Goal: Contribute content: Contribute content

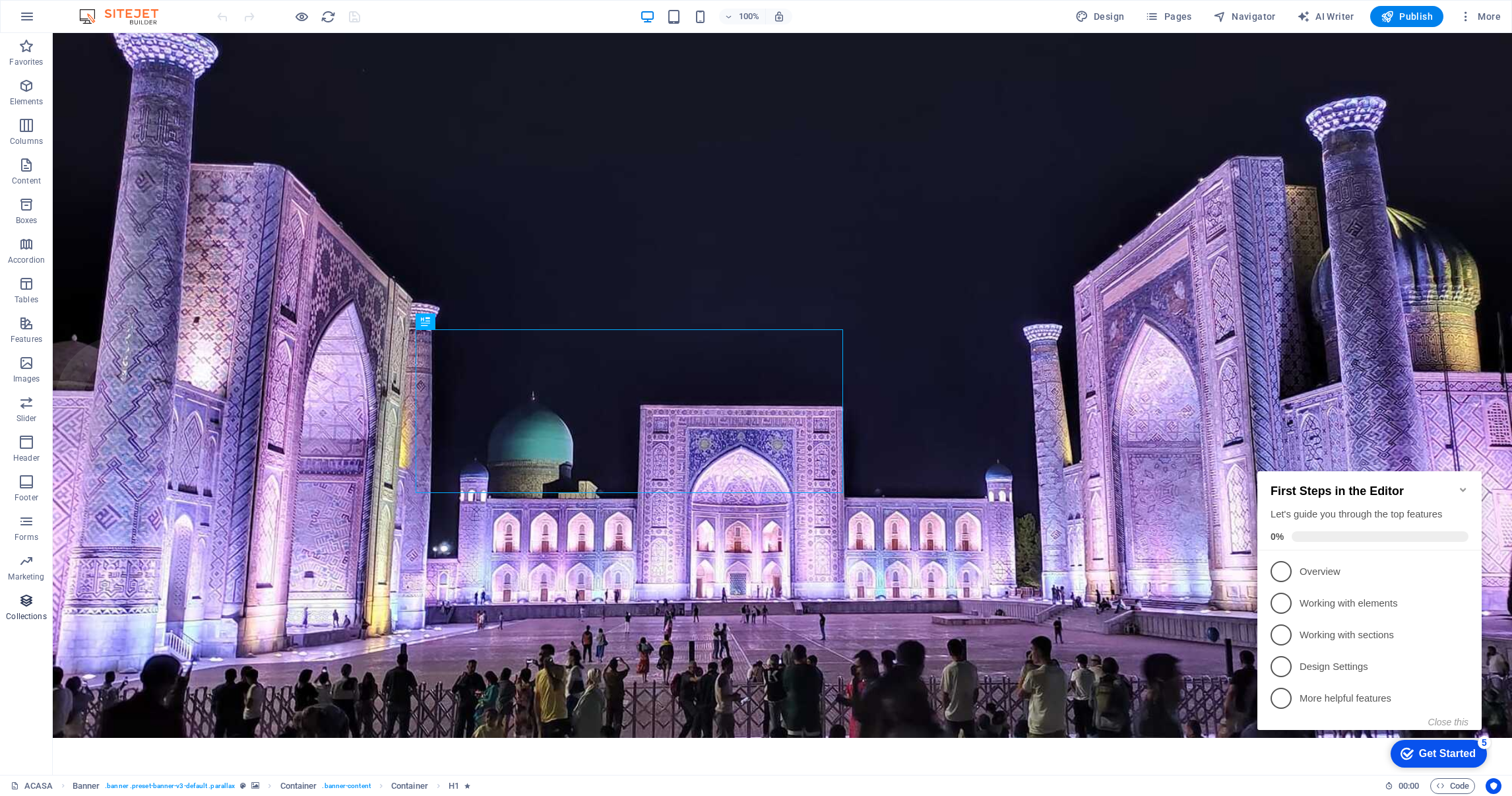
click at [37, 609] on span "Collections" at bounding box center [26, 608] width 53 height 31
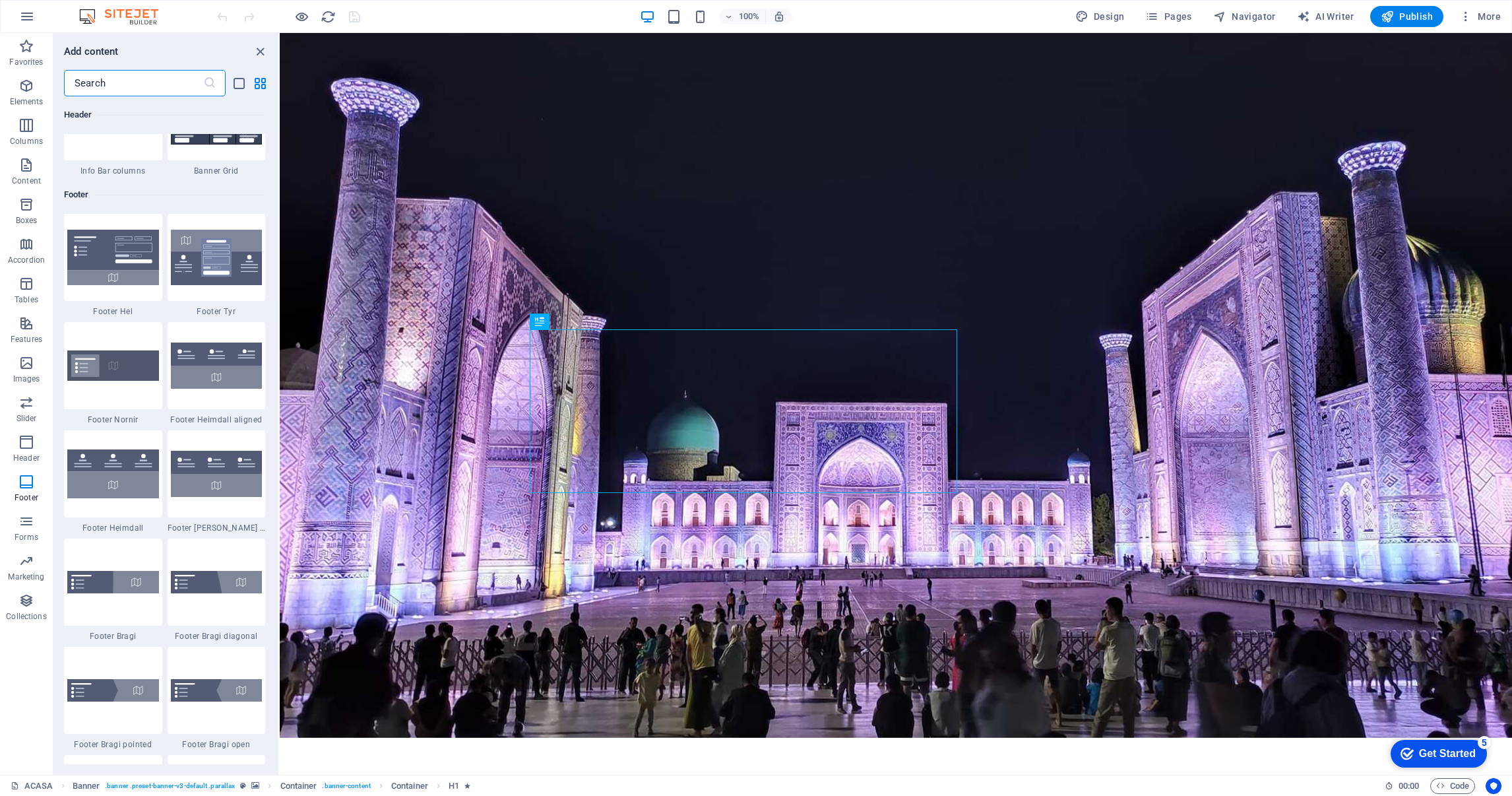
scroll to position [8516, 0]
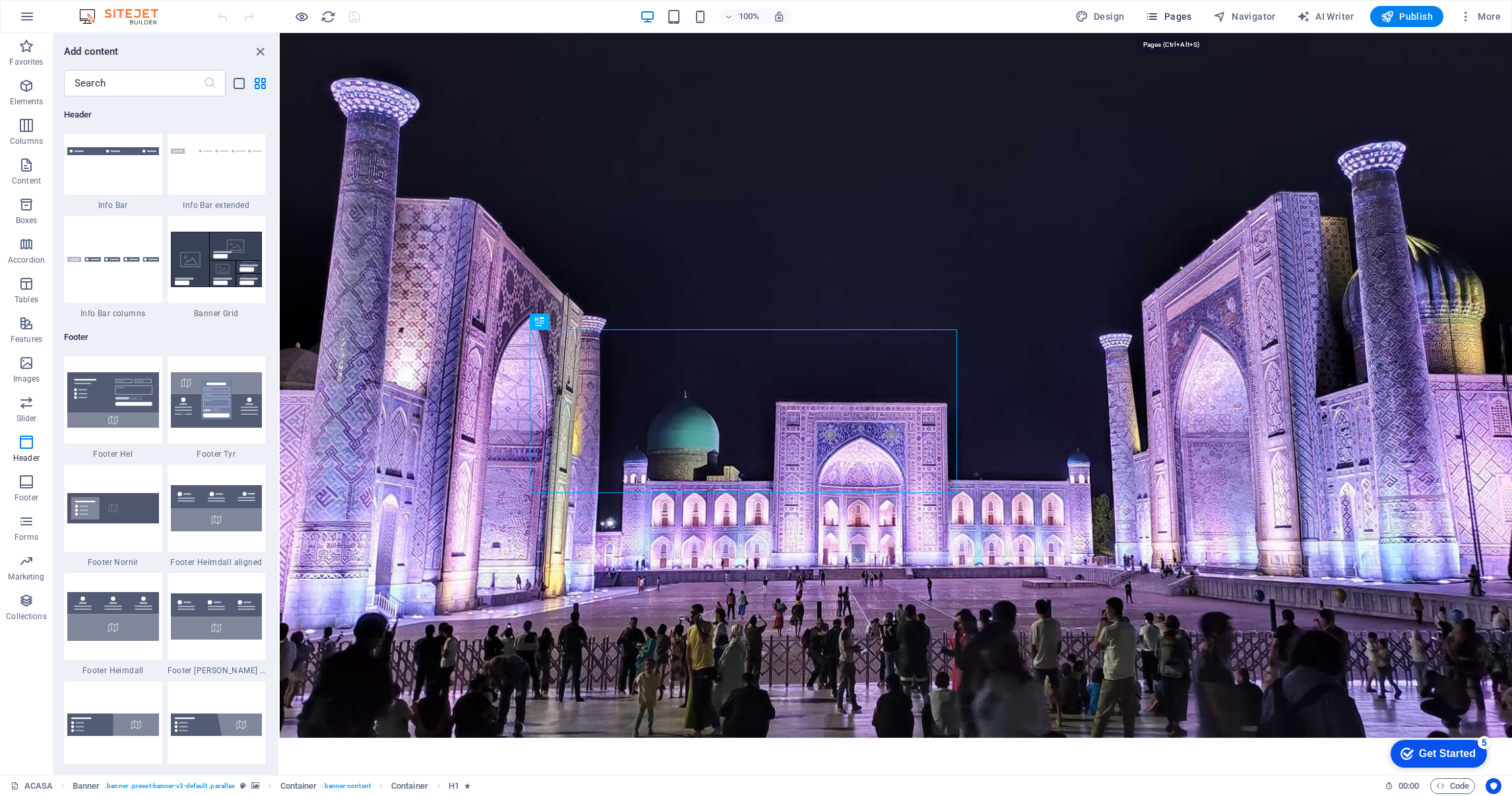
click at [1185, 15] on span "Pages" at bounding box center [1168, 17] width 46 height 13
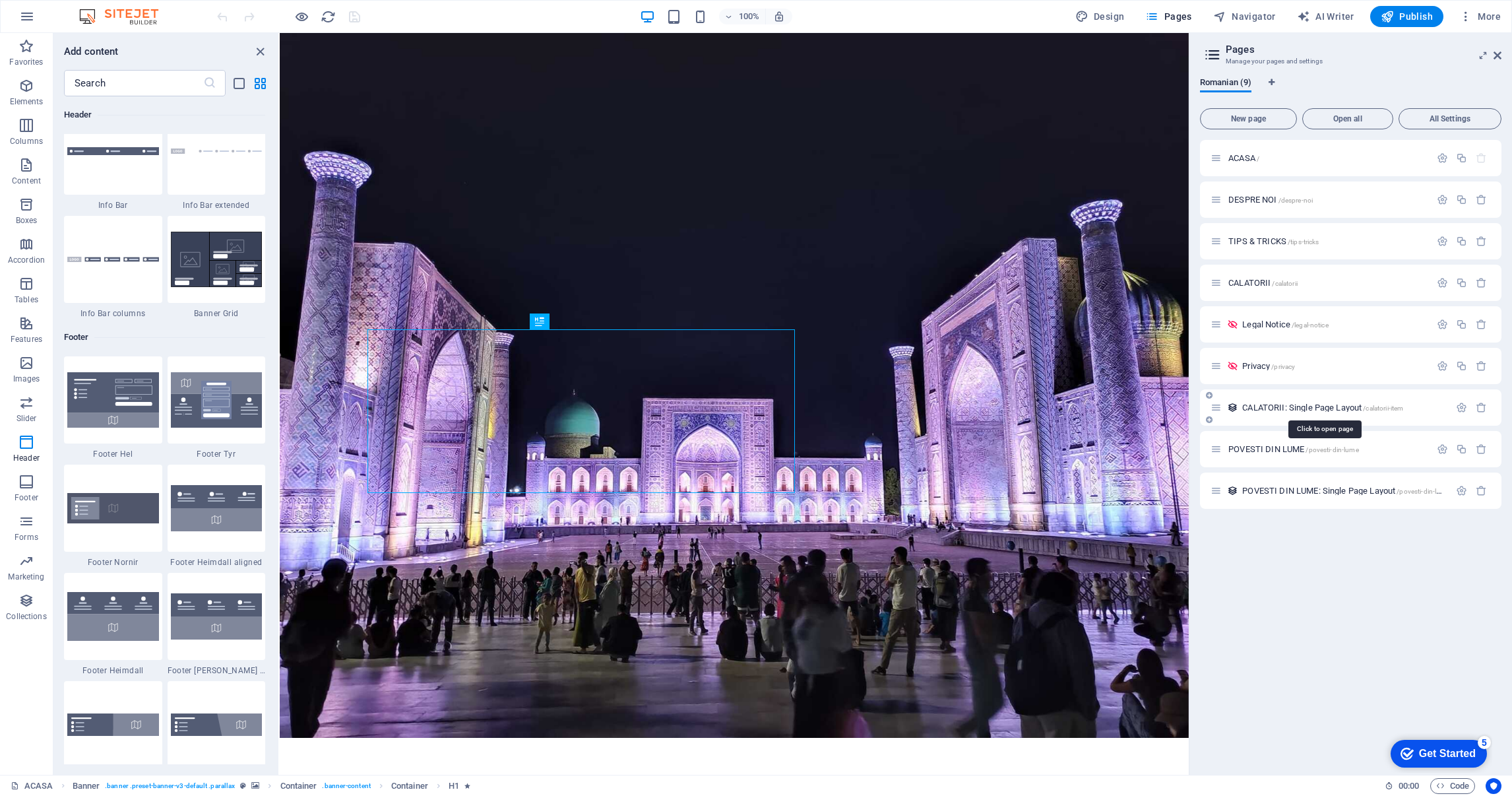
click at [1280, 409] on span "CALATORII: Single Page Layout /calatorii-item" at bounding box center [1323, 407] width 161 height 10
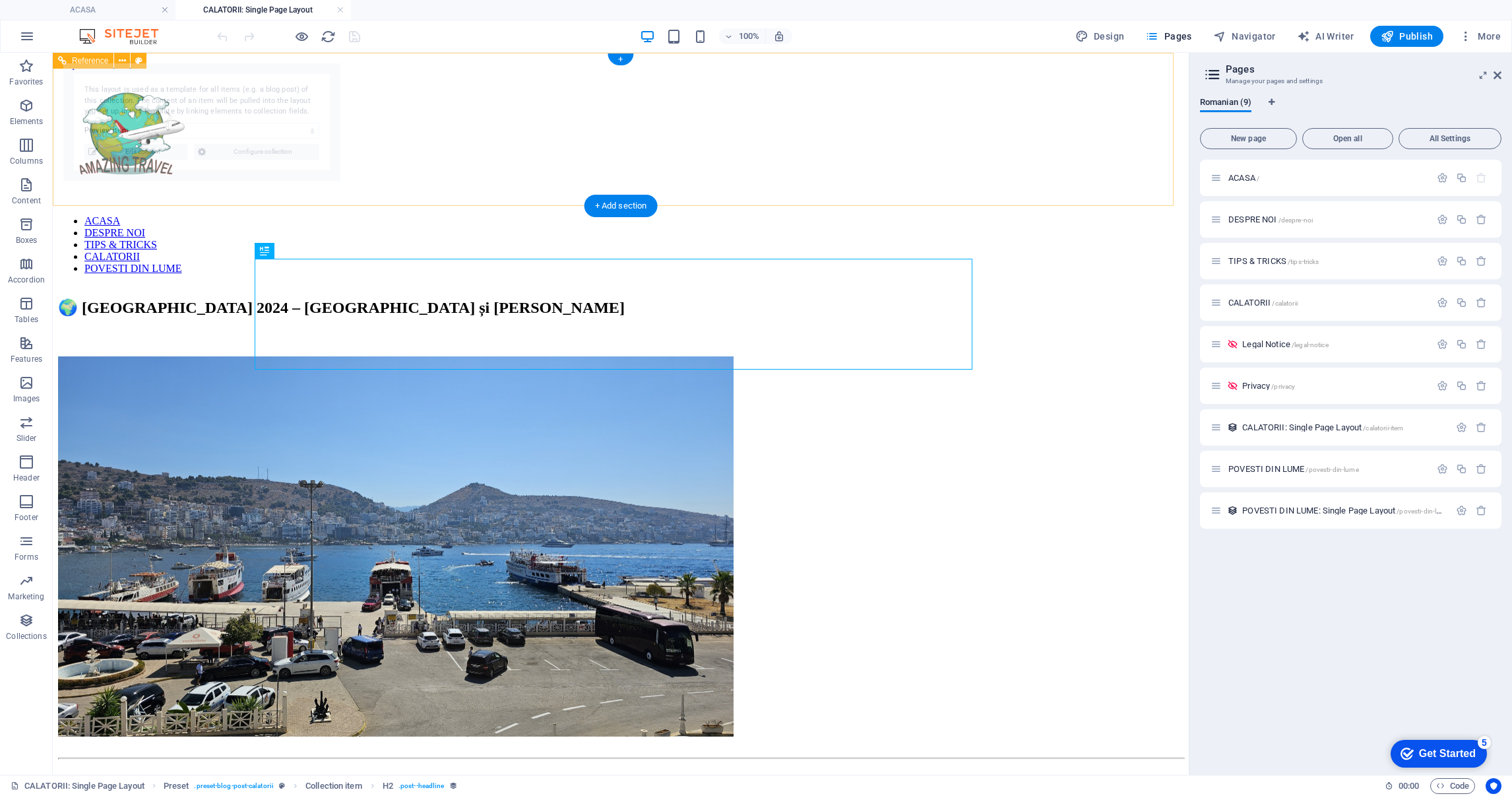
scroll to position [0, 0]
select select "68b9b37436f1721d36004e89"
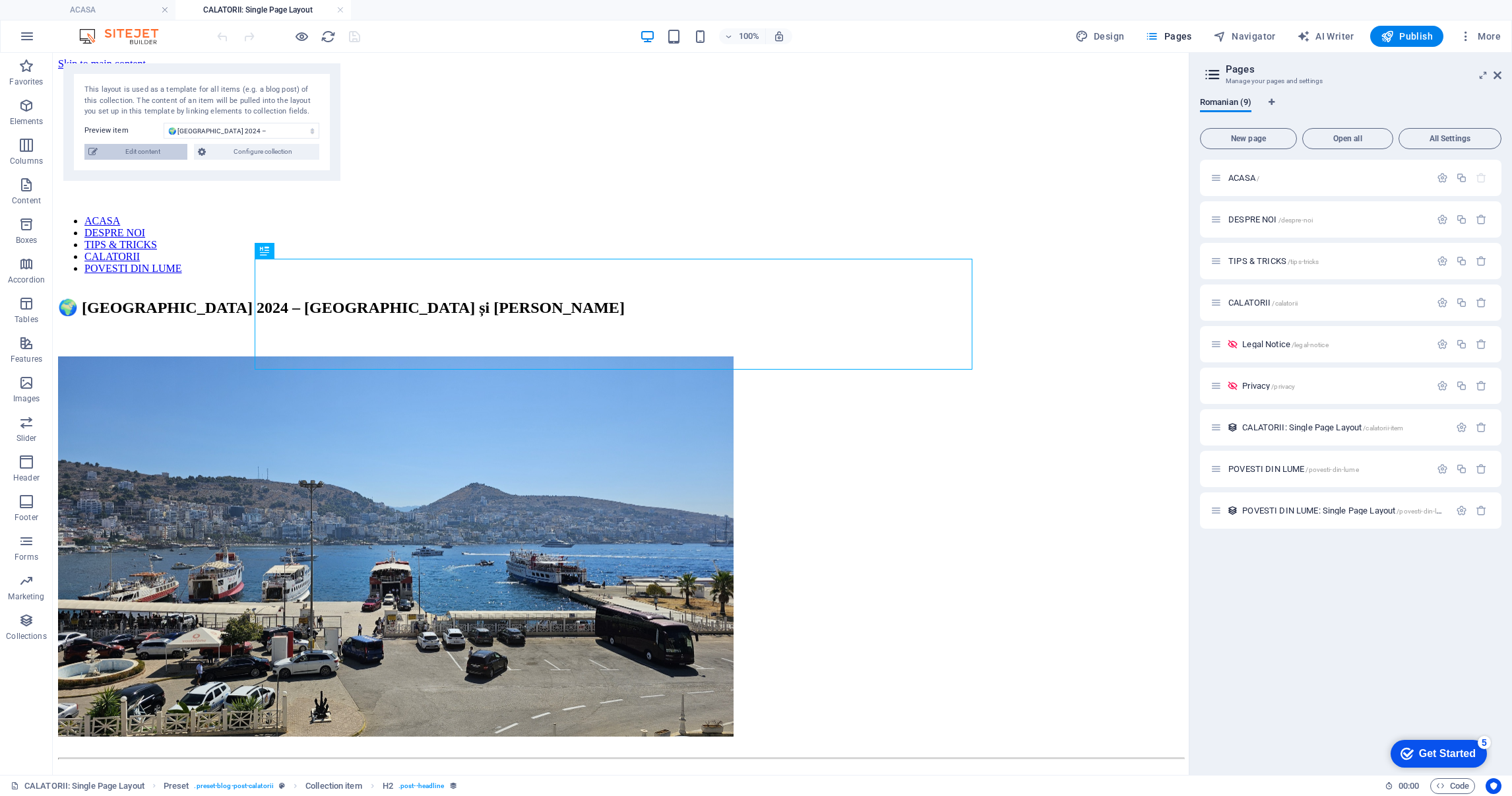
click at [152, 146] on span "Edit content" at bounding box center [142, 152] width 82 height 16
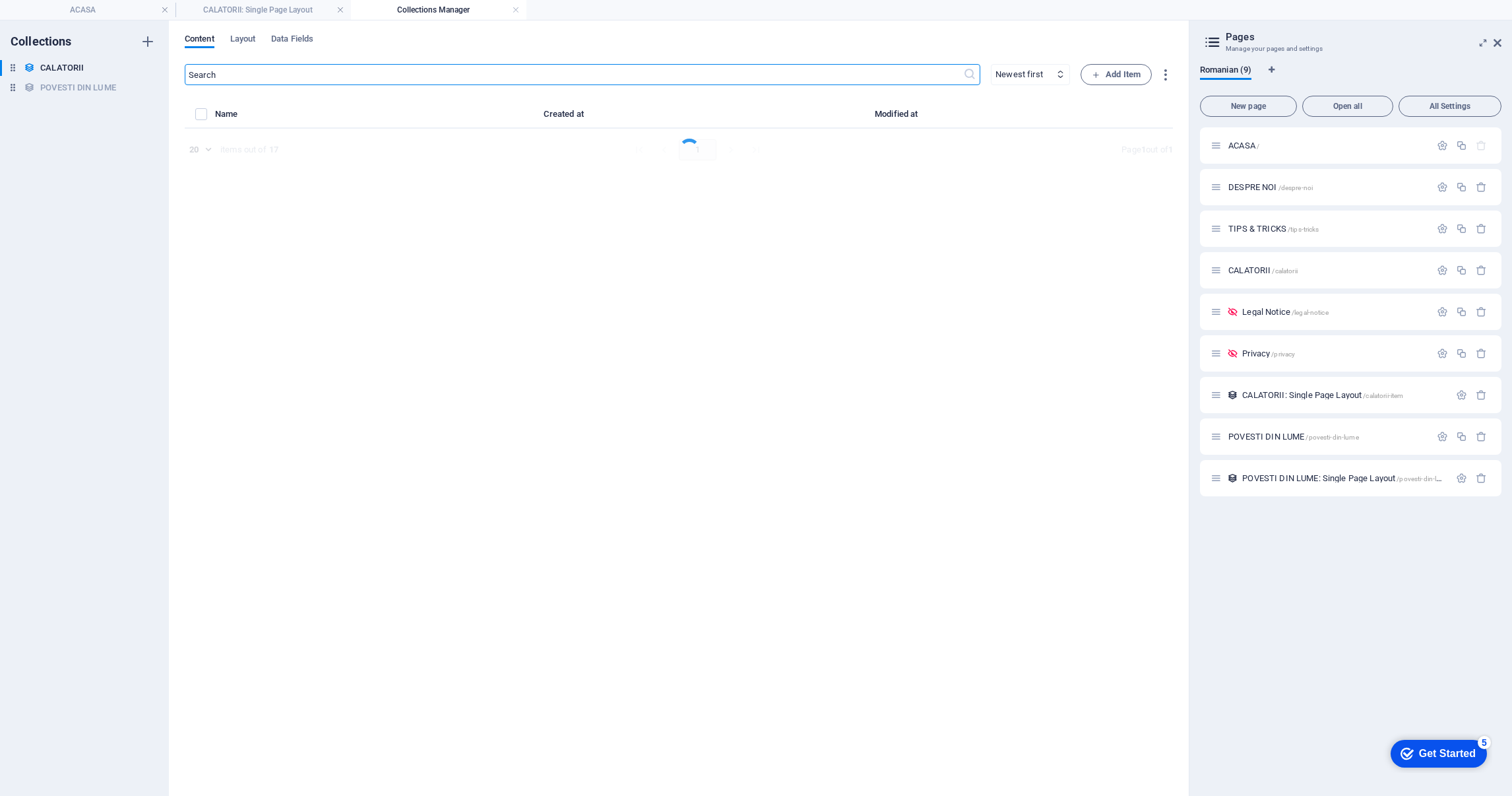
select select "EUROPA"
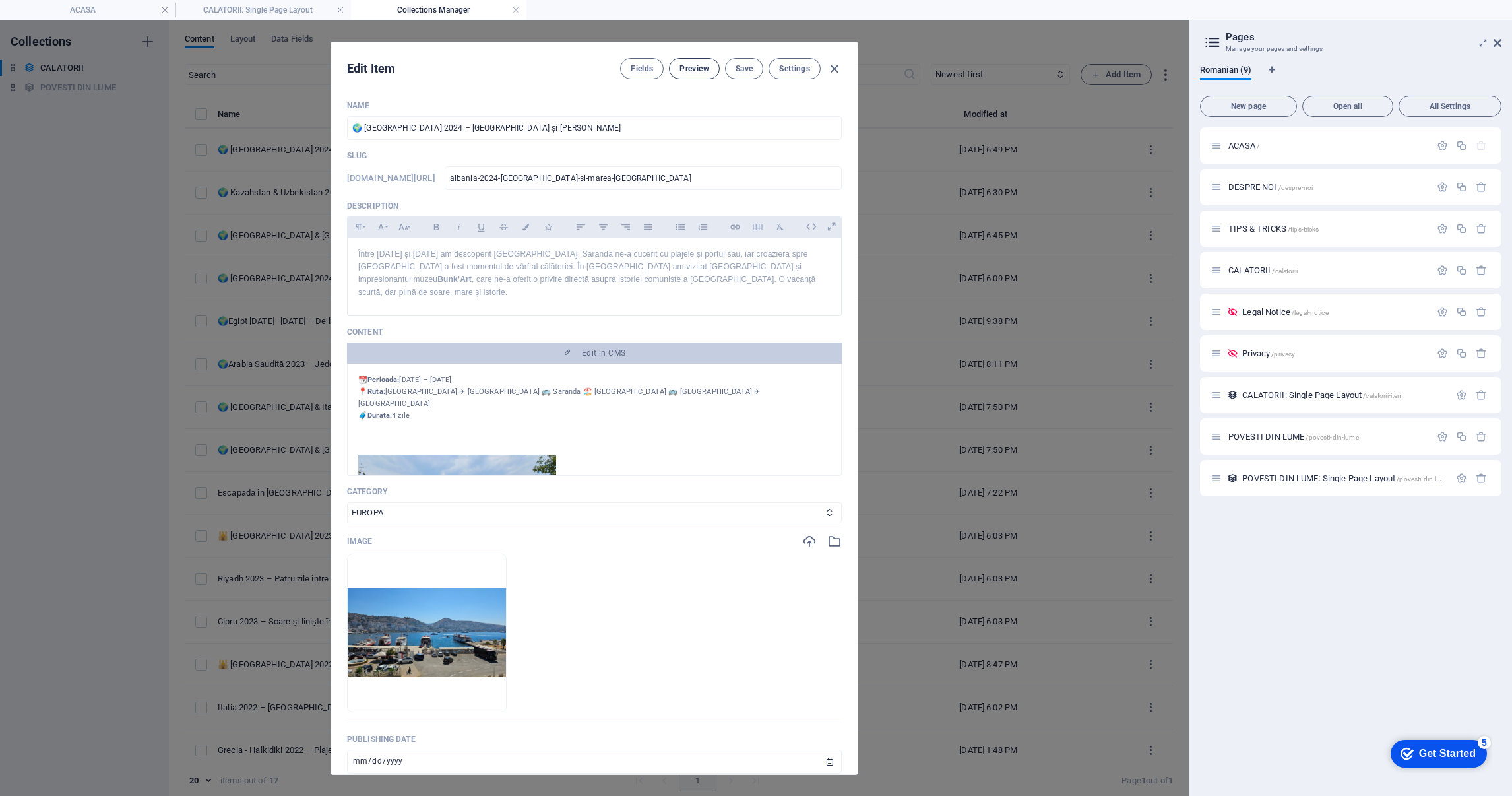
click at [833, 61] on icon "button" at bounding box center [834, 68] width 15 height 15
type input "[DATE]"
type input "albania-2024-[GEOGRAPHIC_DATA]-si-marea-[GEOGRAPHIC_DATA]"
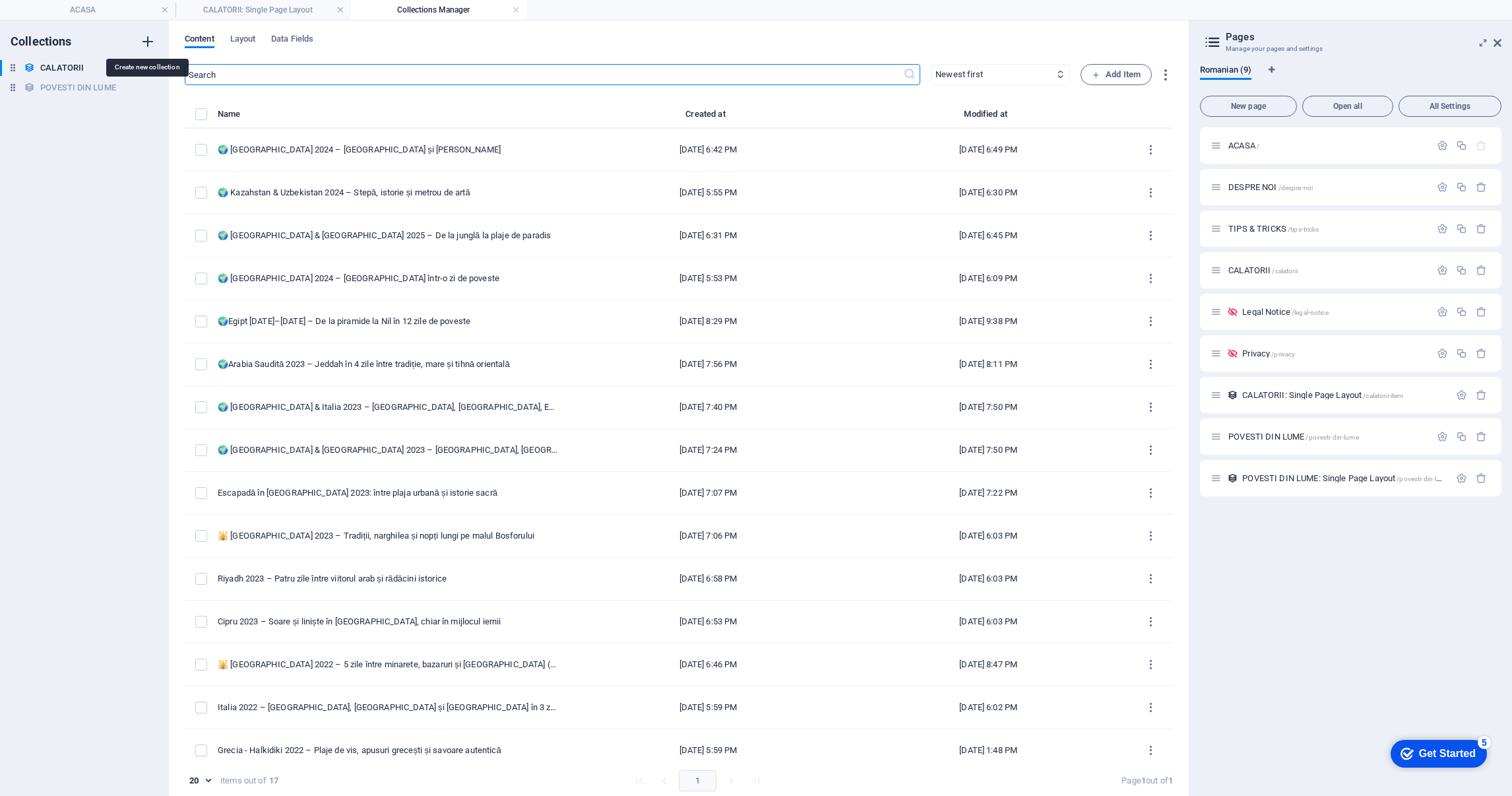
click at [151, 40] on icon "button" at bounding box center [148, 42] width 16 height 16
click at [92, 167] on div "Collections CALATORII CALATORII POVESTI DIN LUME POVESTI DIN LUME New Collectio…" at bounding box center [84, 408] width 169 height 776
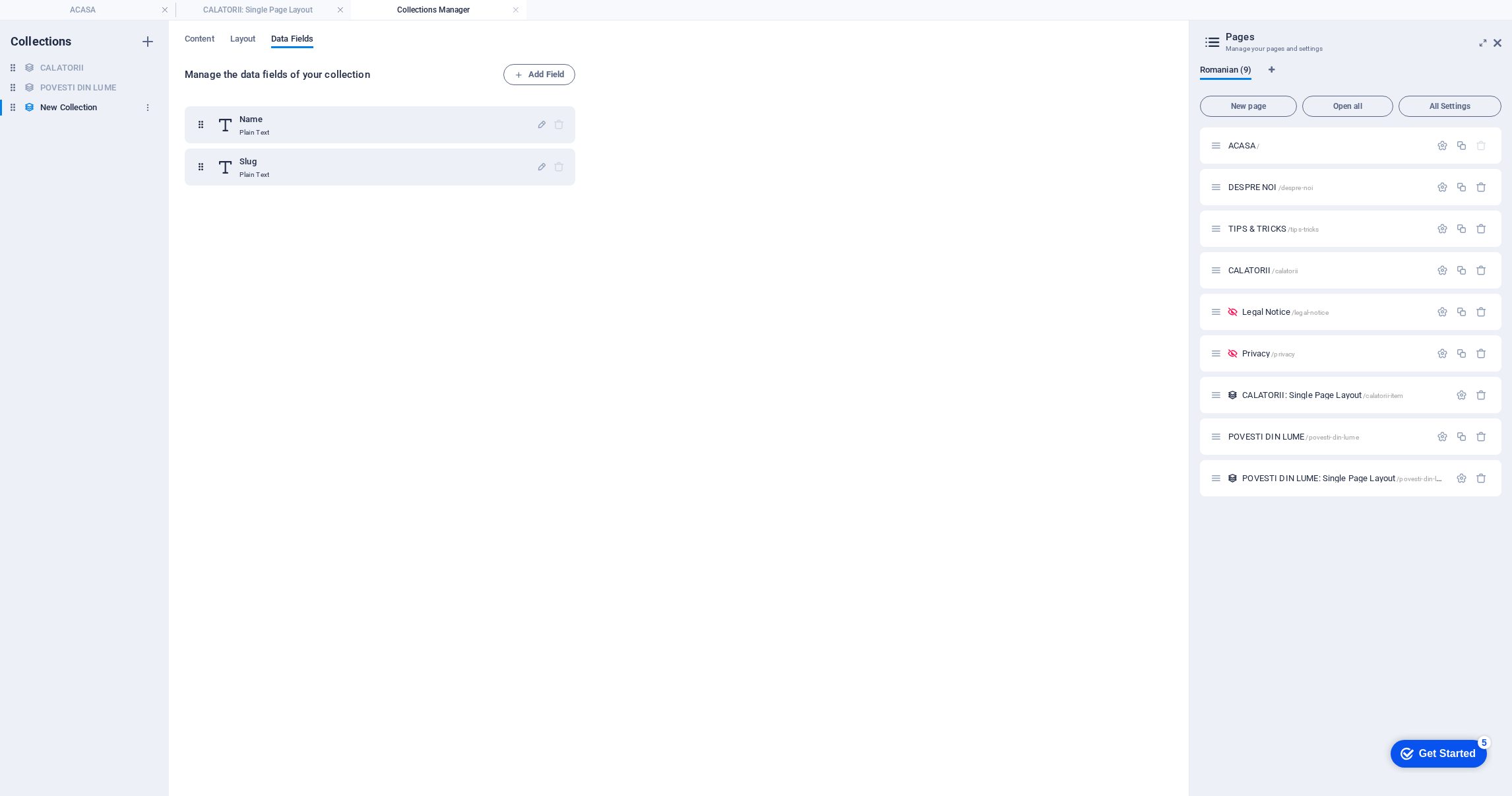
click at [84, 106] on h6 "New Collection" at bounding box center [68, 108] width 57 height 16
click at [148, 105] on icon "button" at bounding box center [148, 108] width 9 height 9
click at [156, 188] on li "Delete" at bounding box center [147, 197] width 75 height 31
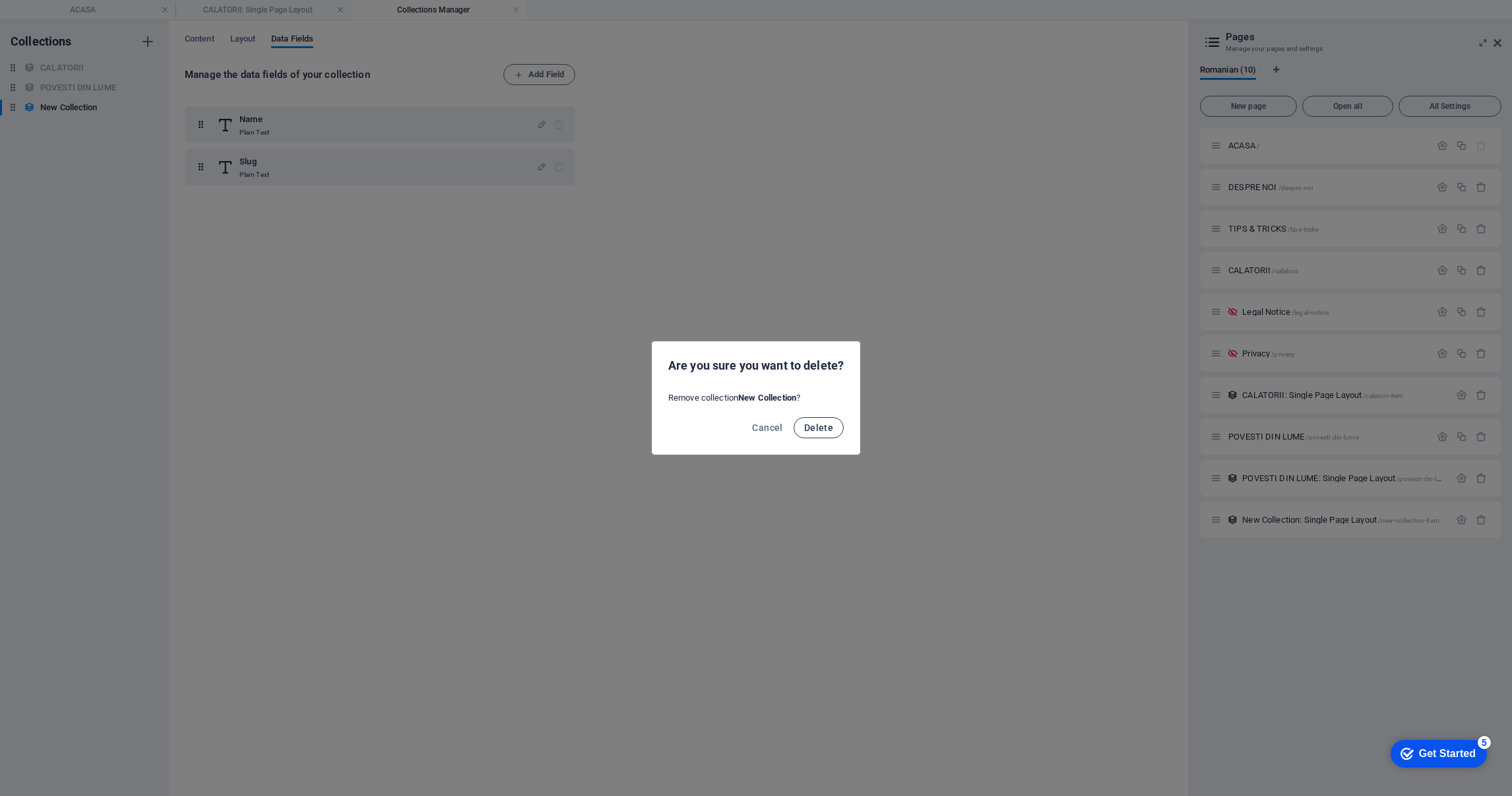
click at [811, 423] on span "Delete" at bounding box center [818, 427] width 29 height 10
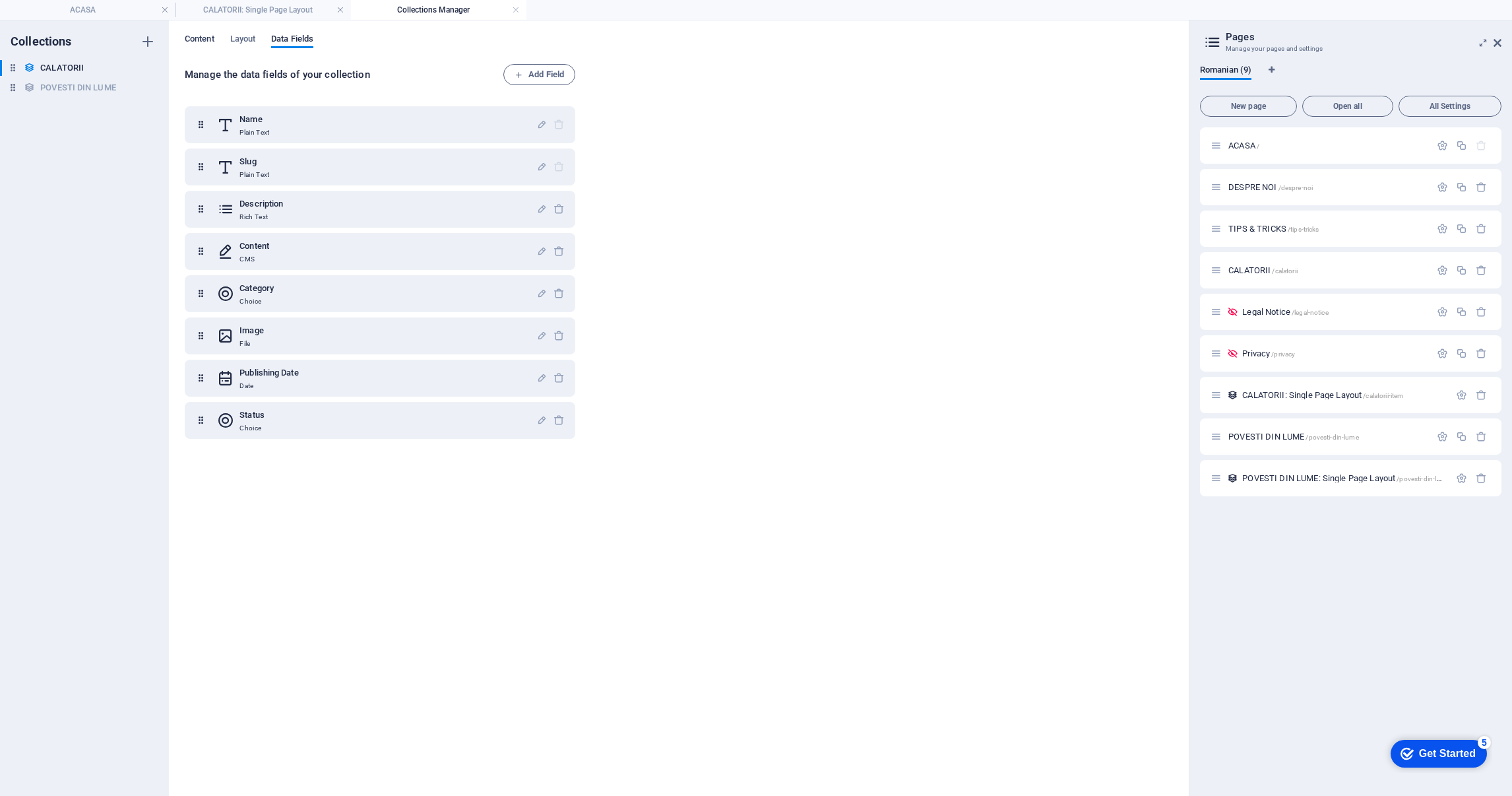
click at [204, 38] on span "Content" at bounding box center [200, 40] width 30 height 19
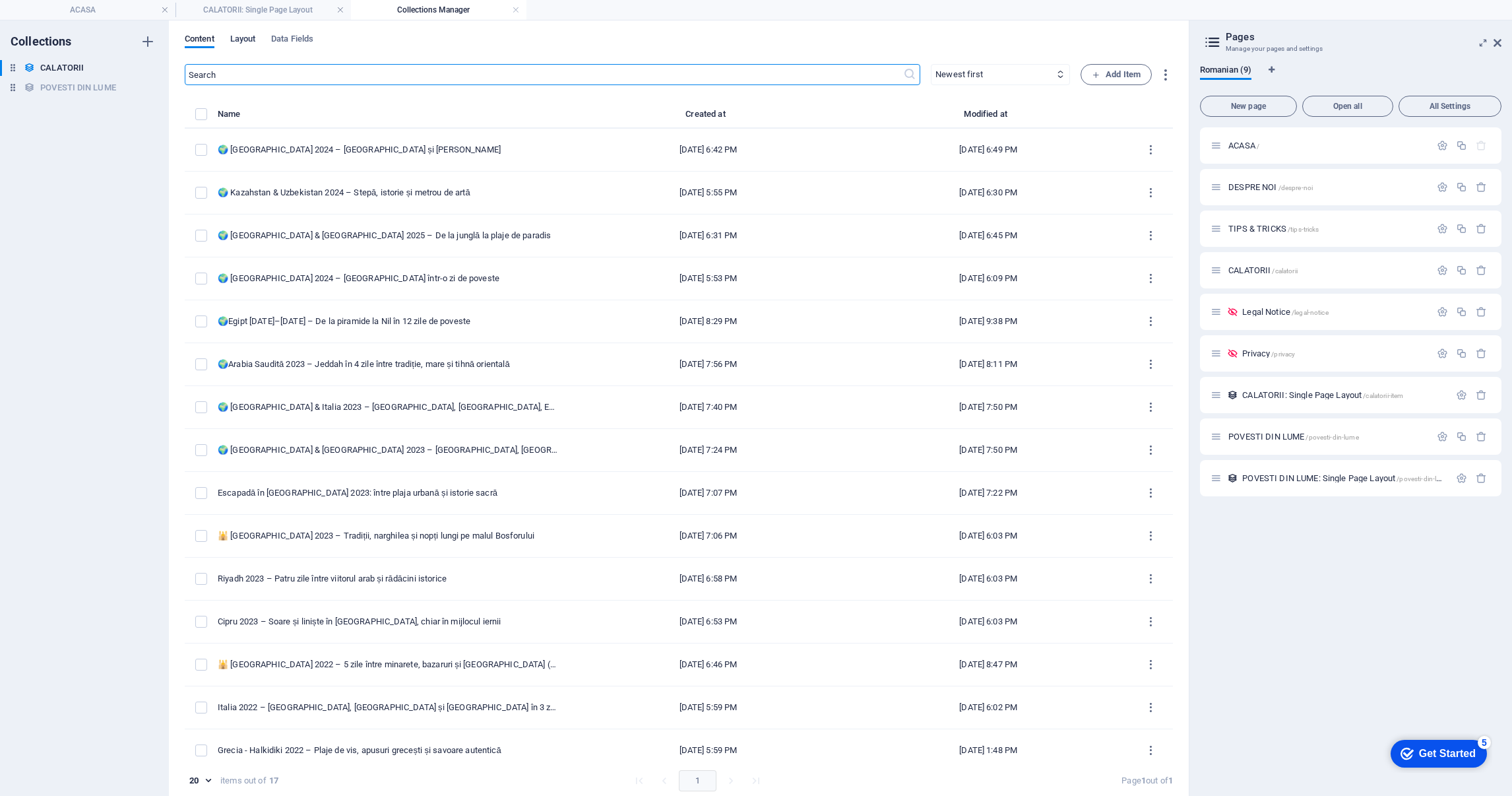
click at [243, 39] on span "Layout" at bounding box center [243, 40] width 26 height 19
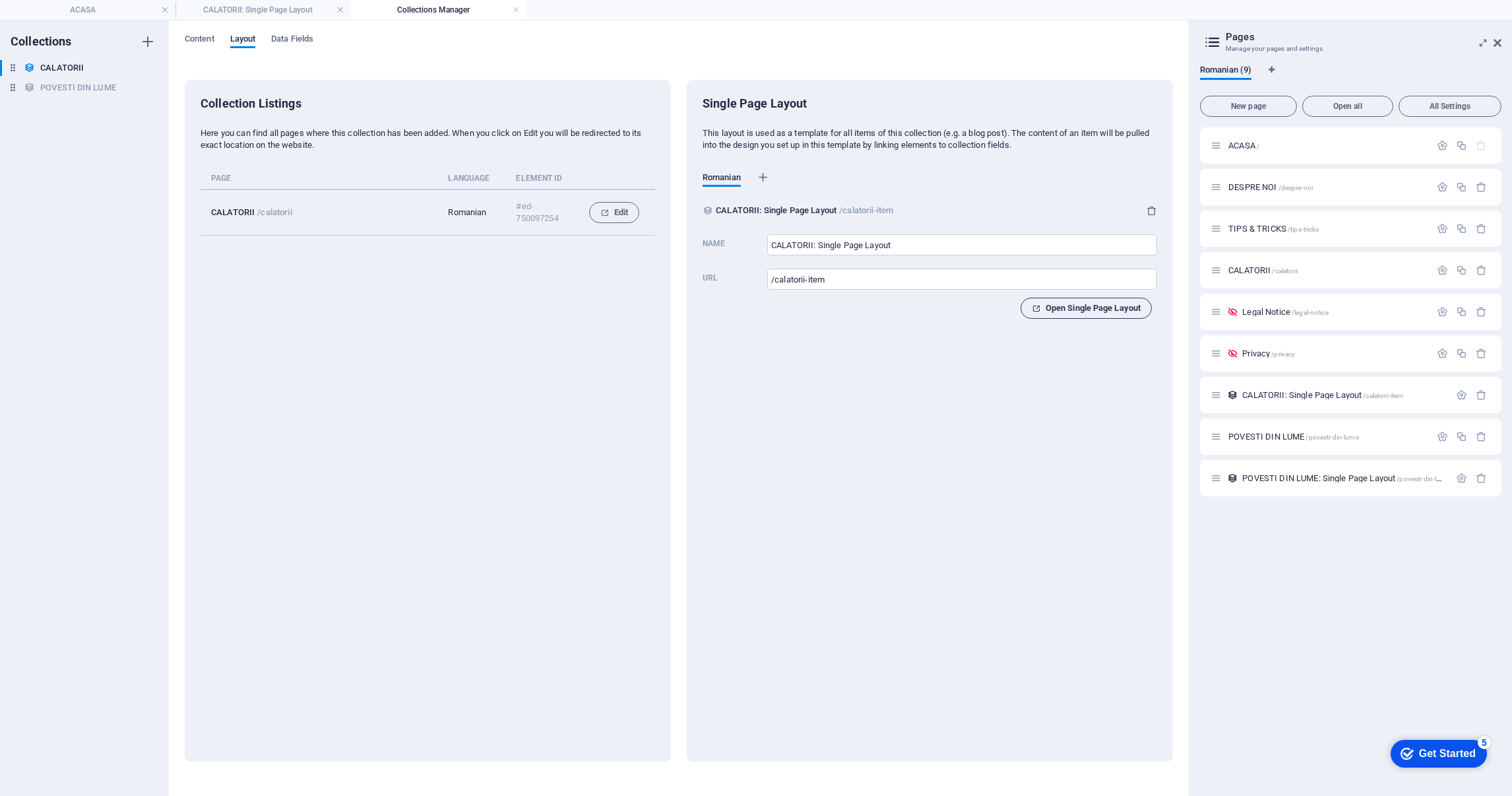
click at [1111, 310] on span "Open Single Page Layout" at bounding box center [1086, 308] width 109 height 16
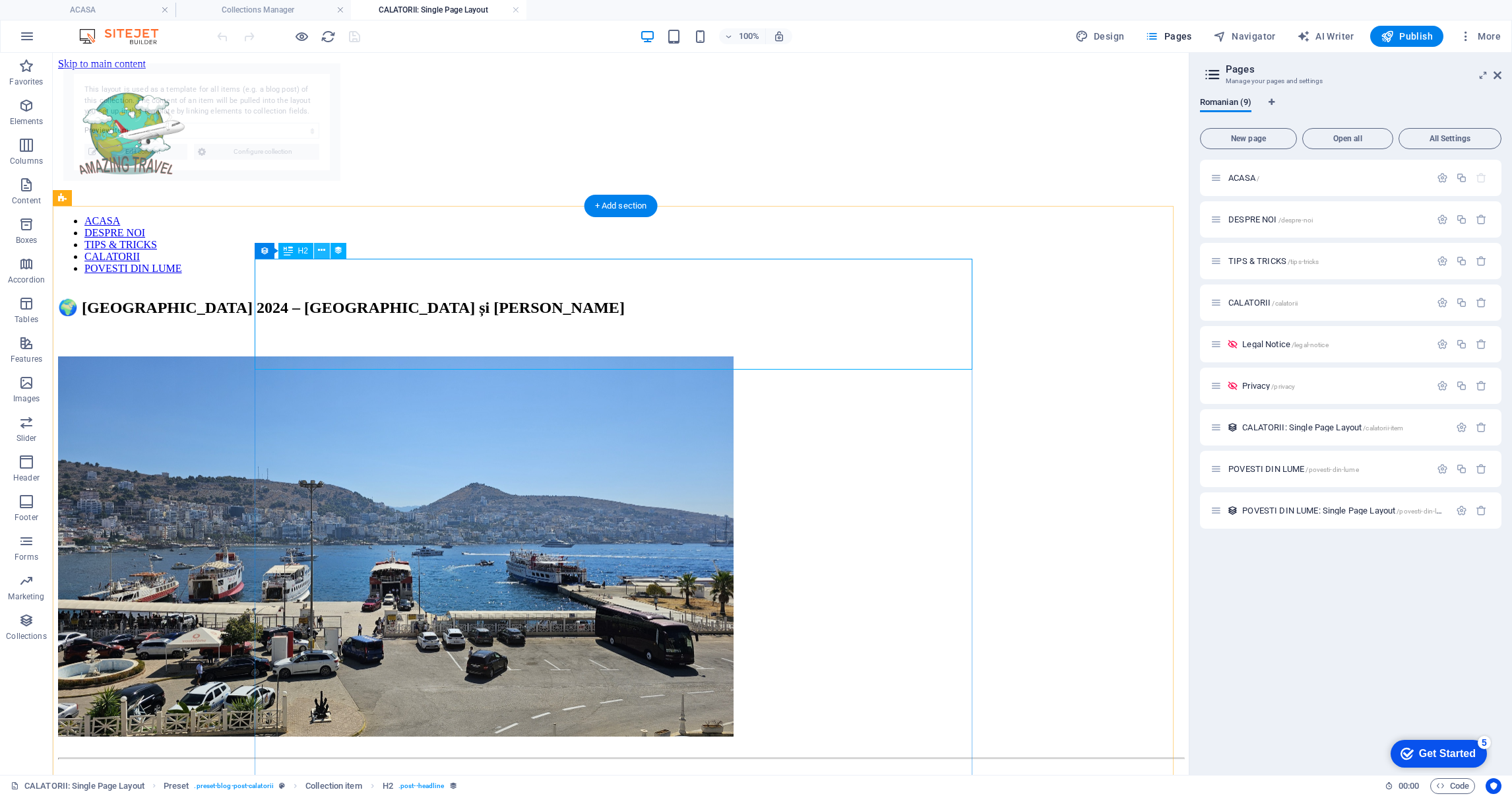
select select "68b9b37436f1721d36004e89"
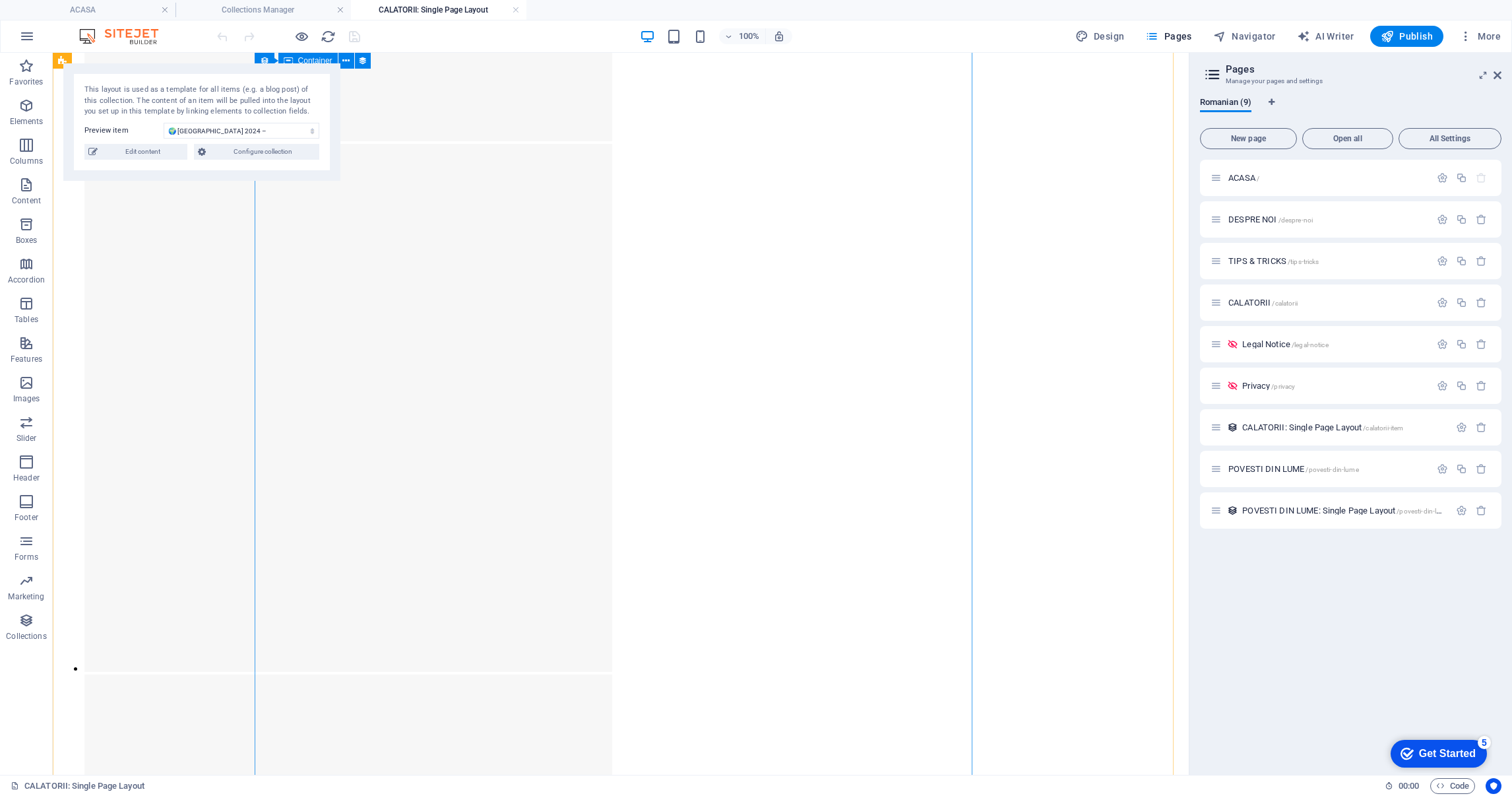
scroll to position [3267, 0]
drag, startPoint x: 193, startPoint y: 202, endPoint x: 145, endPoint y: 211, distance: 48.8
click at [287, 132] on select "🌍 [GEOGRAPHIC_DATA] 2024 – [GEOGRAPHIC_DATA] și [PERSON_NAME] 🌍 [GEOGRAPHIC_DAT…" at bounding box center [241, 130] width 156 height 16
click at [137, 149] on span "Edit content" at bounding box center [142, 152] width 82 height 16
select select "EUROPA"
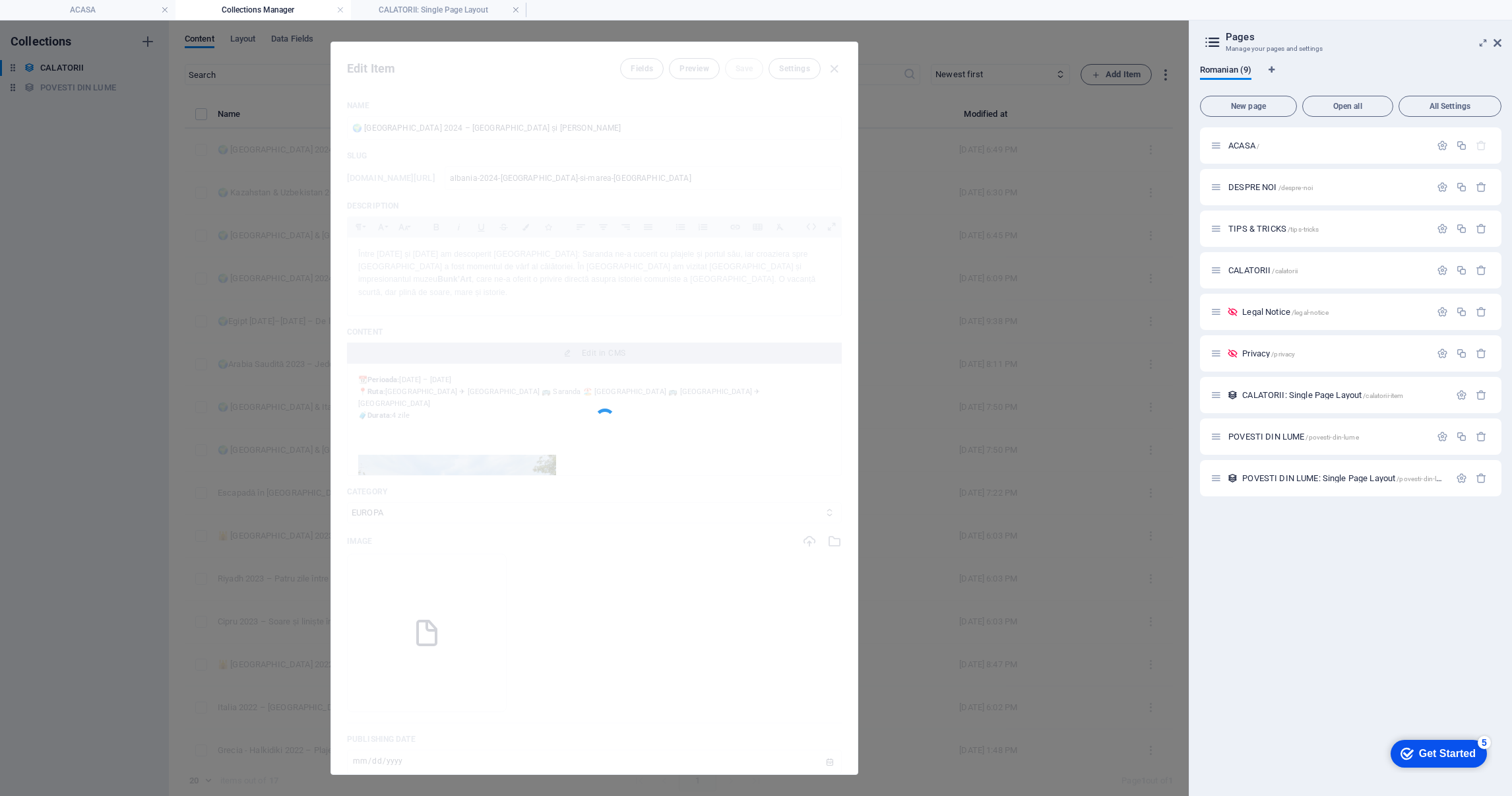
scroll to position [0, 0]
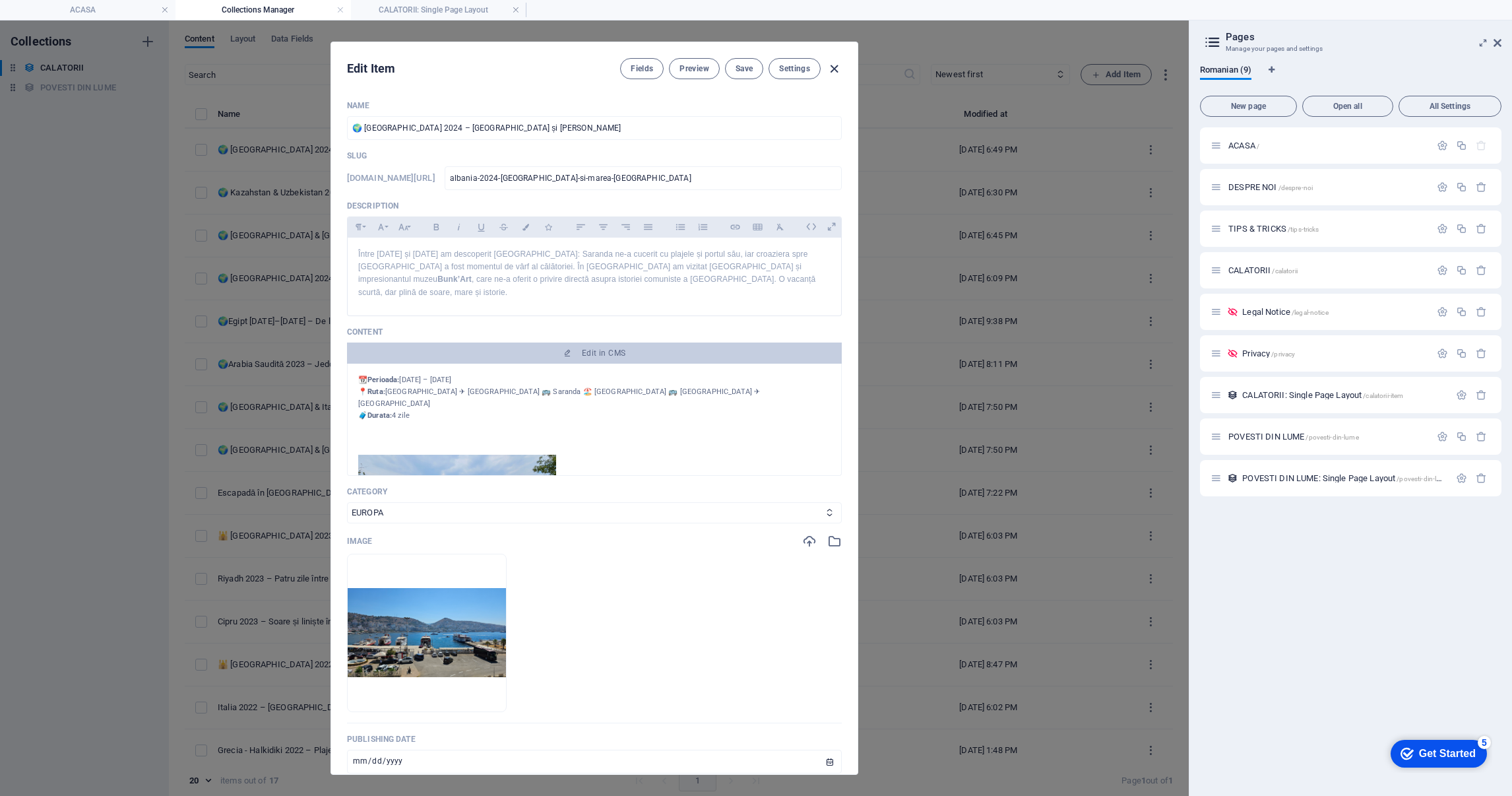
click at [829, 67] on icon "button" at bounding box center [834, 68] width 15 height 15
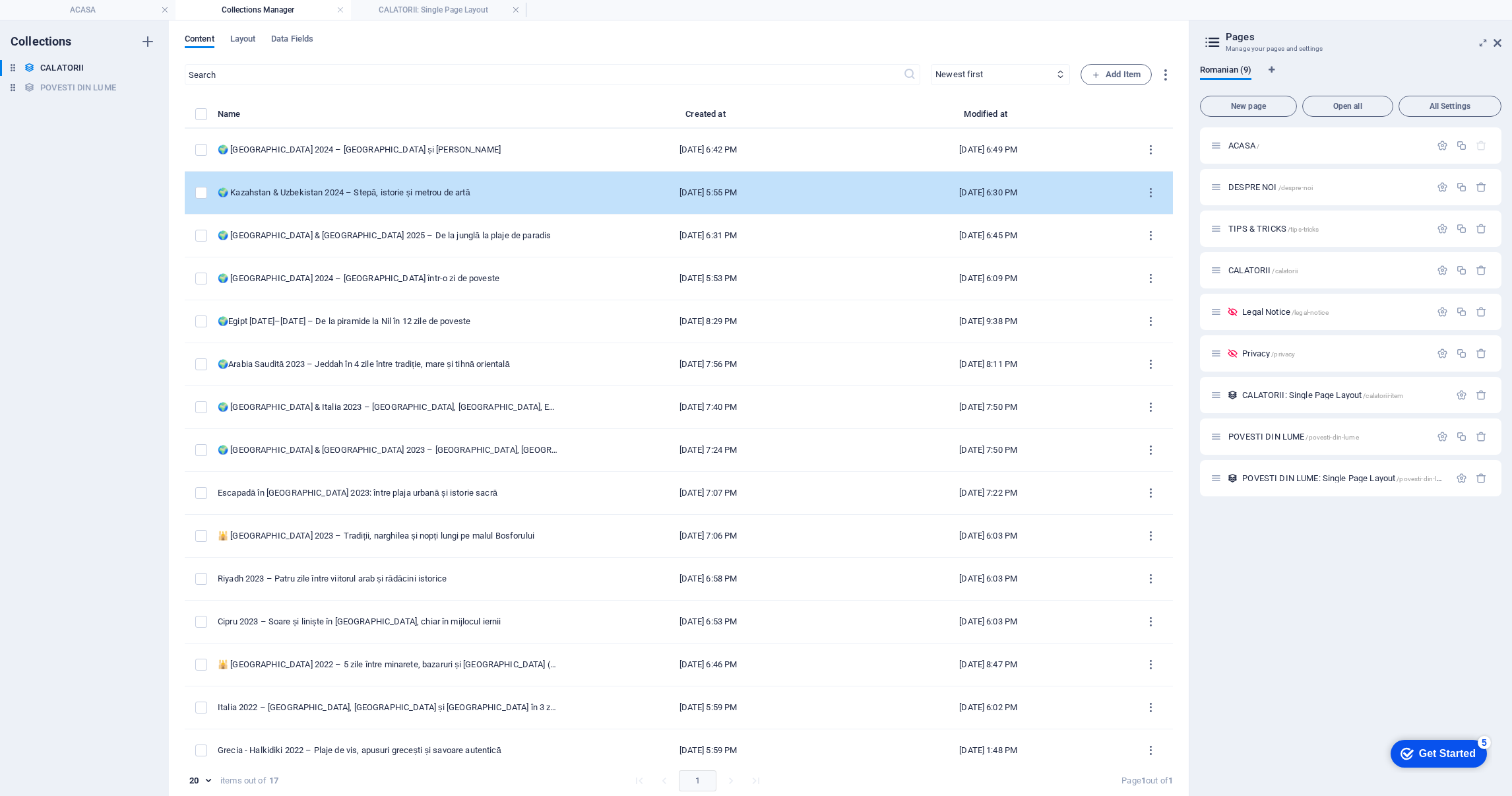
type input "[DATE]"
type input "albania-2024-[GEOGRAPHIC_DATA]-si-marea-[GEOGRAPHIC_DATA]"
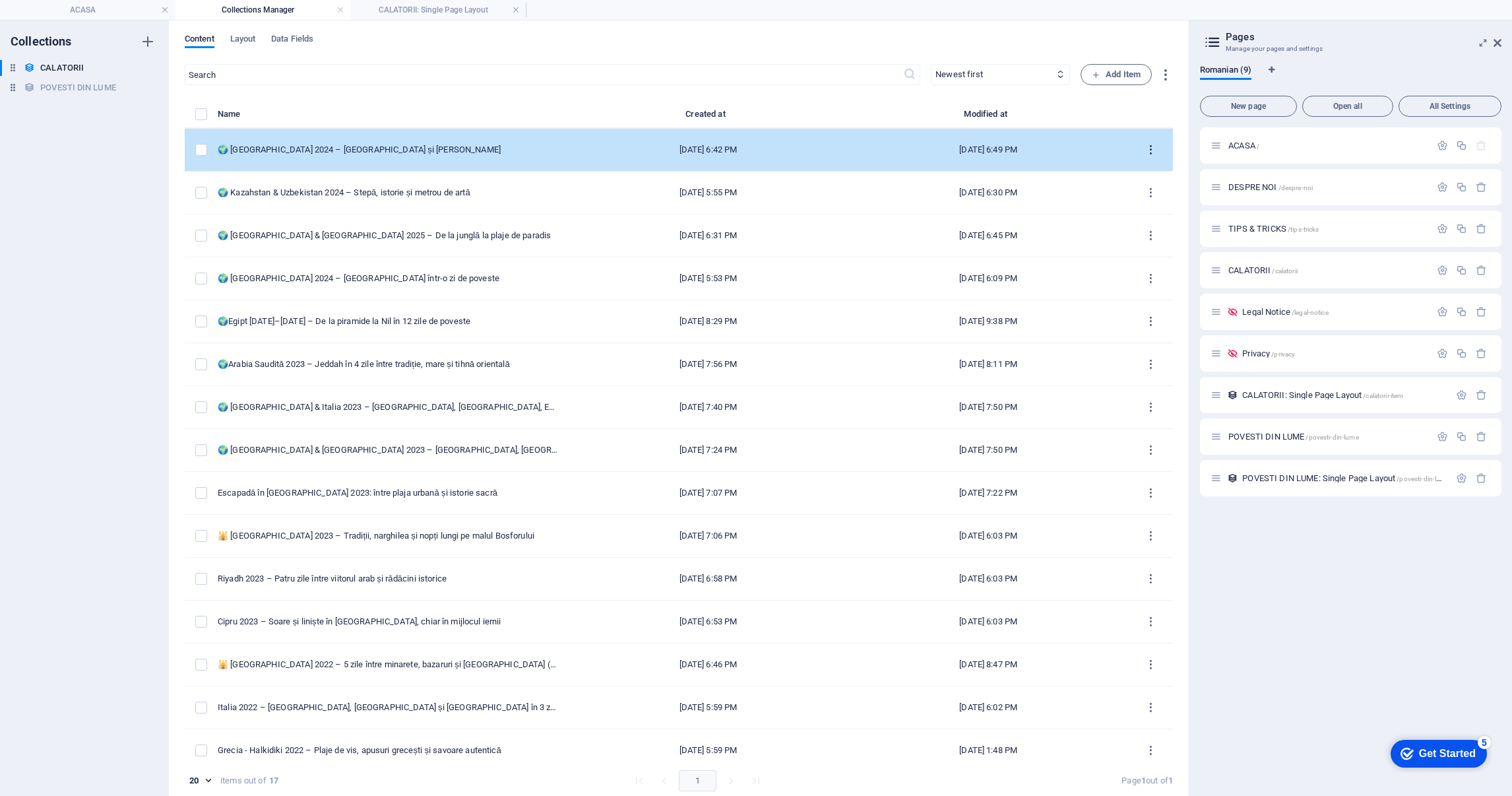
click at [1148, 144] on icon "items list" at bounding box center [1151, 150] width 13 height 13
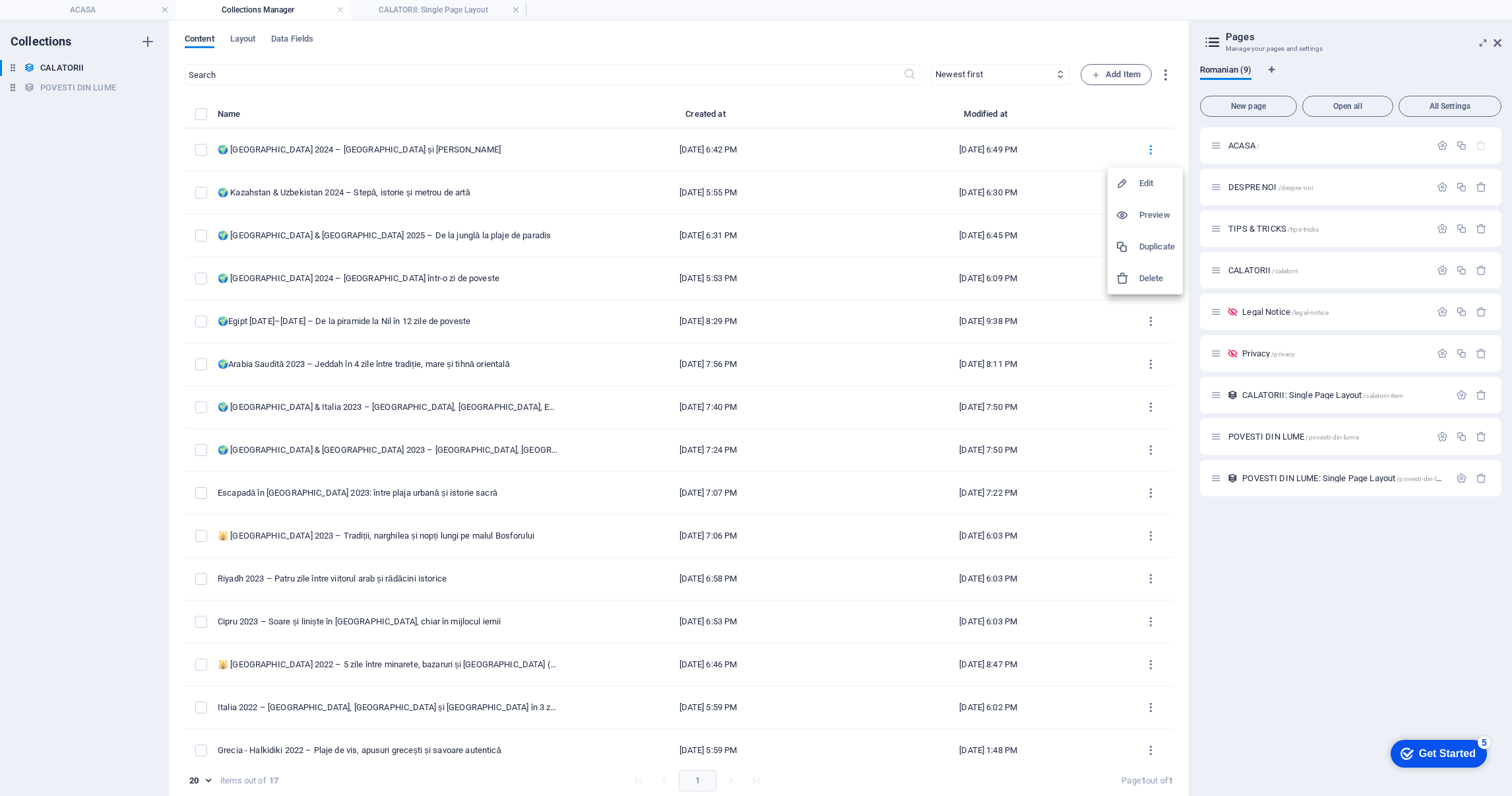
click at [1143, 242] on h6 "Duplicate" at bounding box center [1157, 247] width 35 height 16
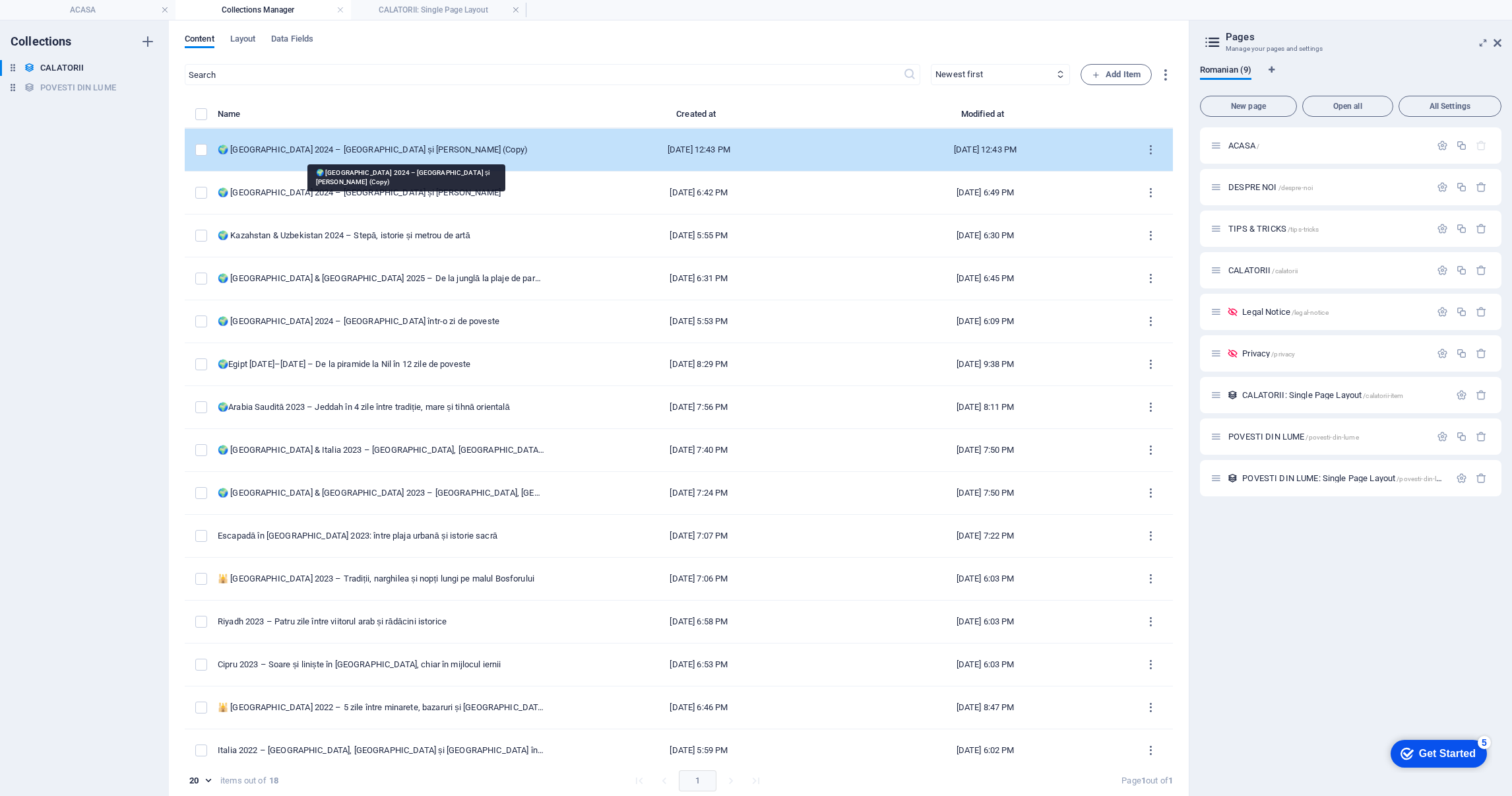
click at [405, 154] on div "🌍 [GEOGRAPHIC_DATA] 2024 – [GEOGRAPHIC_DATA] și [PERSON_NAME] (Copy)" at bounding box center [381, 149] width 328 height 12
select select "EUROPA"
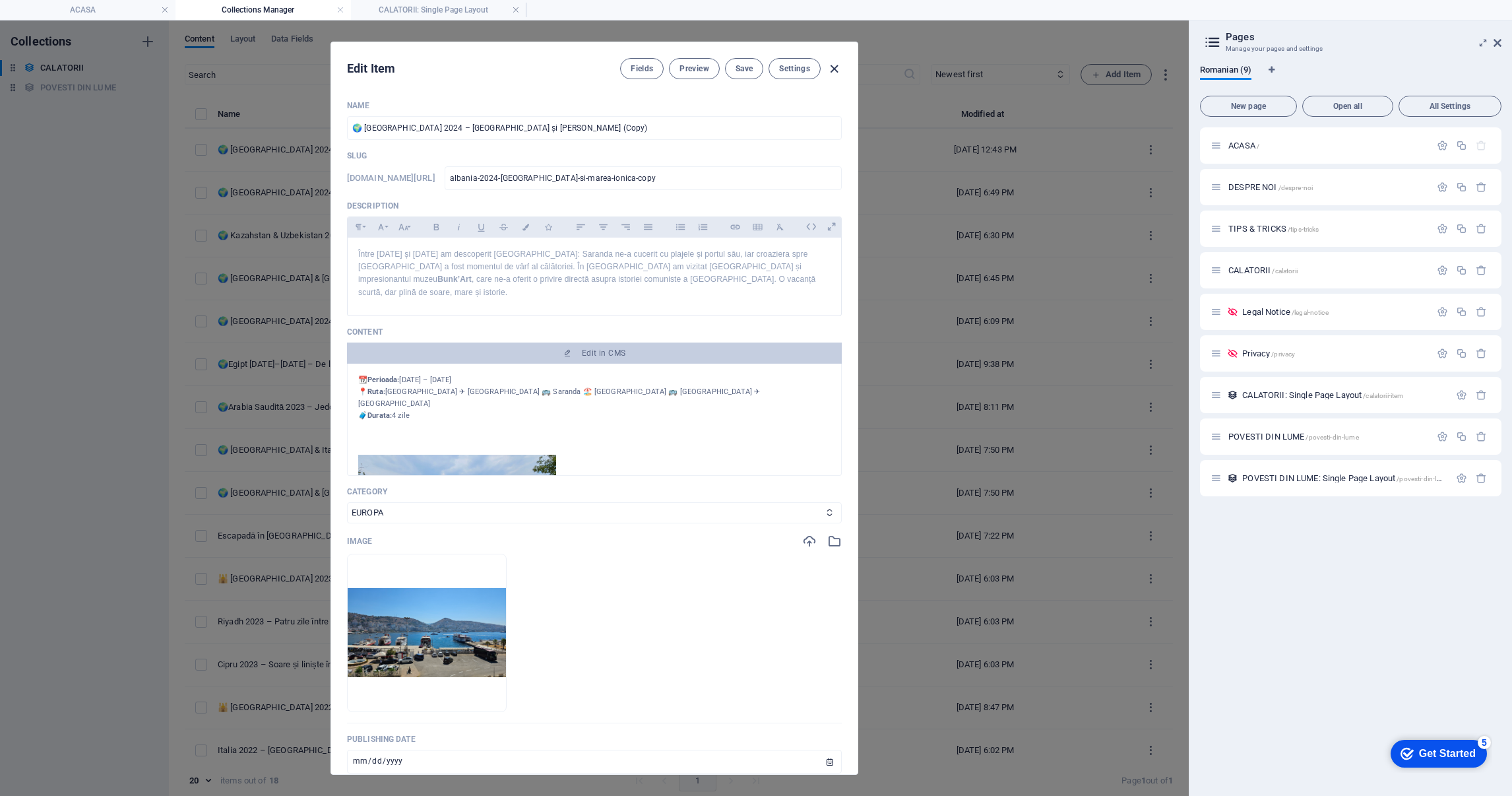
click at [837, 69] on icon "button" at bounding box center [834, 68] width 15 height 15
type input "[DATE]"
type input "albania-2024-[GEOGRAPHIC_DATA]-si-marea-ionica-copy"
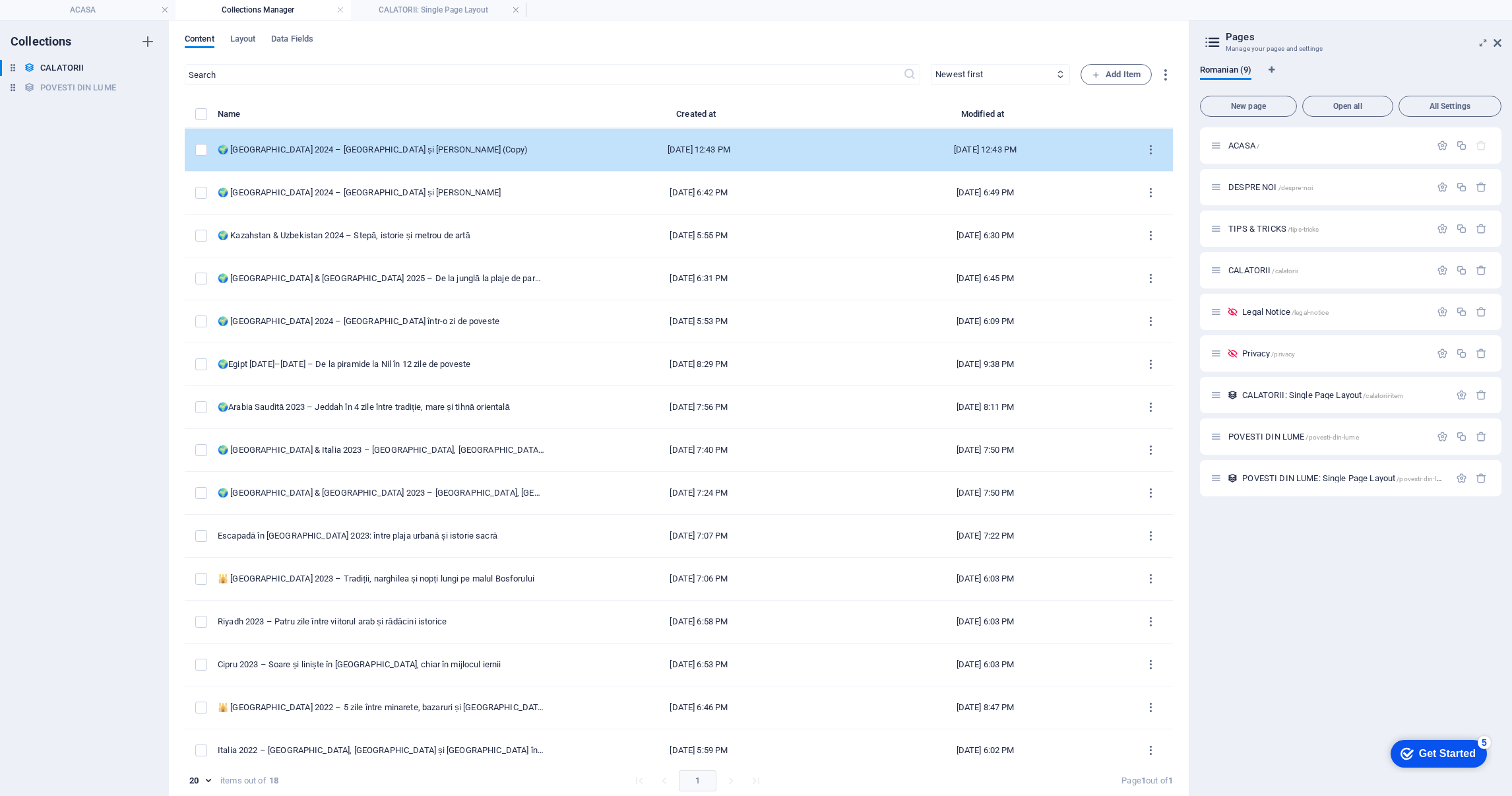
click at [579, 149] on div "[DATE] 12:43 PM" at bounding box center [699, 149] width 265 height 12
select select "EUROPA"
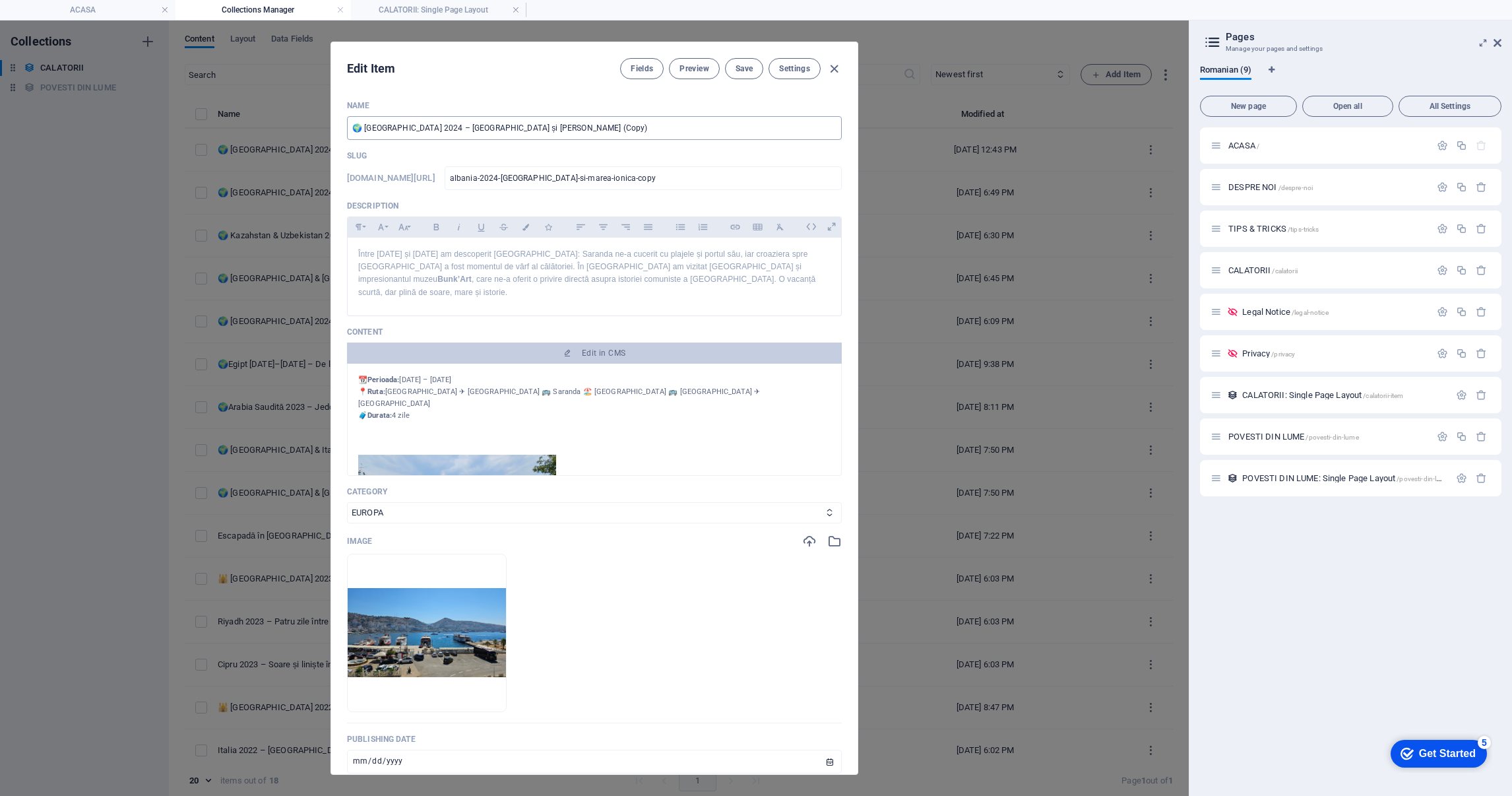
click at [503, 118] on input "🌍 [GEOGRAPHIC_DATA] 2024 – [GEOGRAPHIC_DATA] și [PERSON_NAME] (Copy)" at bounding box center [595, 128] width 495 height 24
paste input "[GEOGRAPHIC_DATA] 2024 – Două zile în inima Angliei"
type input "[GEOGRAPHIC_DATA] 2024 – Două zile în inima Angliei"
type input "[GEOGRAPHIC_DATA]-2024-doua-zile-in-[GEOGRAPHIC_DATA]-angliei"
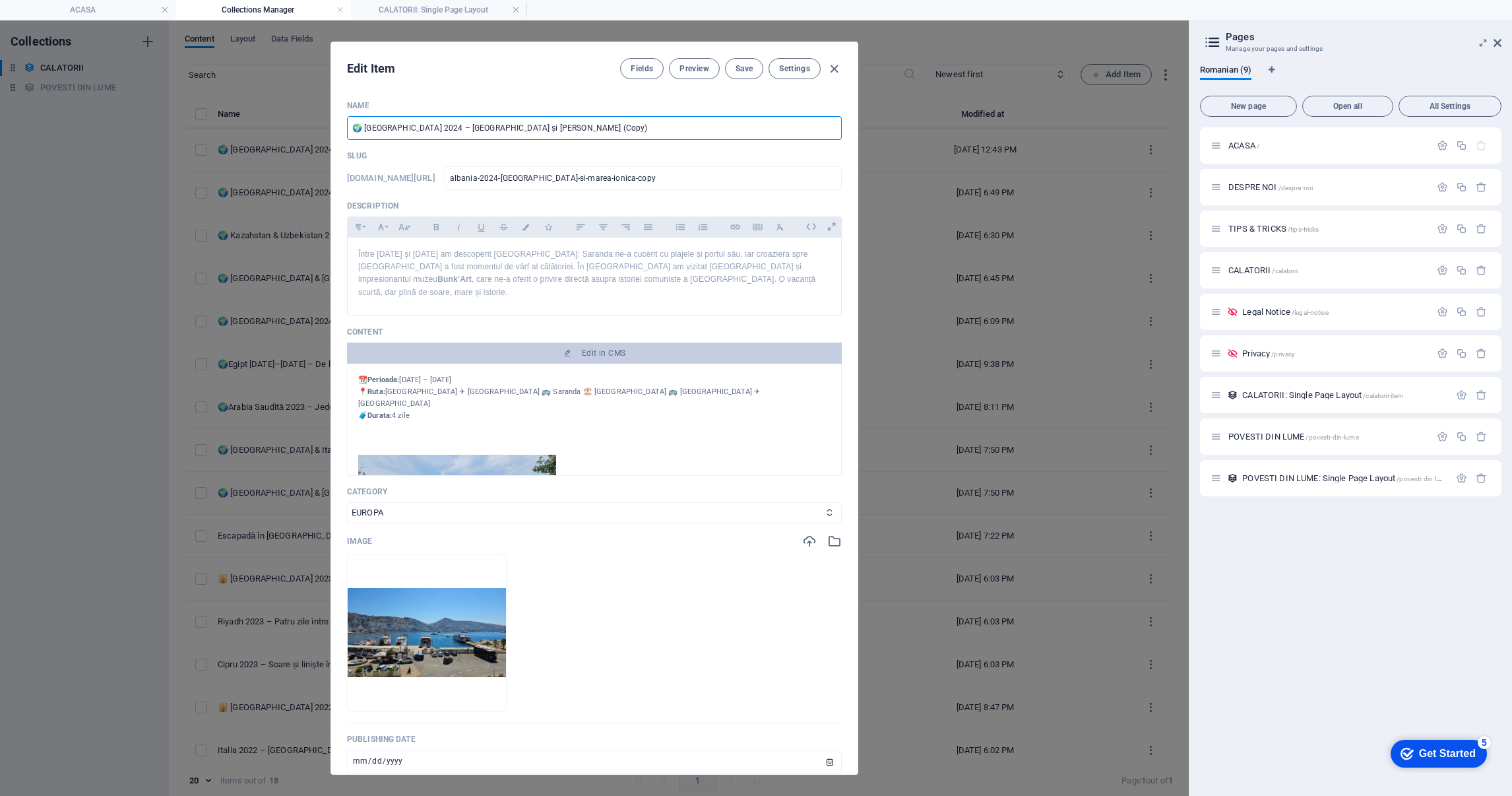
type input "[GEOGRAPHIC_DATA]-2024-doua-zile-in-[GEOGRAPHIC_DATA]-angliei"
type input "[GEOGRAPHIC_DATA] 2024 – Două zile în inima Angliei"
click at [543, 261] on p "Între [DATE] și [DATE] am descoperit [GEOGRAPHIC_DATA]: Saranda ne-a cucerit cu…" at bounding box center [594, 273] width 472 height 51
click at [591, 348] on span "Edit in CMS" at bounding box center [603, 353] width 43 height 10
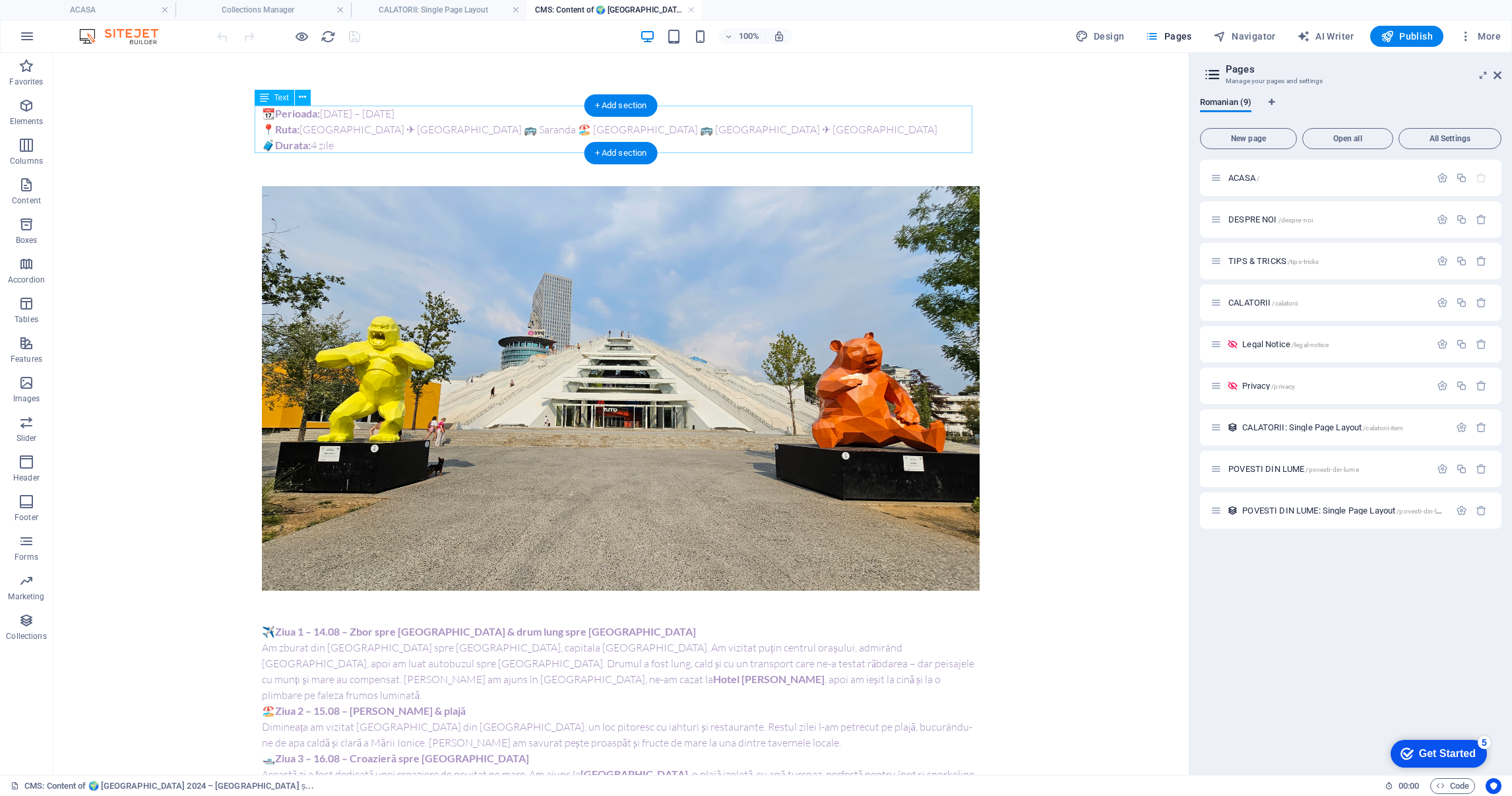
click at [414, 128] on div "📆 Perioada: [DATE] – [DATE] 📍 Ruta: [GEOGRAPHIC_DATA] ✈ [GEOGRAPHIC_DATA] 🚌 [GE…" at bounding box center [621, 129] width 718 height 47
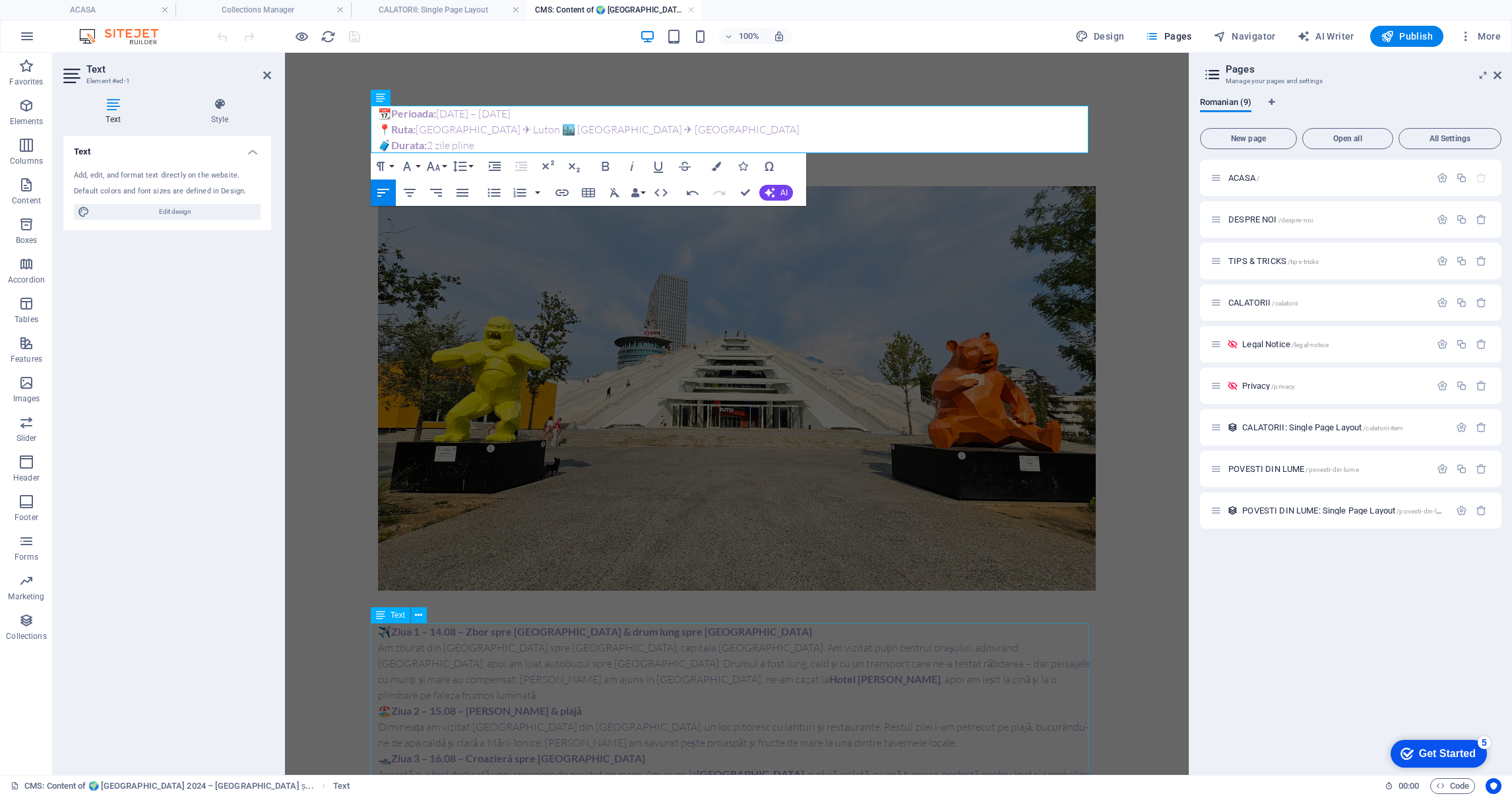
click at [710, 641] on div "✈️ Ziua 1 – 14.08 – Zbor spre [GEOGRAPHIC_DATA] & drum lung spre [GEOGRAPHIC_DA…" at bounding box center [737, 758] width 718 height 270
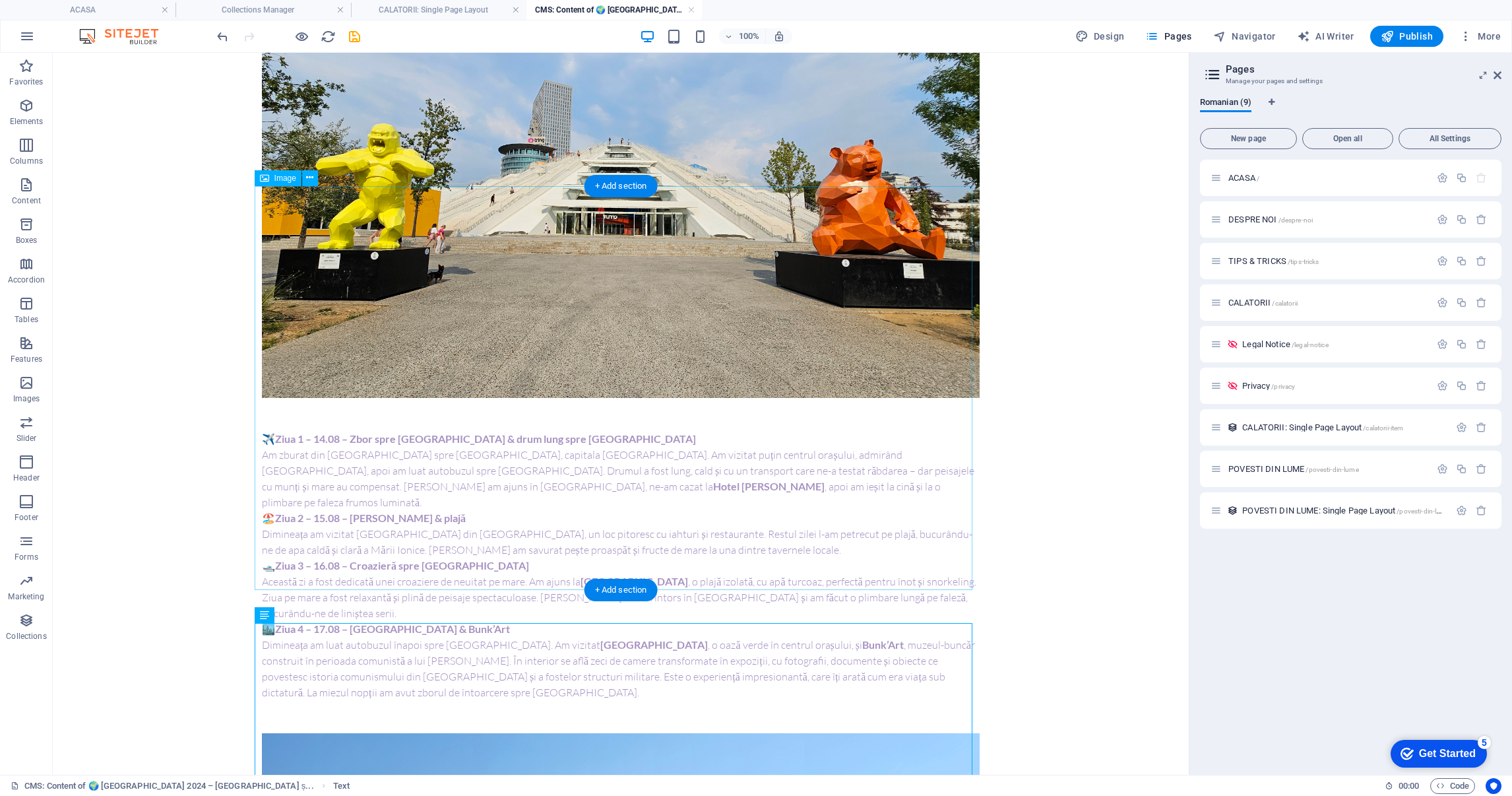
scroll to position [296, 0]
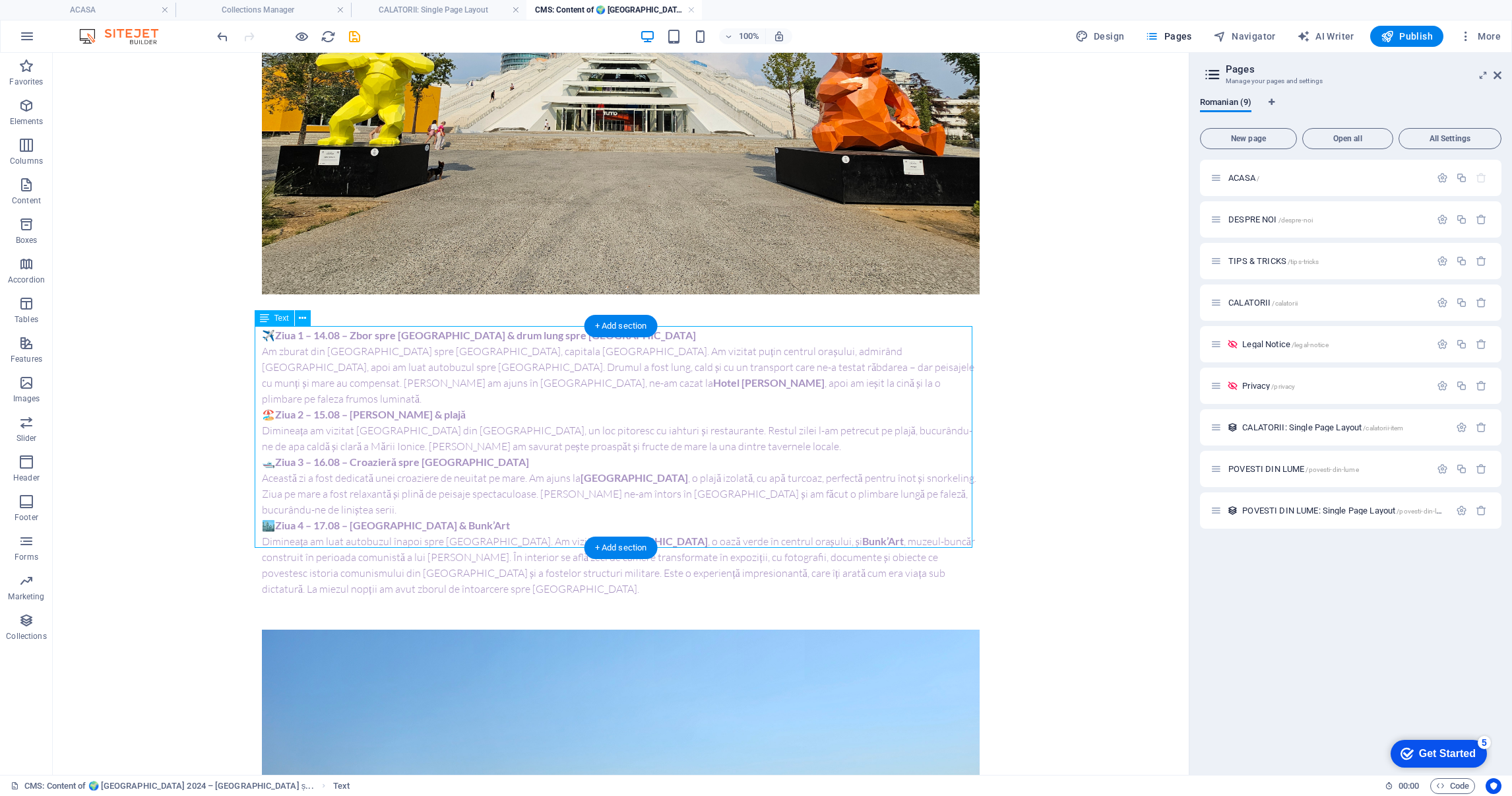
click at [480, 462] on div "✈️ Ziua 1 – 14.08 – Zbor spre [GEOGRAPHIC_DATA] & drum lung spre [GEOGRAPHIC_DA…" at bounding box center [621, 462] width 718 height 270
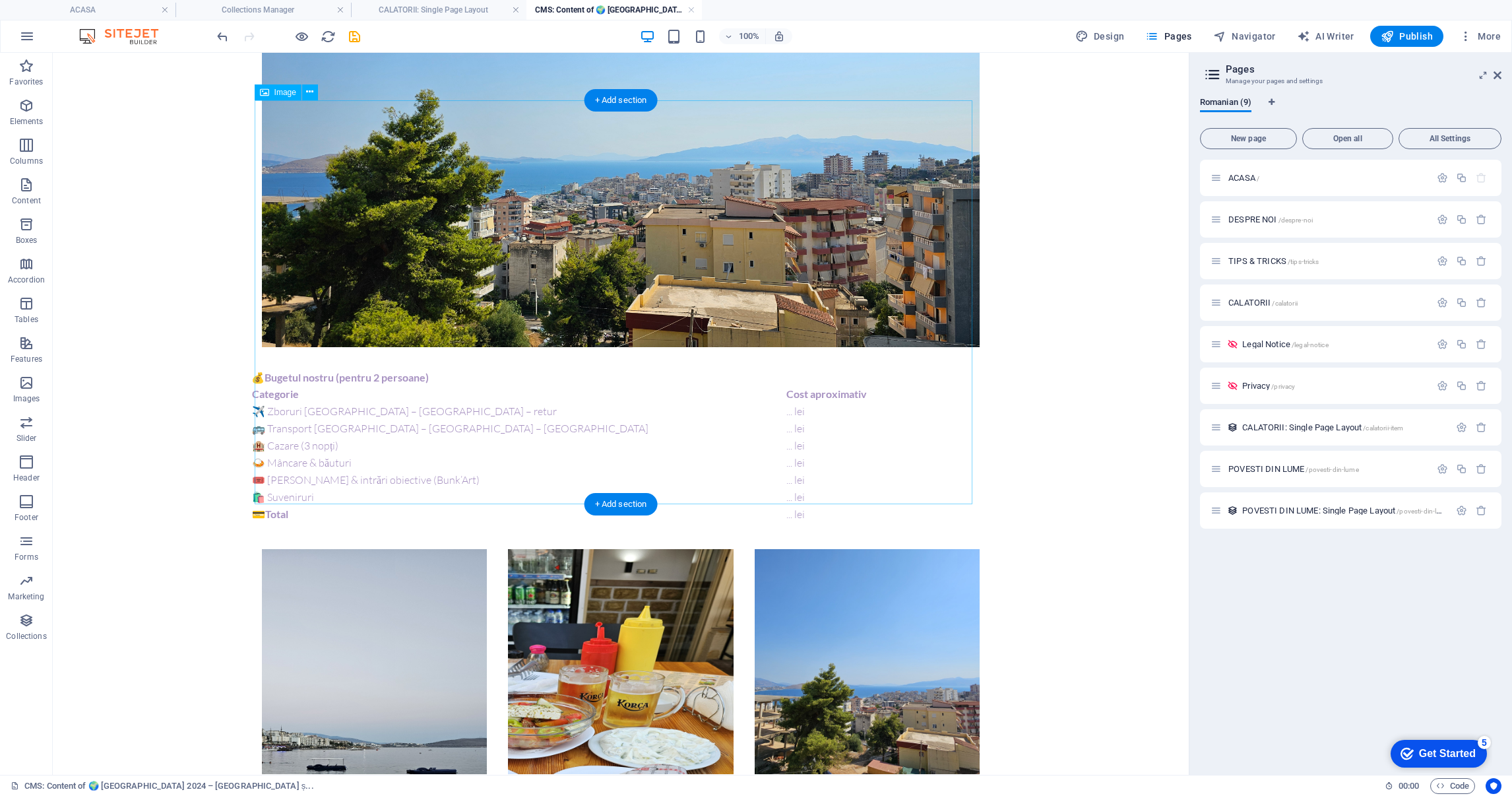
scroll to position [1088, 0]
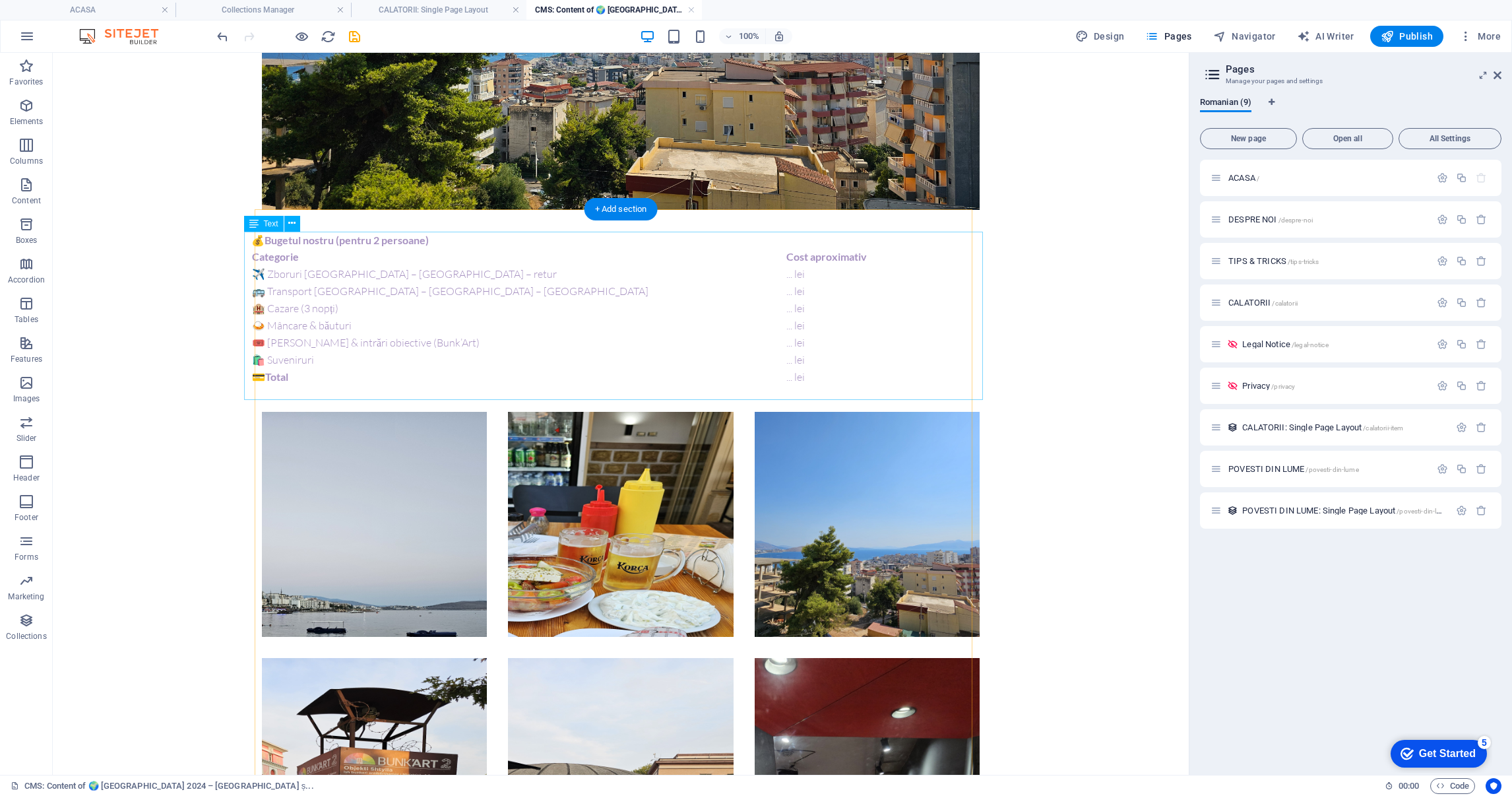
click at [402, 316] on div "💰 Bugetul nostru (pentru 2 persoane) Categorie Cost aproximativ ✈️ Zboruri [GEO…" at bounding box center [621, 317] width 739 height 169
drag, startPoint x: 402, startPoint y: 316, endPoint x: 169, endPoint y: 315, distance: 233.0
click at [401, 315] on div "💰 Bugetul nostru (pentru 2 persoane) Categorie Cost aproximativ ✈️ Zboruri [GEO…" at bounding box center [621, 317] width 739 height 169
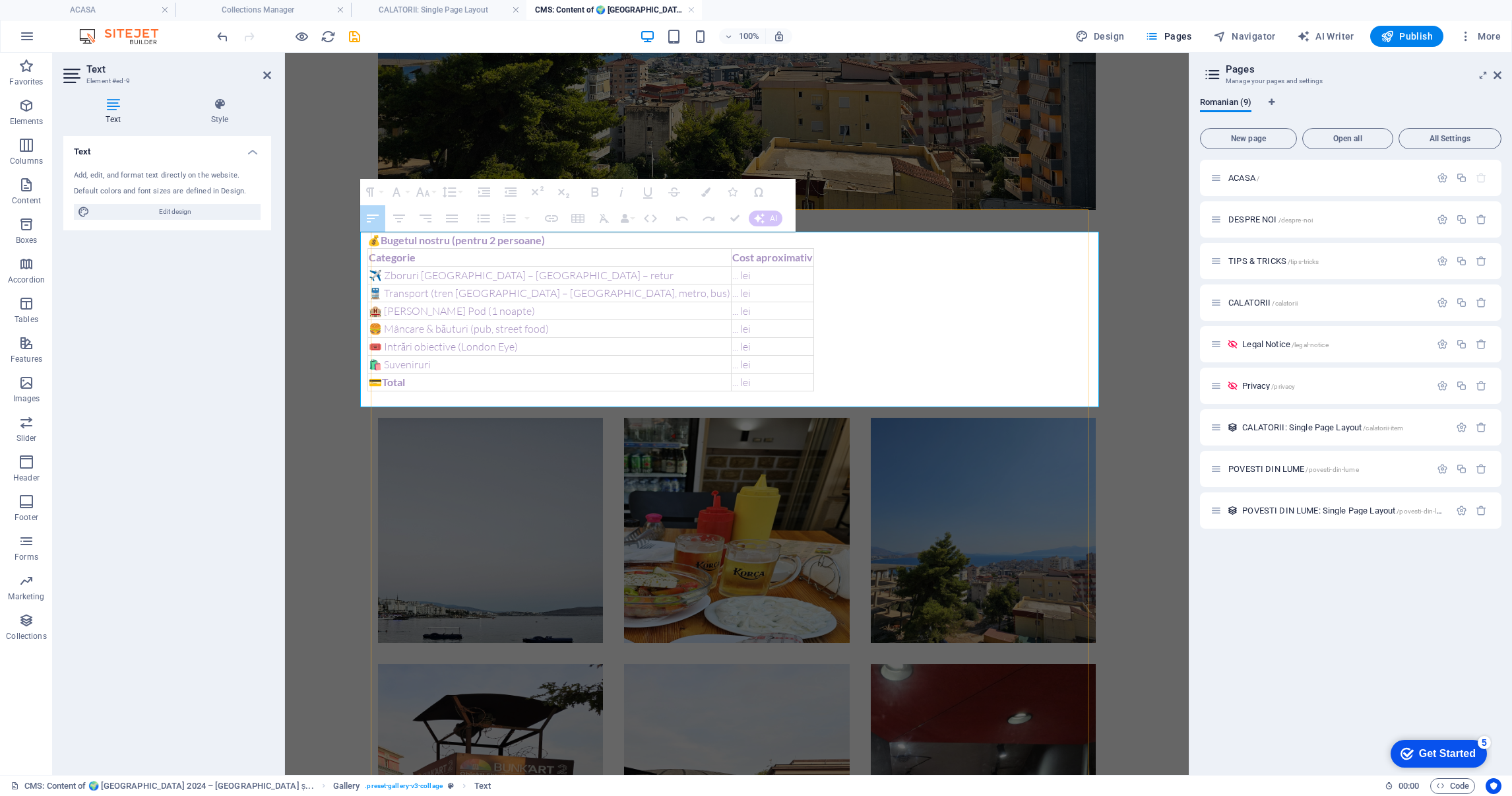
drag, startPoint x: 572, startPoint y: 337, endPoint x: 758, endPoint y: 336, distance: 186.0
click at [758, 336] on div "💰 Bugetul nostru (pentru 2 persoane) Categorie Cost aproximativ ✈️ Zboruri [GEO…" at bounding box center [737, 320] width 739 height 175
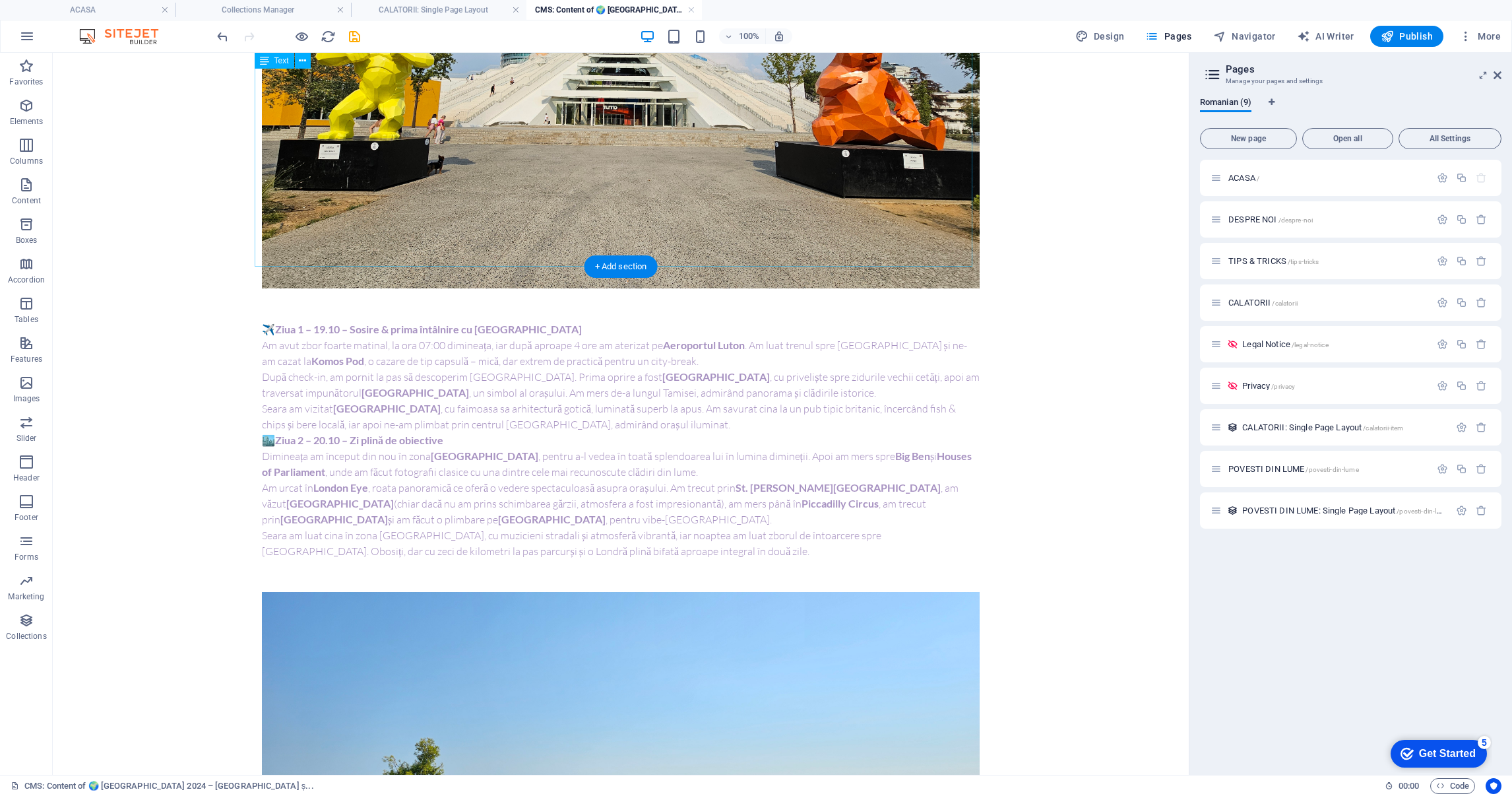
scroll to position [0, 0]
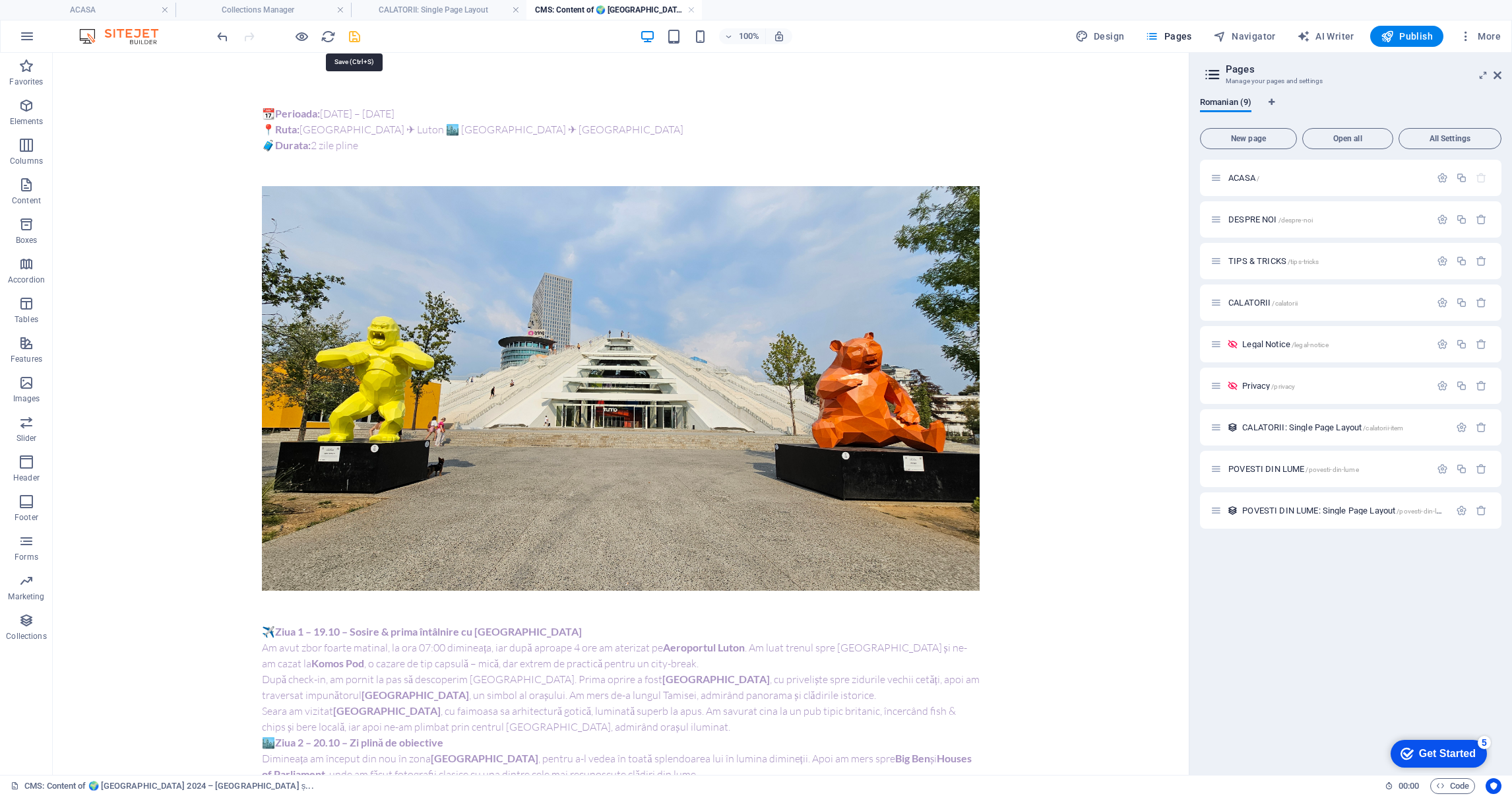
click at [350, 34] on icon "save" at bounding box center [354, 36] width 15 height 15
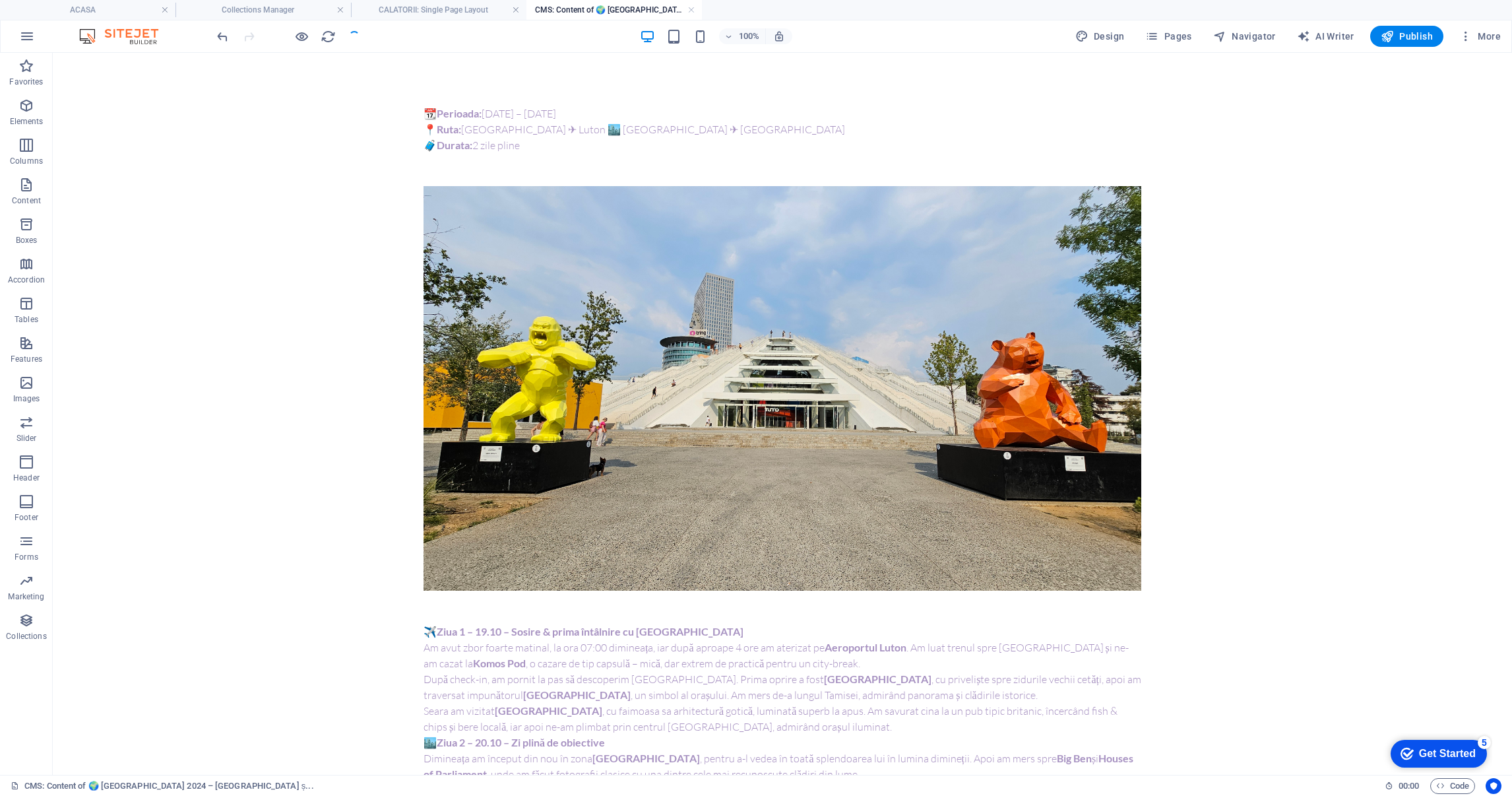
type input "[GEOGRAPHIC_DATA]-2024-doua-zile-in-[GEOGRAPHIC_DATA]-angliei"
click at [690, 11] on link at bounding box center [691, 10] width 8 height 13
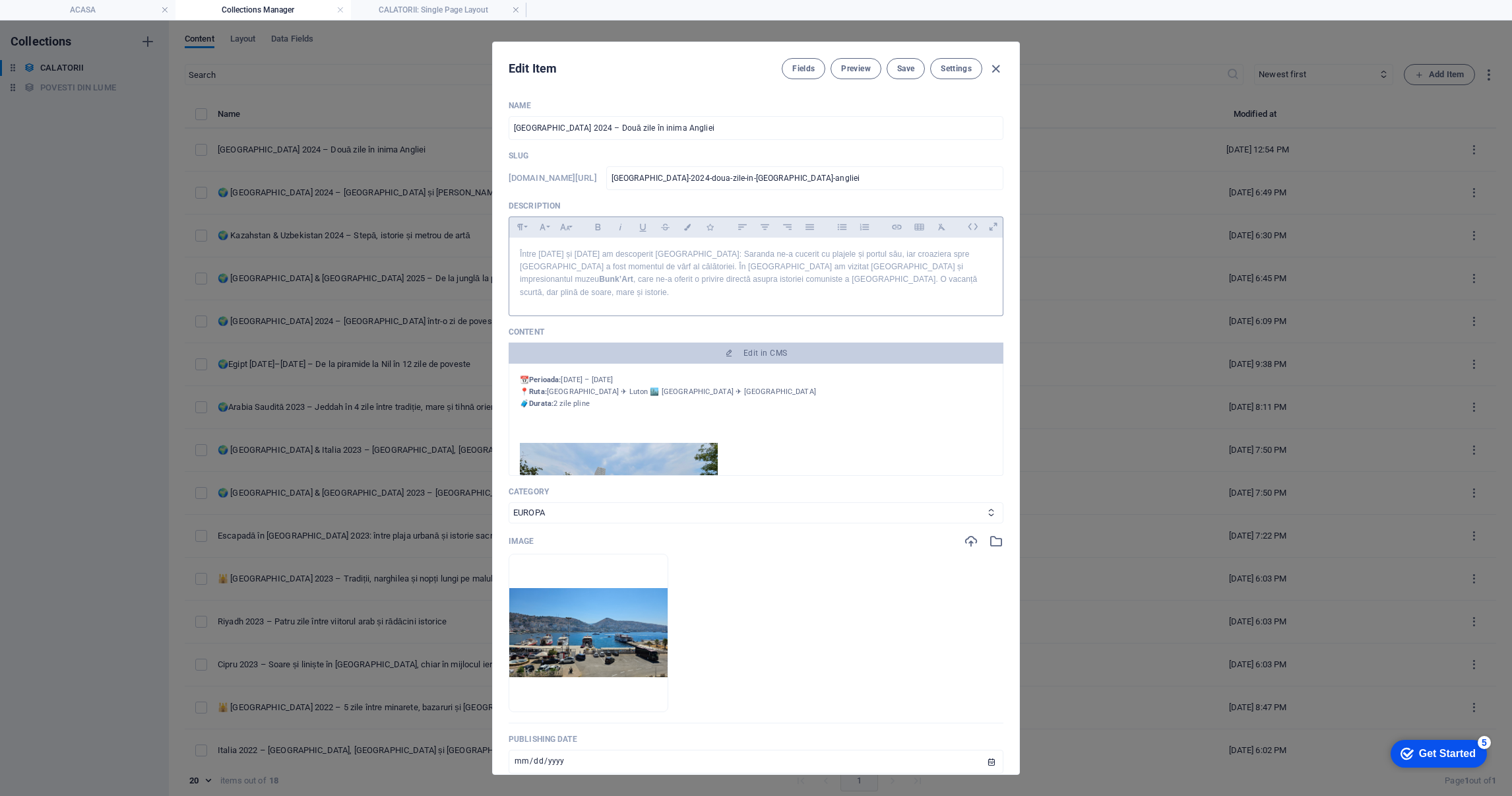
click at [719, 286] on p "Între [DATE] și [DATE] am descoperit [GEOGRAPHIC_DATA]: Saranda ne-a cucerit cu…" at bounding box center [756, 273] width 472 height 51
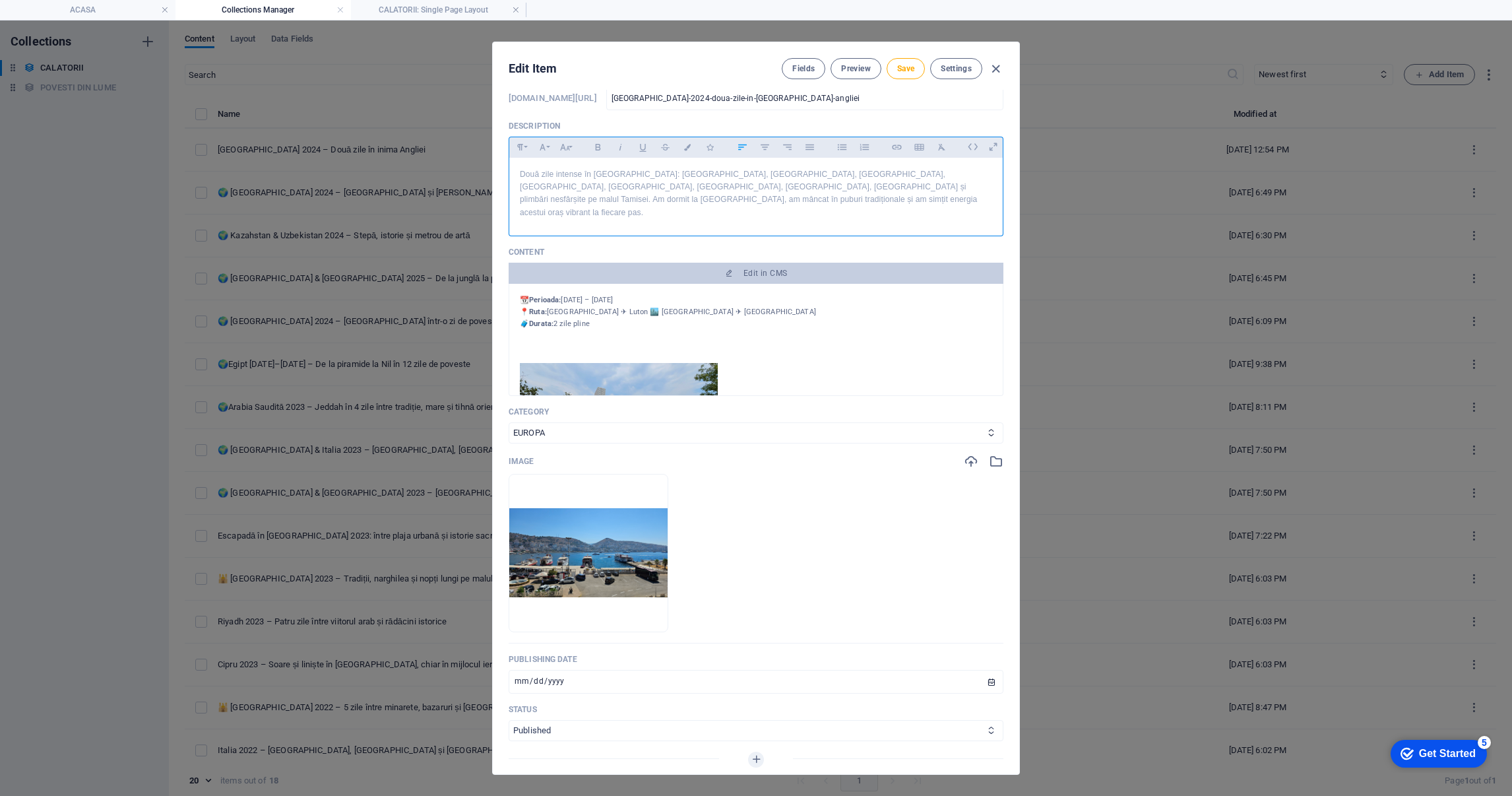
scroll to position [99, 0]
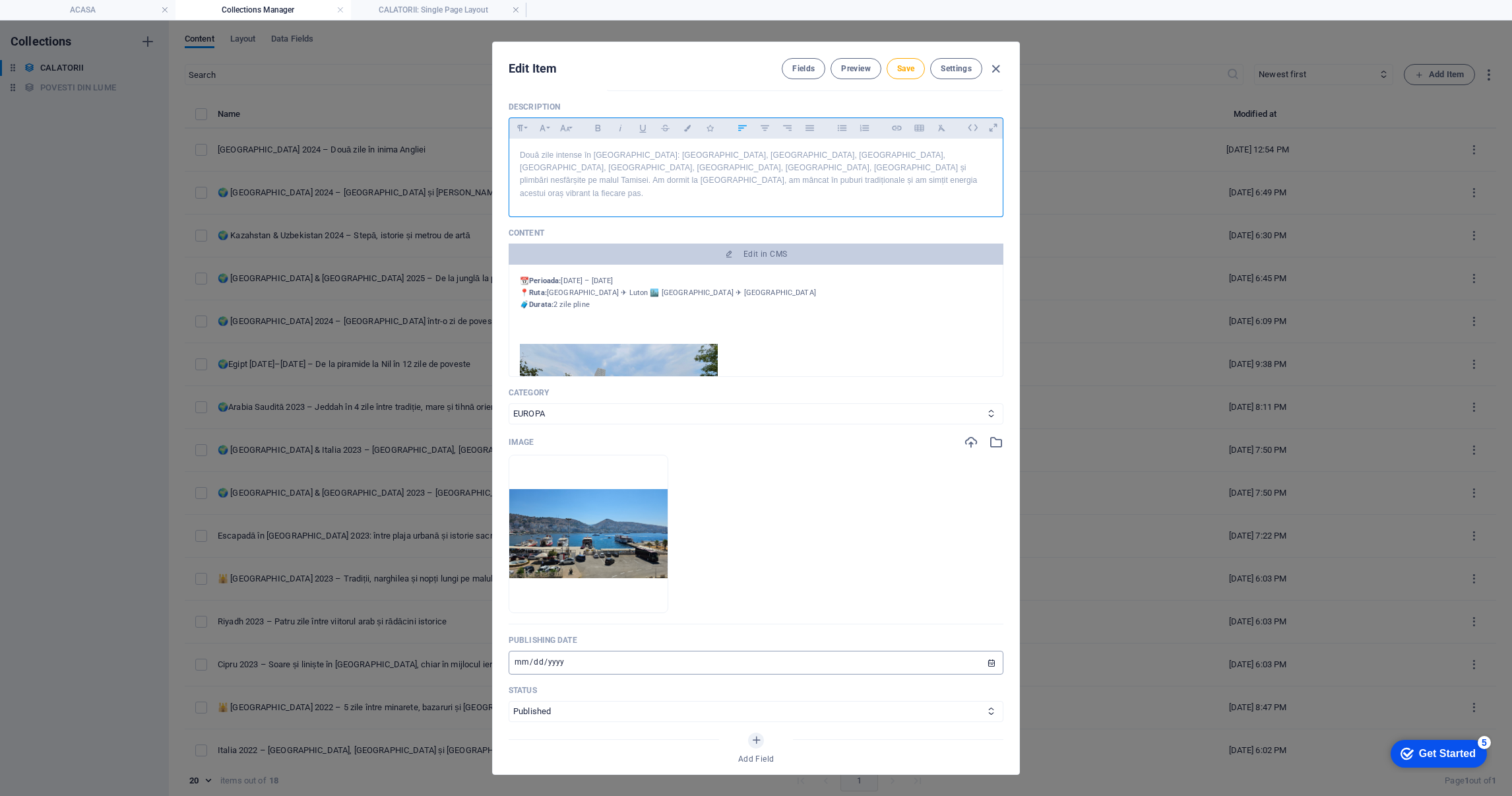
click at [519, 651] on input "[DATE]" at bounding box center [756, 662] width 495 height 24
type input "[DATE]"
click at [885, 532] on ul "Drop files here to upload them instantly" at bounding box center [756, 534] width 495 height 159
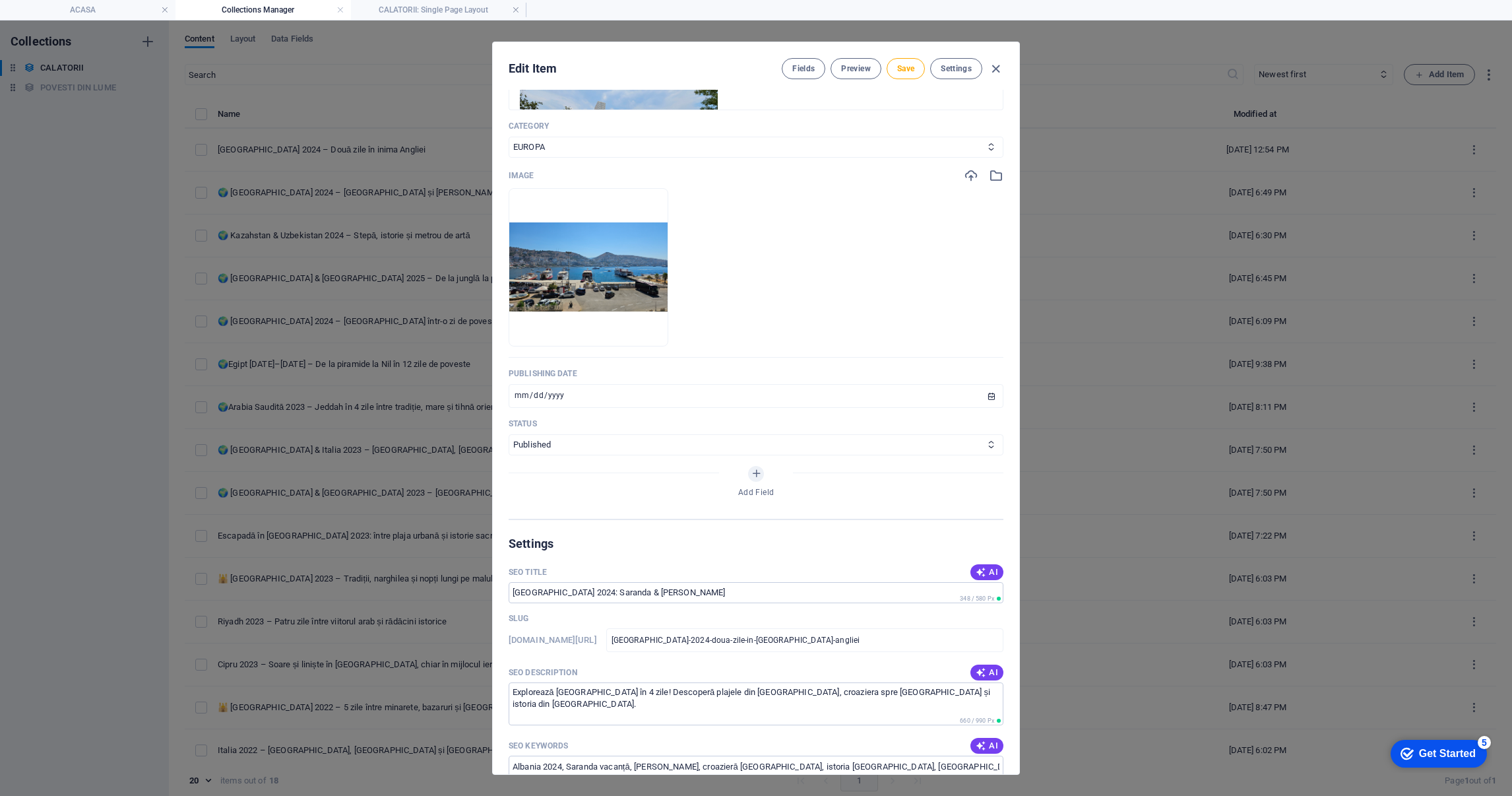
scroll to position [494, 0]
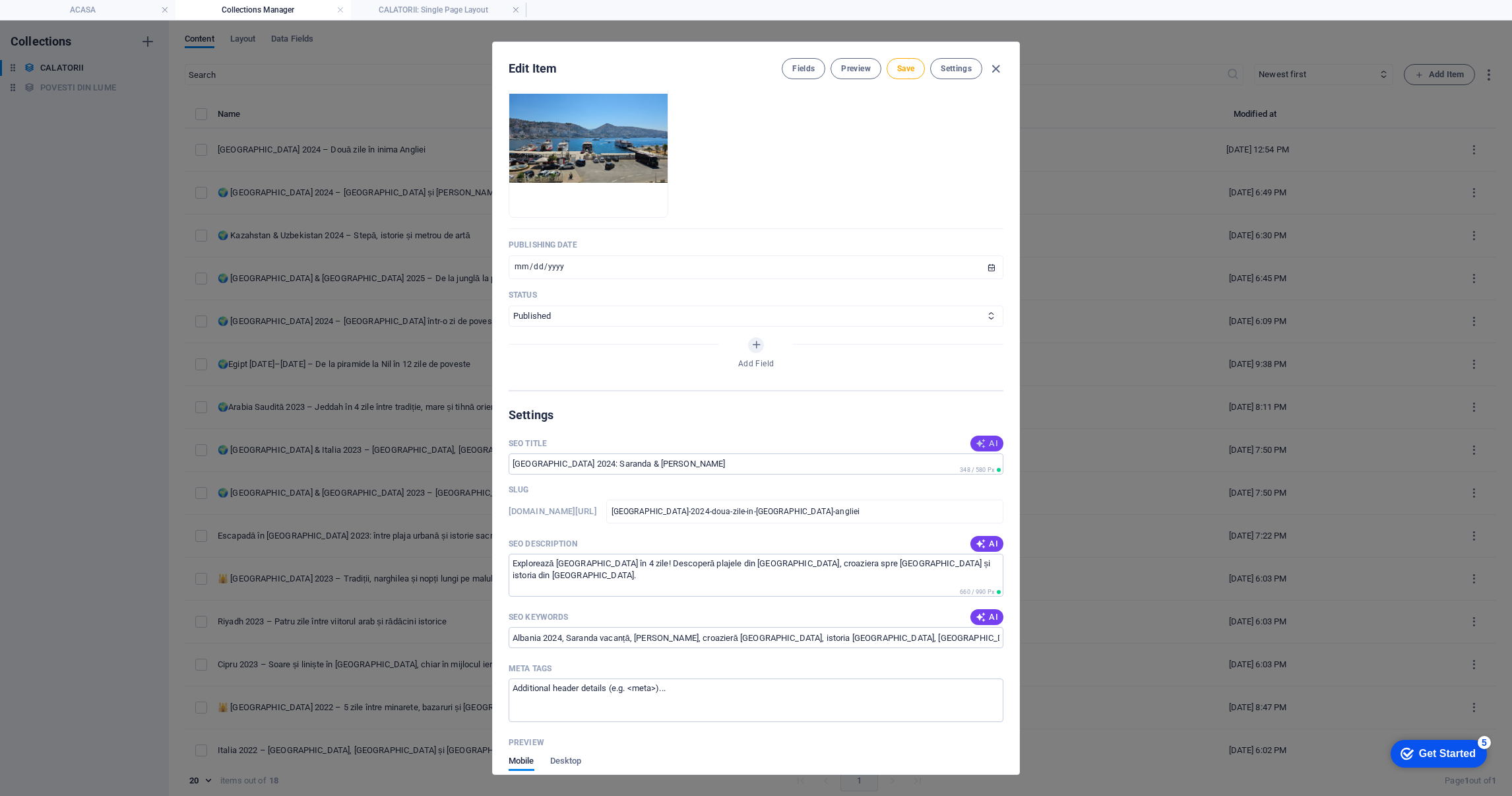
click at [996, 435] on button "AI" at bounding box center [987, 443] width 33 height 16
type input "[GEOGRAPHIC_DATA] 2024: Două zile de neuitat"
click at [983, 538] on span "AI" at bounding box center [987, 543] width 23 height 10
type textarea "Descoperă magia Londrei în 2 zile: obiective iconice, cazare confortabilă și mâ…"
click at [979, 612] on icon "button" at bounding box center [980, 617] width 10 height 10
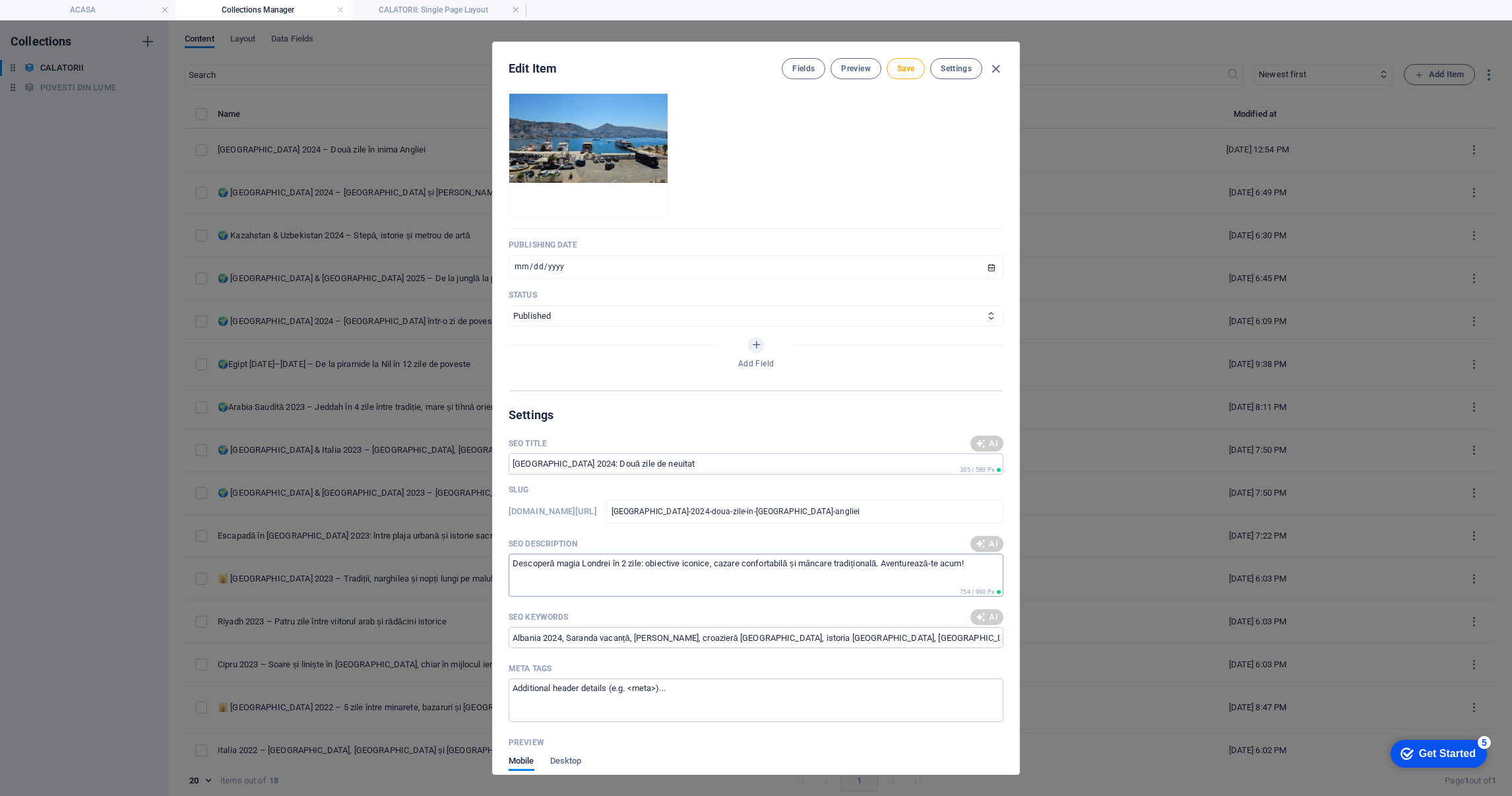
type input "[GEOGRAPHIC_DATA] 2024, city break [GEOGRAPHIC_DATA], obiective turistice [GEOG…"
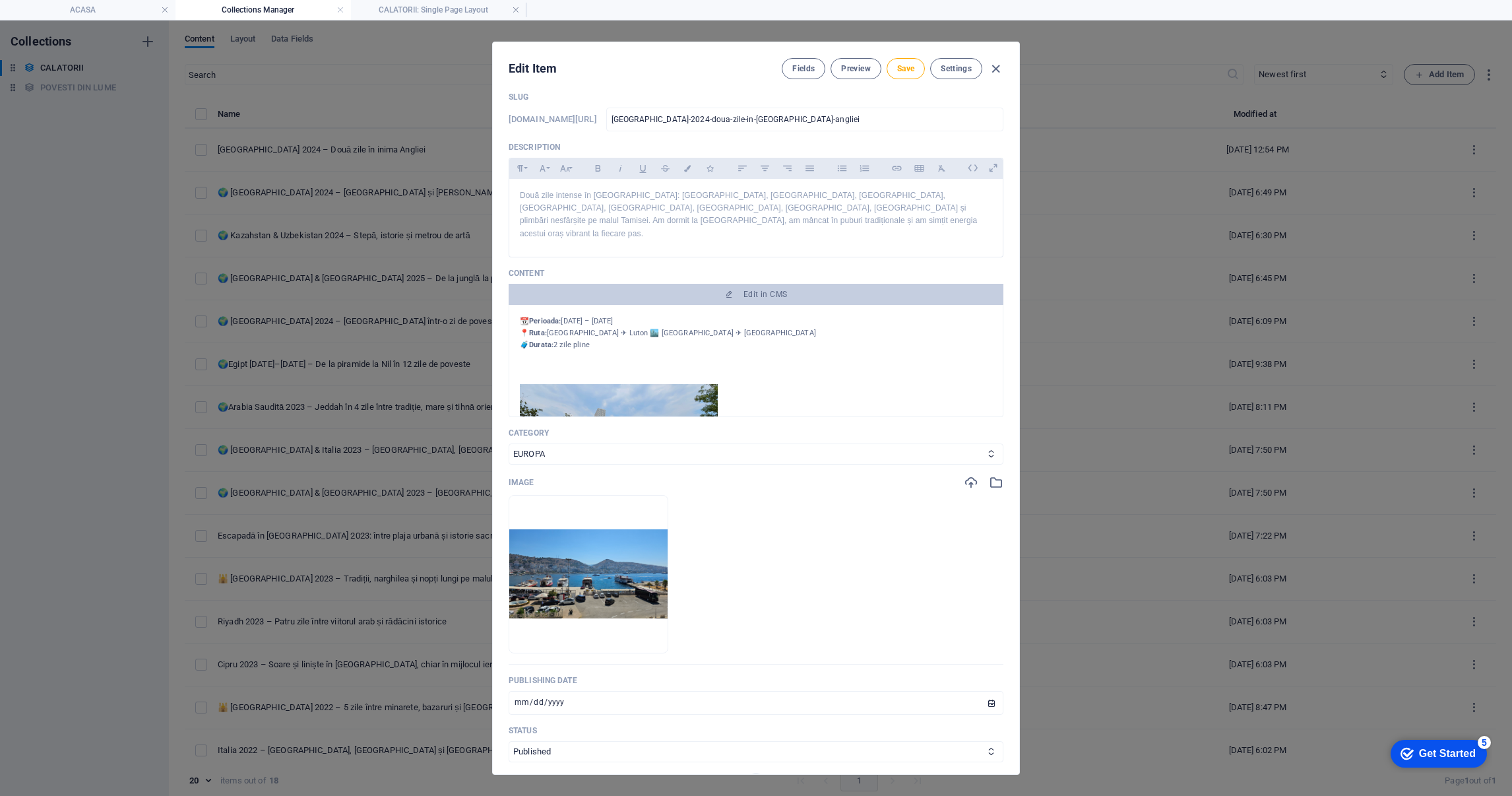
scroll to position [0, 0]
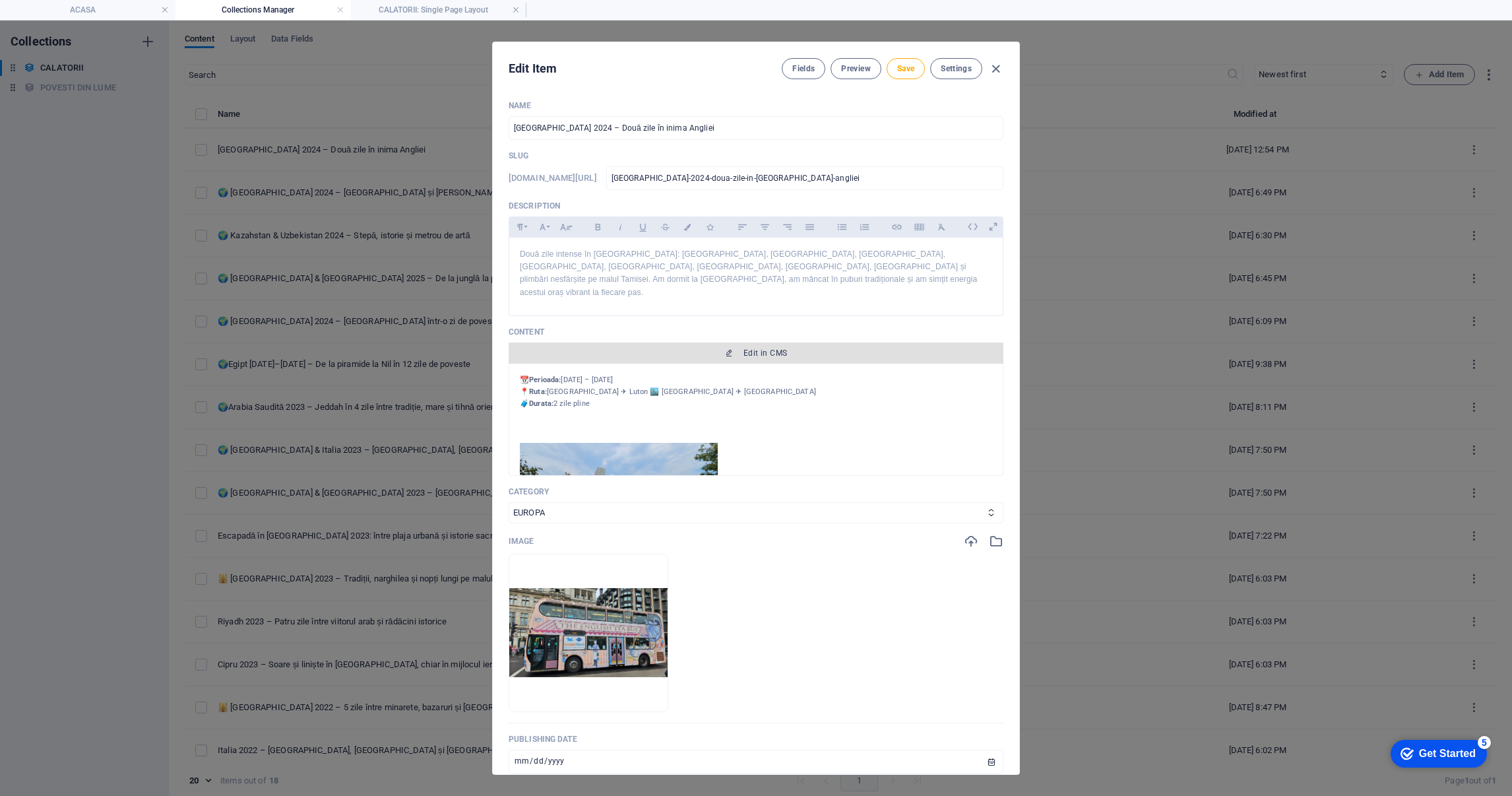
click at [771, 348] on span "Edit in CMS" at bounding box center [765, 353] width 43 height 10
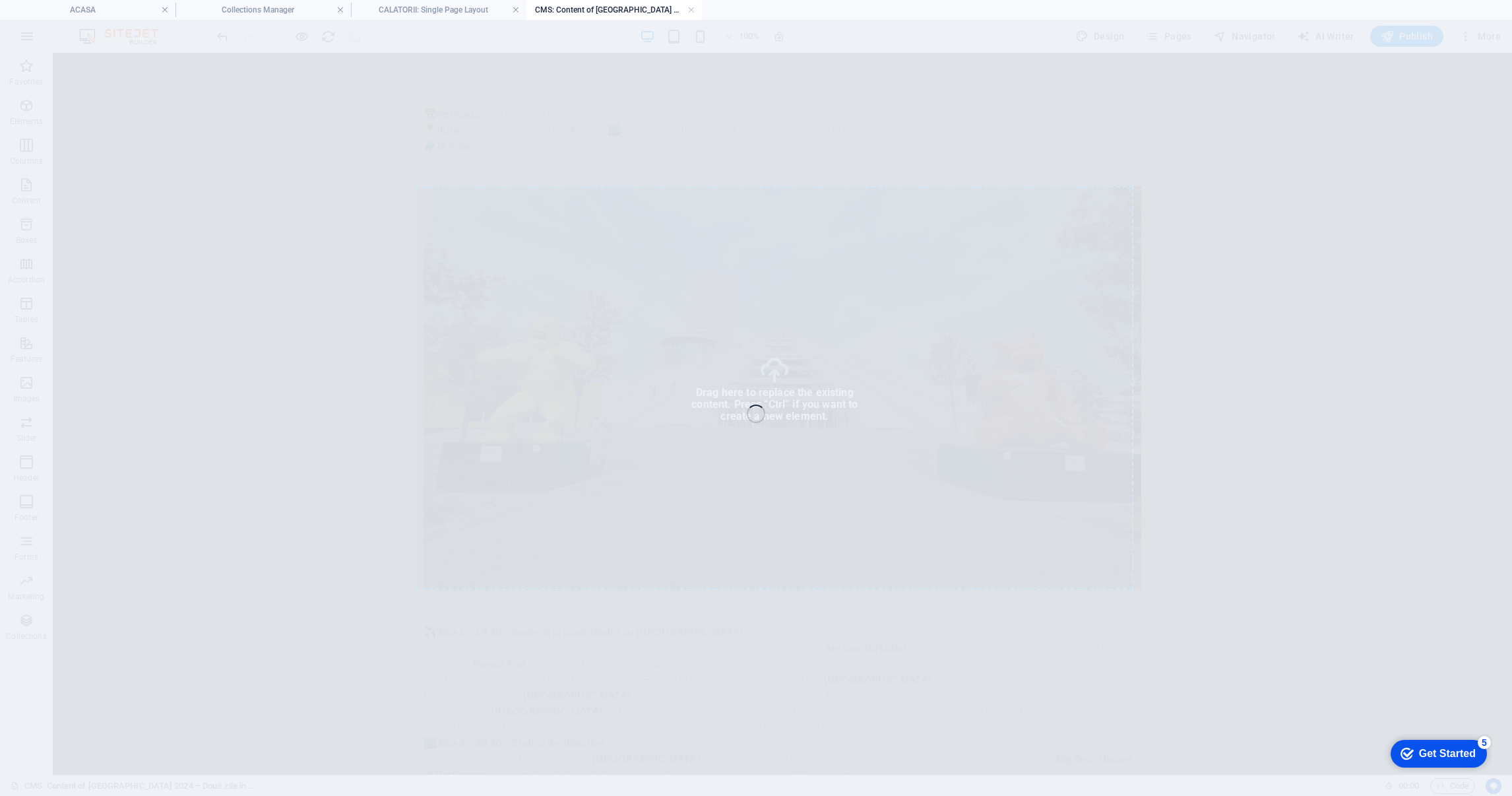
select select "%"
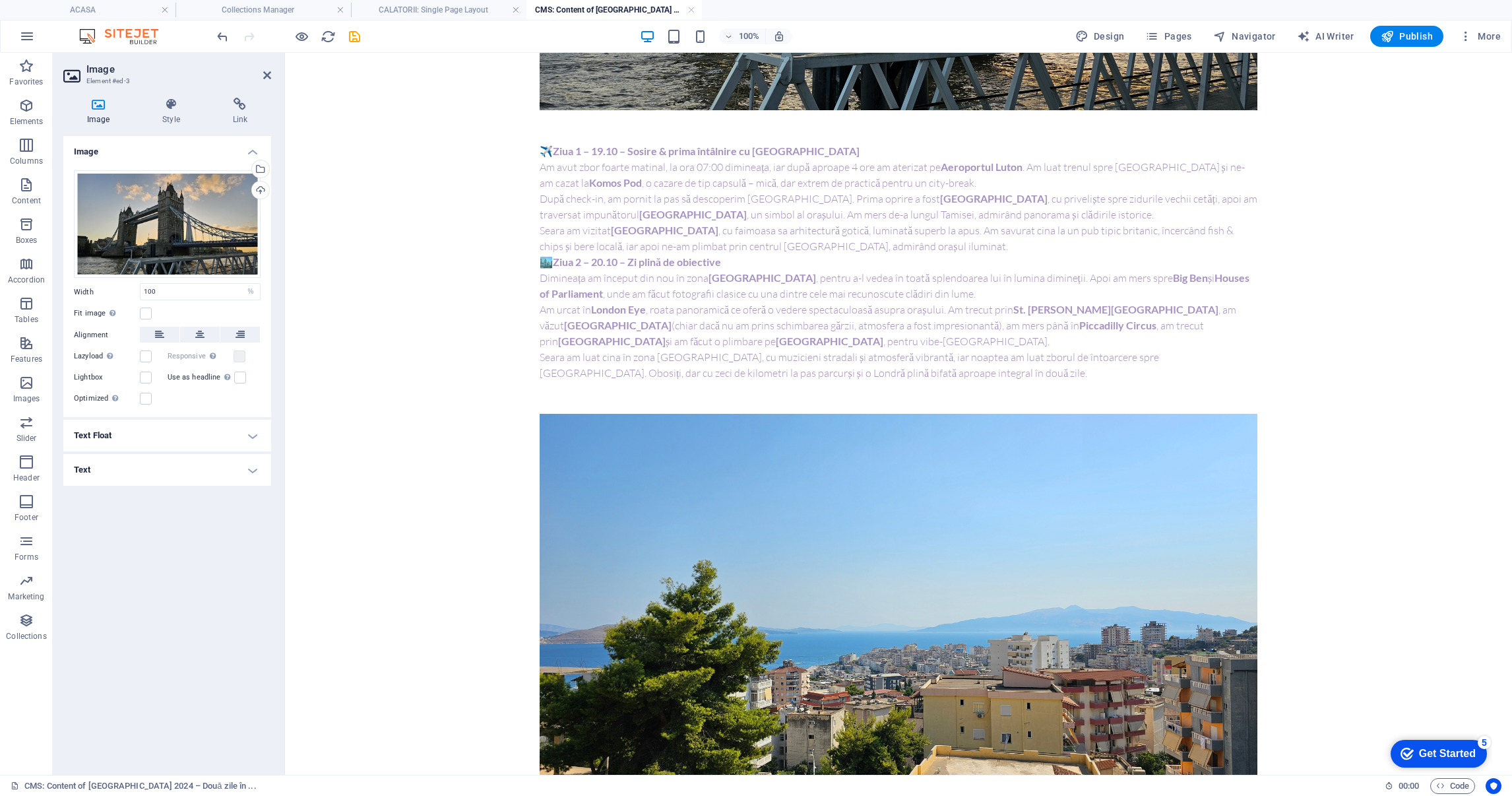
scroll to position [693, 0]
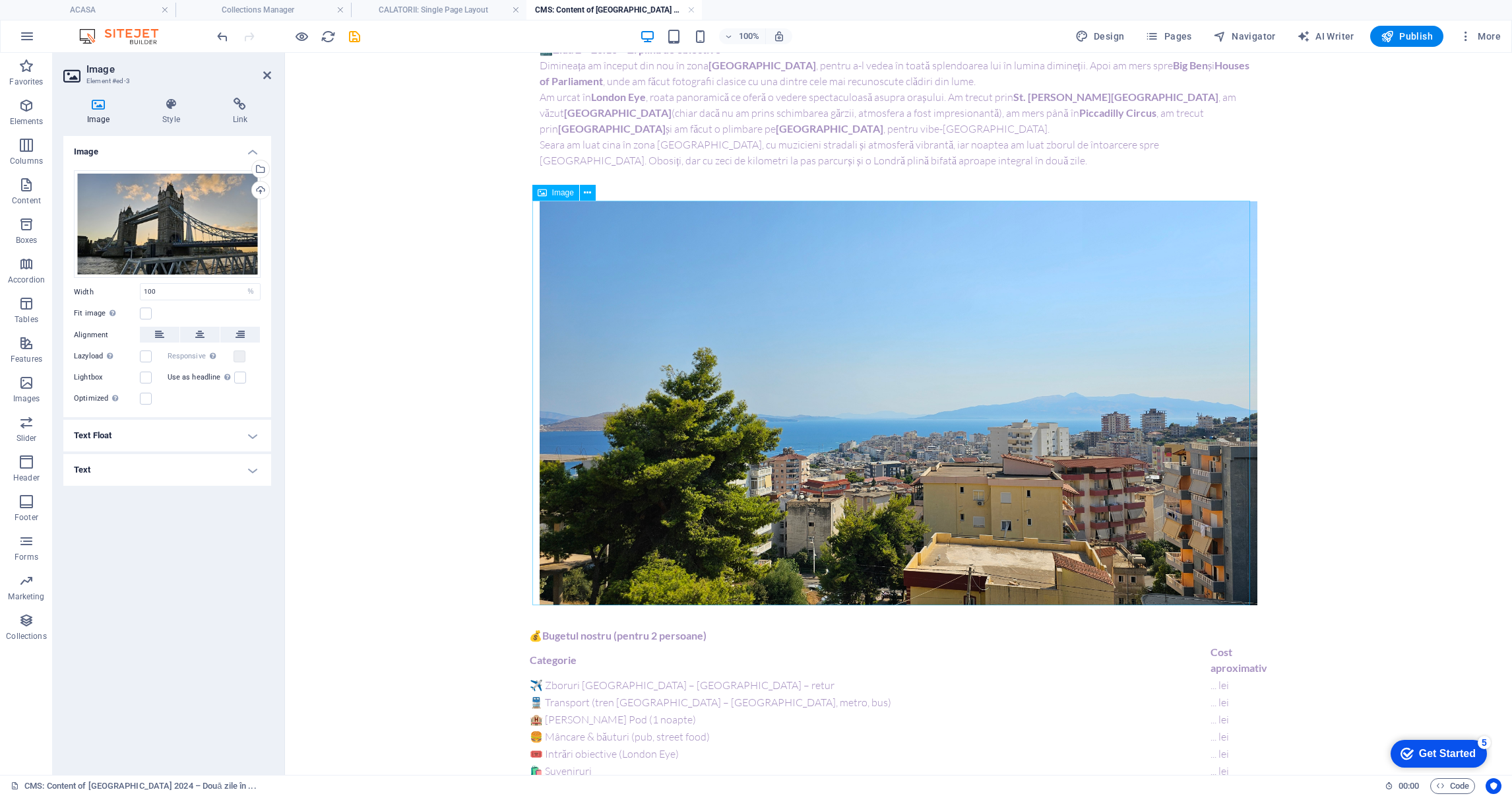
click at [765, 445] on figure at bounding box center [899, 403] width 718 height 405
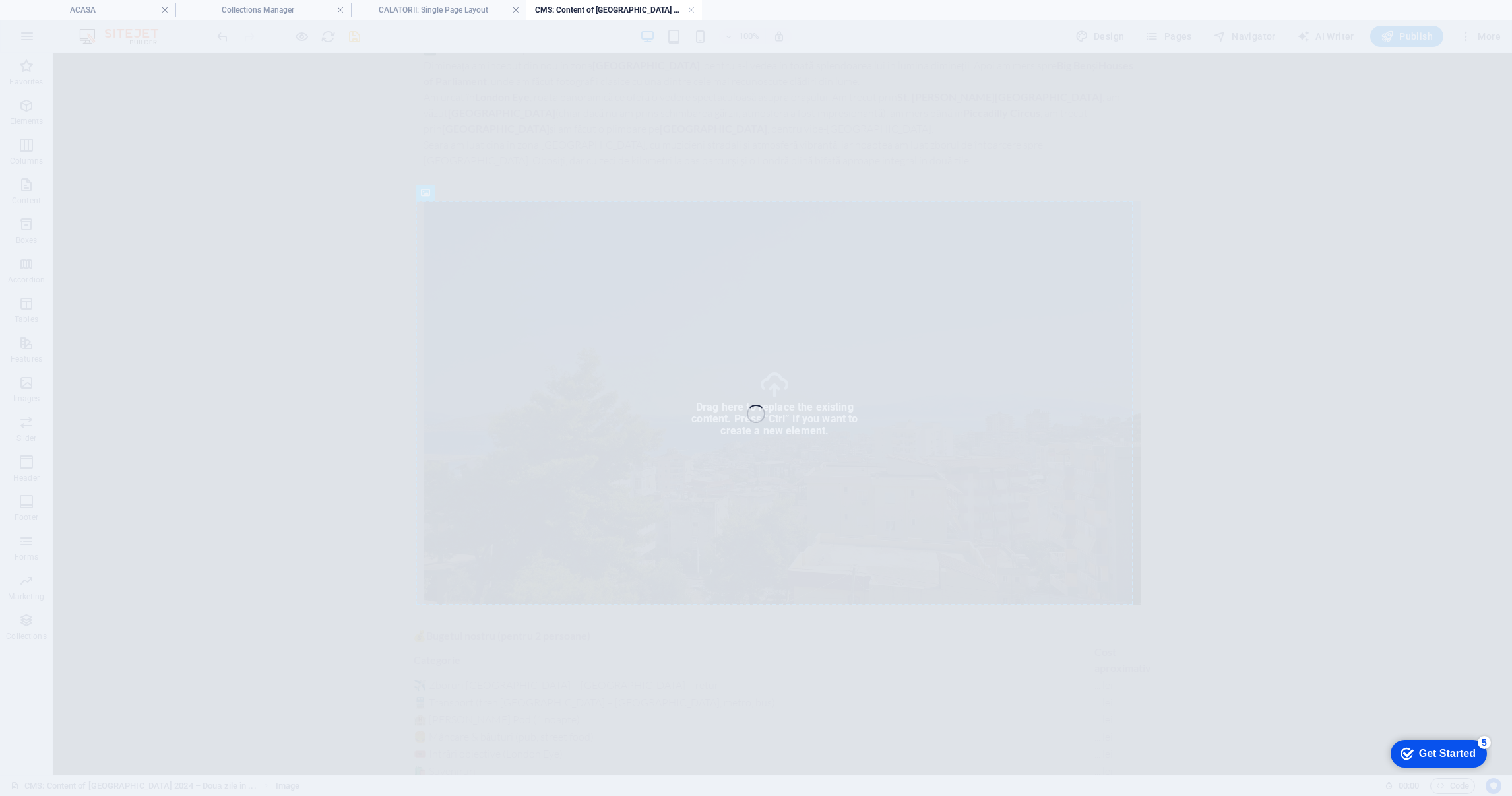
select select "%"
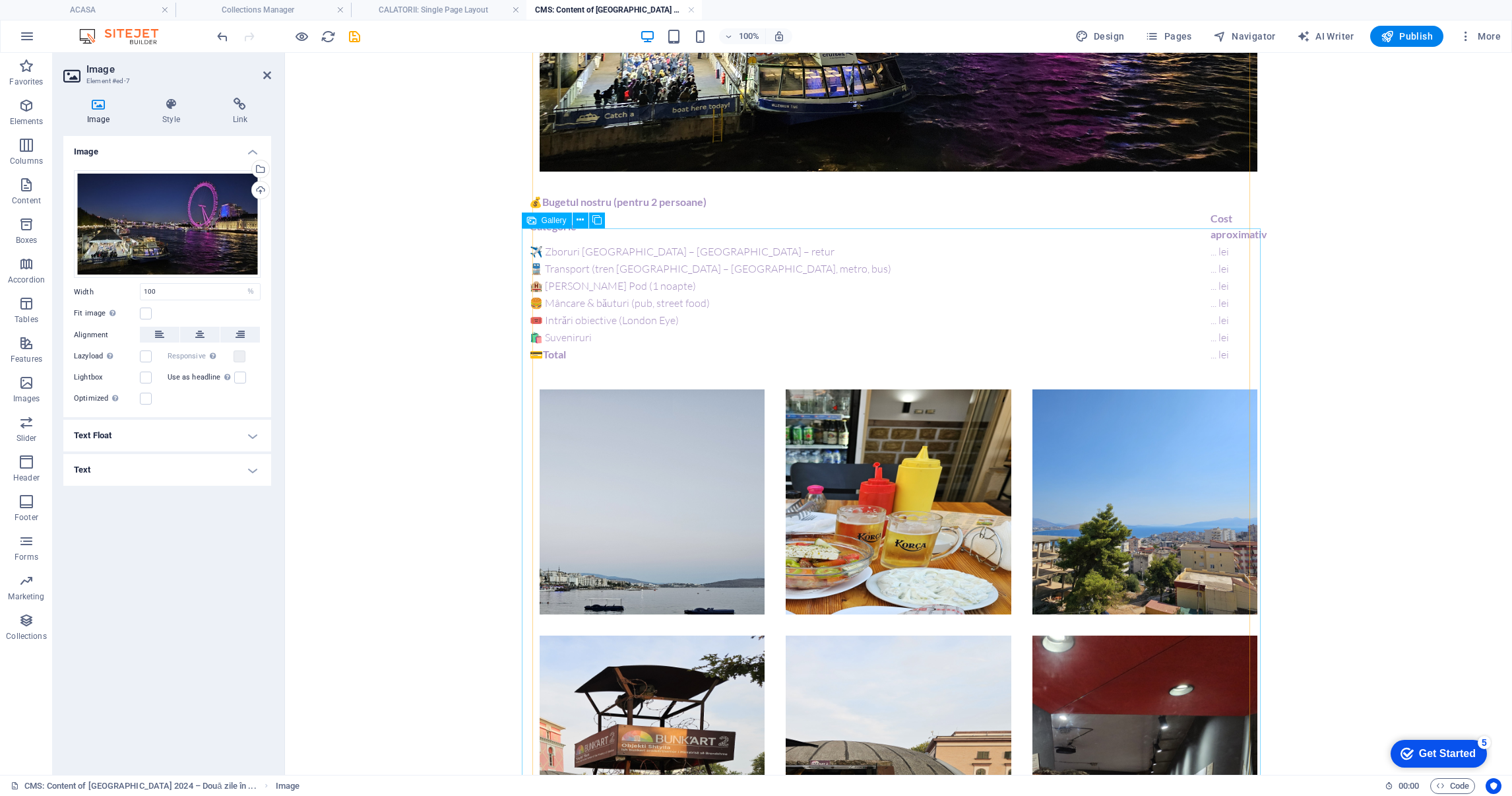
scroll to position [1286, 0]
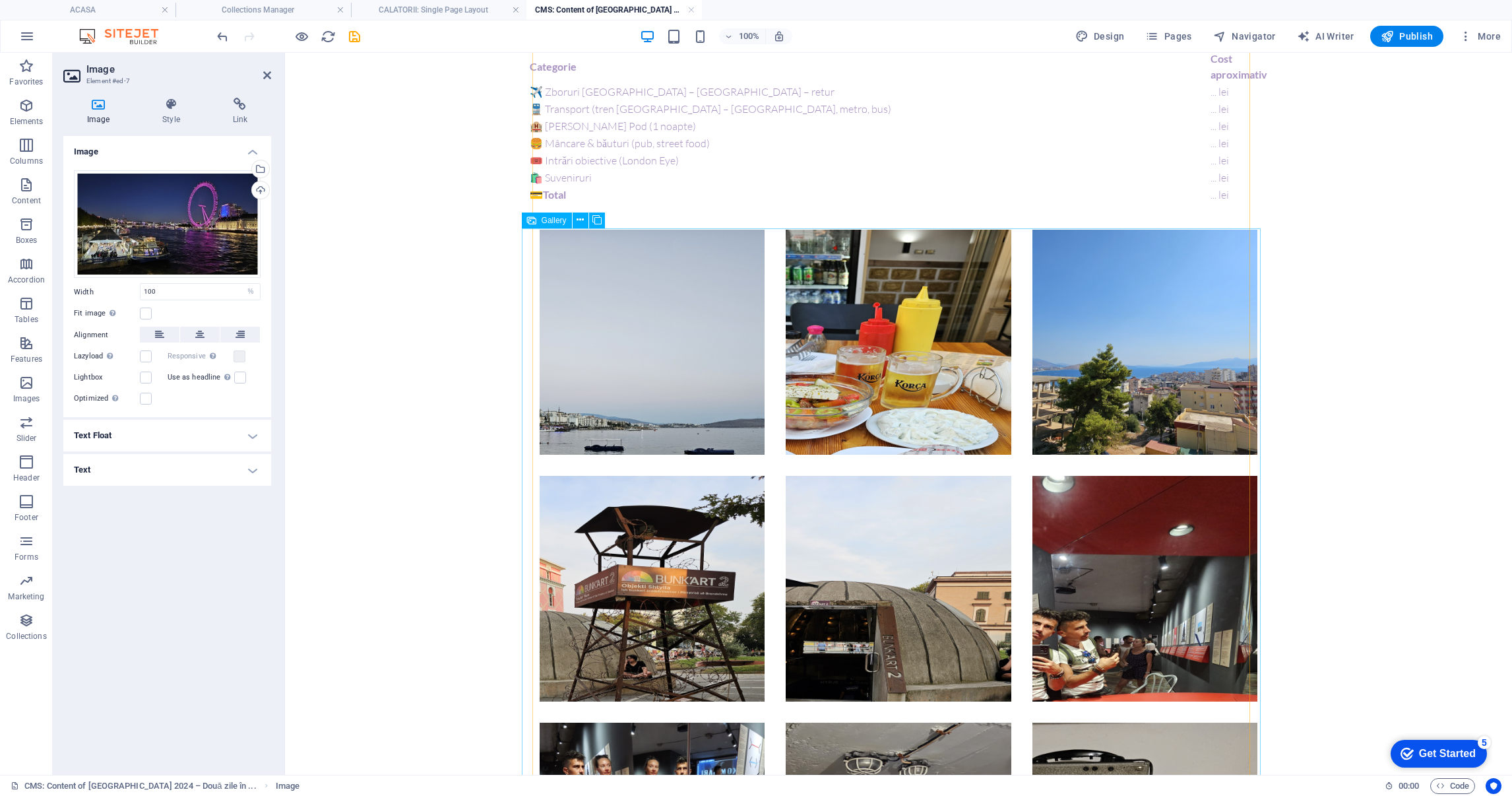
click at [904, 480] on li at bounding box center [898, 589] width 225 height 225
select select "4"
select select "px"
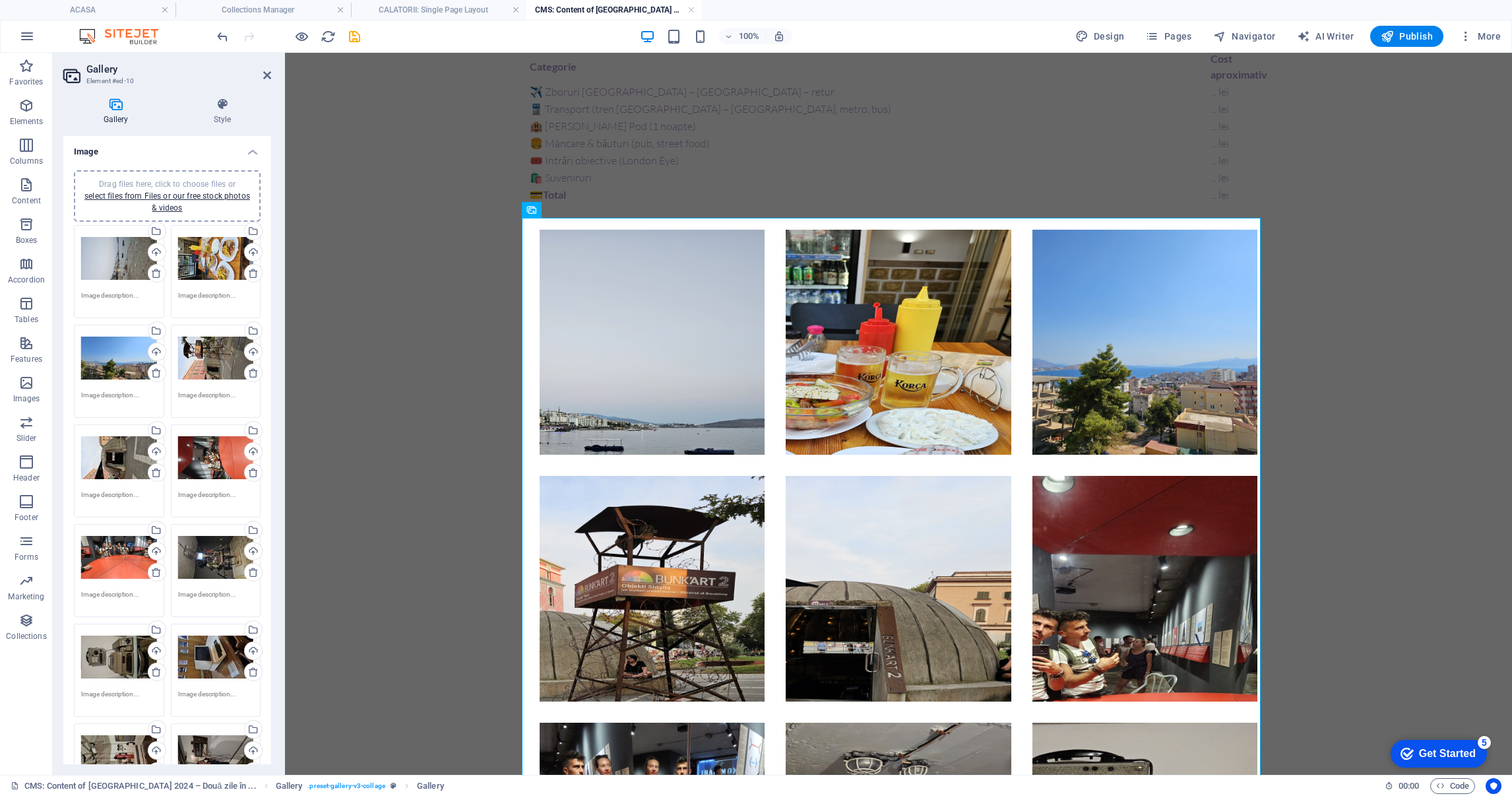
click at [250, 268] on icon at bounding box center [253, 273] width 10 height 10
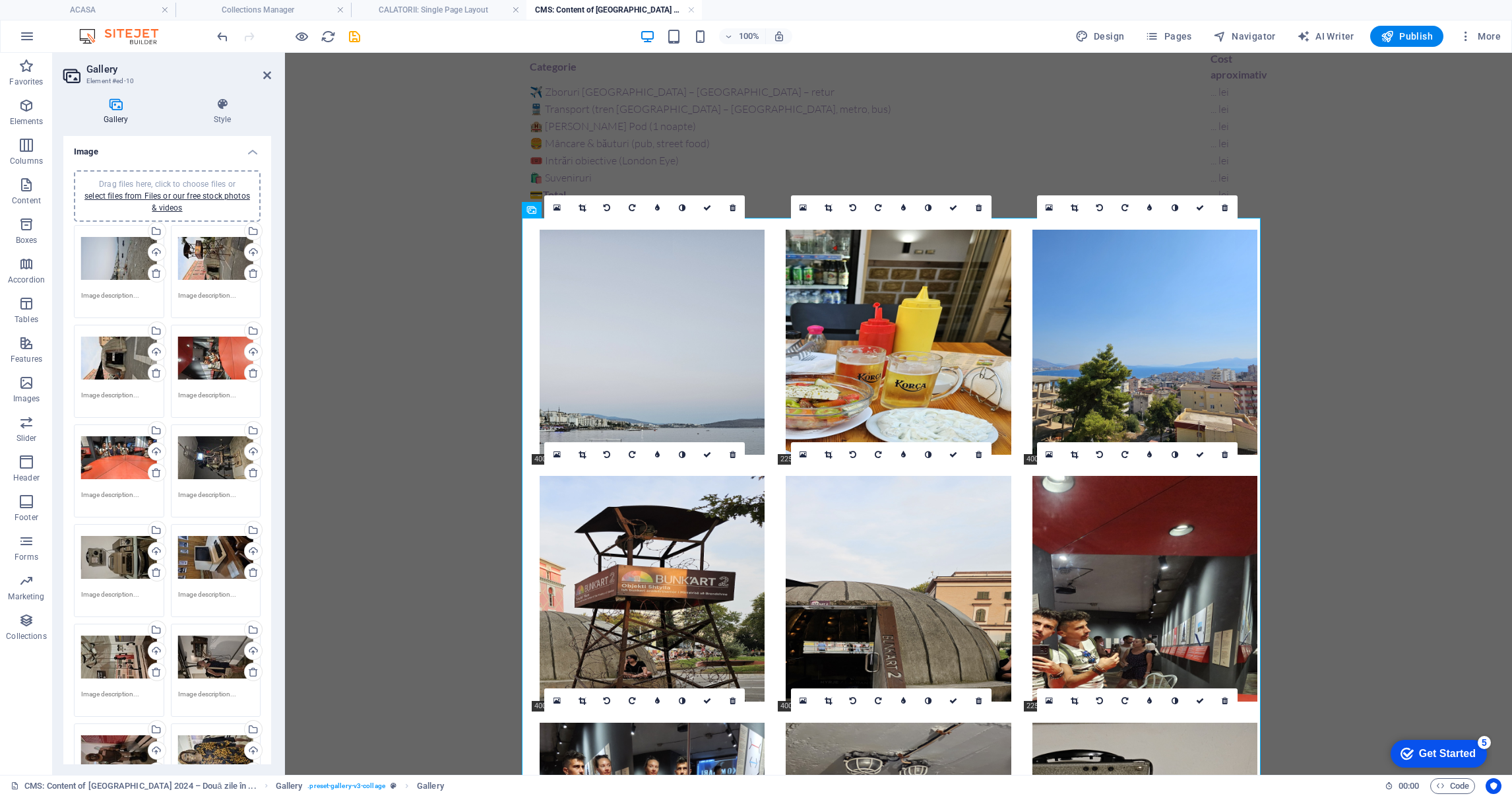
click at [250, 268] on icon at bounding box center [253, 273] width 10 height 10
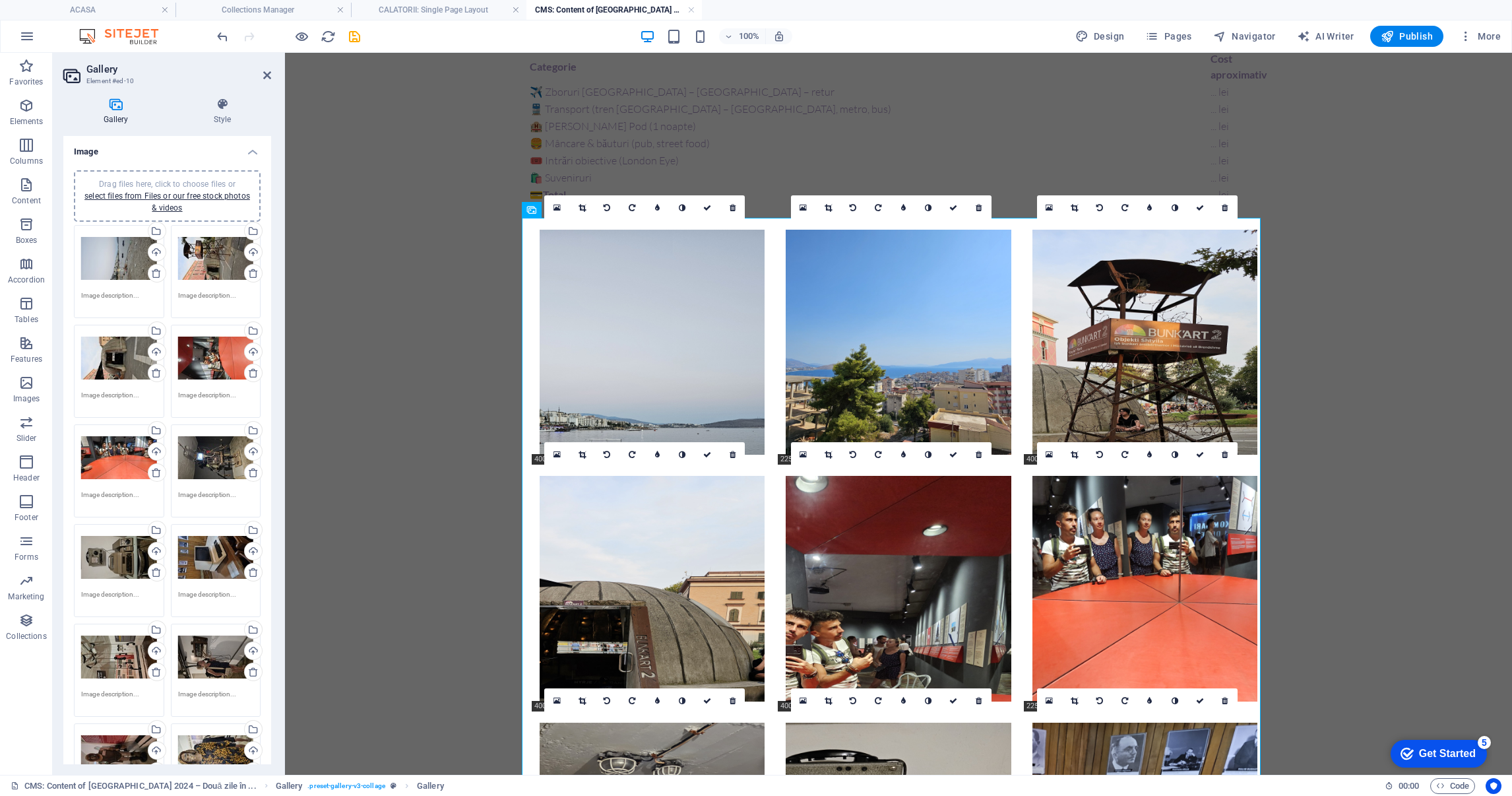
click at [250, 268] on icon at bounding box center [253, 273] width 10 height 10
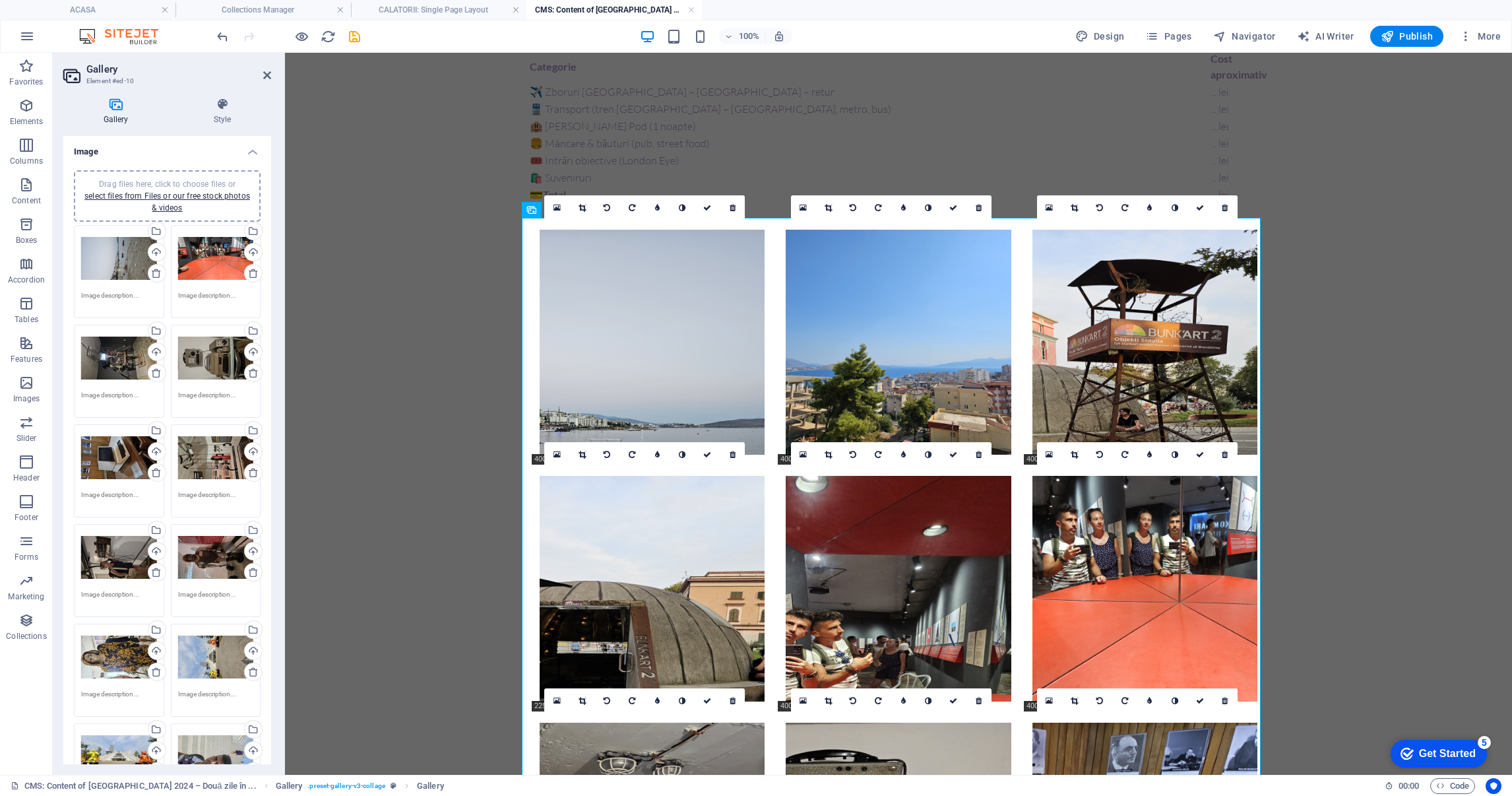
click at [250, 268] on icon at bounding box center [253, 273] width 10 height 10
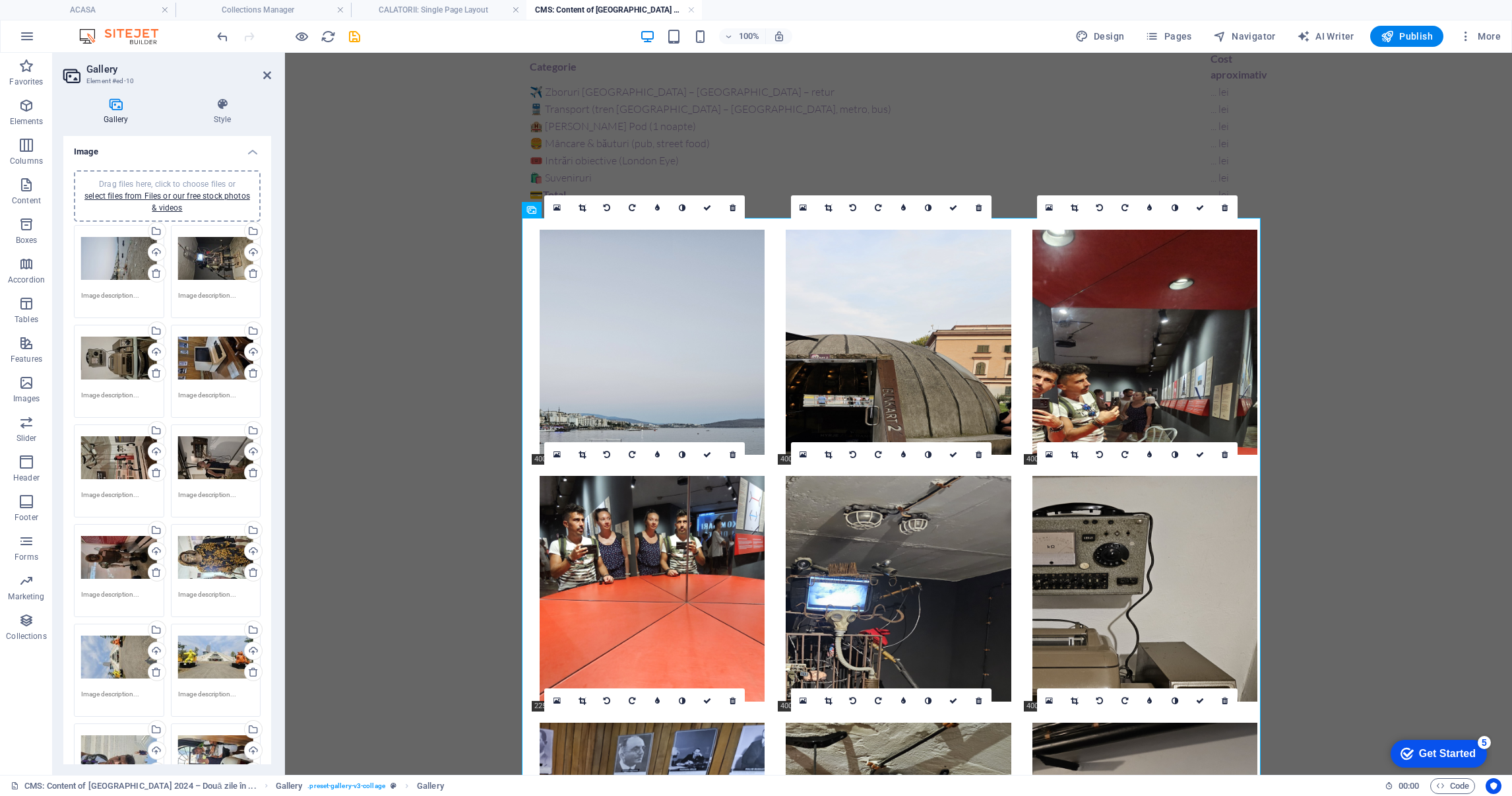
click at [250, 268] on icon at bounding box center [253, 273] width 10 height 10
click at [250, 270] on icon at bounding box center [253, 273] width 10 height 10
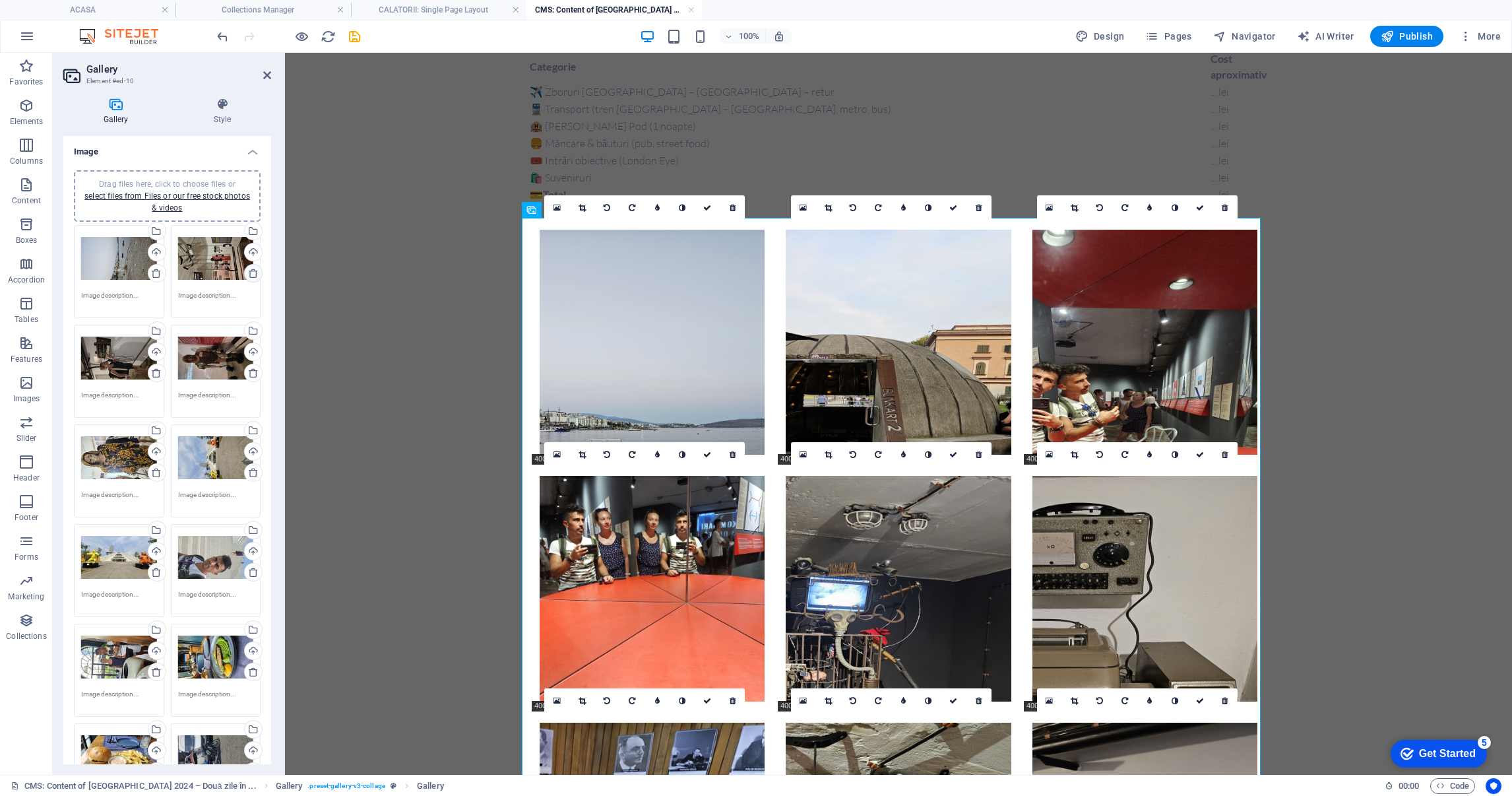
click at [250, 270] on icon at bounding box center [253, 273] width 10 height 10
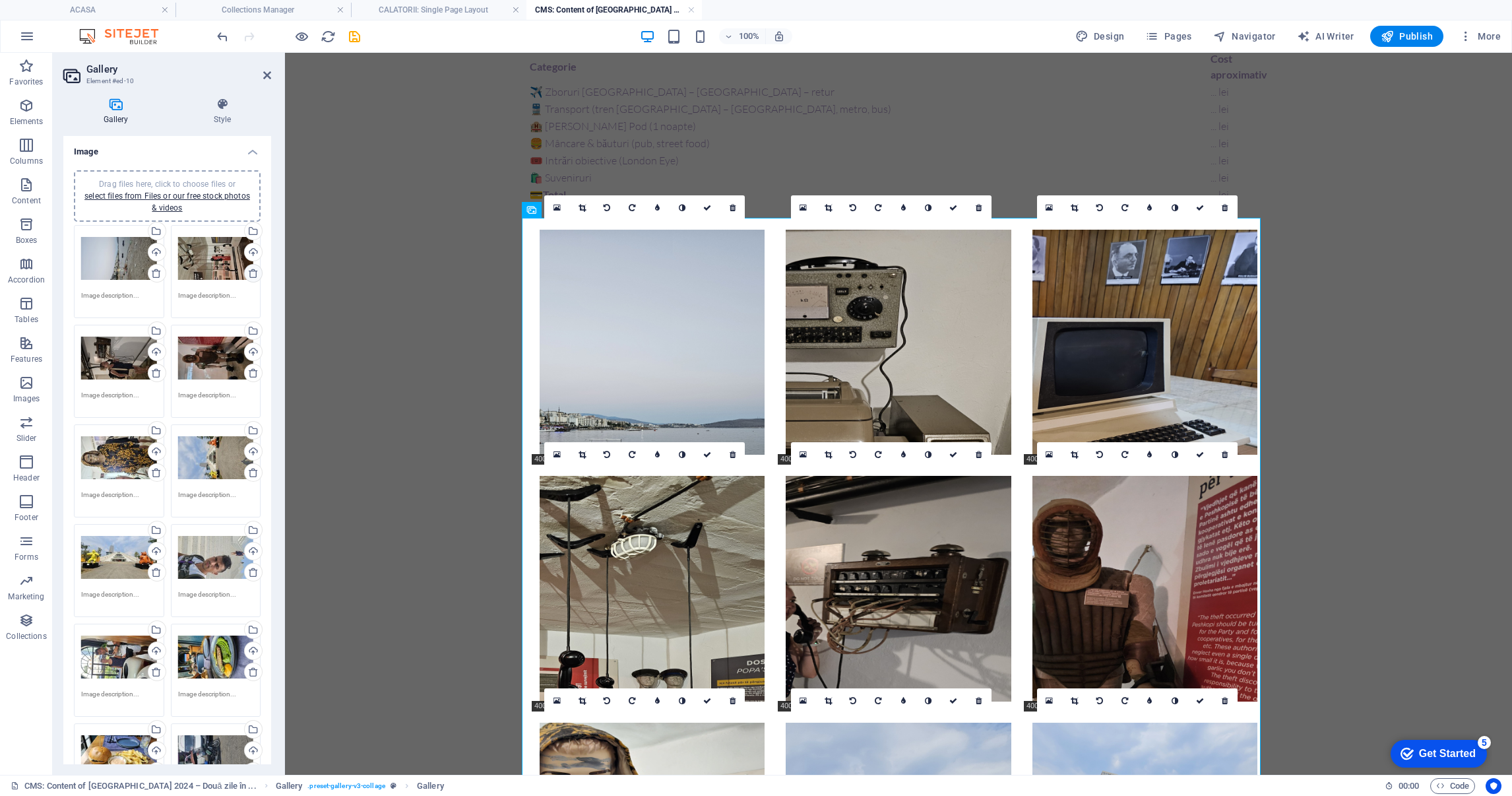
click at [250, 270] on icon at bounding box center [253, 273] width 10 height 10
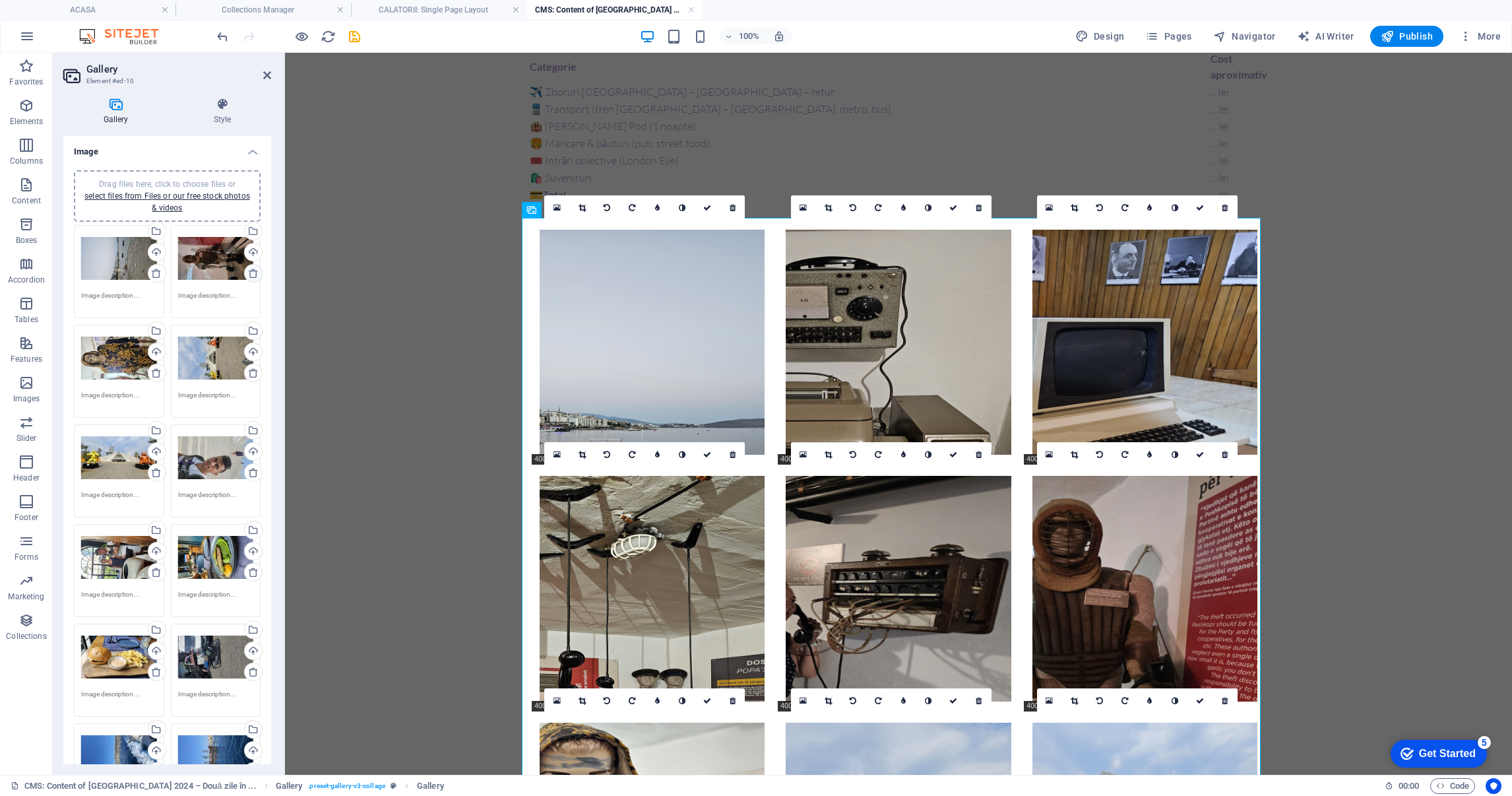
click at [250, 270] on icon at bounding box center [253, 273] width 10 height 10
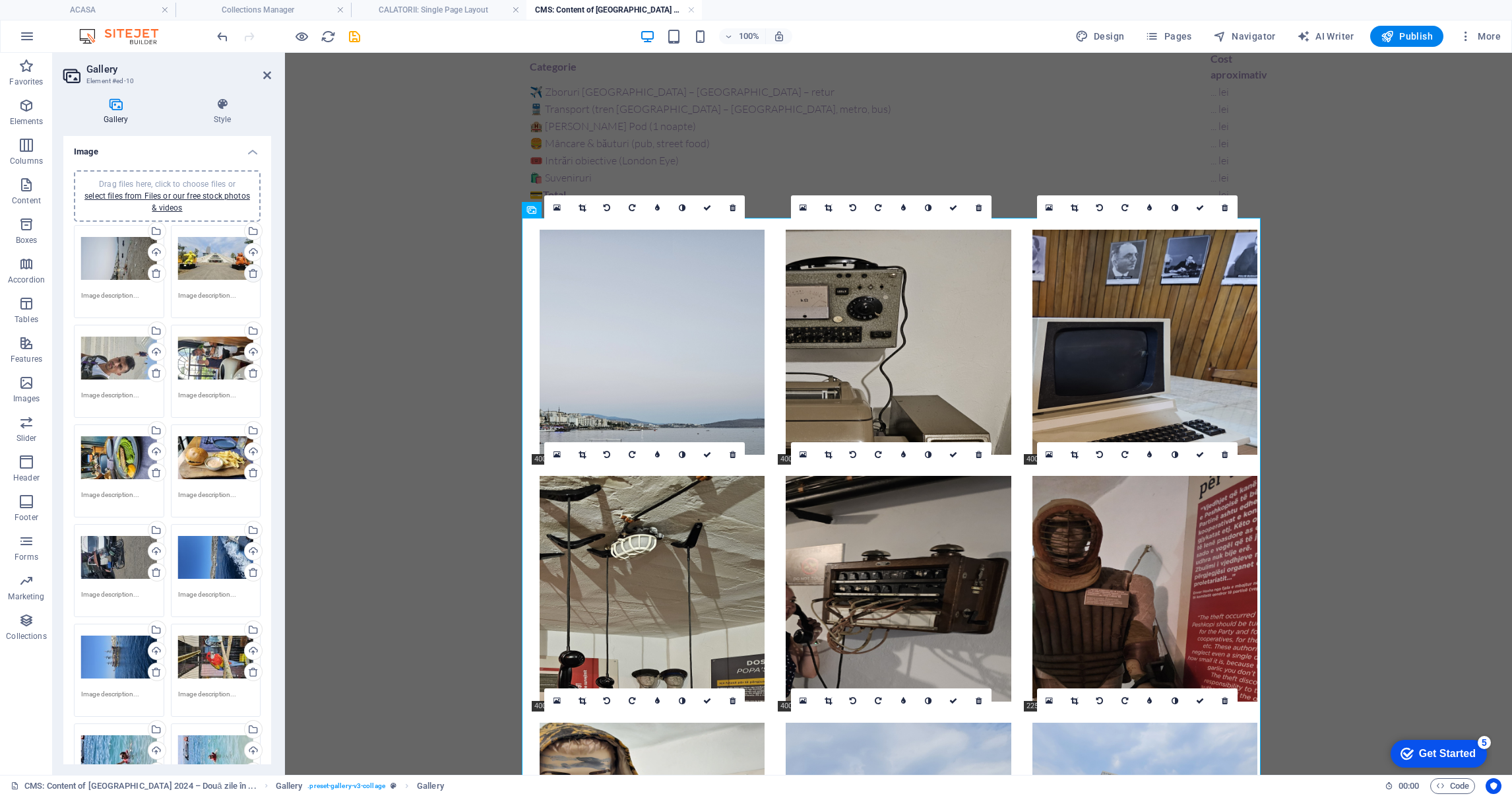
click at [250, 270] on icon at bounding box center [253, 273] width 10 height 10
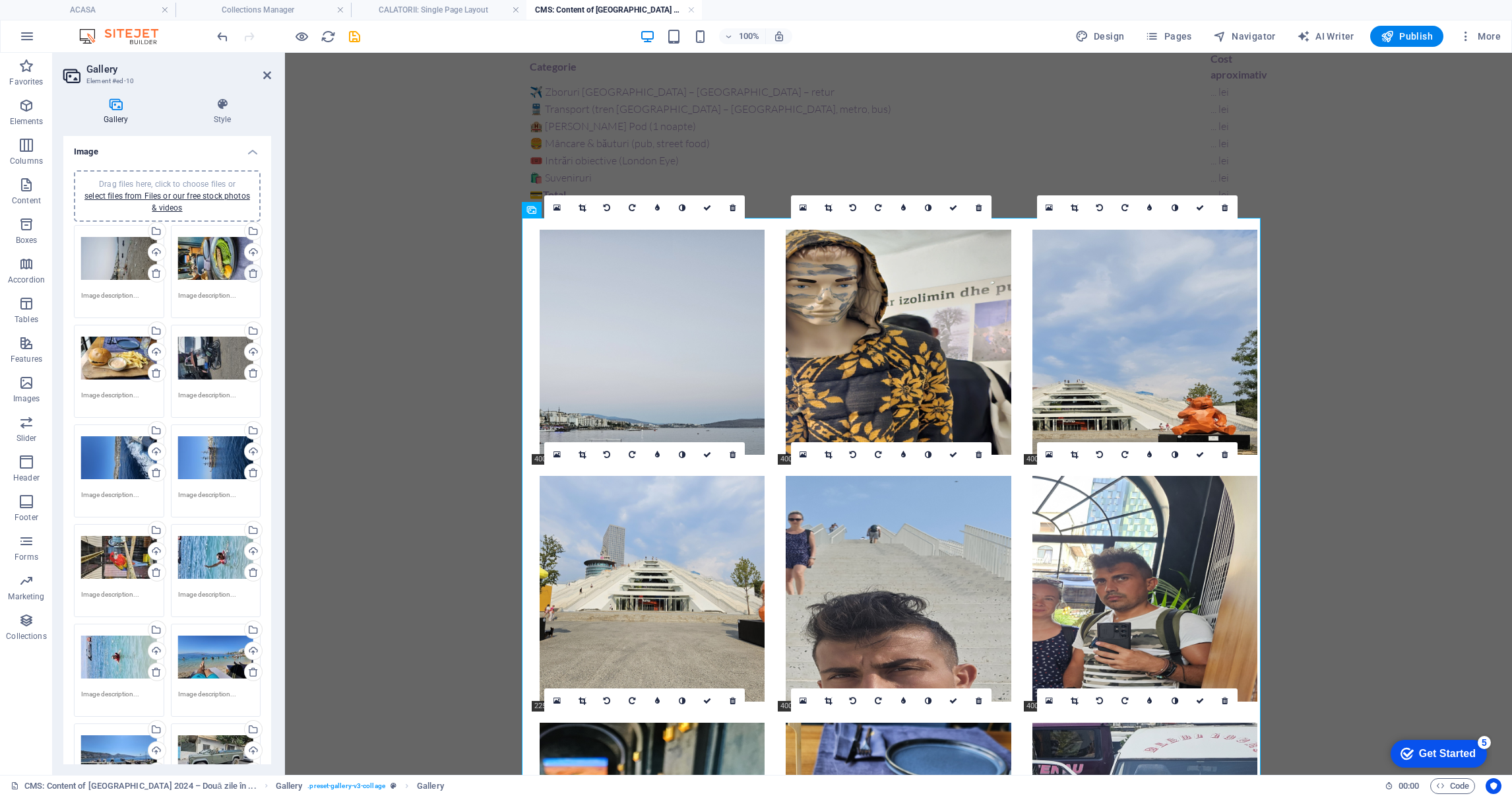
click at [250, 270] on icon at bounding box center [253, 273] width 10 height 10
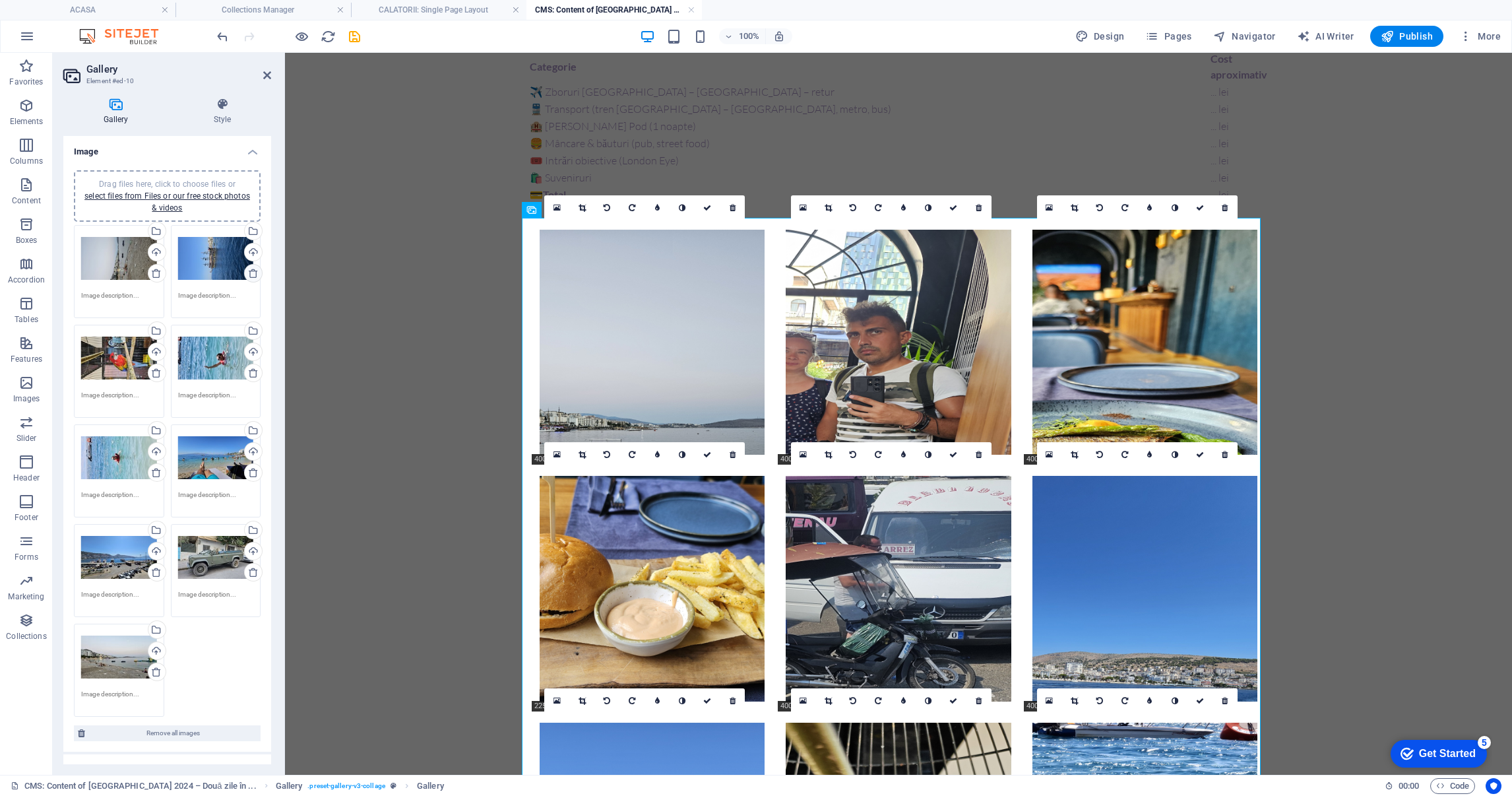
click at [250, 270] on icon at bounding box center [253, 273] width 10 height 10
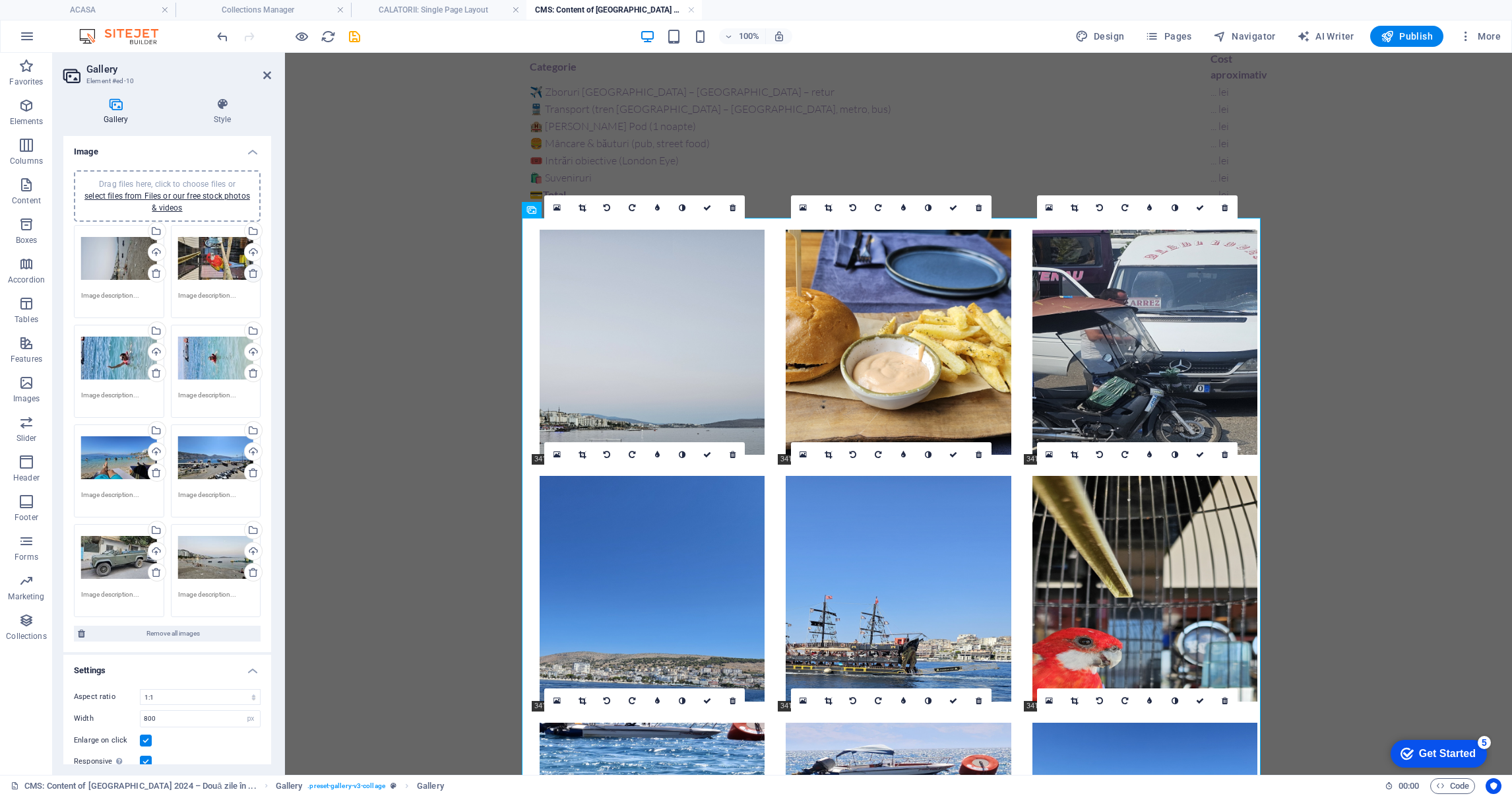
click at [250, 270] on icon at bounding box center [253, 273] width 10 height 10
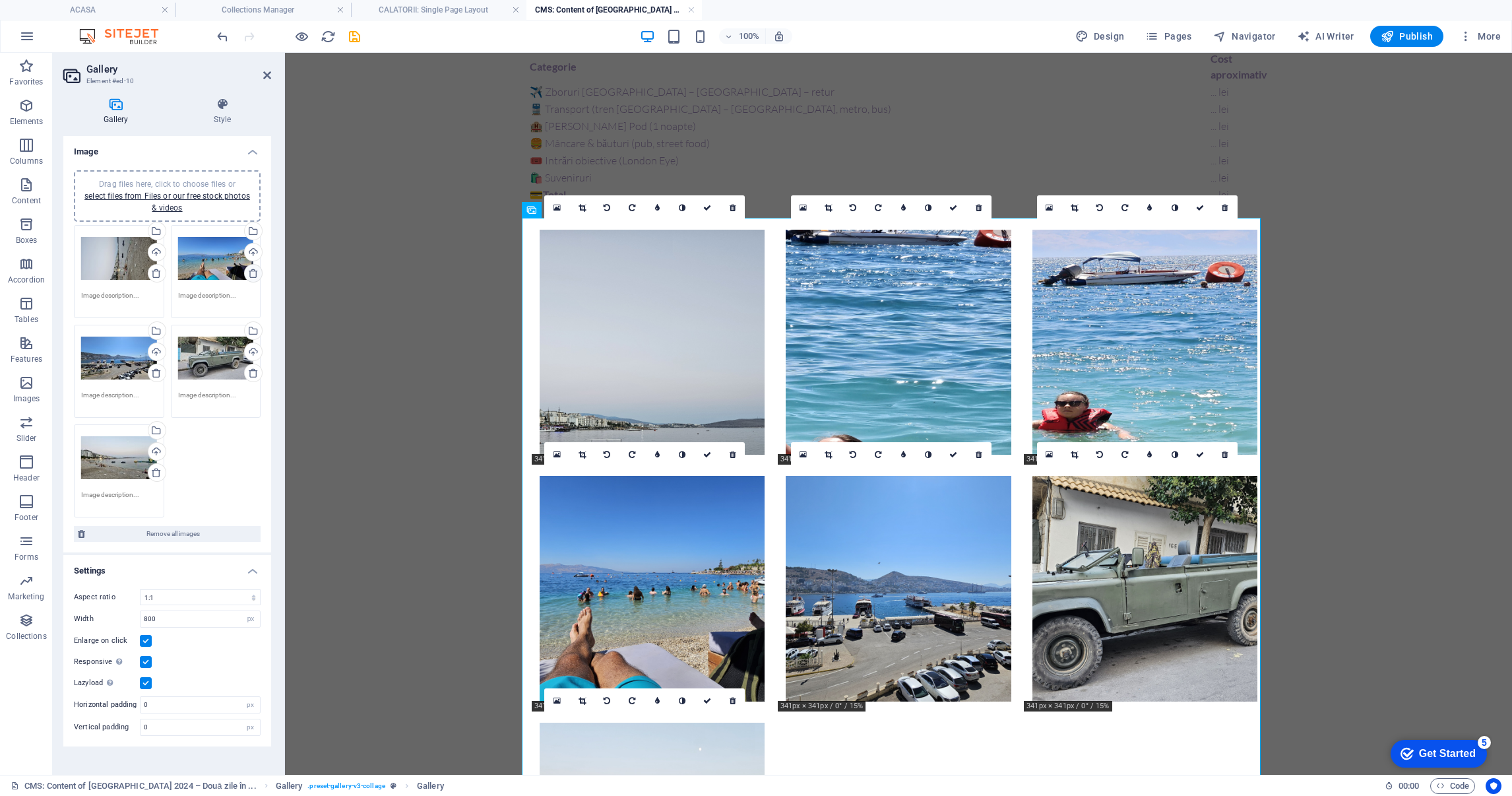
click at [250, 270] on icon at bounding box center [253, 273] width 10 height 10
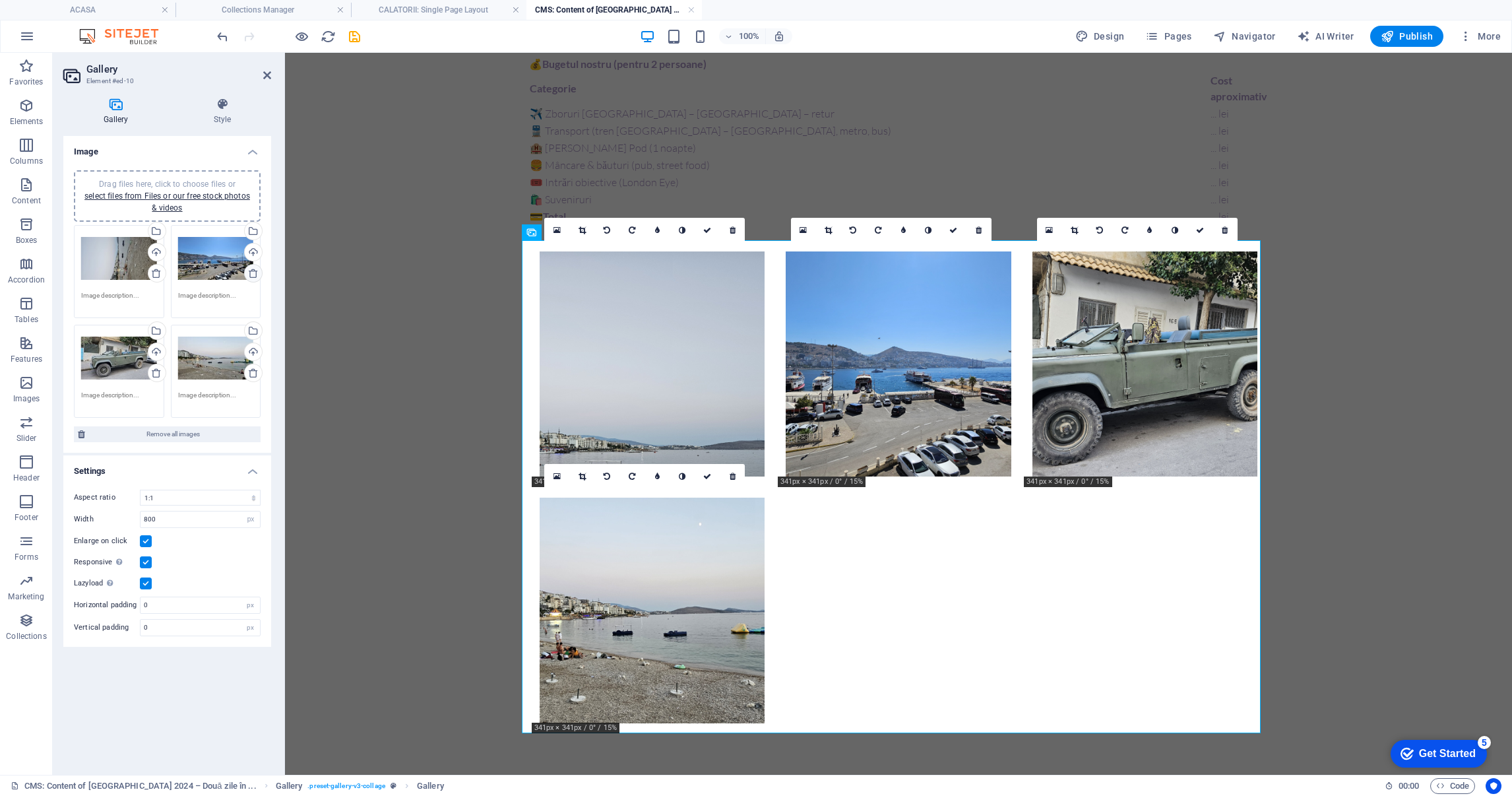
click at [250, 270] on icon at bounding box center [253, 273] width 10 height 10
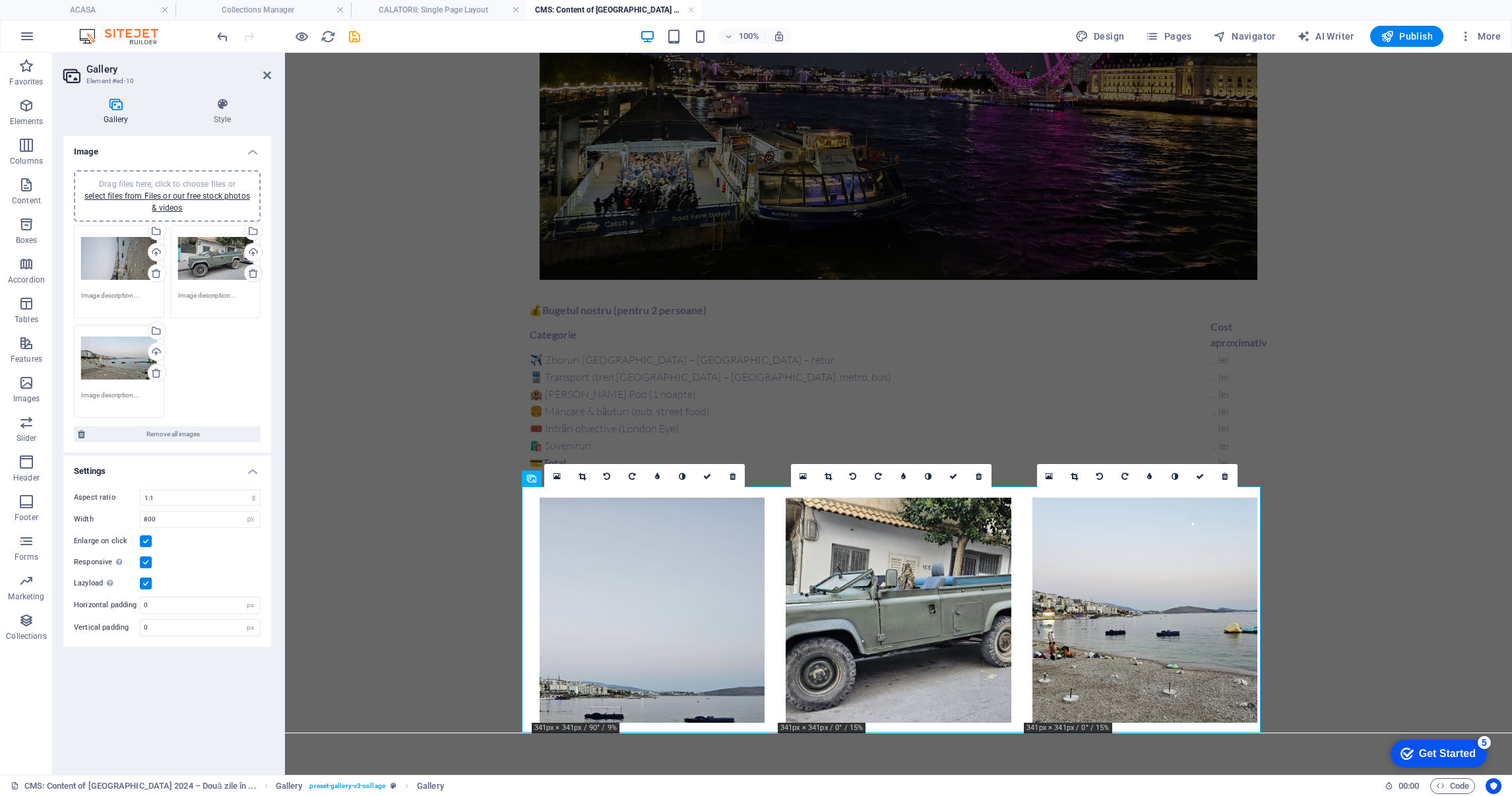
click at [250, 270] on icon at bounding box center [253, 273] width 10 height 10
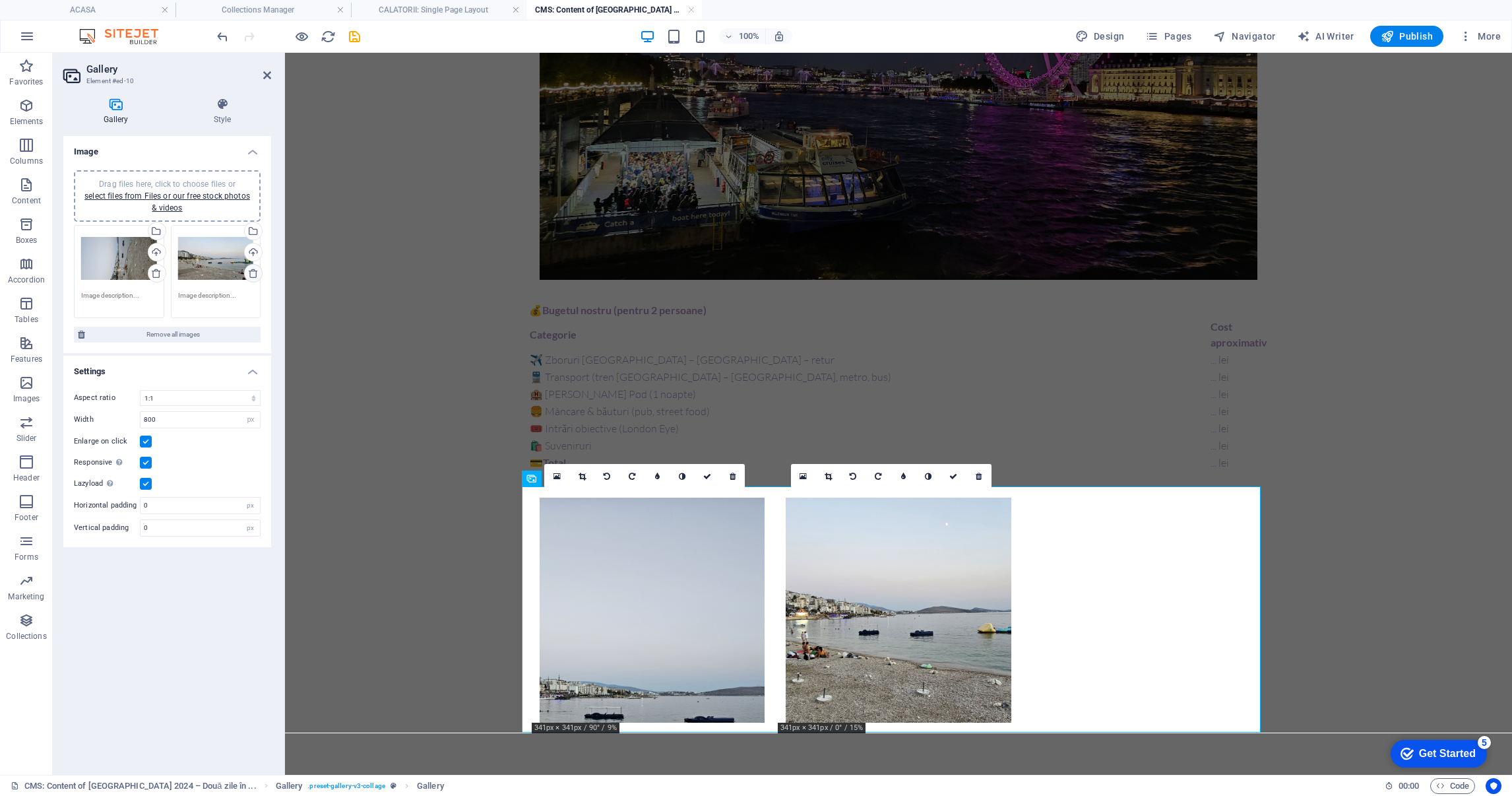
click at [250, 270] on icon at bounding box center [253, 273] width 10 height 10
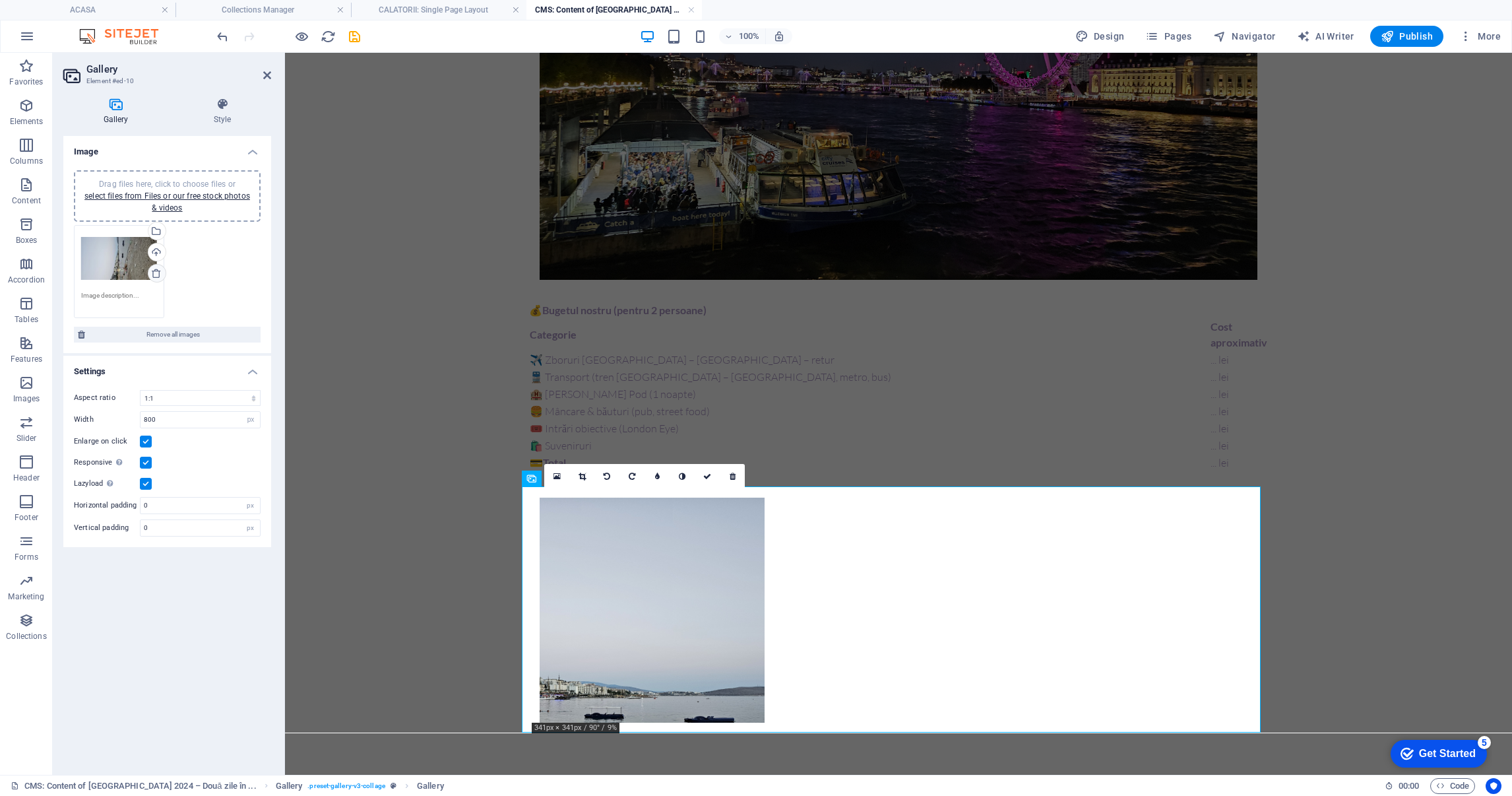
click at [158, 270] on icon at bounding box center [156, 273] width 10 height 10
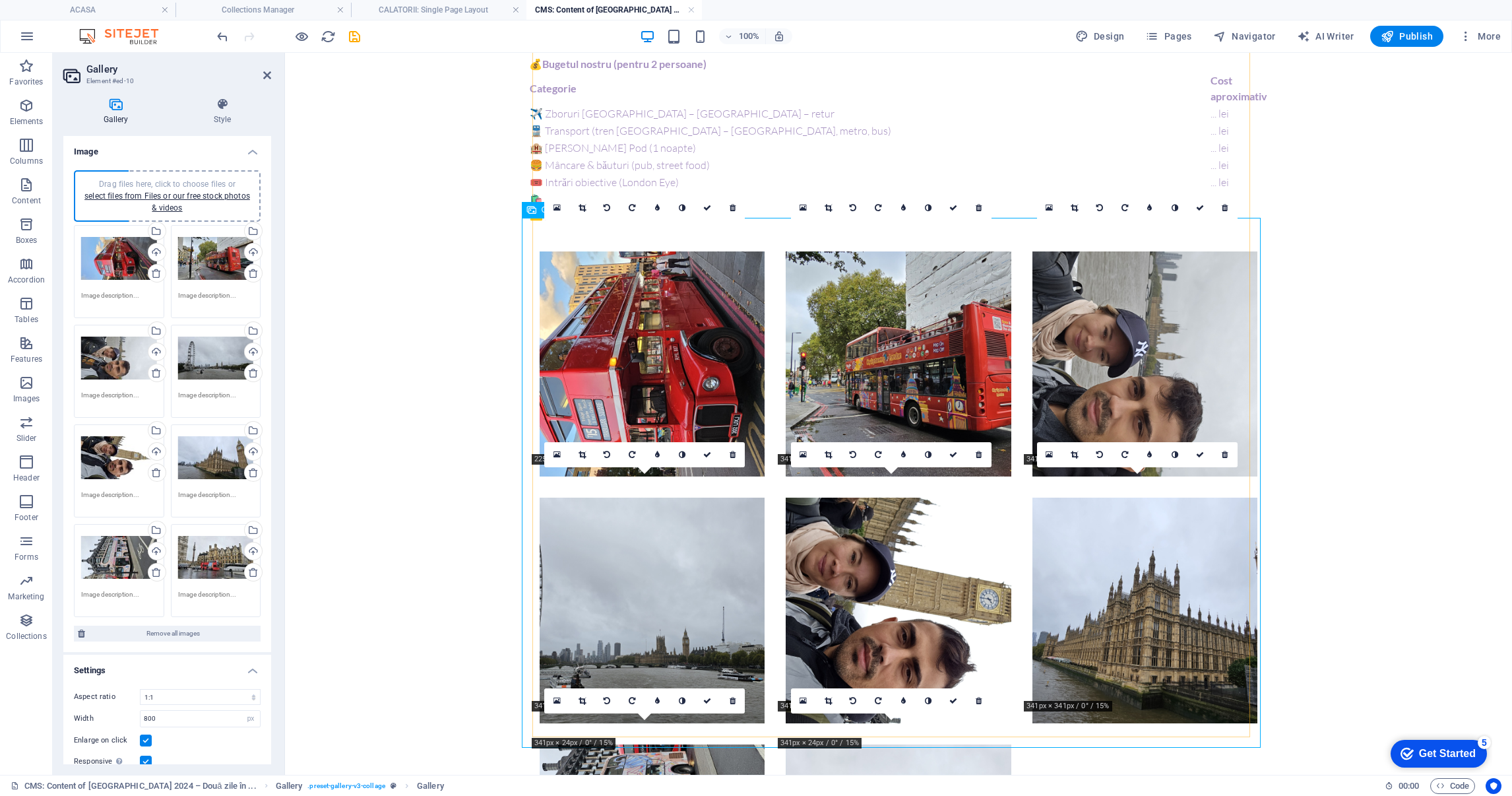
scroll to position [1286, 0]
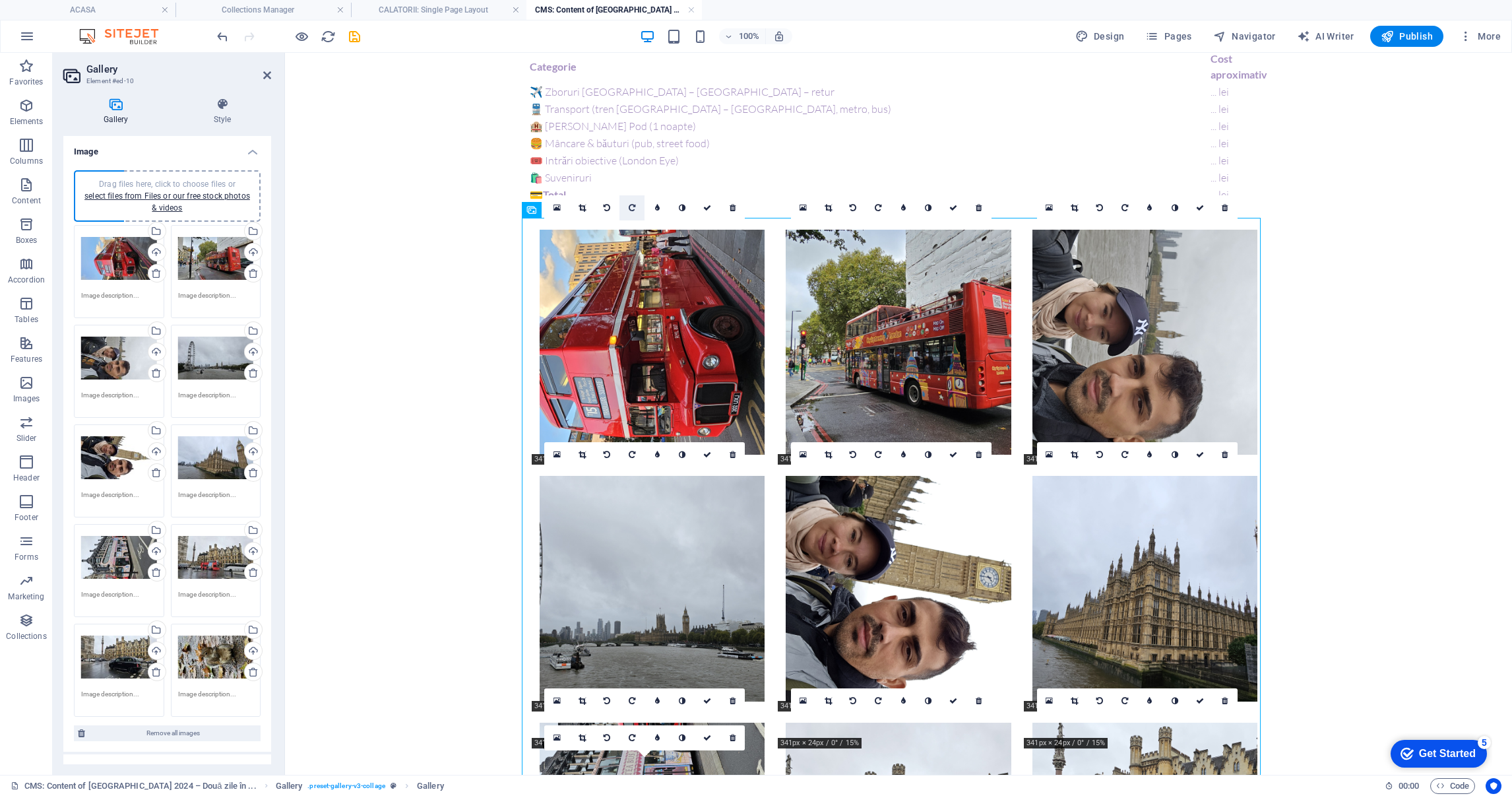
click at [632, 204] on icon at bounding box center [632, 208] width 6 height 8
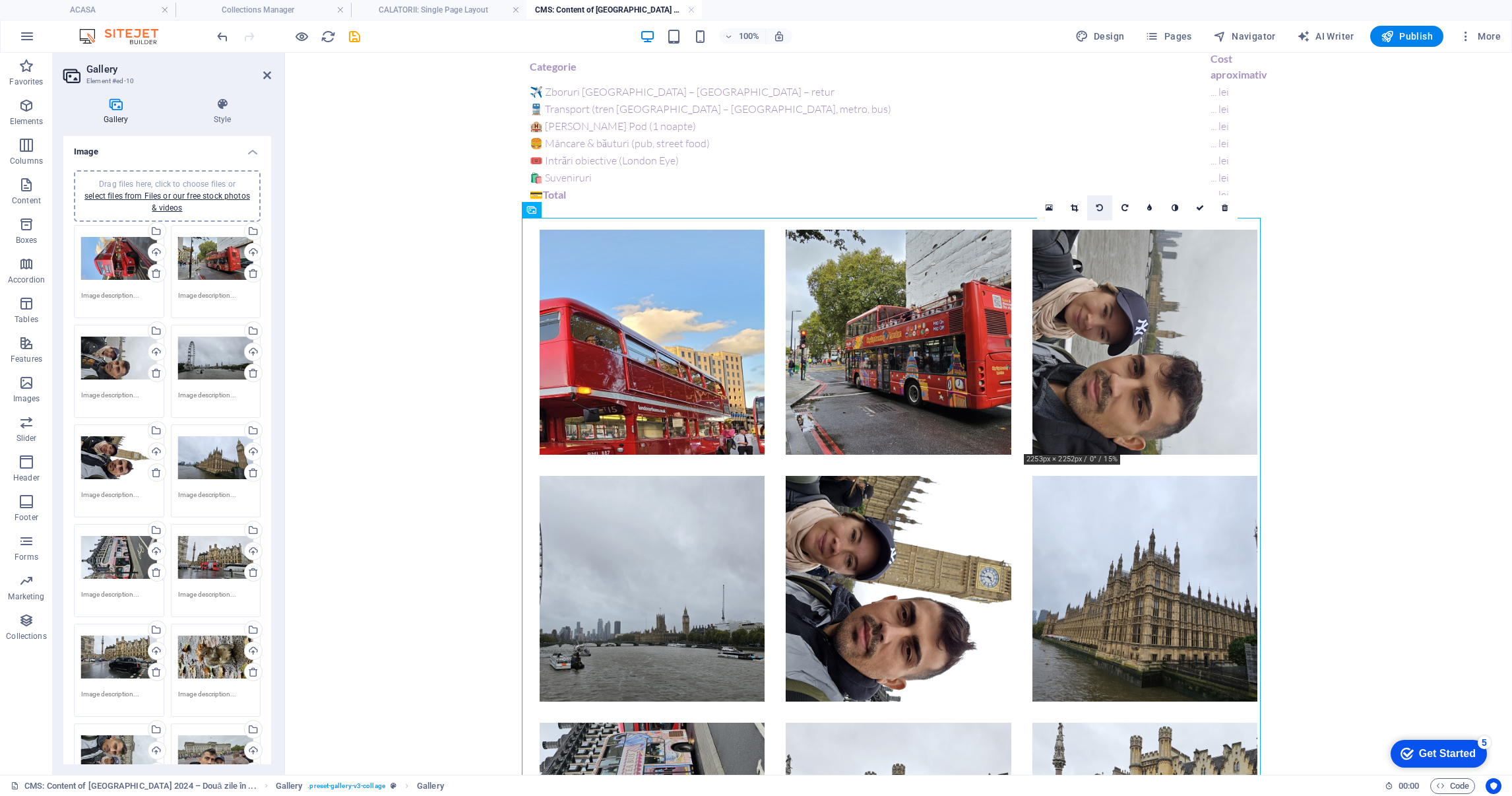
click at [1096, 208] on icon at bounding box center [1100, 208] width 6 height 8
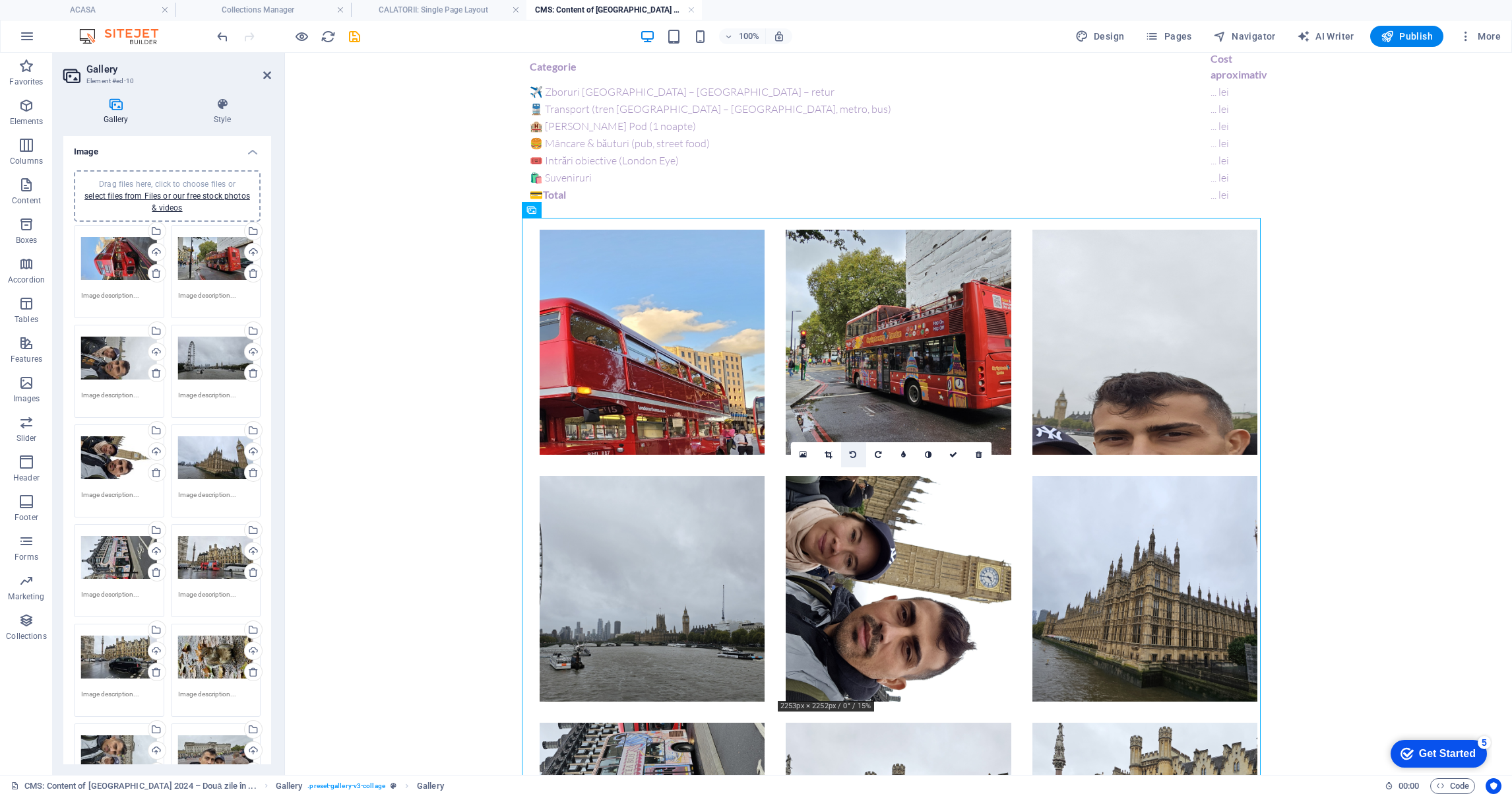
click at [855, 457] on link at bounding box center [854, 455] width 25 height 25
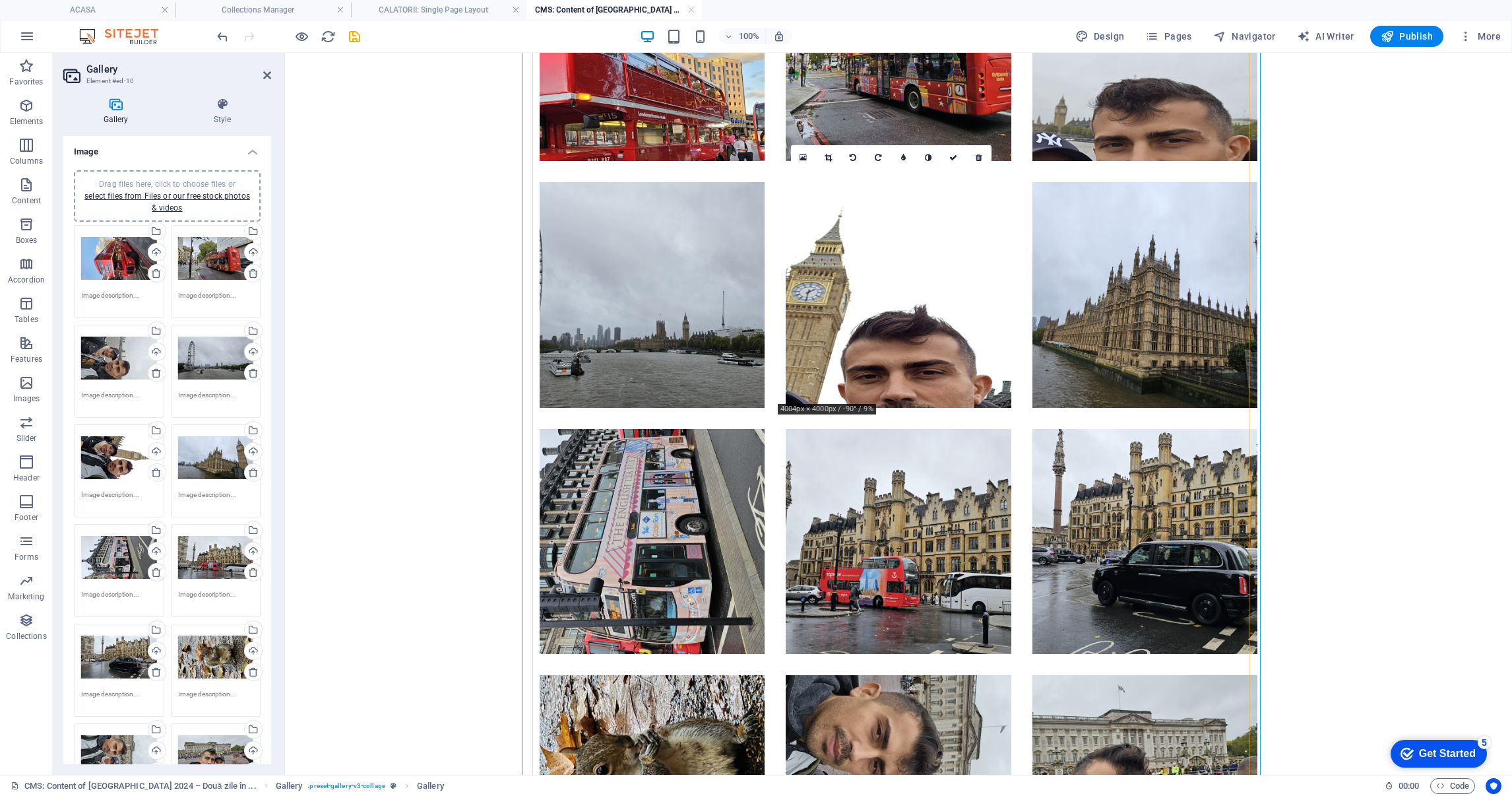
scroll to position [1584, 0]
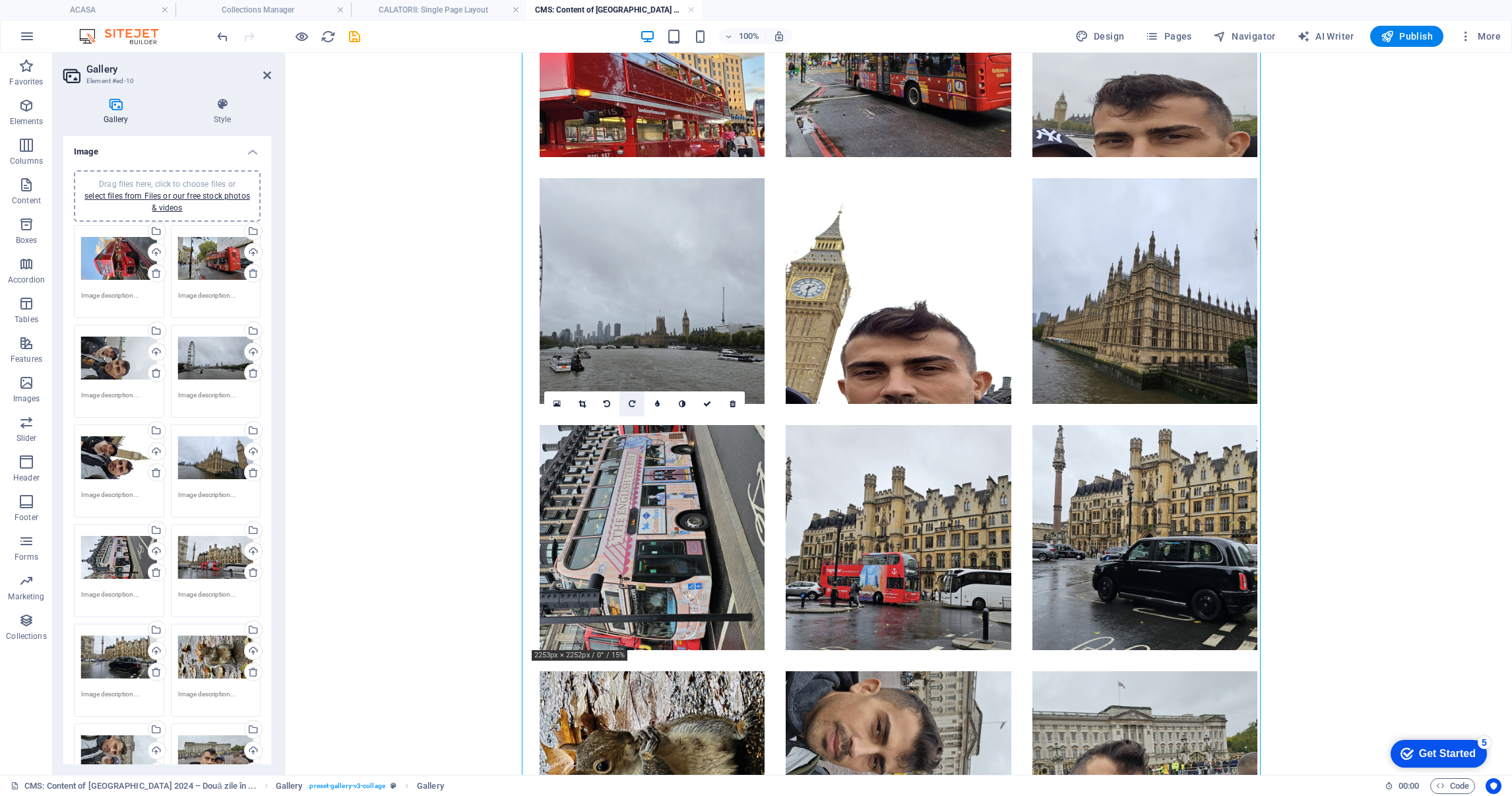
click at [634, 402] on icon at bounding box center [632, 404] width 6 height 8
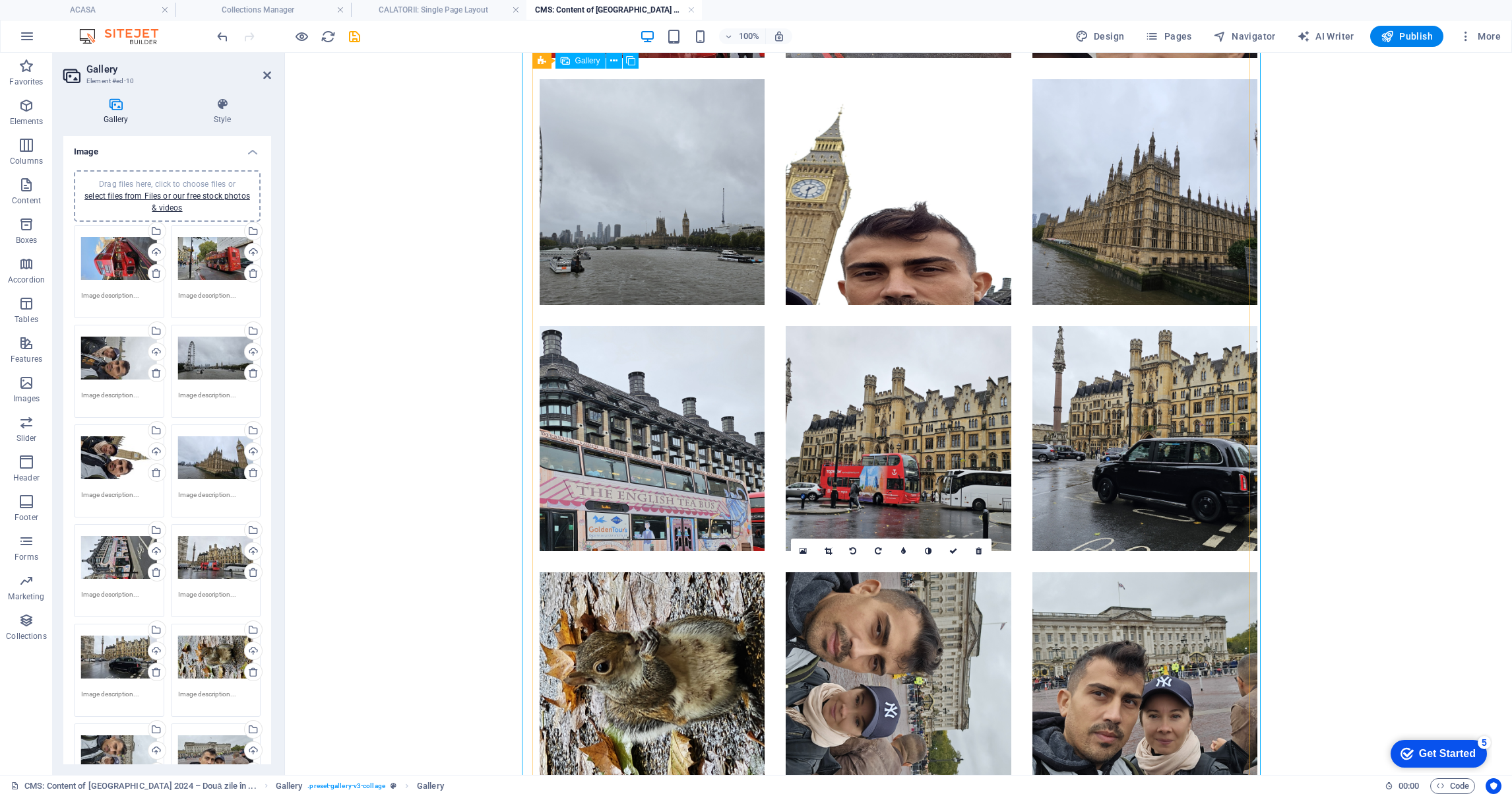
scroll to position [1781, 0]
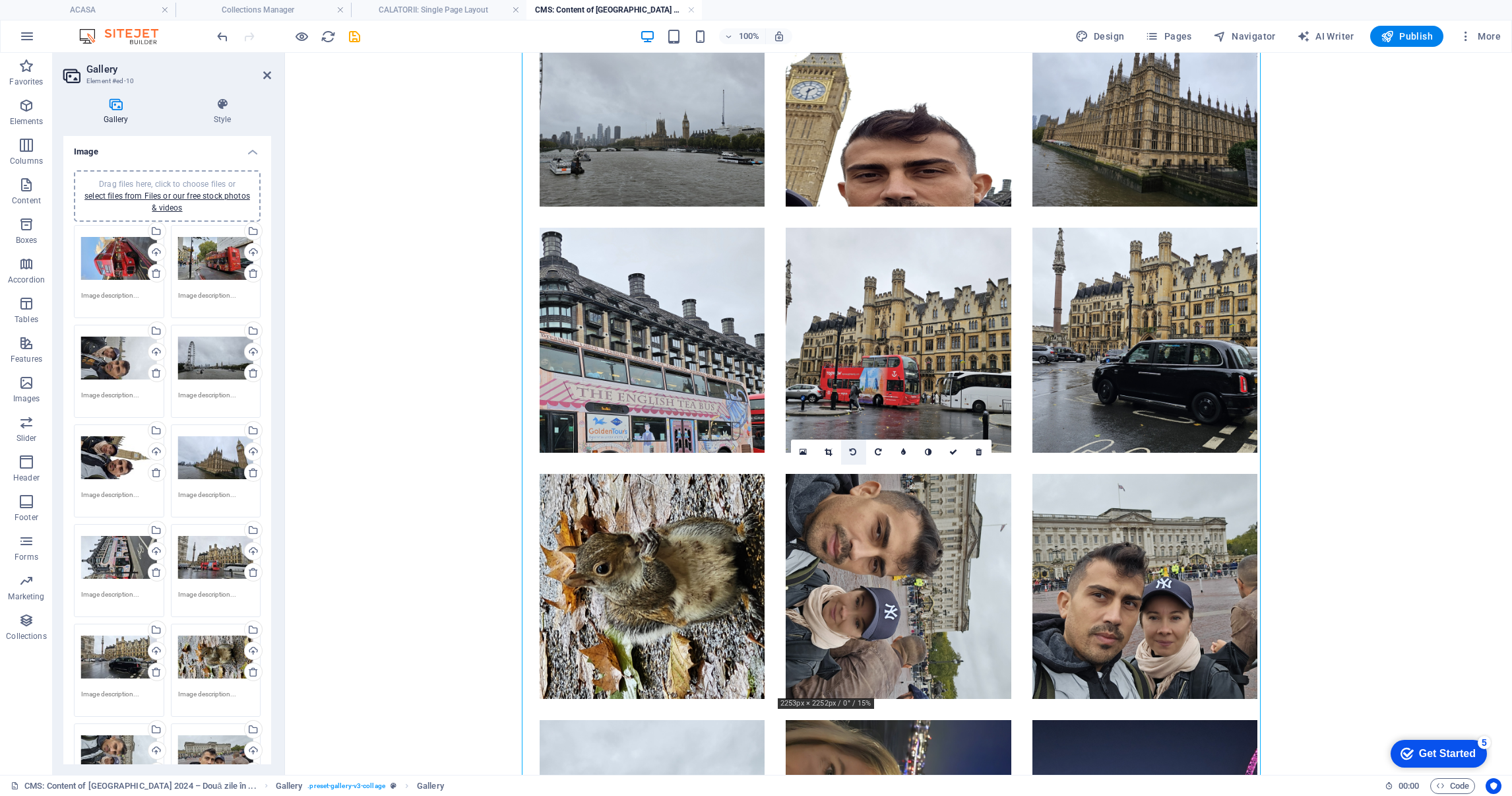
click at [850, 449] on icon at bounding box center [853, 452] width 6 height 8
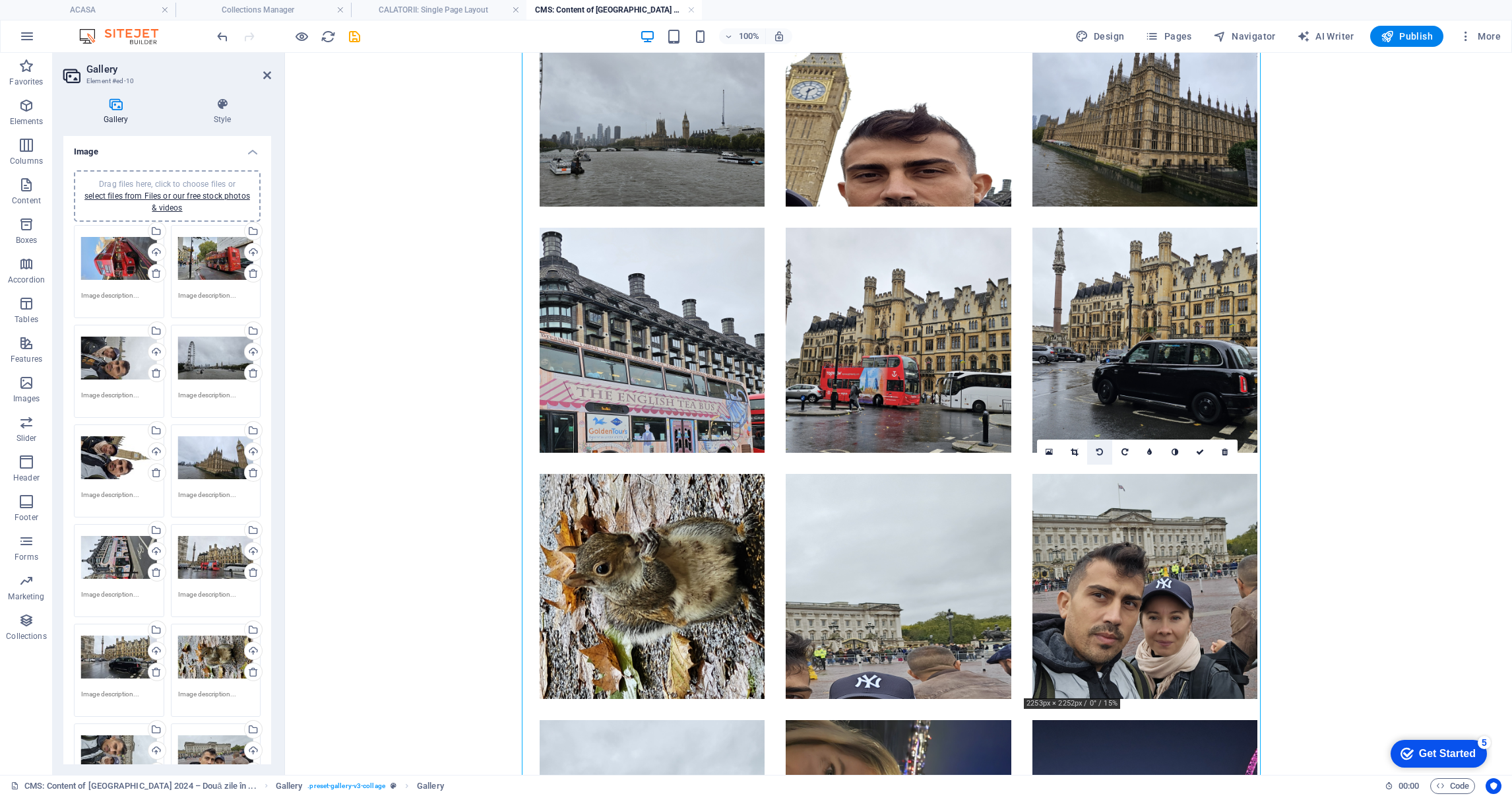
click at [1093, 448] on link at bounding box center [1100, 452] width 25 height 25
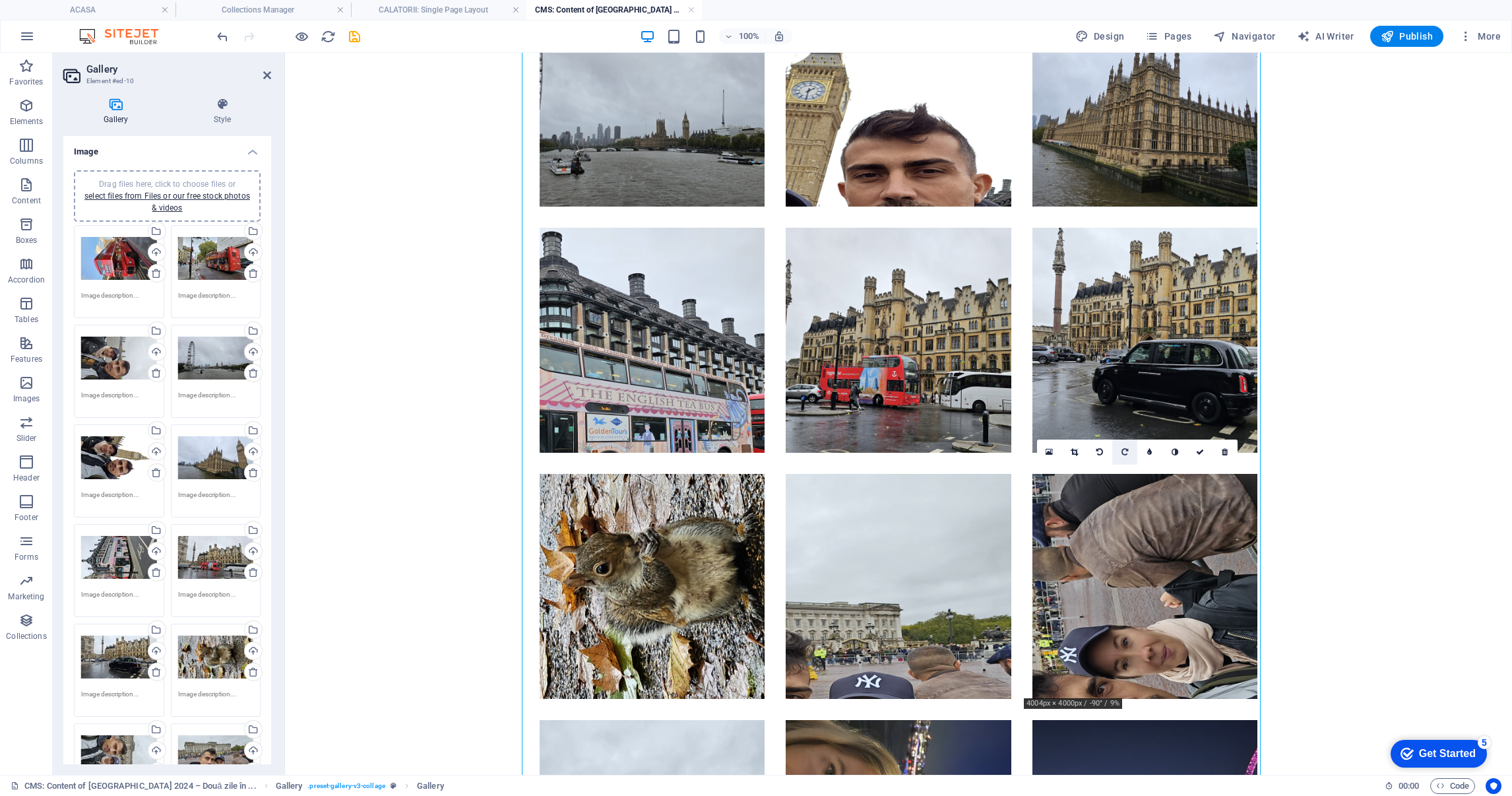
click at [1122, 448] on icon at bounding box center [1125, 452] width 6 height 8
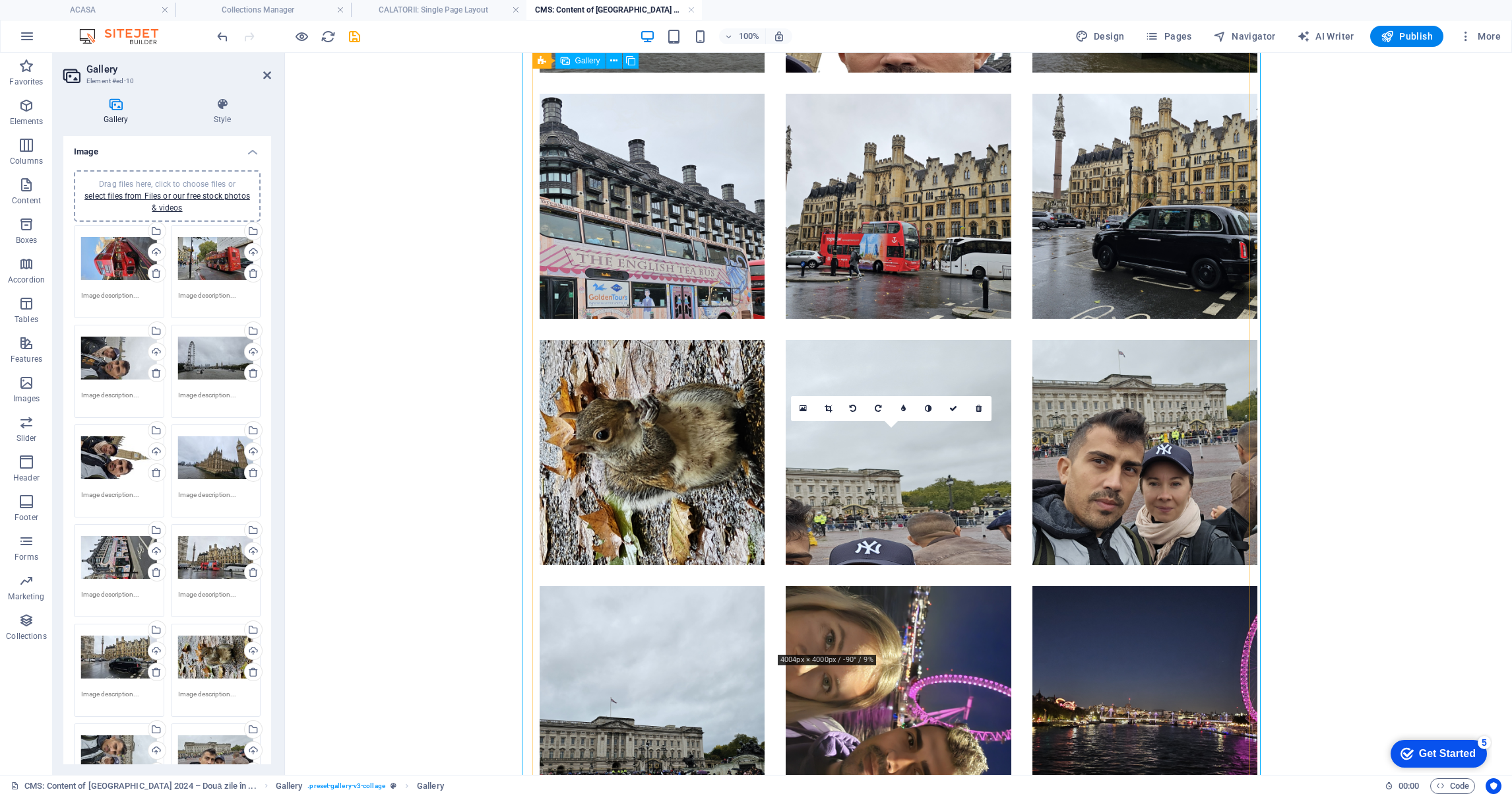
scroll to position [1979, 0]
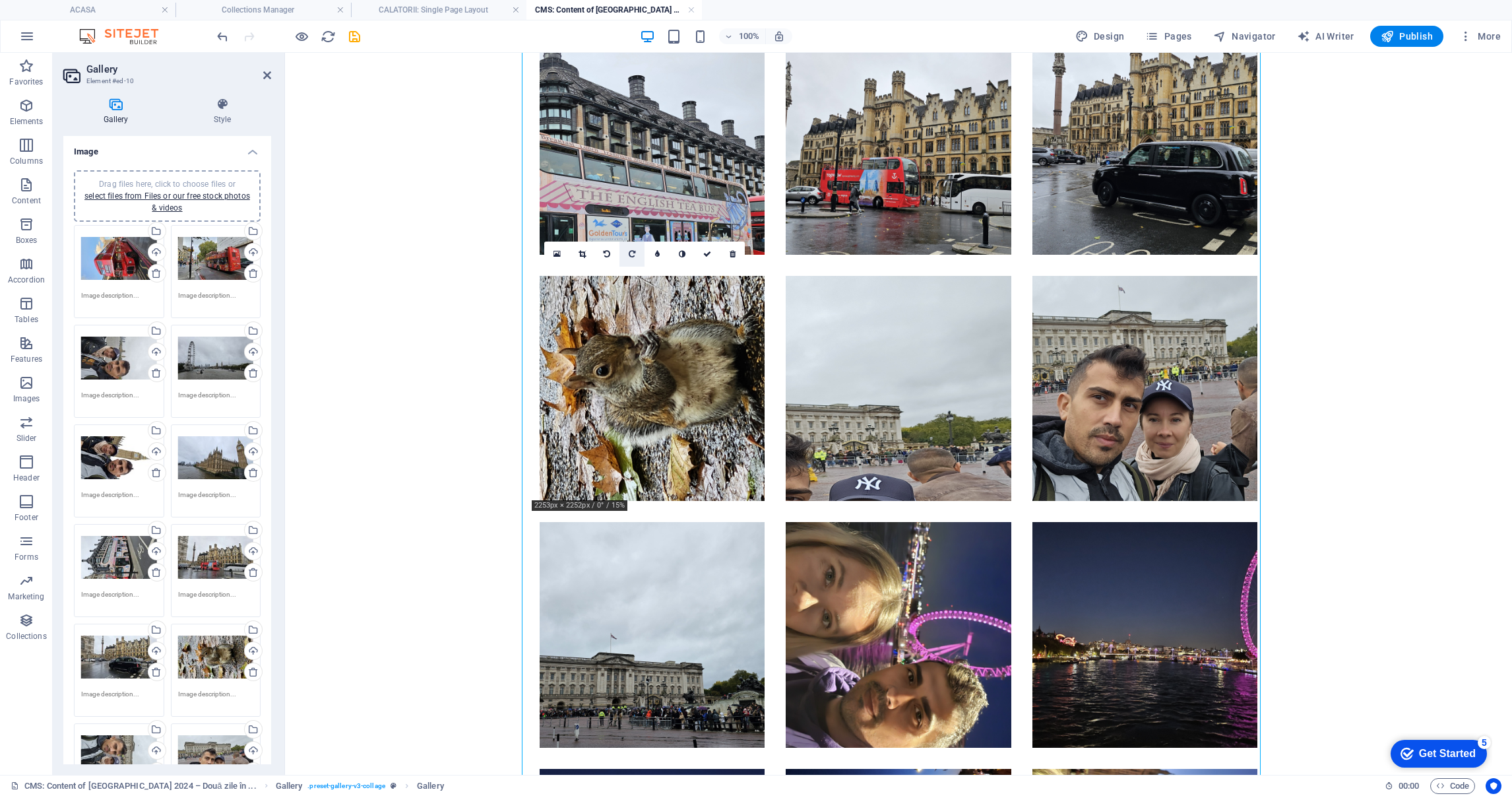
click at [634, 256] on icon at bounding box center [632, 254] width 6 height 8
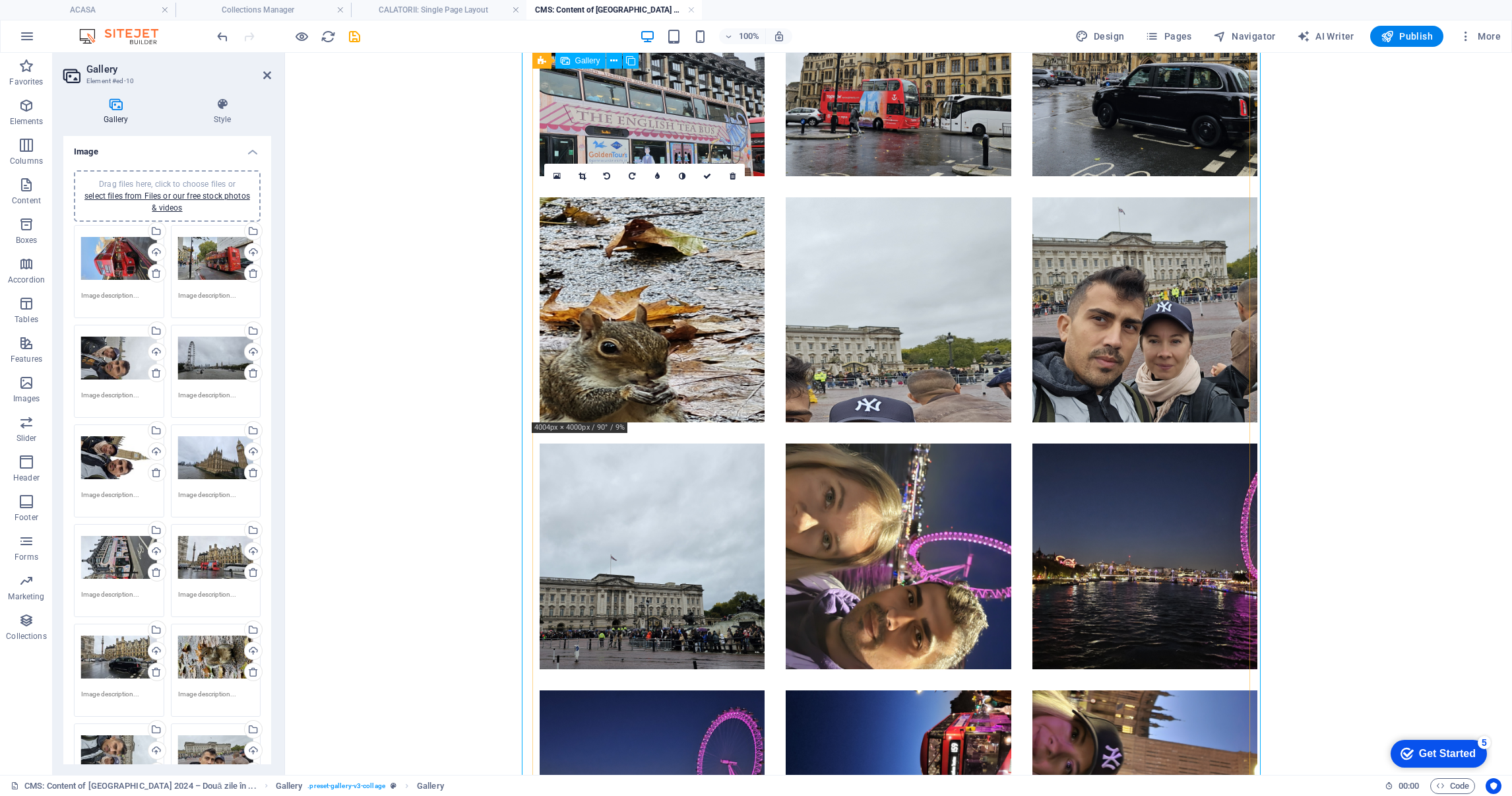
scroll to position [2078, 0]
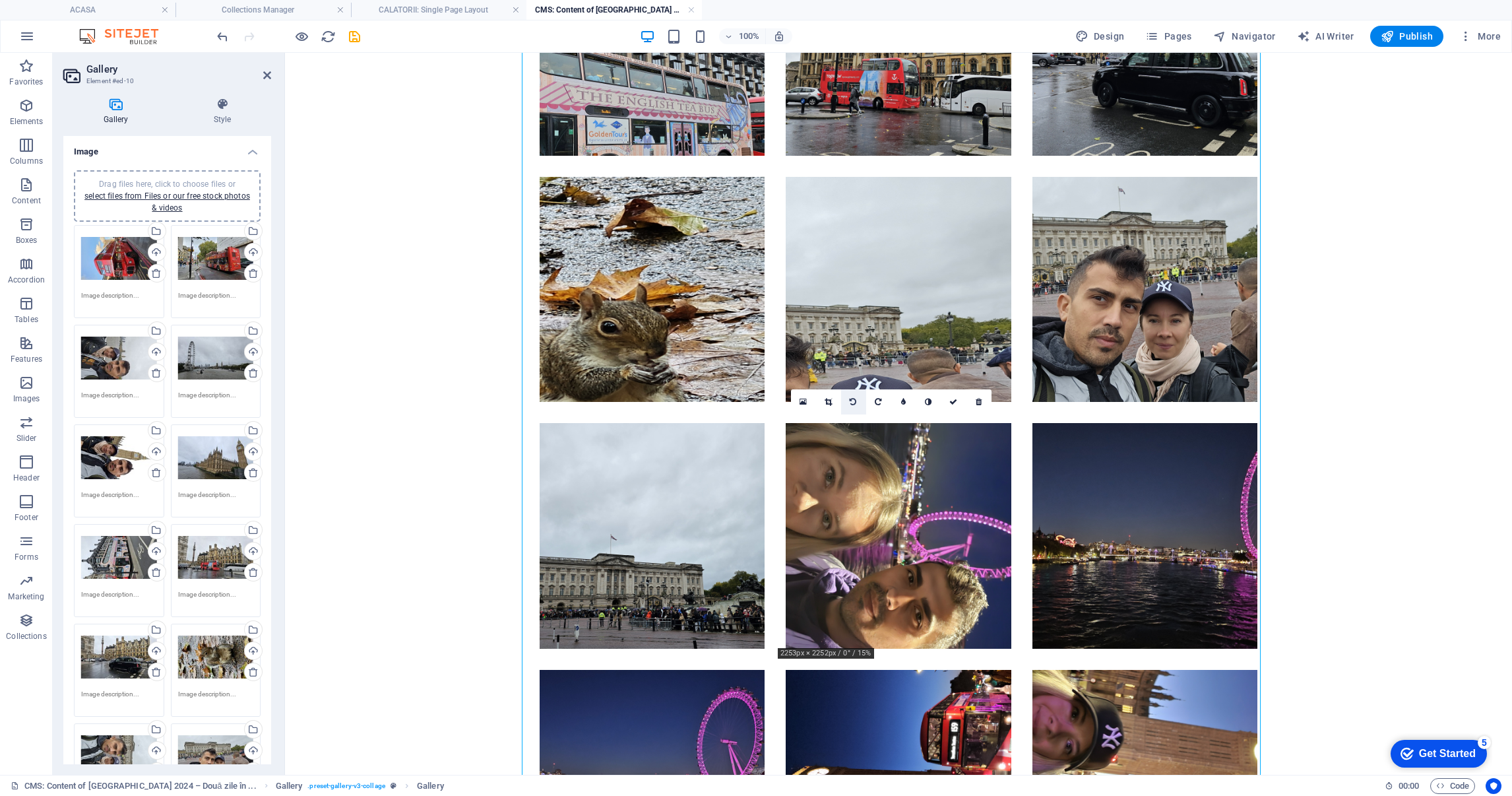
click at [857, 401] on link at bounding box center [854, 402] width 25 height 25
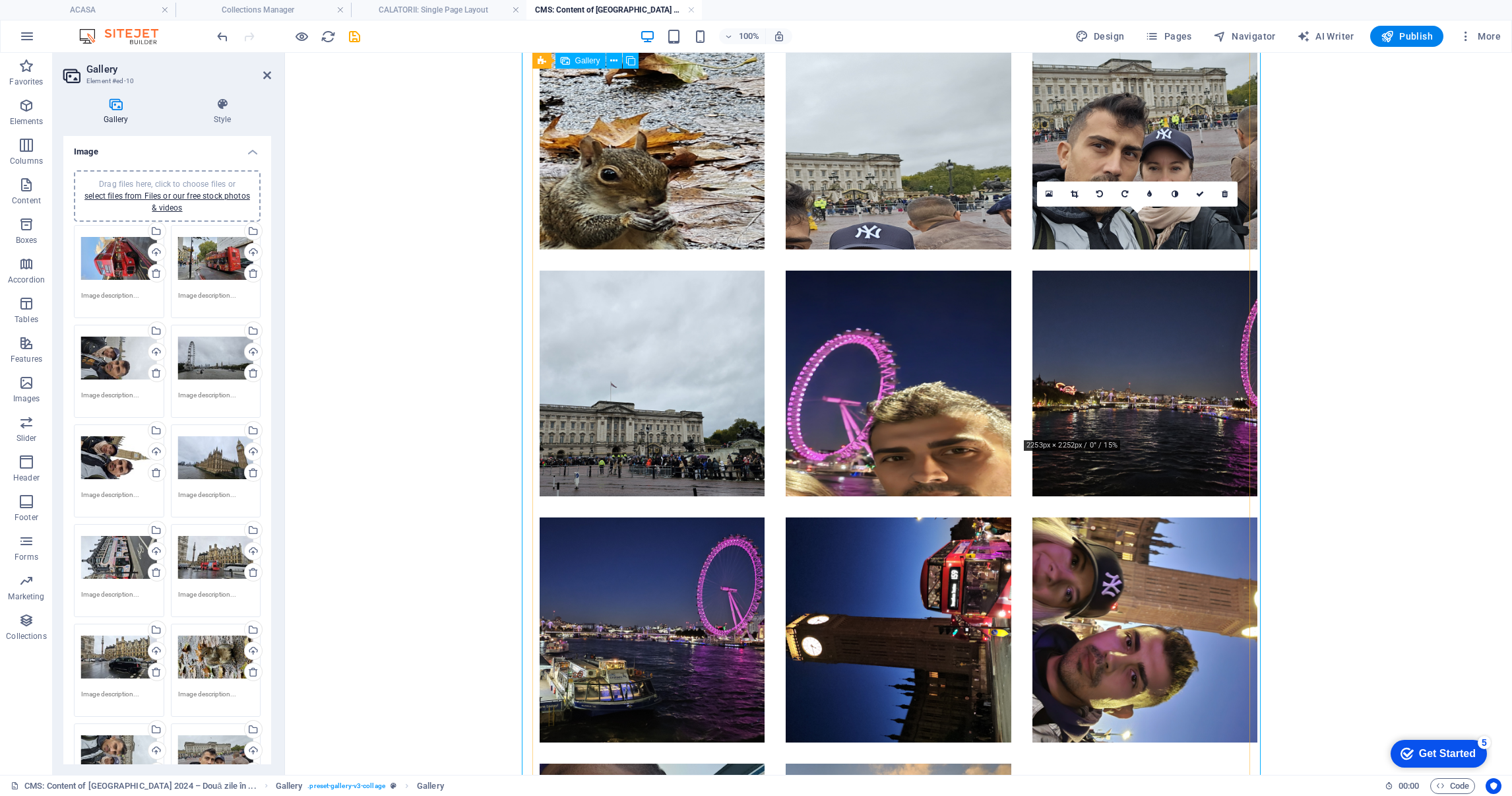
scroll to position [2375, 0]
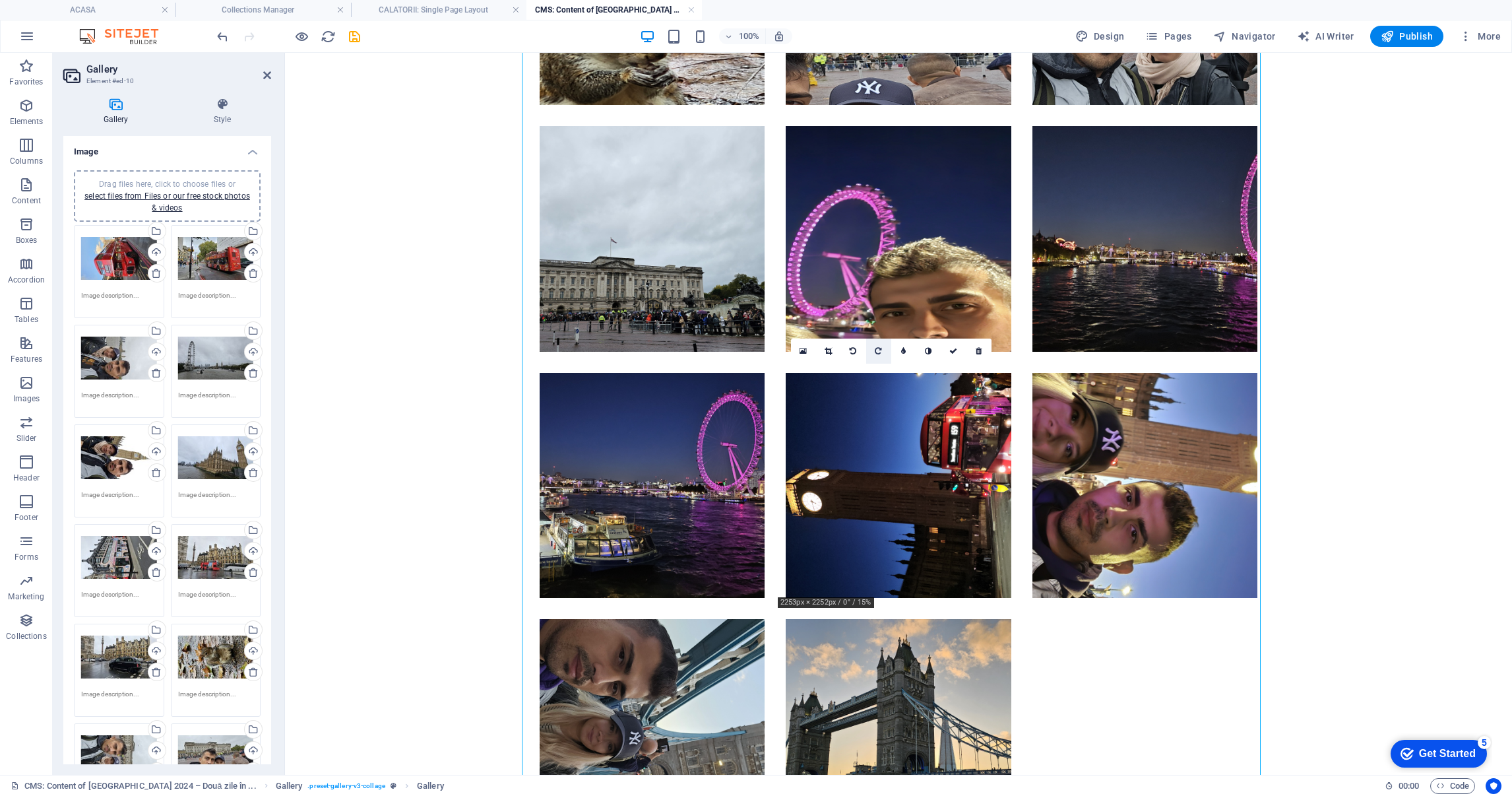
click at [875, 348] on icon at bounding box center [878, 351] width 6 height 8
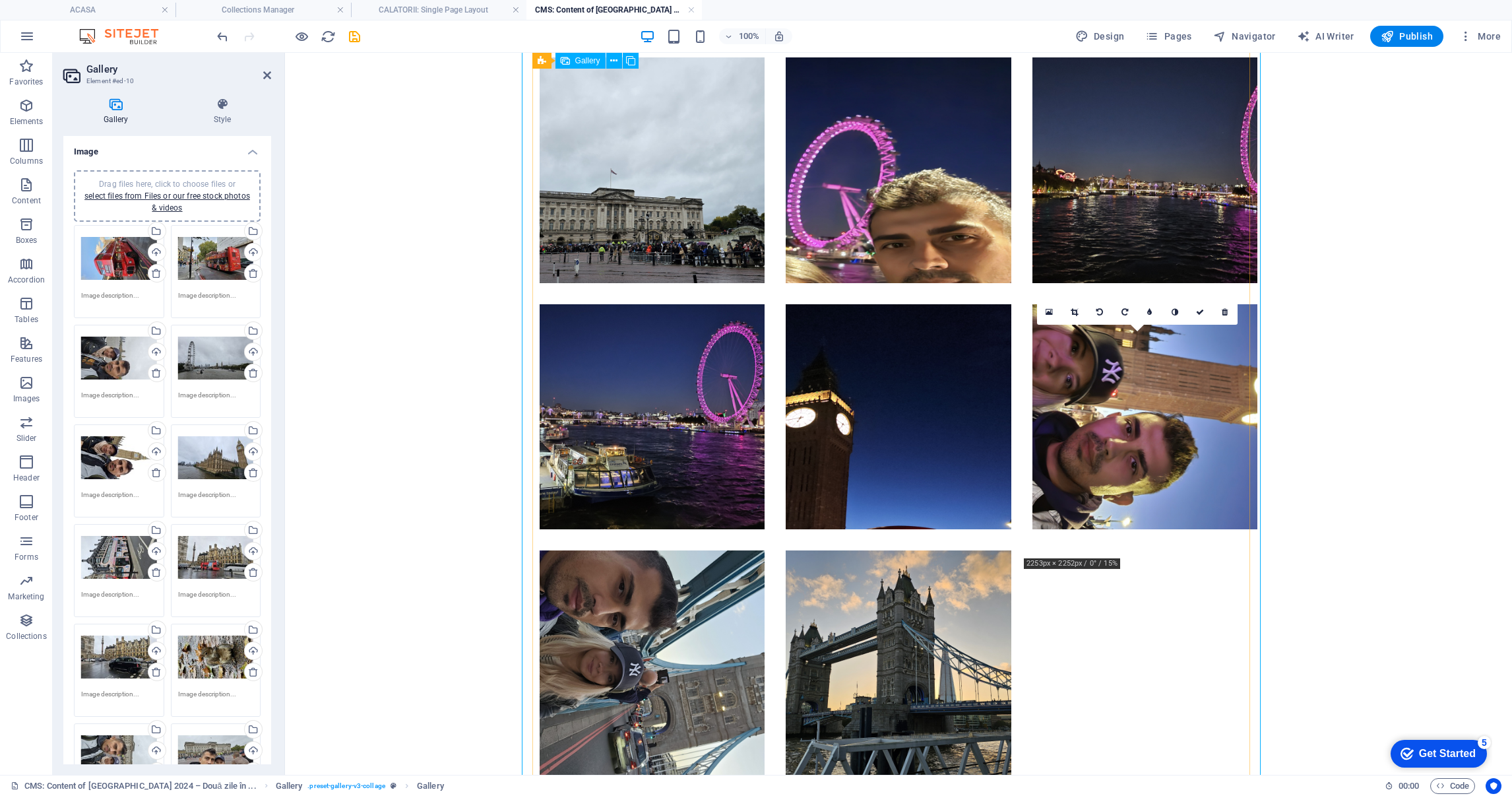
scroll to position [2474, 0]
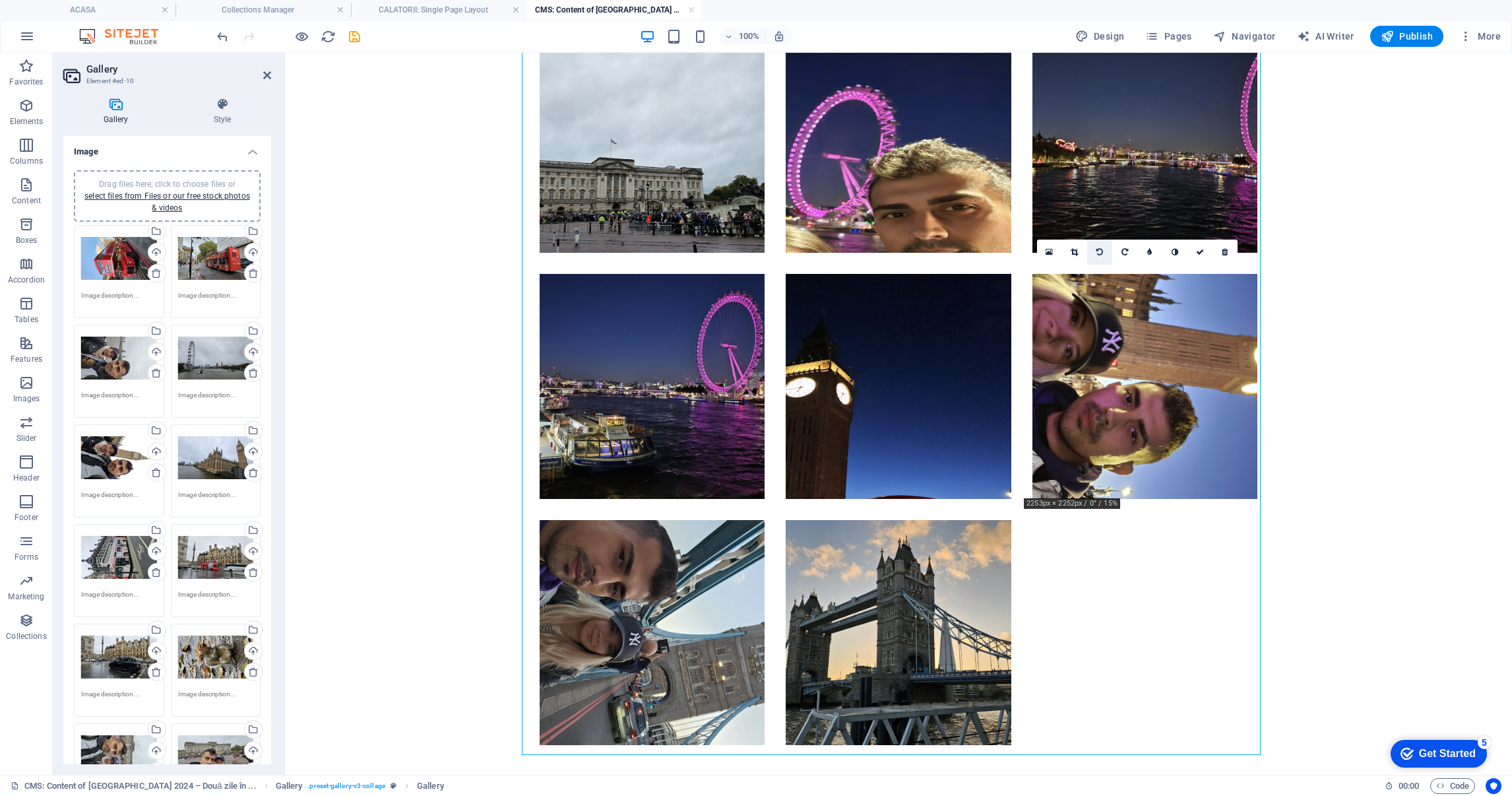
click at [1104, 250] on link at bounding box center [1100, 252] width 25 height 25
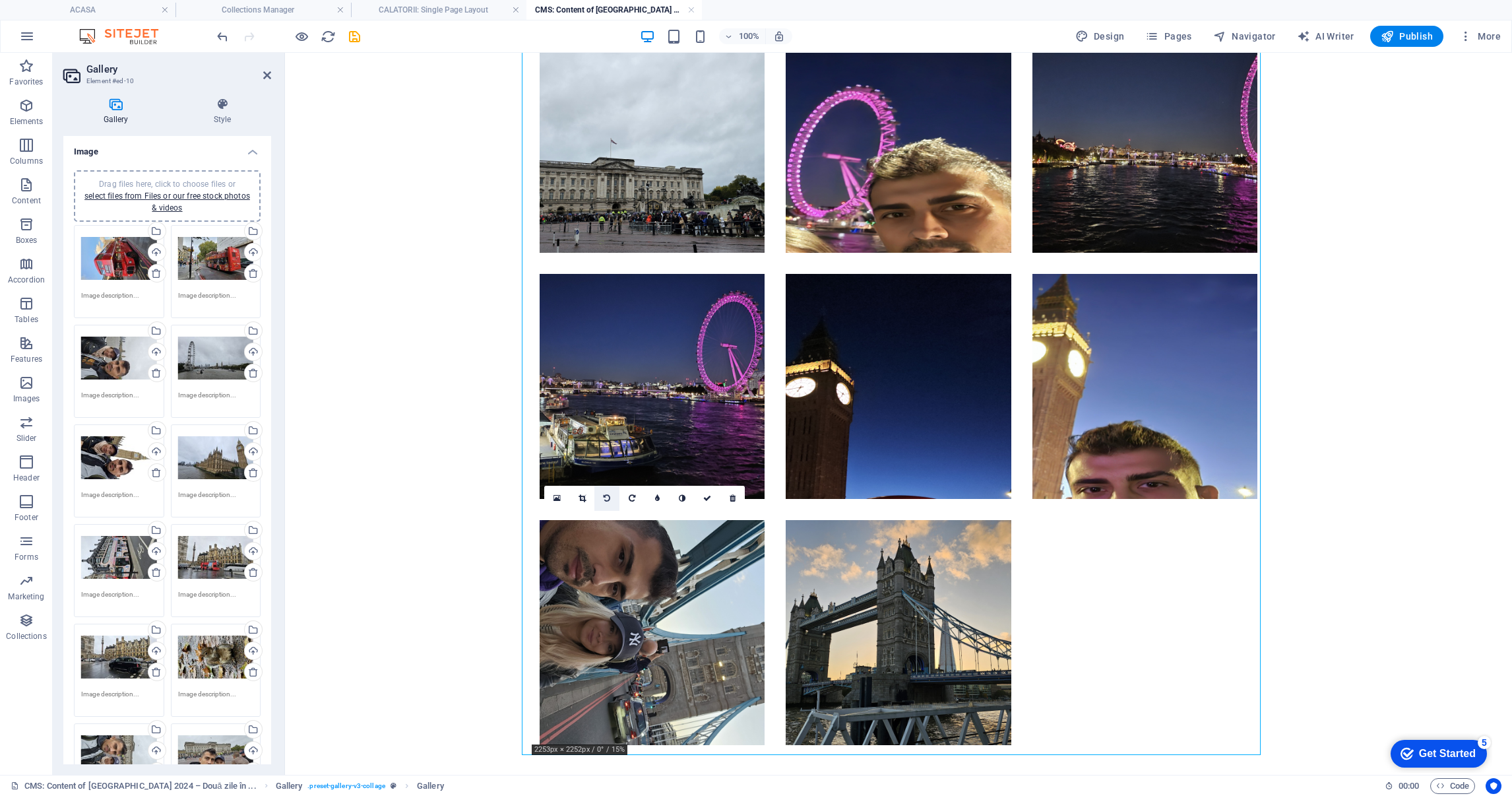
click at [606, 494] on icon at bounding box center [607, 498] width 6 height 8
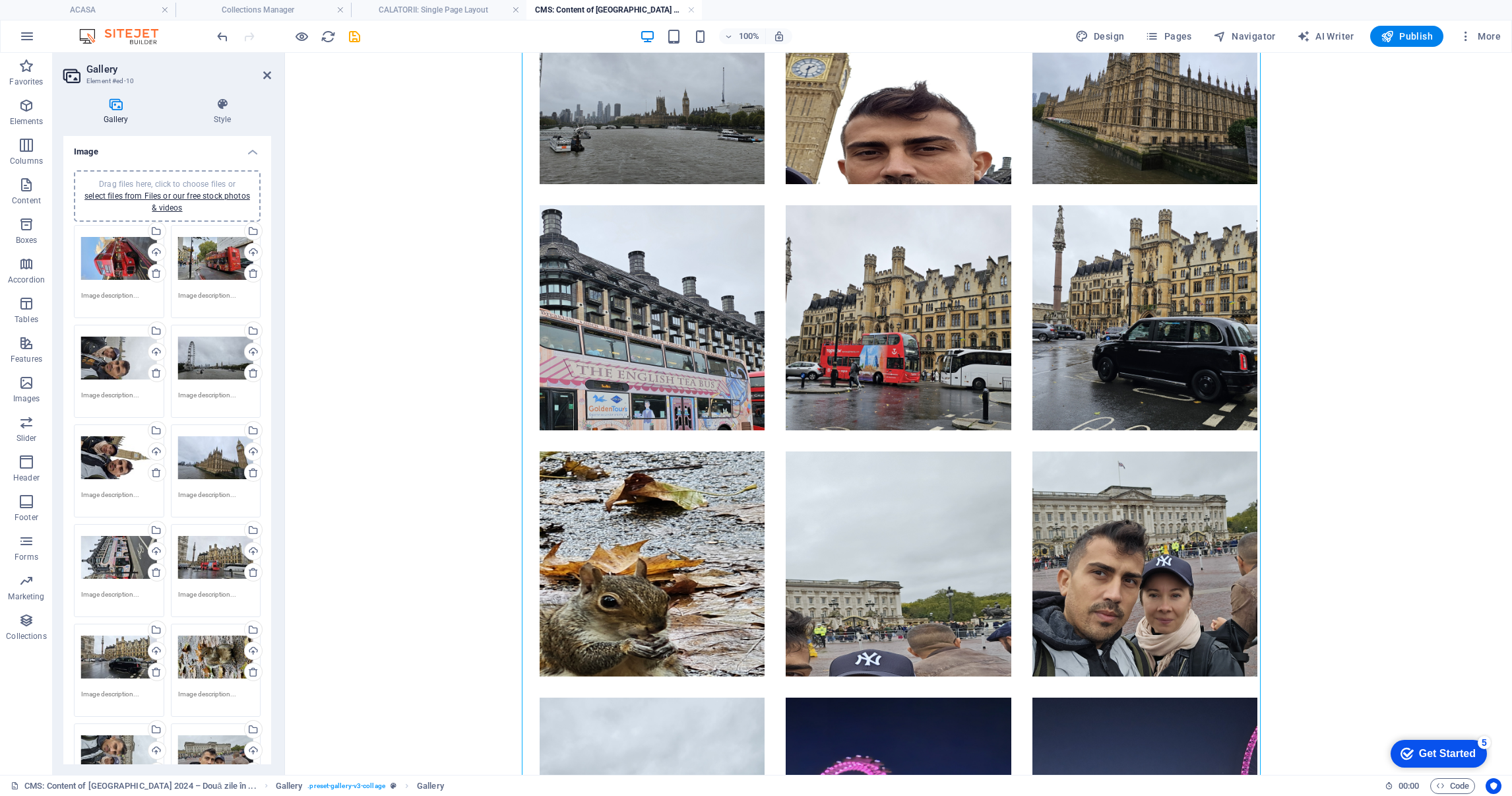
scroll to position [1210, 0]
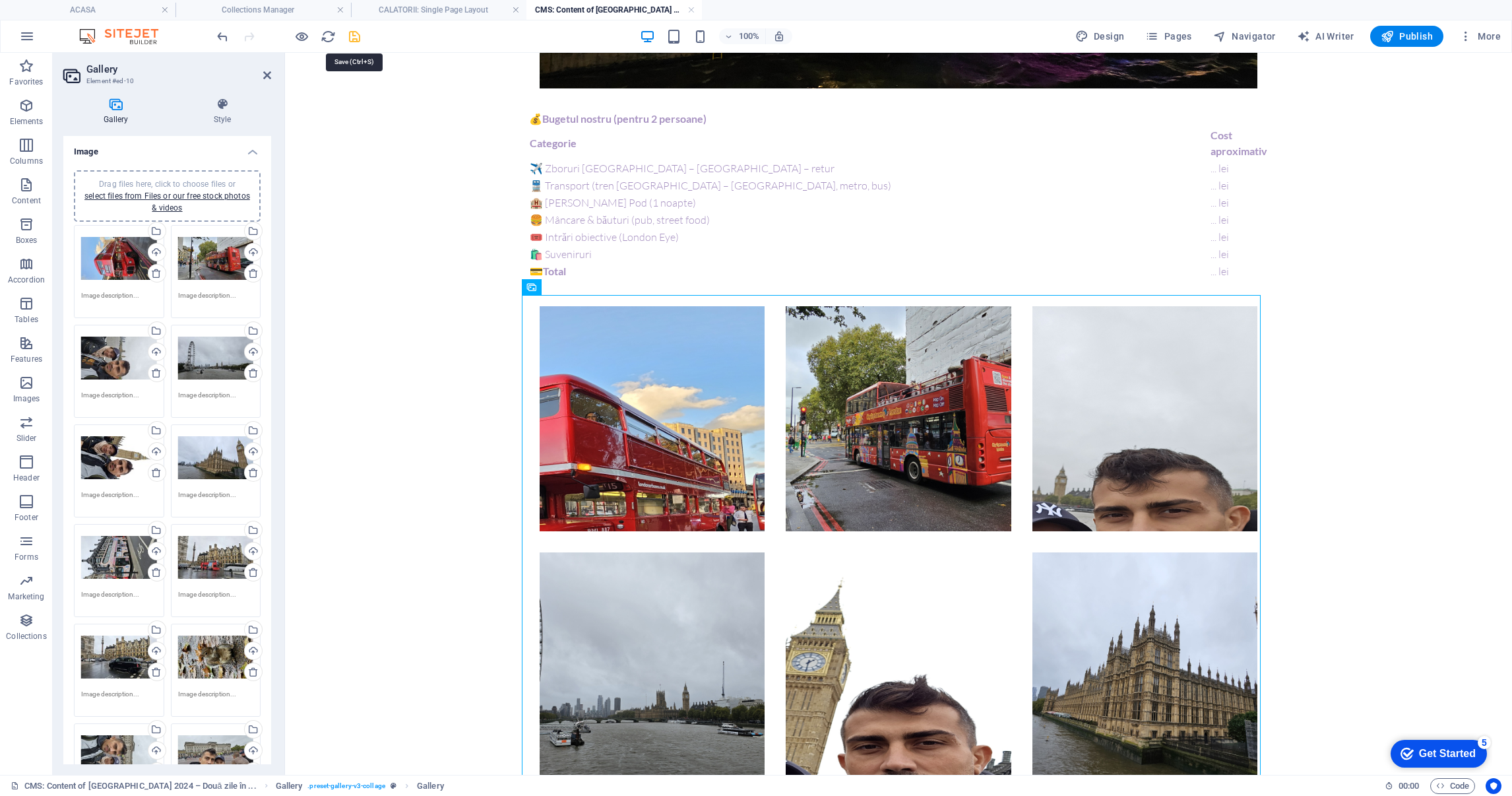
click at [357, 39] on icon "save" at bounding box center [354, 36] width 15 height 15
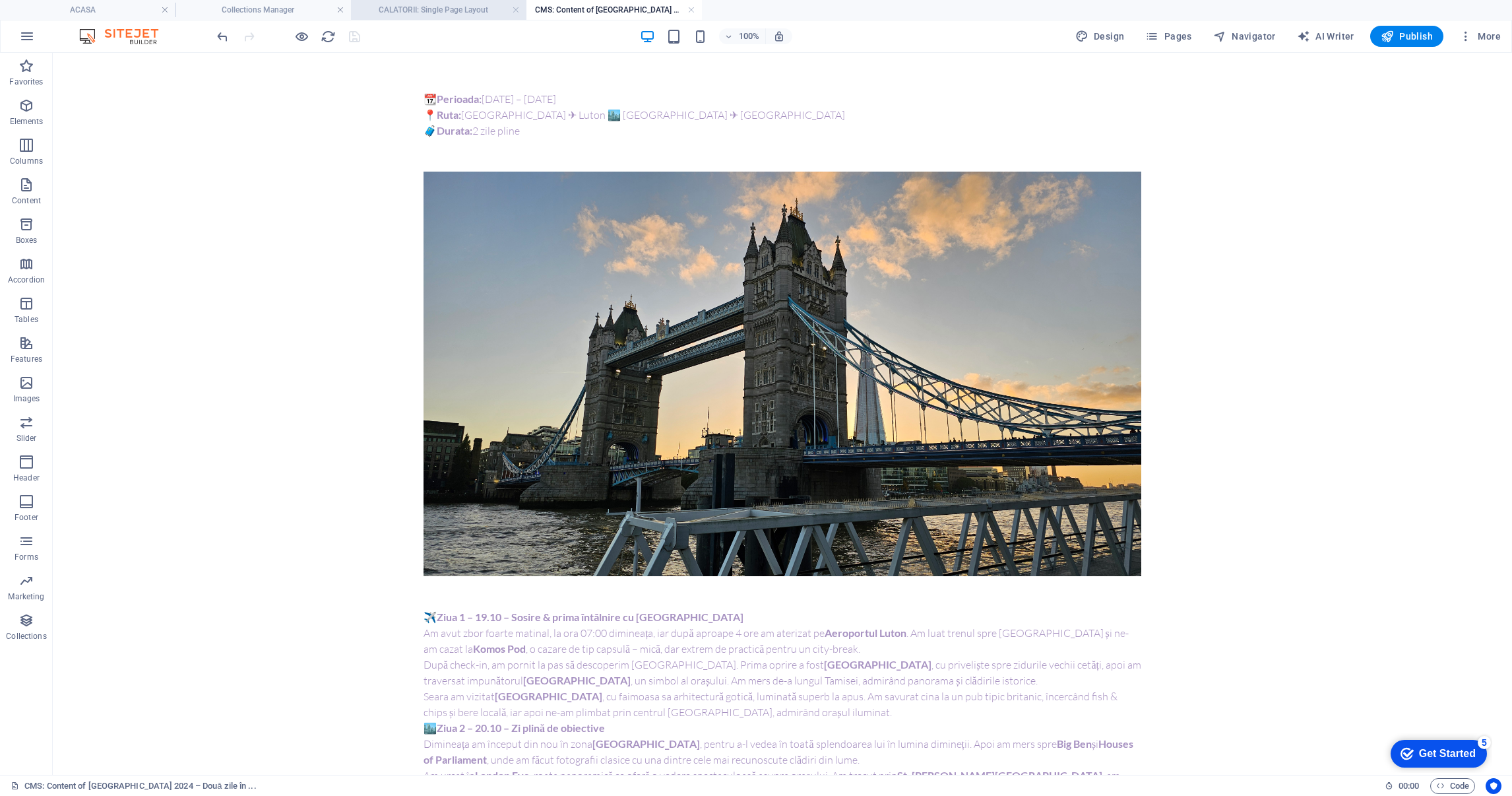
scroll to position [0, 0]
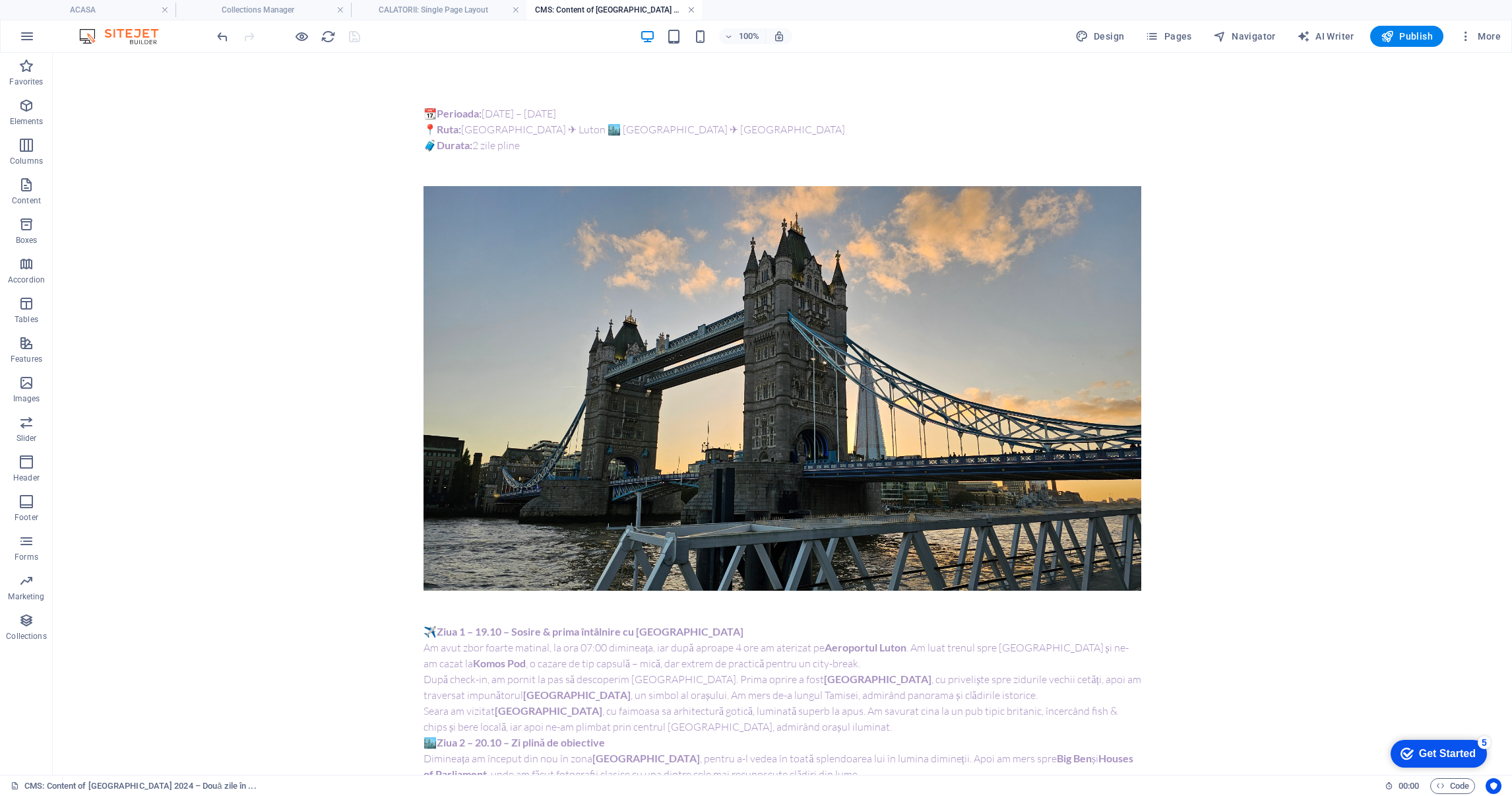
click at [690, 9] on link at bounding box center [691, 10] width 8 height 13
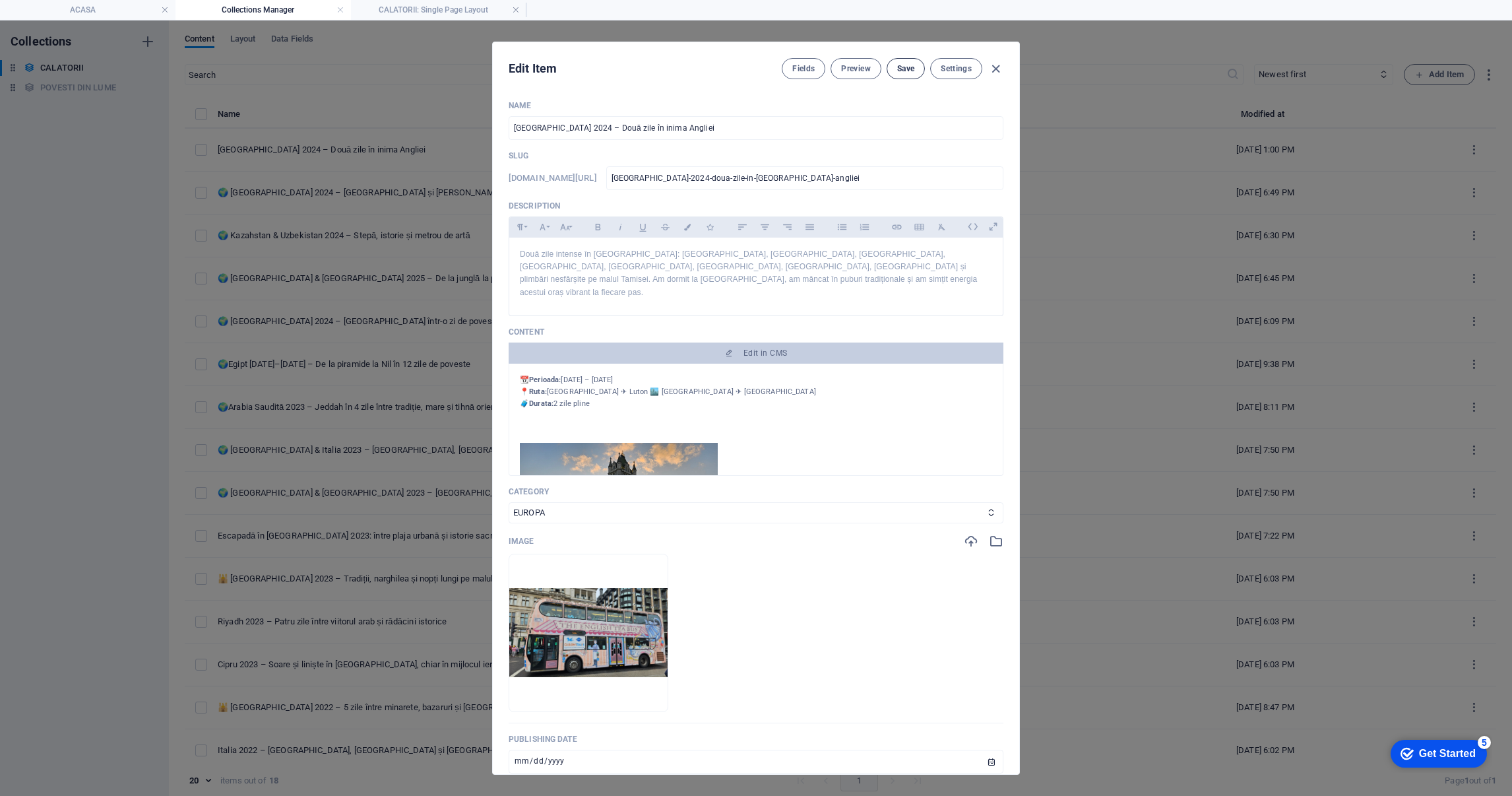
click at [897, 70] on span "Save" at bounding box center [906, 68] width 17 height 10
click at [851, 74] on button "Preview" at bounding box center [856, 68] width 50 height 21
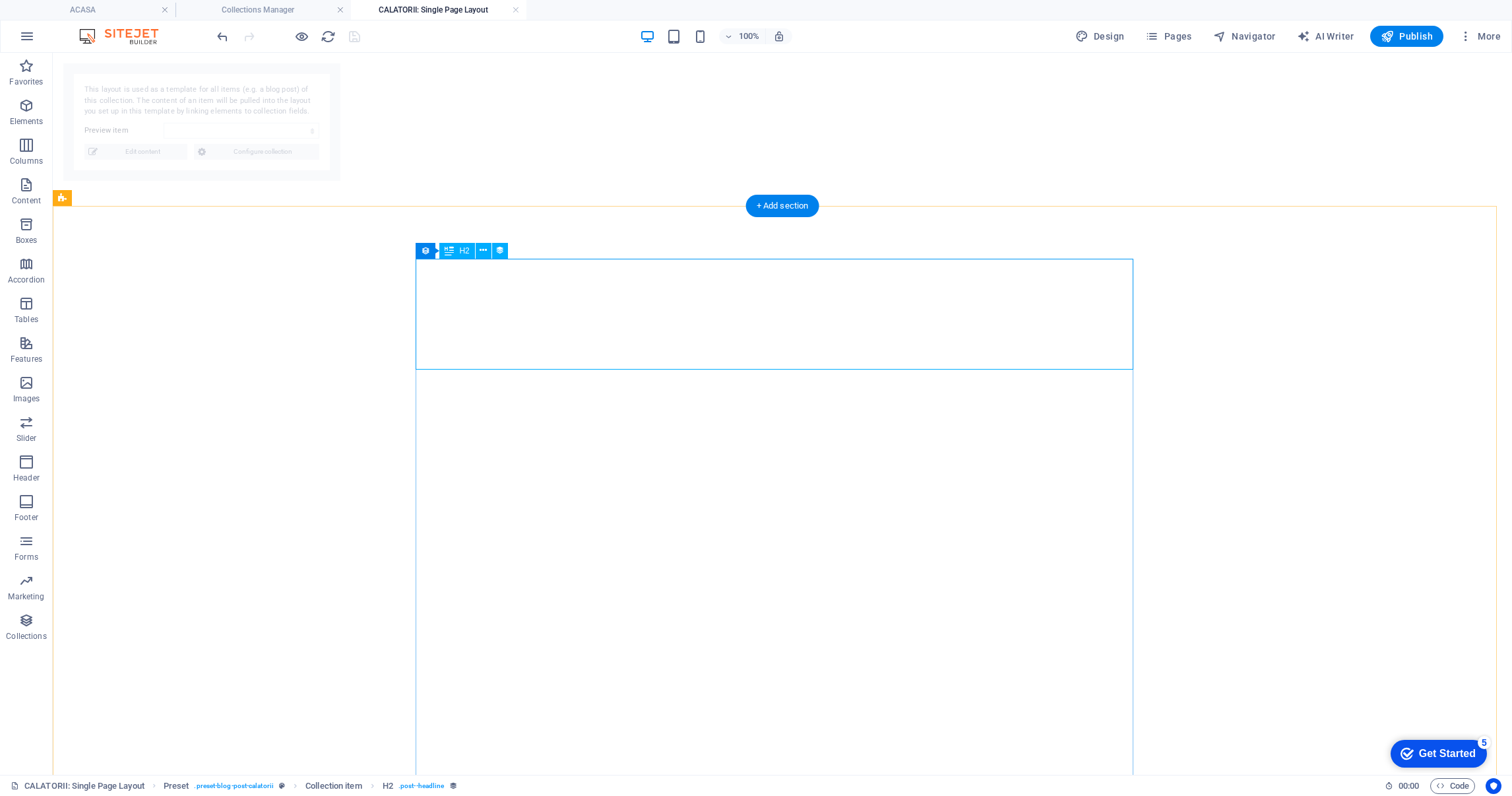
select select "68bab0af2265c9faa00e7b8a"
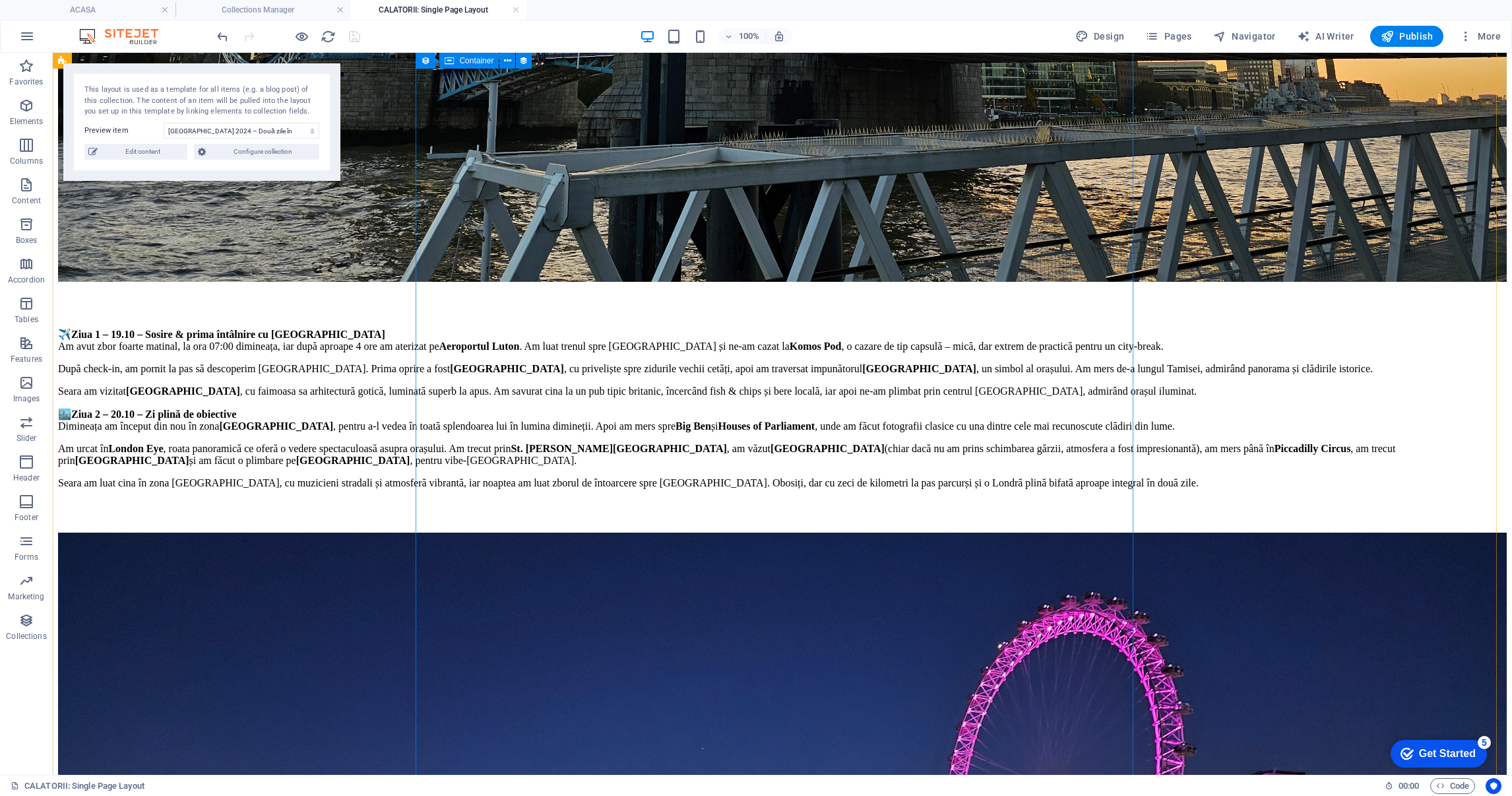
scroll to position [1221, 0]
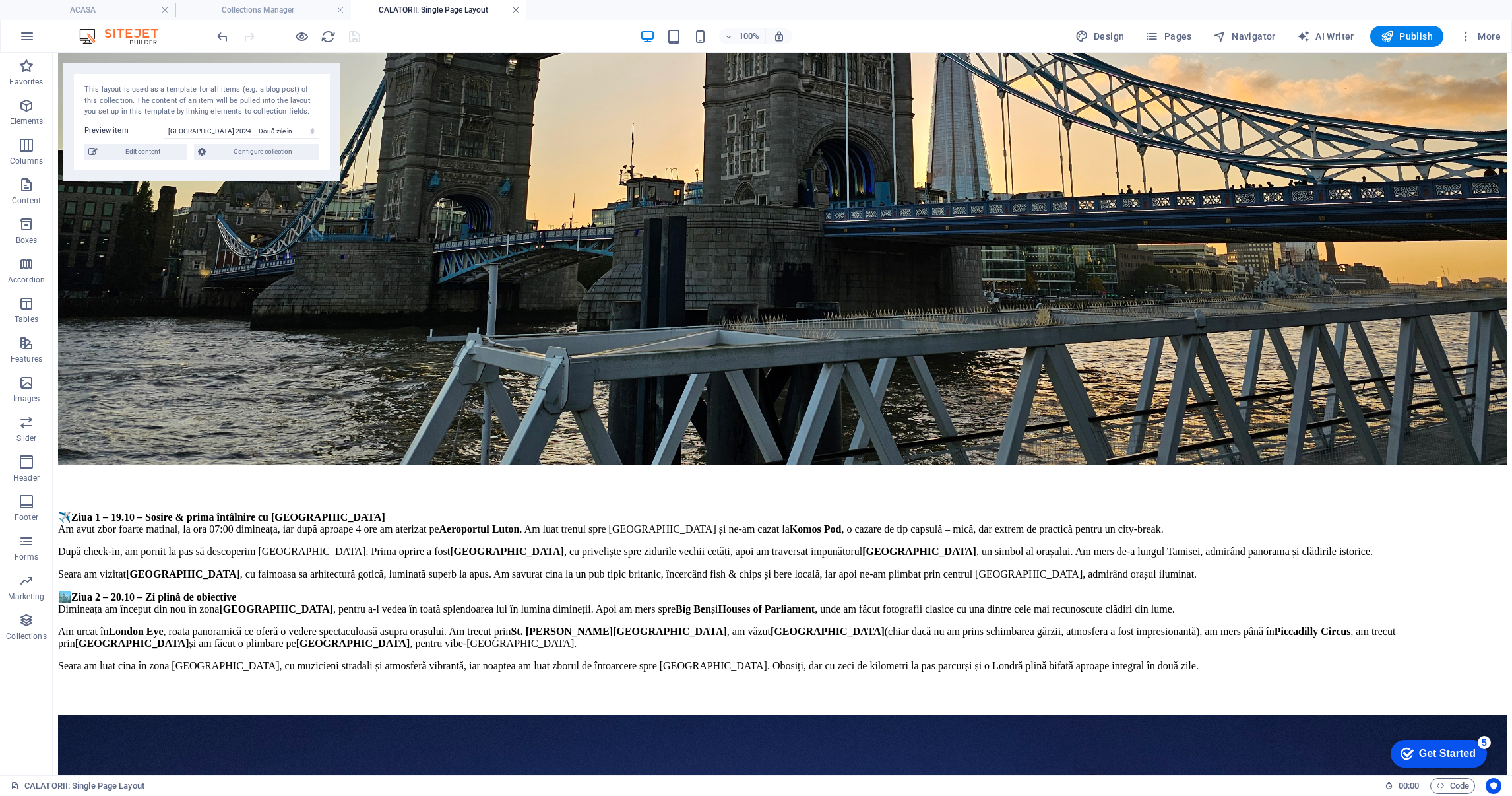
click at [515, 9] on link at bounding box center [516, 10] width 8 height 13
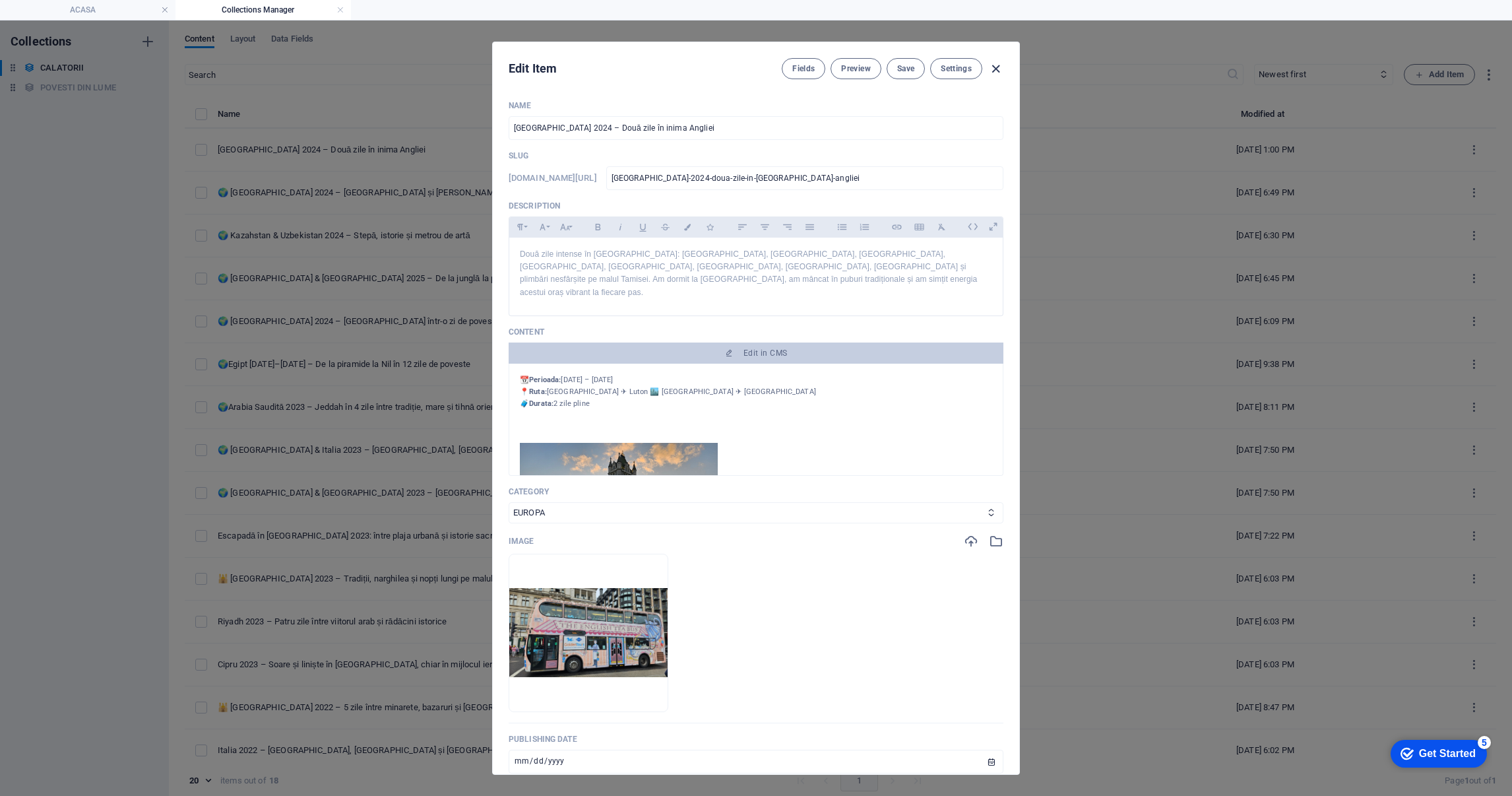
click at [998, 64] on icon "button" at bounding box center [995, 68] width 15 height 15
type input "[DATE]"
type input "[GEOGRAPHIC_DATA]-2024-doua-zile-in-[GEOGRAPHIC_DATA]-angliei"
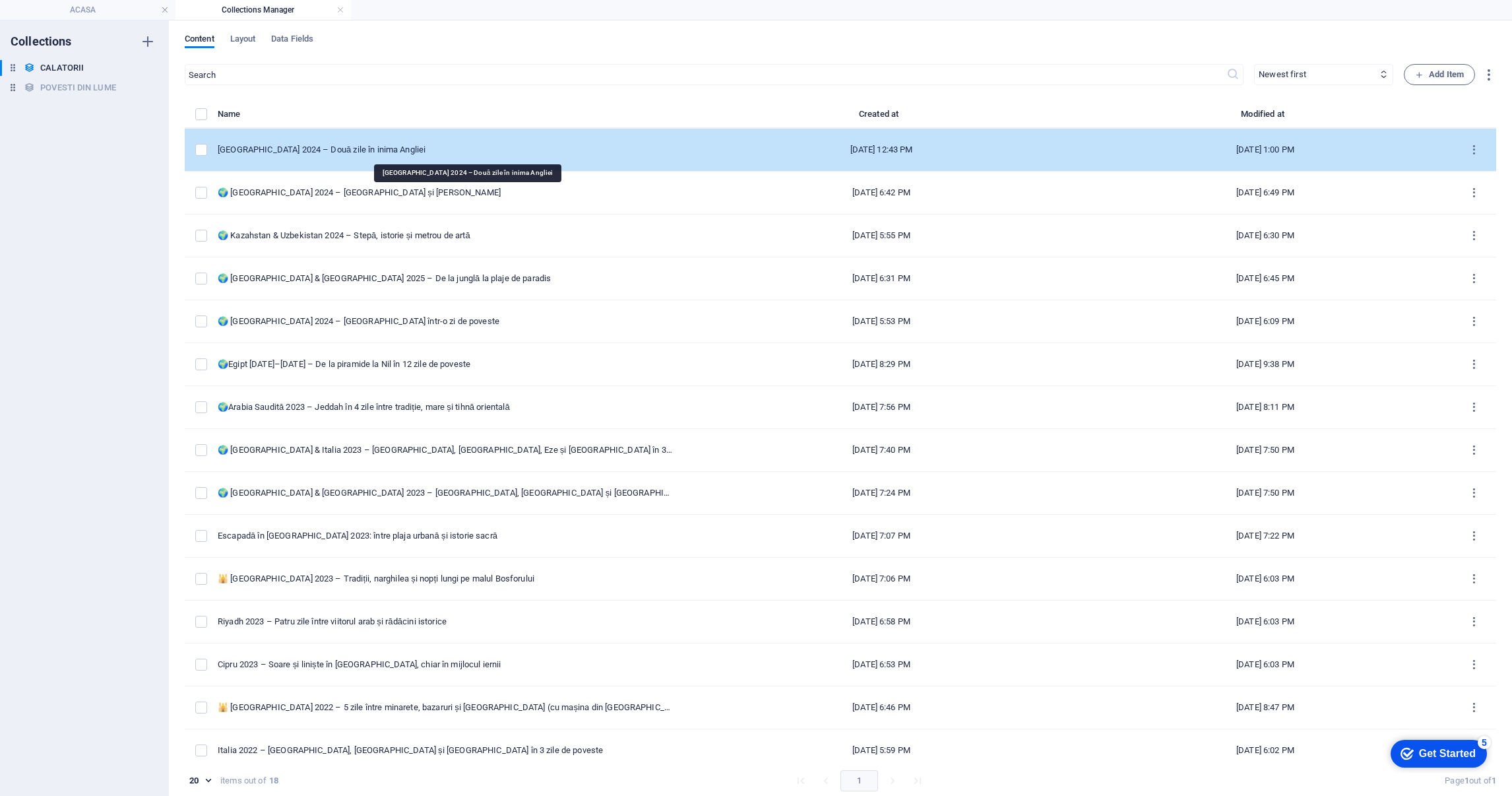
click at [350, 145] on div "[GEOGRAPHIC_DATA] 2024 – Două zile în inima Angliei" at bounding box center [445, 149] width 456 height 12
select select "EUROPA"
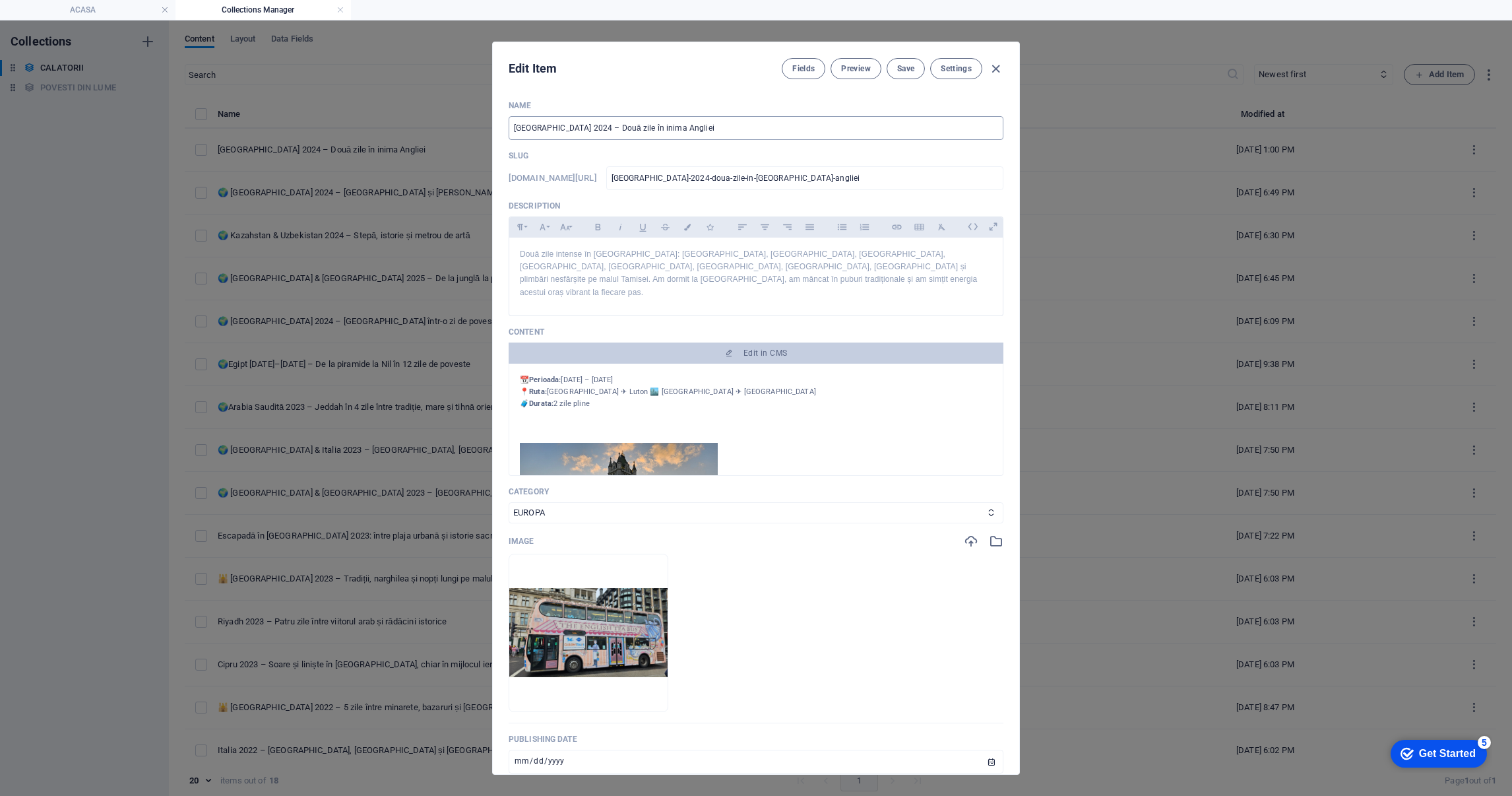
click at [509, 122] on input "[GEOGRAPHIC_DATA] 2024 – Două zile în inima Angliei" at bounding box center [756, 128] width 495 height 24
paste input "📍"
type input "📍[GEOGRAPHIC_DATA] 2024 – Două zile în inima Angliei"
click at [913, 68] on button "Save" at bounding box center [906, 68] width 38 height 21
click at [997, 64] on icon "button" at bounding box center [995, 68] width 15 height 15
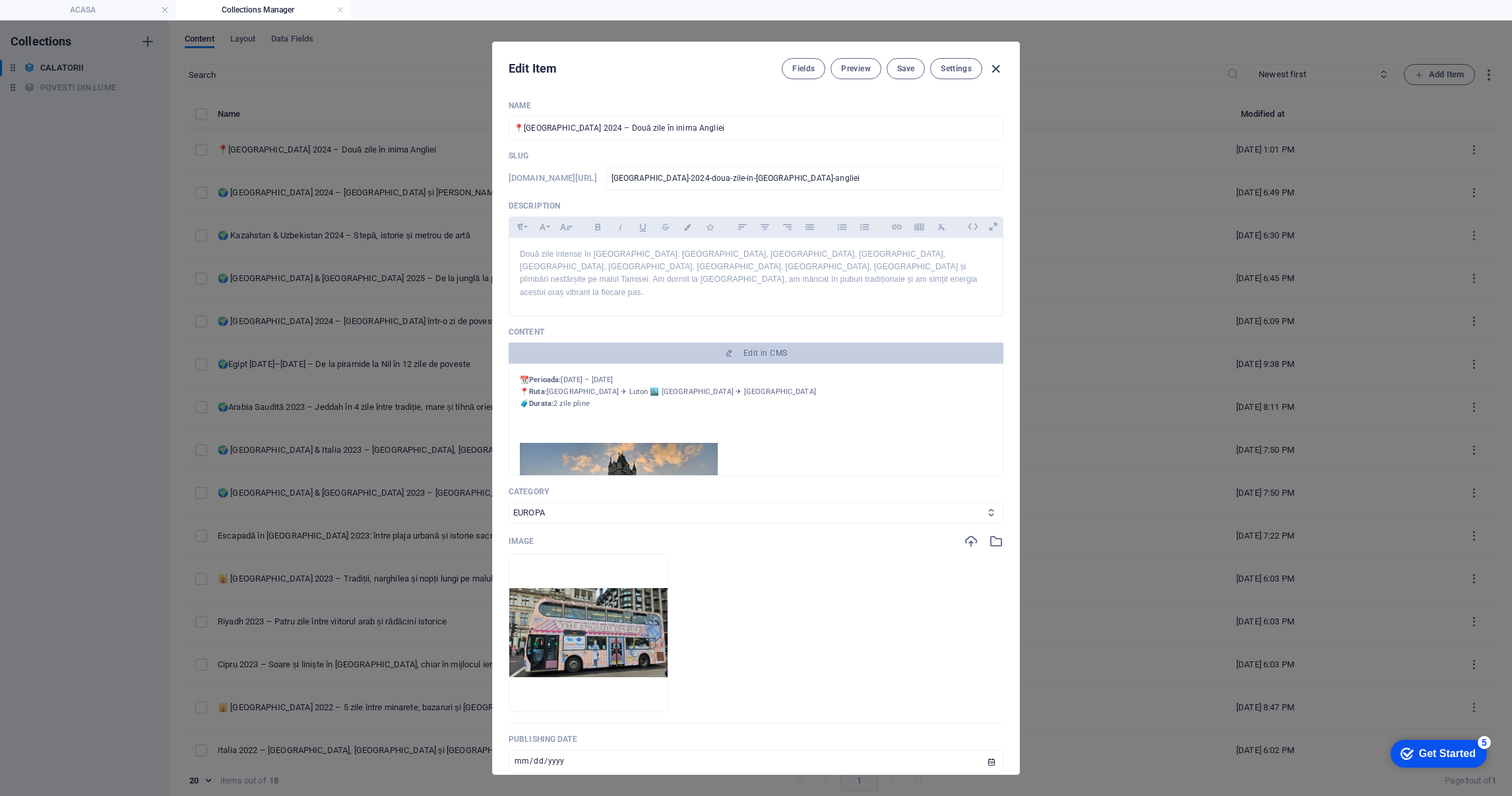
type input "[DATE]"
type input "[GEOGRAPHIC_DATA]-2024-doua-zile-in-[GEOGRAPHIC_DATA]-angliei"
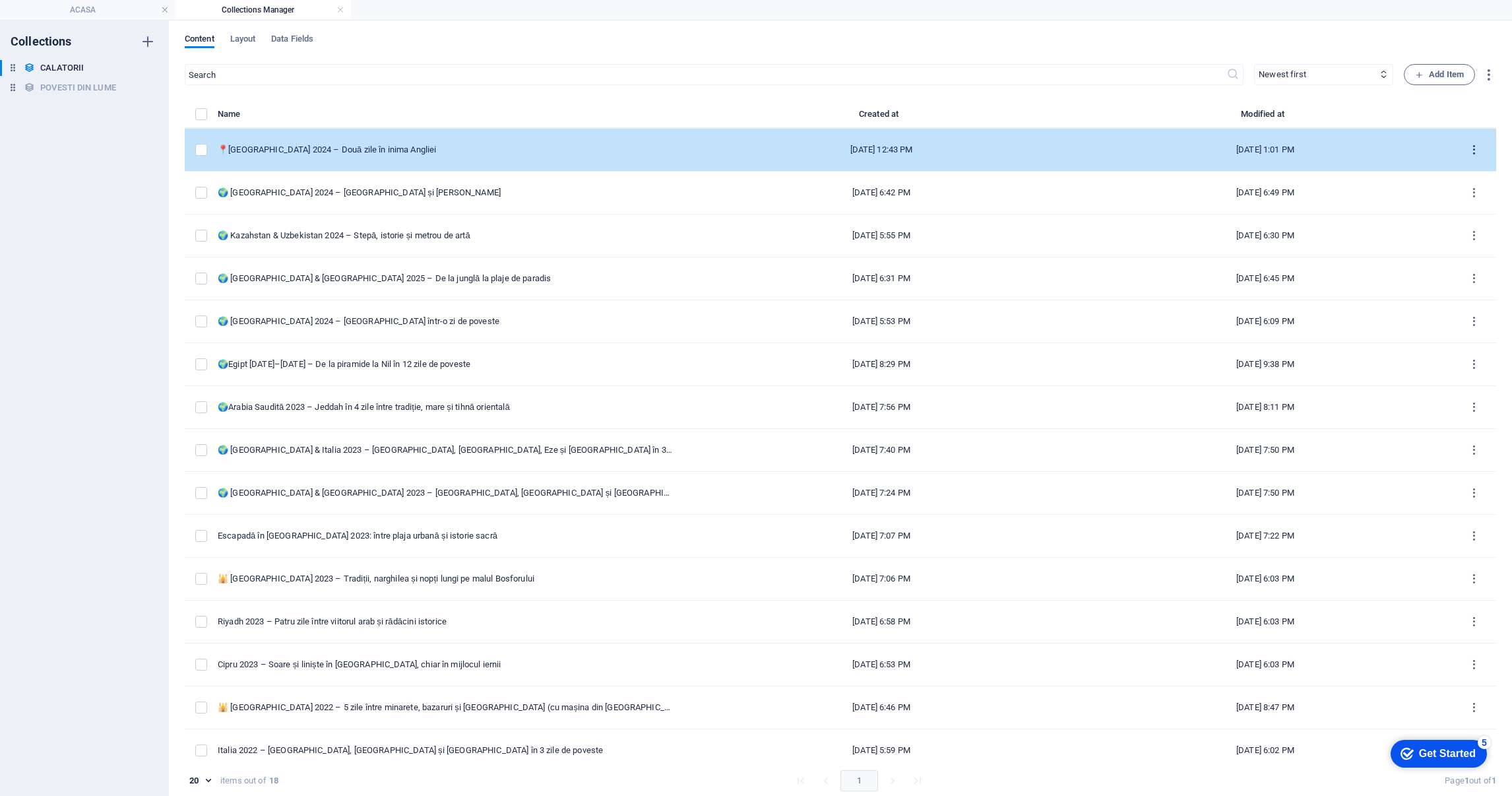
click at [1468, 145] on icon "items list" at bounding box center [1474, 150] width 13 height 13
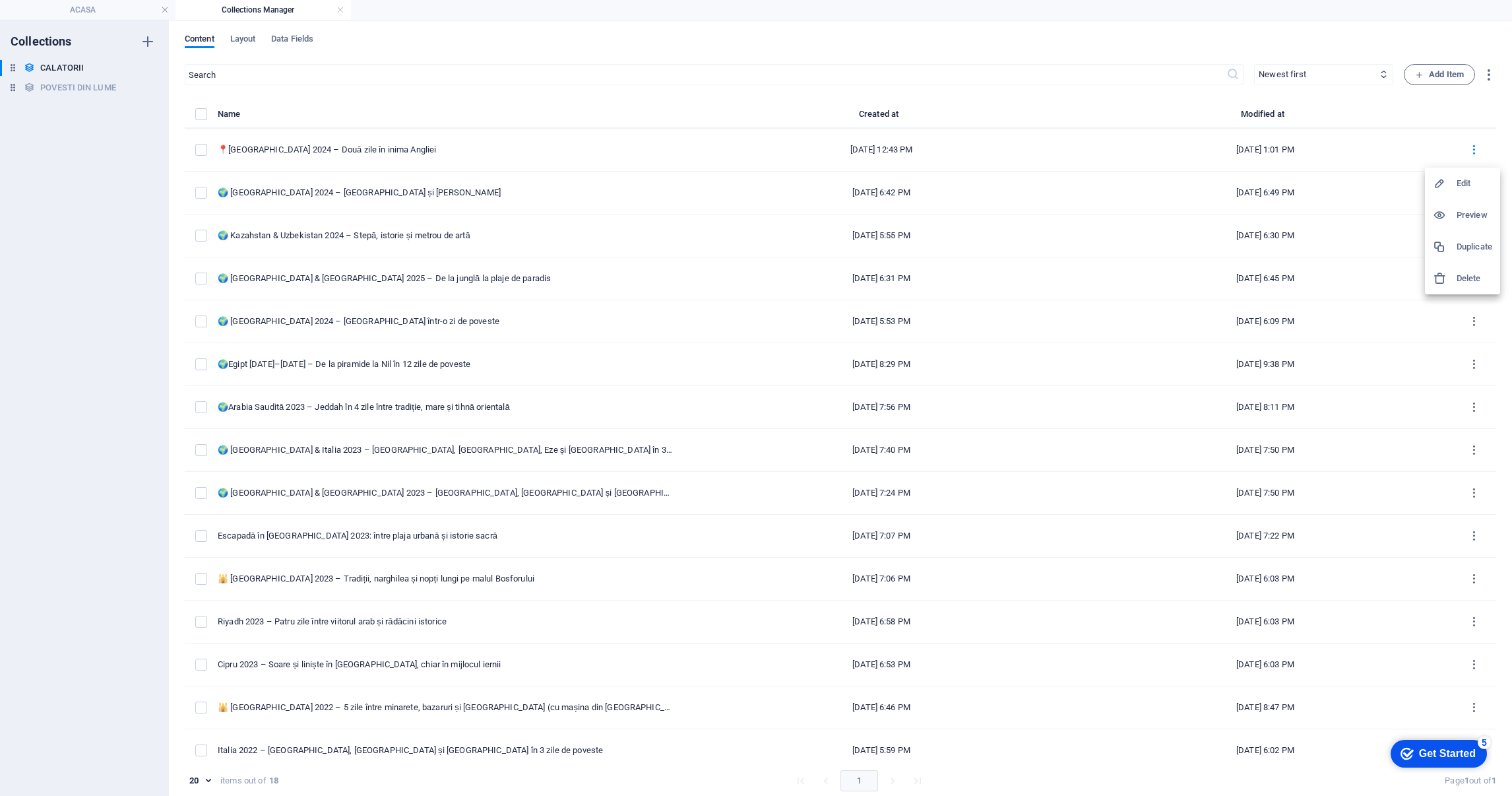
click at [1470, 237] on li "Duplicate" at bounding box center [1463, 247] width 75 height 31
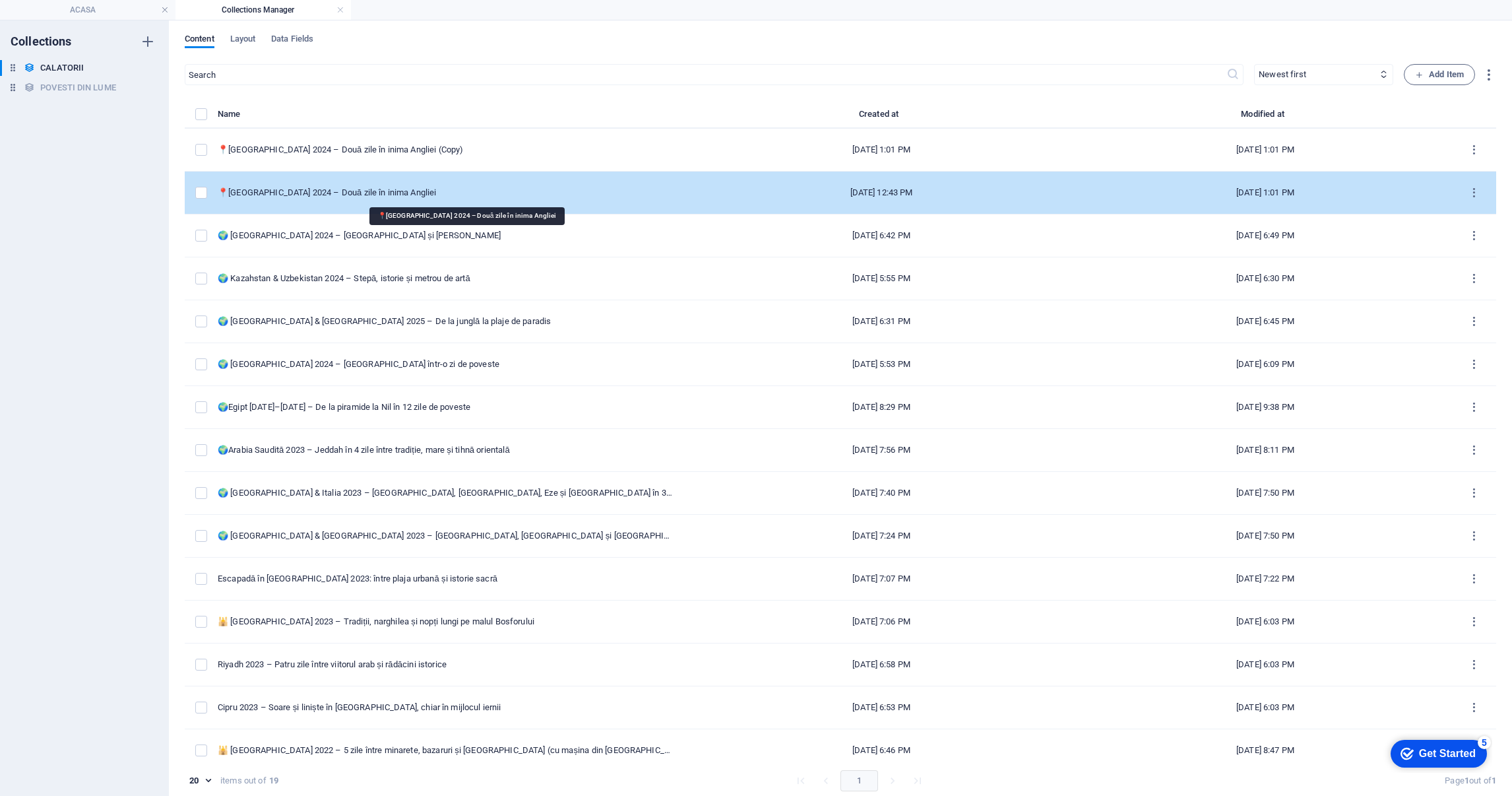
click at [464, 192] on div "📍[GEOGRAPHIC_DATA] 2024 – Două zile în inima Angliei" at bounding box center [445, 193] width 456 height 12
select select "EUROPA"
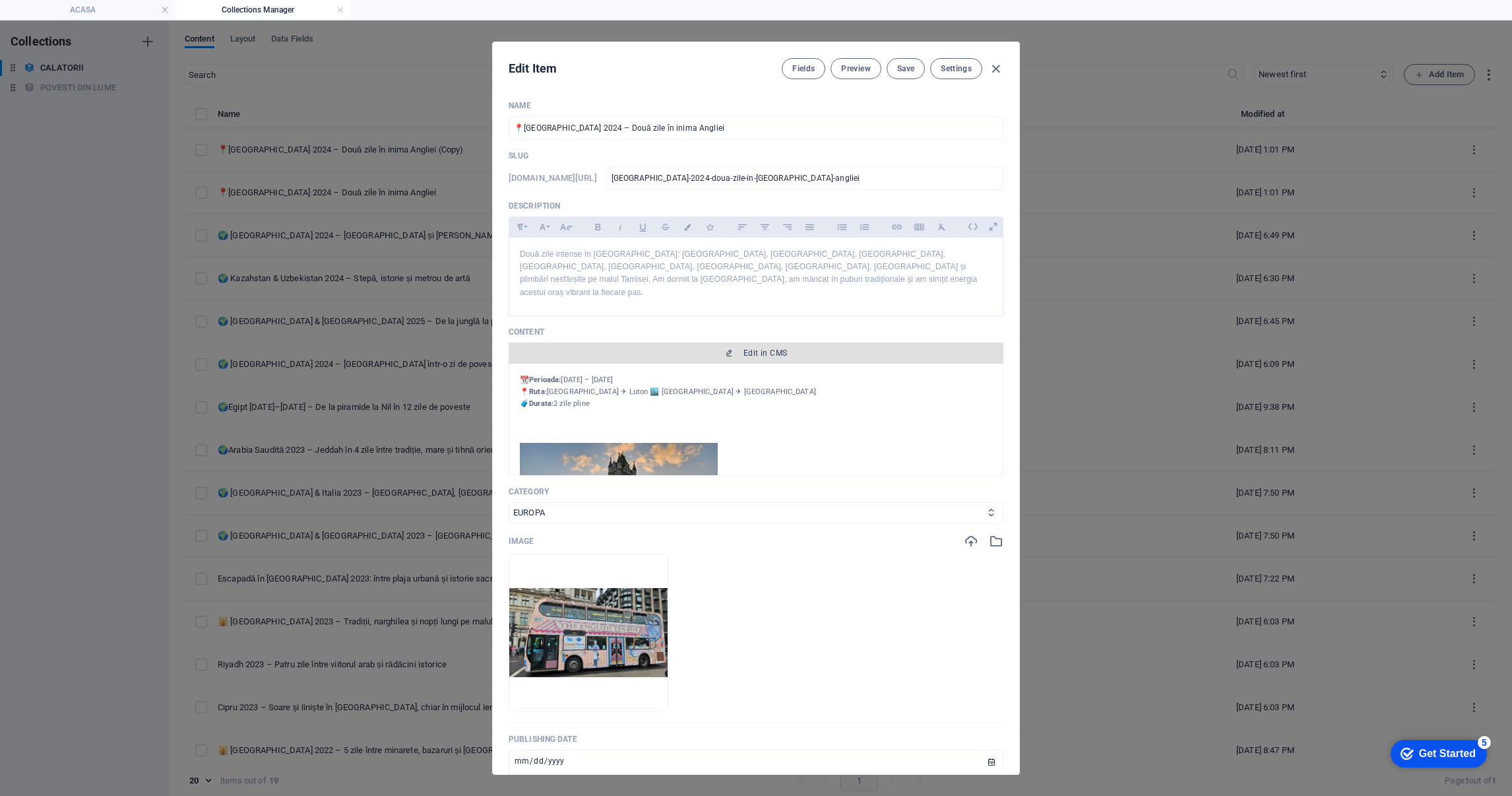
click at [737, 348] on span "Edit in CMS" at bounding box center [756, 353] width 485 height 10
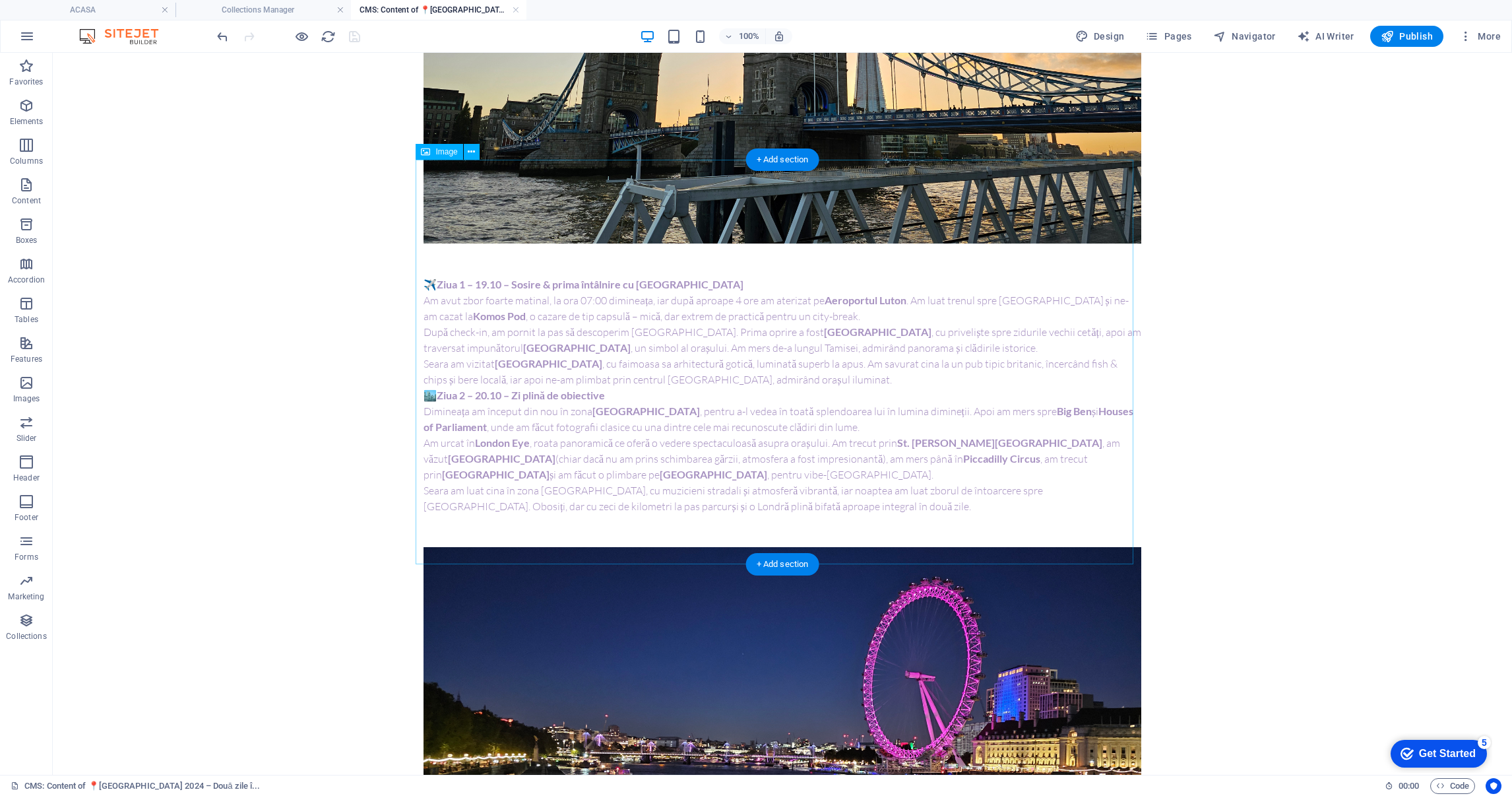
scroll to position [494, 0]
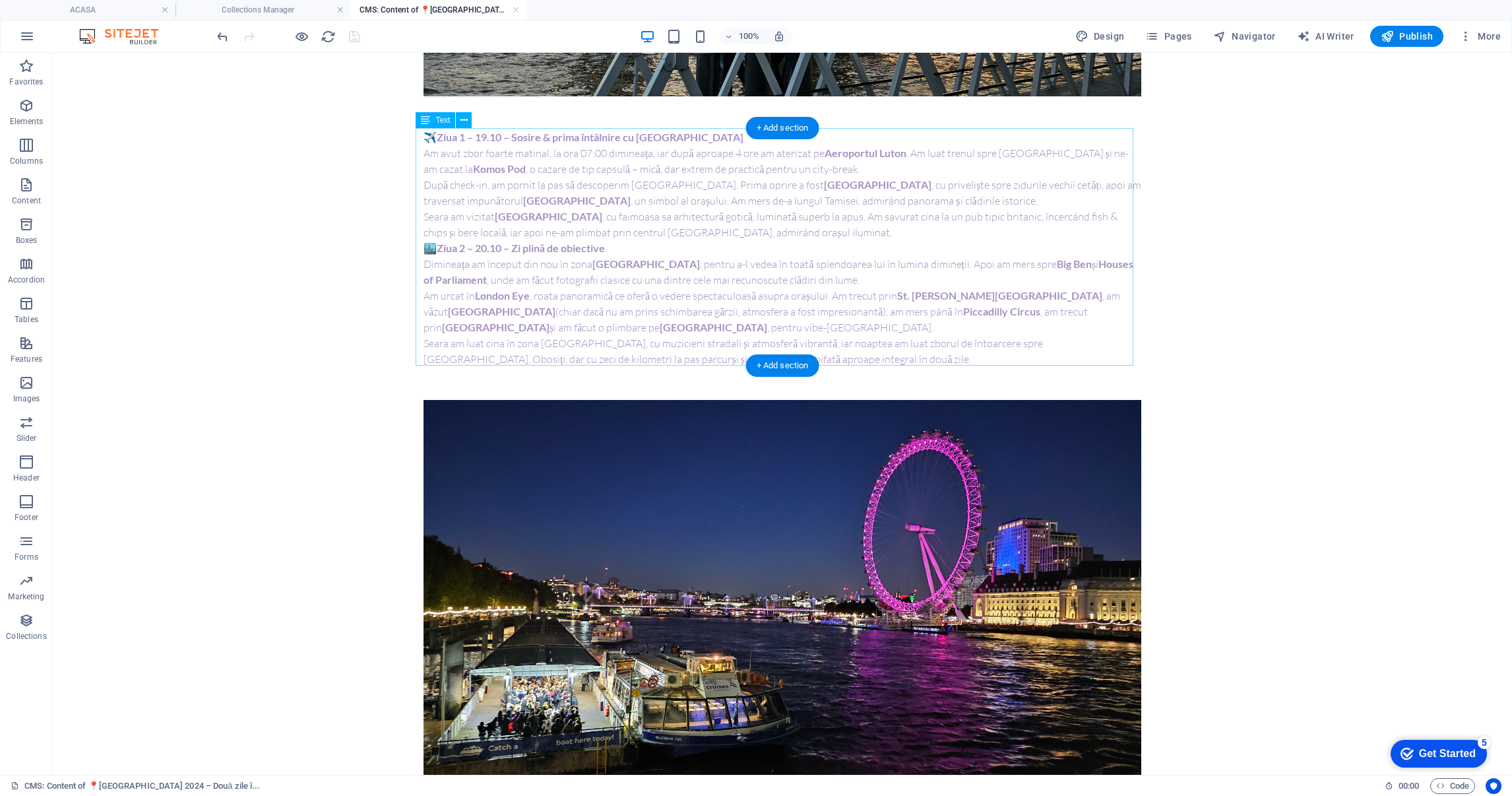
click at [679, 251] on div "✈️ Ziua 1 – 19.10 – Sosire & prima întâlnire cu Londra Am avut zbor foarte mati…" at bounding box center [782, 248] width 718 height 237
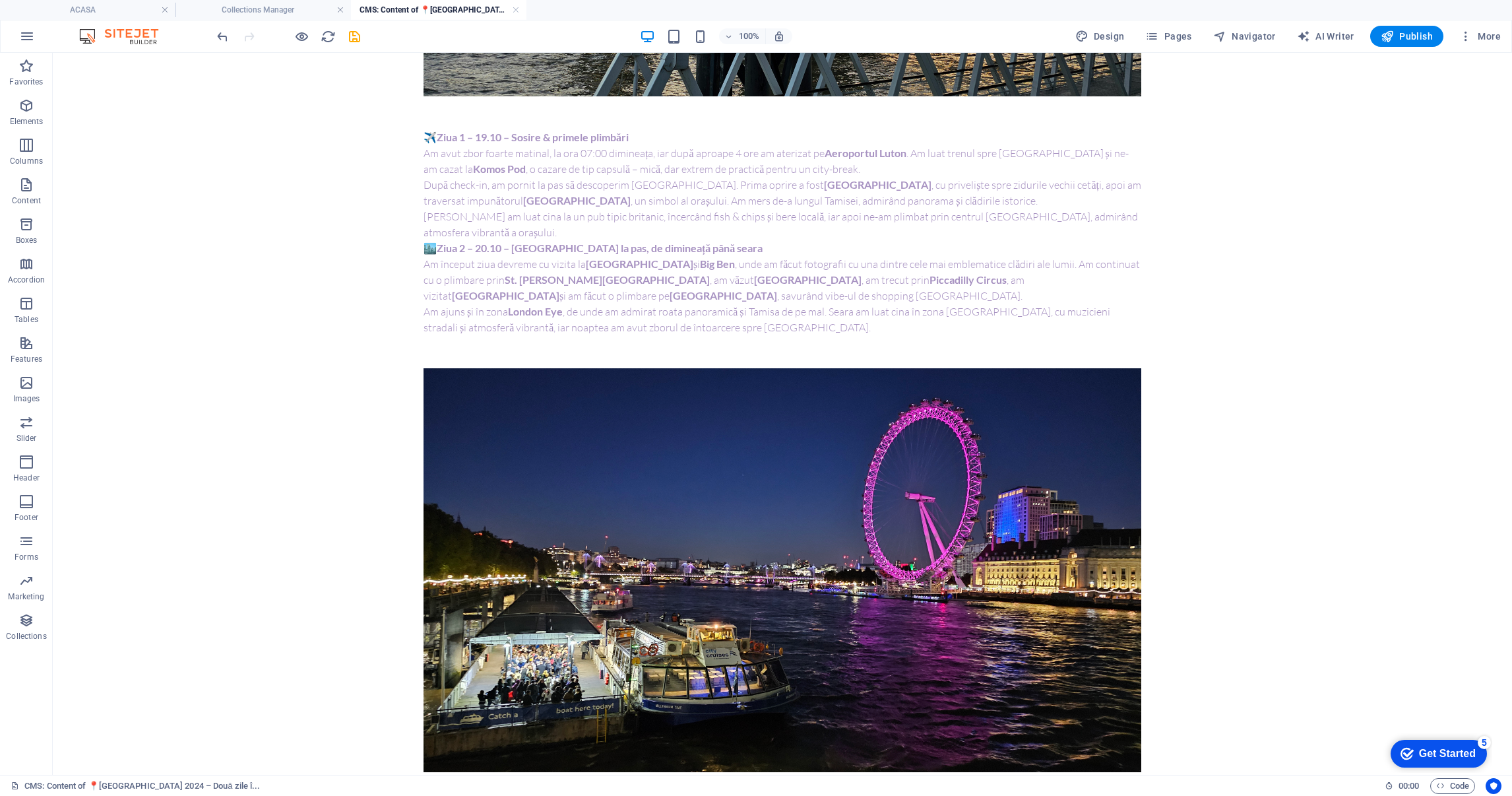
click at [358, 31] on icon "save" at bounding box center [354, 36] width 15 height 15
click at [515, 6] on link at bounding box center [516, 10] width 8 height 13
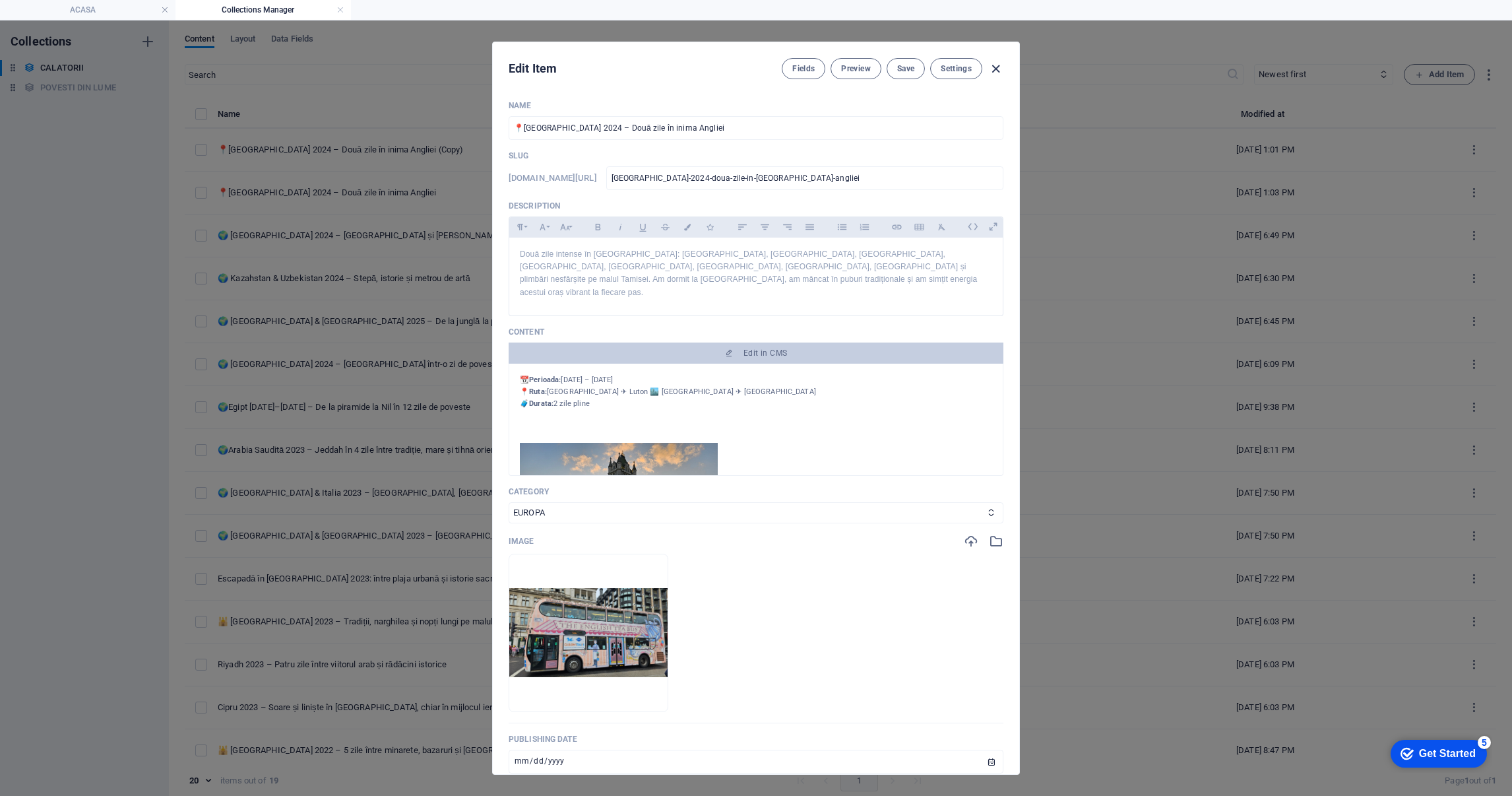
click at [998, 68] on icon "button" at bounding box center [995, 68] width 15 height 15
type input "[DATE]"
type input "[GEOGRAPHIC_DATA]-2024-doua-zile-in-[GEOGRAPHIC_DATA]-angliei"
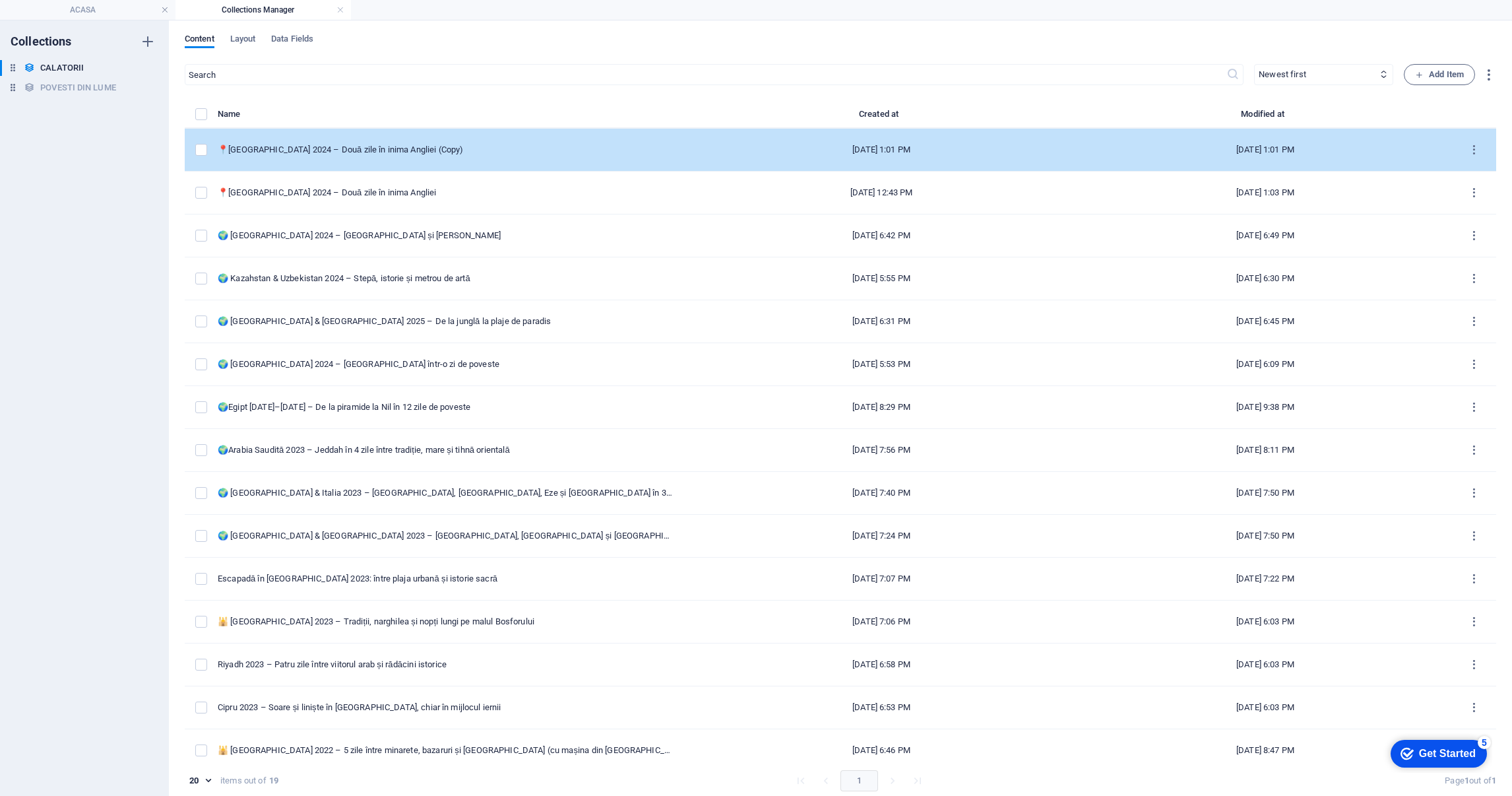
click at [519, 144] on div "📍[GEOGRAPHIC_DATA] 2024 – Două zile în inima Angliei (Copy)" at bounding box center [445, 149] width 456 height 12
select select "EUROPA"
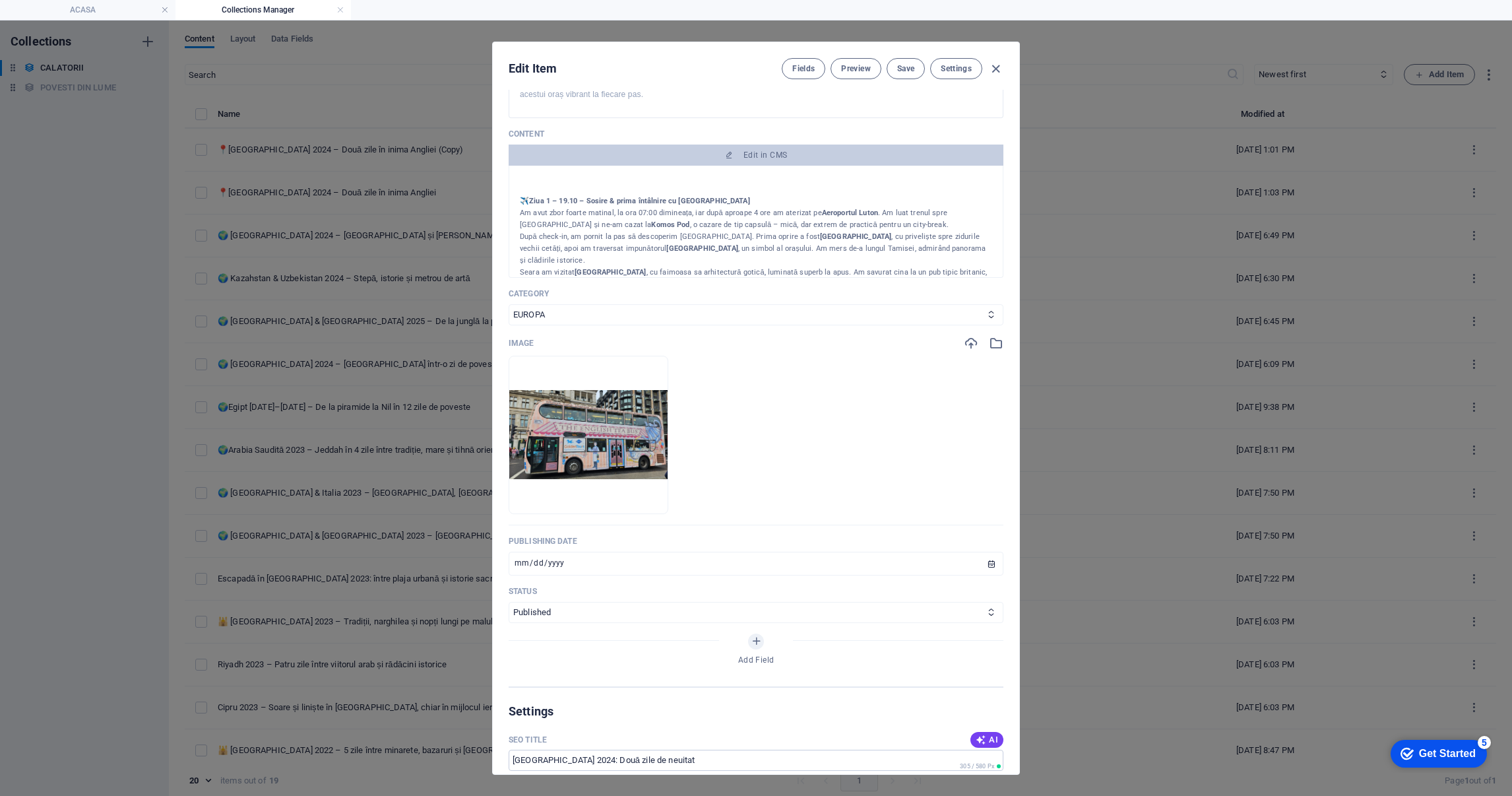
scroll to position [0, 0]
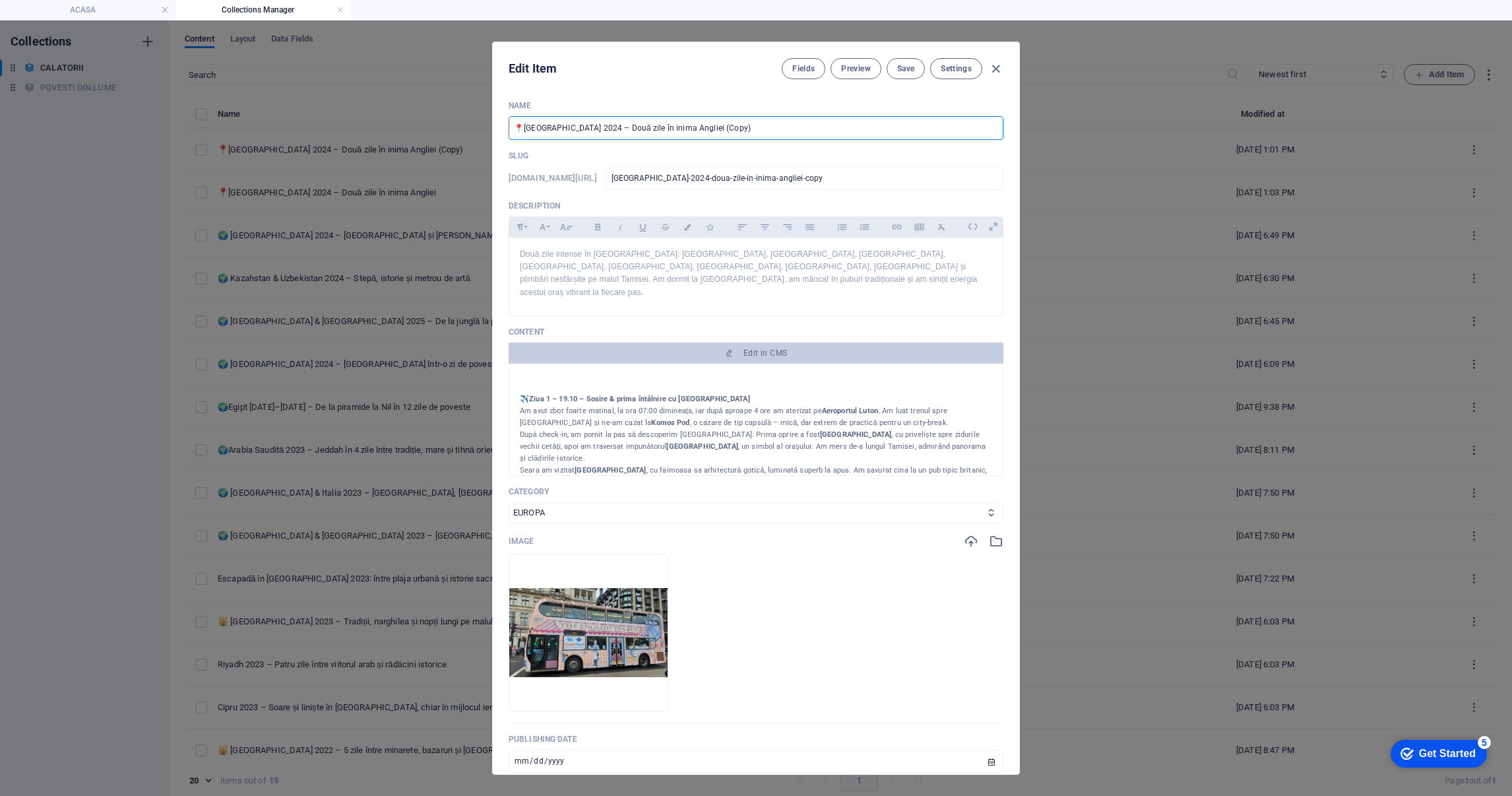
click at [741, 136] on input "📍[GEOGRAPHIC_DATA] 2024 – Două zile în inima Angliei (Copy)" at bounding box center [756, 128] width 495 height 24
paste input "🇹 Monza & Milano 2024 – O zi între Palate și Canale"
type input "🇮🇹 Monza & [GEOGRAPHIC_DATA] 2024 – O zi între Palate și Canale"
type input "monza-[GEOGRAPHIC_DATA]-2024-o-zi-intre-palate-si-canale"
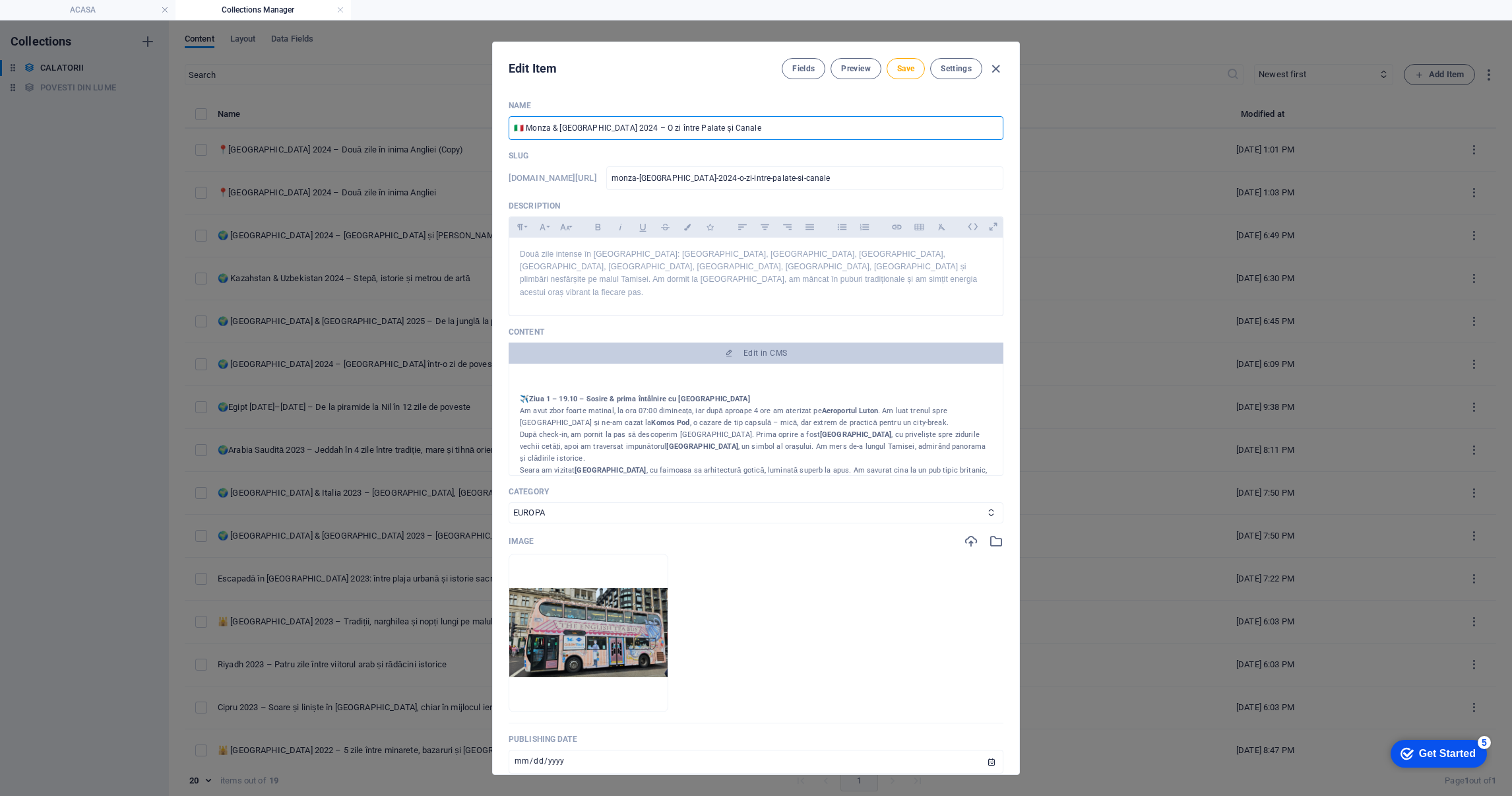
type input "🇮🇹 Monza & [GEOGRAPHIC_DATA] 2024 – O zi între Palate și Canale"
click at [707, 283] on p "Două zile intense în [GEOGRAPHIC_DATA]: [GEOGRAPHIC_DATA], [GEOGRAPHIC_DATA], […" at bounding box center [756, 273] width 472 height 51
click at [712, 395] on p "✈️ Ziua 1 – 19.10 – Sosire & prima întâlnire cu Londra Am avut zbor foarte mati…" at bounding box center [756, 411] width 472 height 35
click at [649, 270] on p "📆 Perioada: [DATE] 📍 Ruta: [GEOGRAPHIC_DATA] ✈ [GEOGRAPHIC_DATA] ([GEOGRAPHIC_D…" at bounding box center [756, 273] width 472 height 51
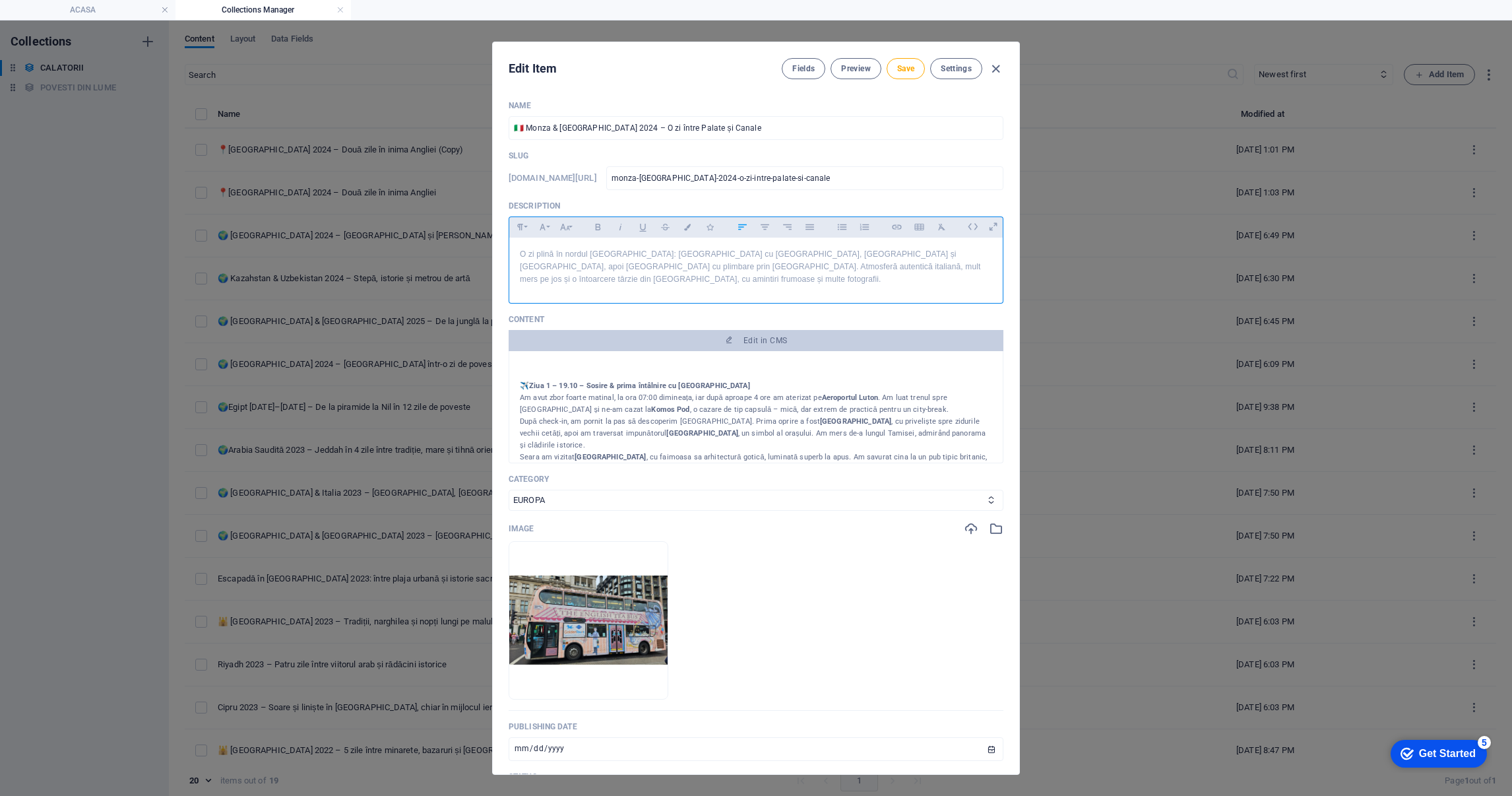
click at [655, 395] on p "✈️ Ziua 1 – 19.10 – Sosire & prima întâlnire cu Londra Am avut zbor foarte mati…" at bounding box center [756, 398] width 472 height 35
click at [653, 397] on p "✈️ Ziua 1 – 19.10 – Sosire & prima întâlnire cu Londra Am avut zbor foarte mati…" at bounding box center [756, 398] width 472 height 35
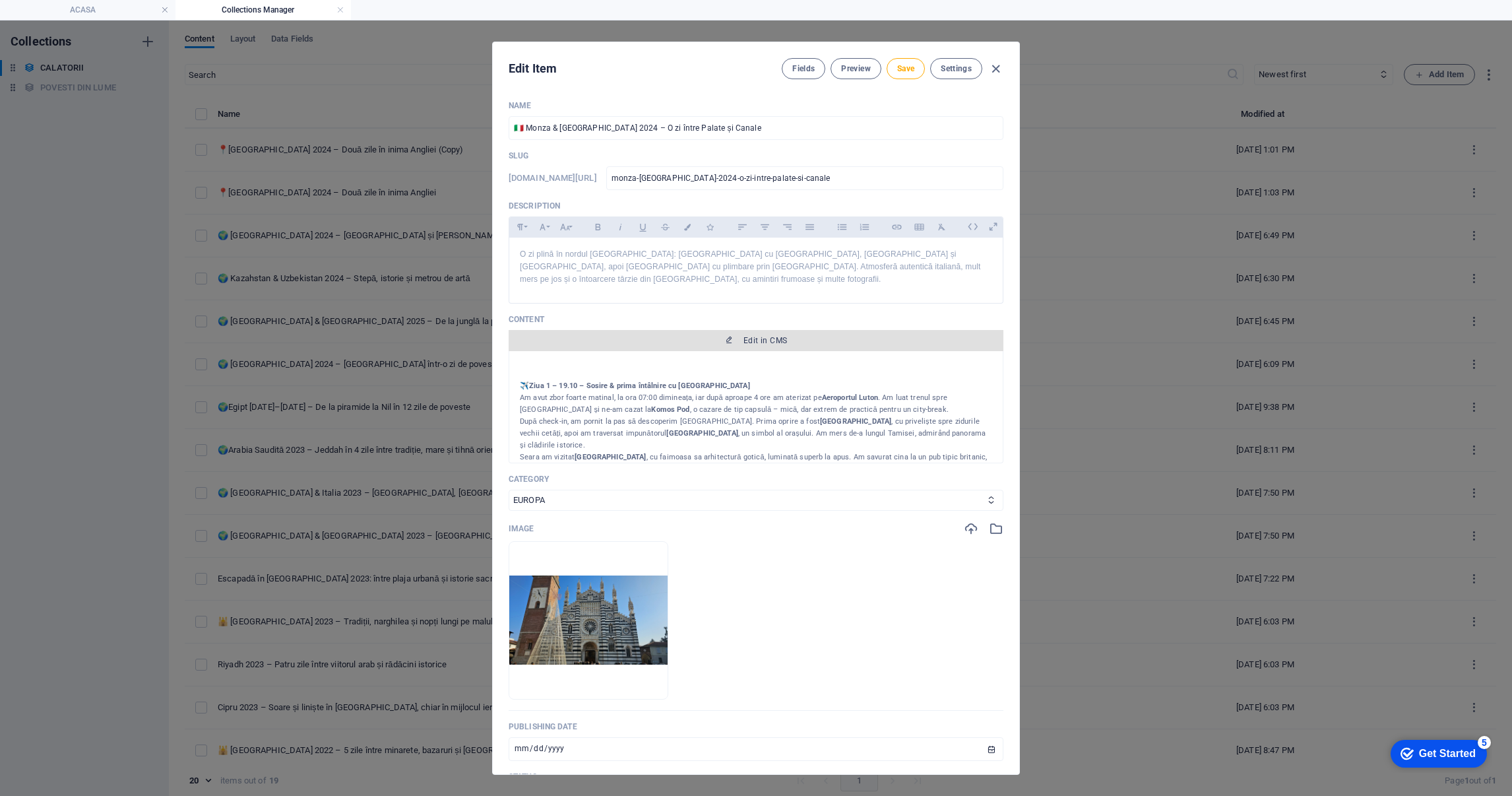
click at [783, 334] on button "Edit in CMS" at bounding box center [756, 340] width 495 height 21
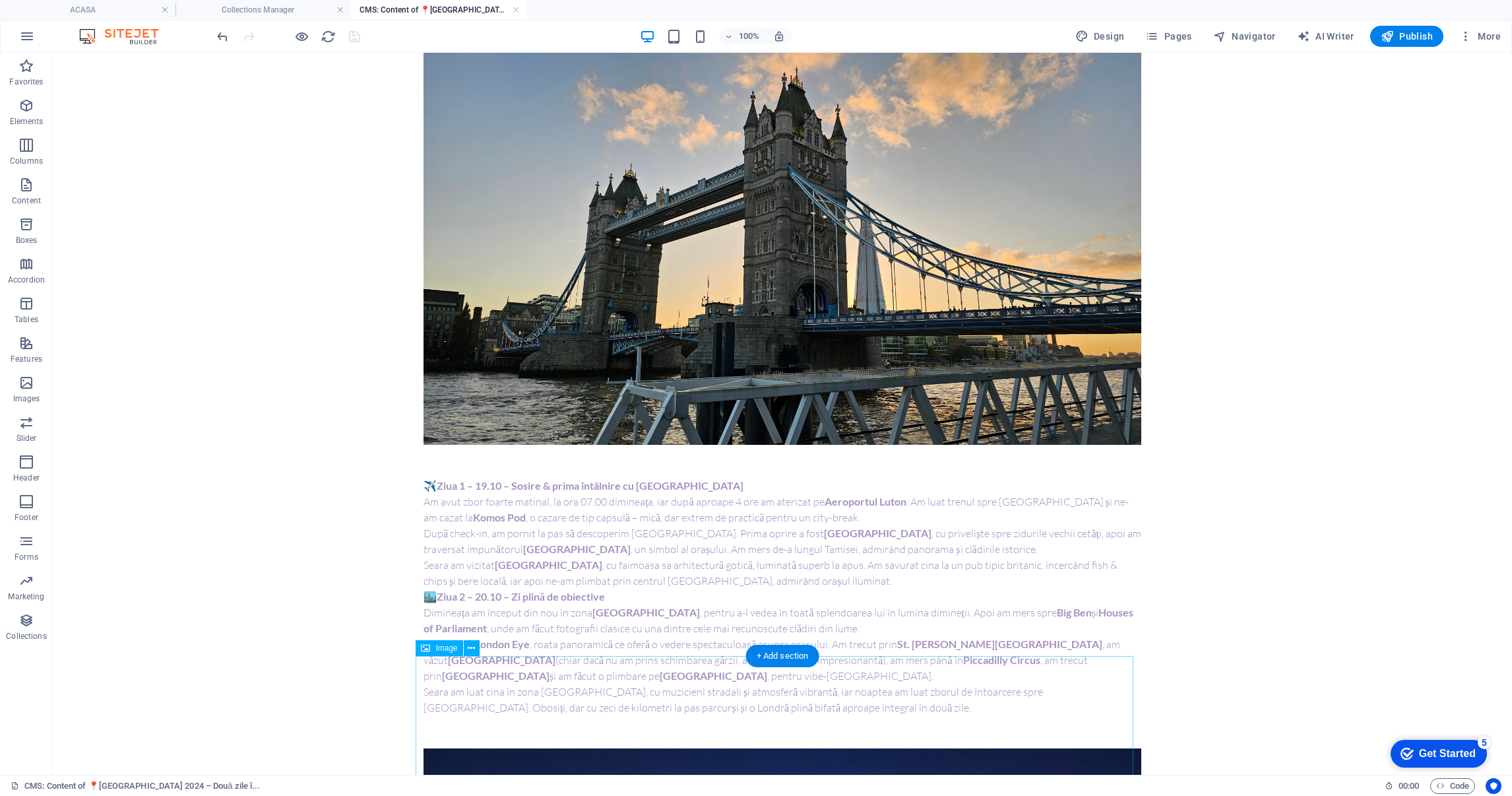
scroll to position [296, 0]
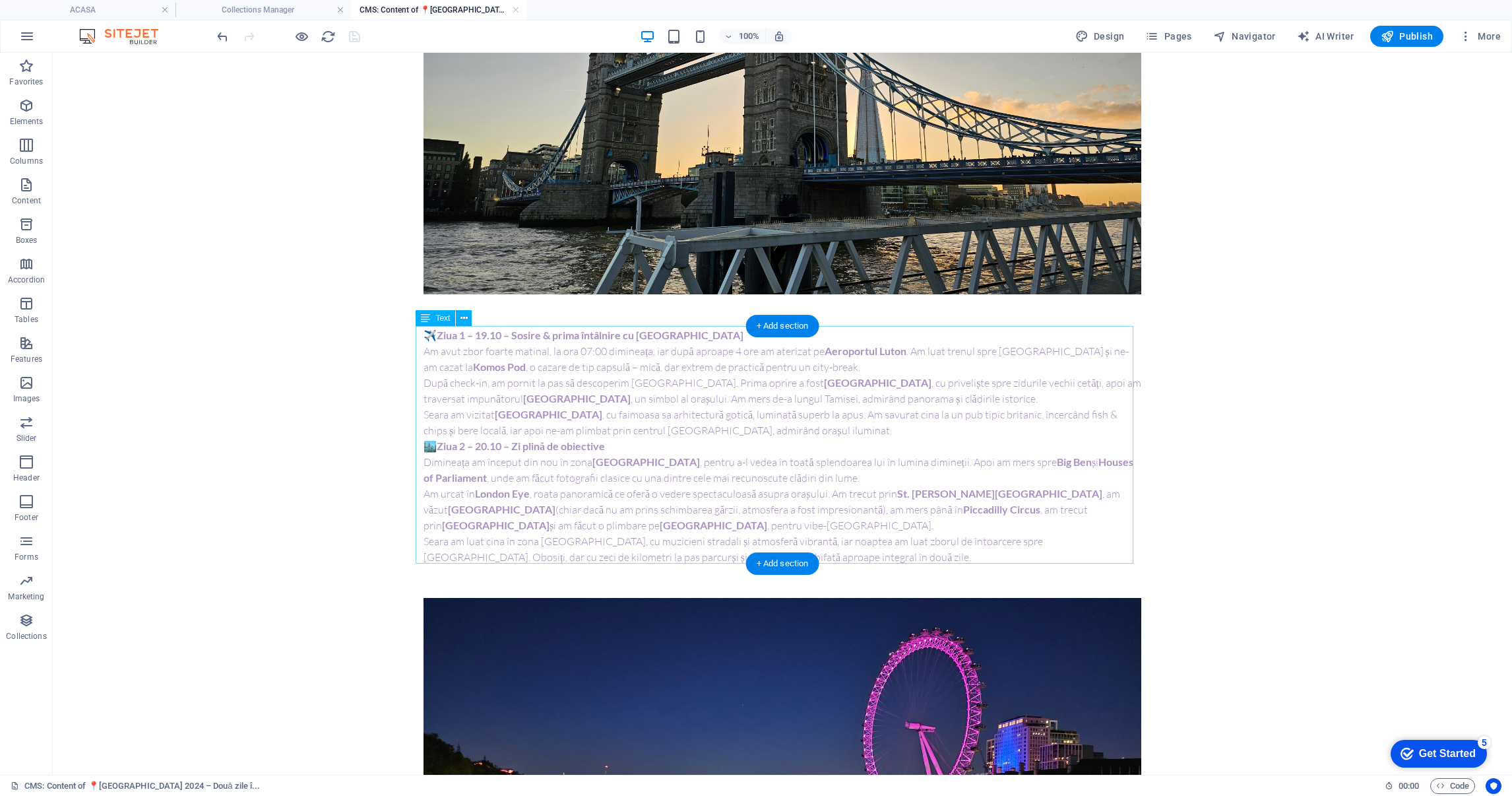
click at [630, 409] on div "✈️ Ziua 1 – 19.10 – Sosire & prima întâlnire cu Londra Am avut zbor foarte mati…" at bounding box center [782, 446] width 718 height 237
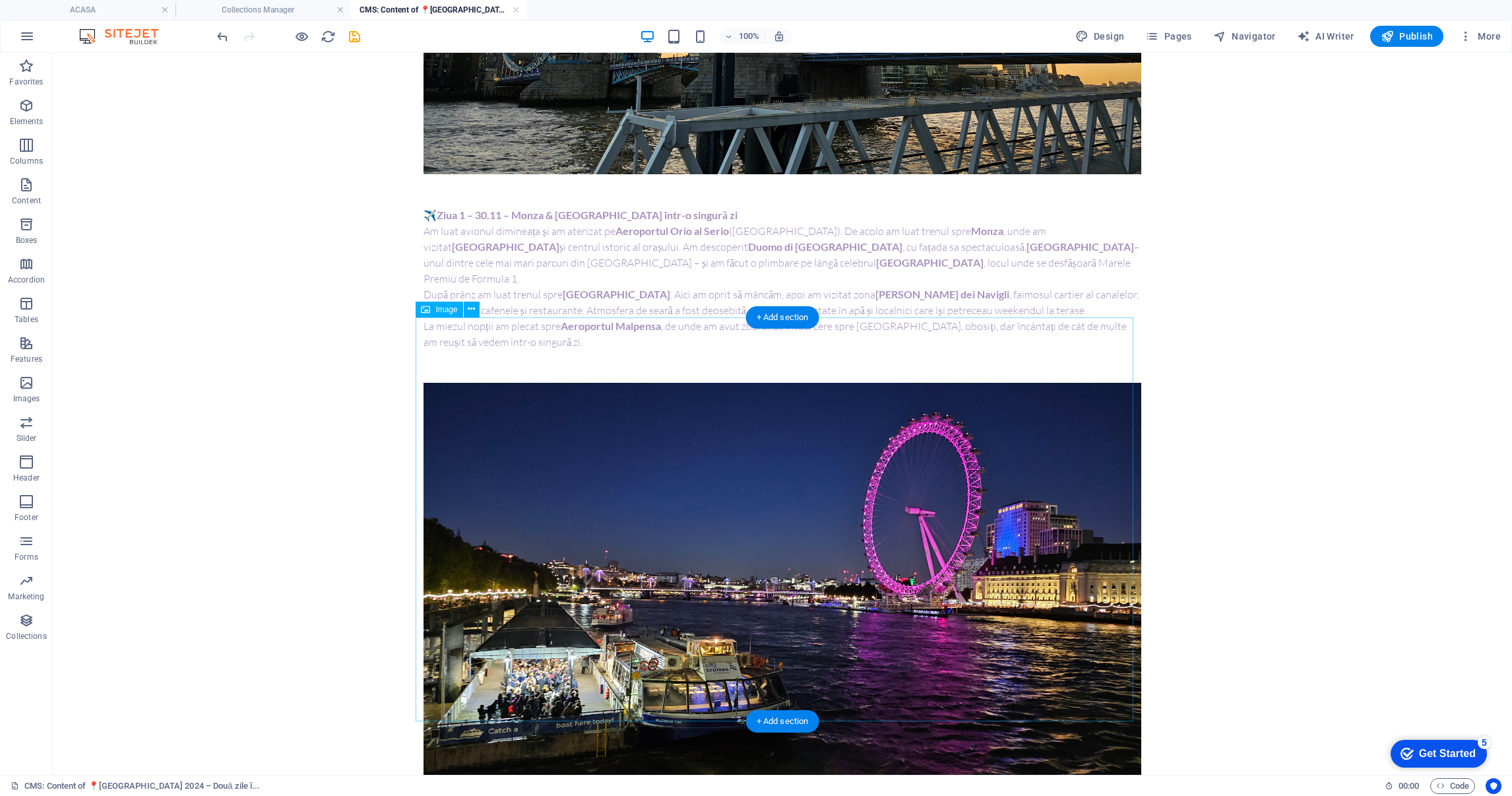
scroll to position [494, 0]
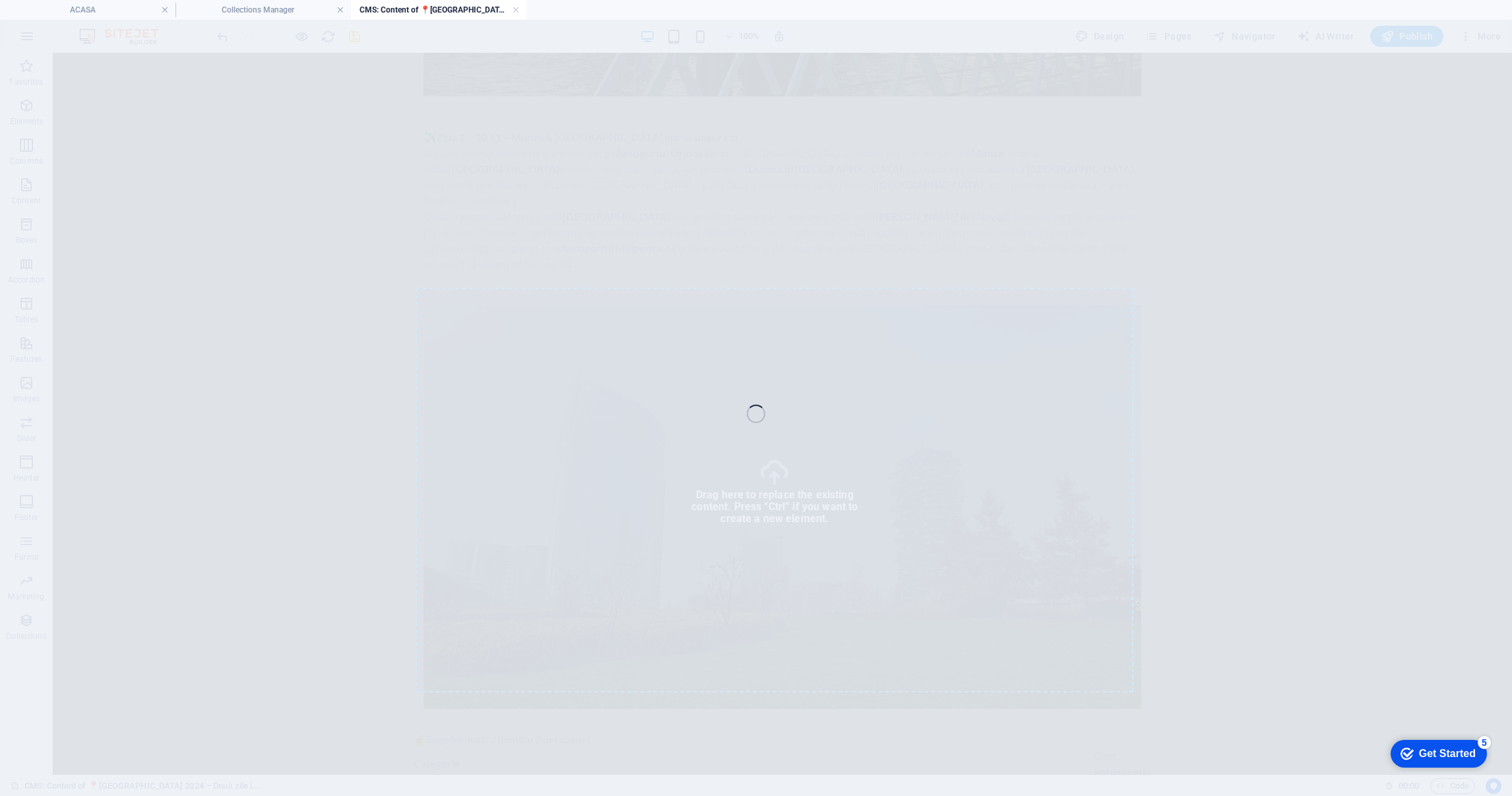
select select "%"
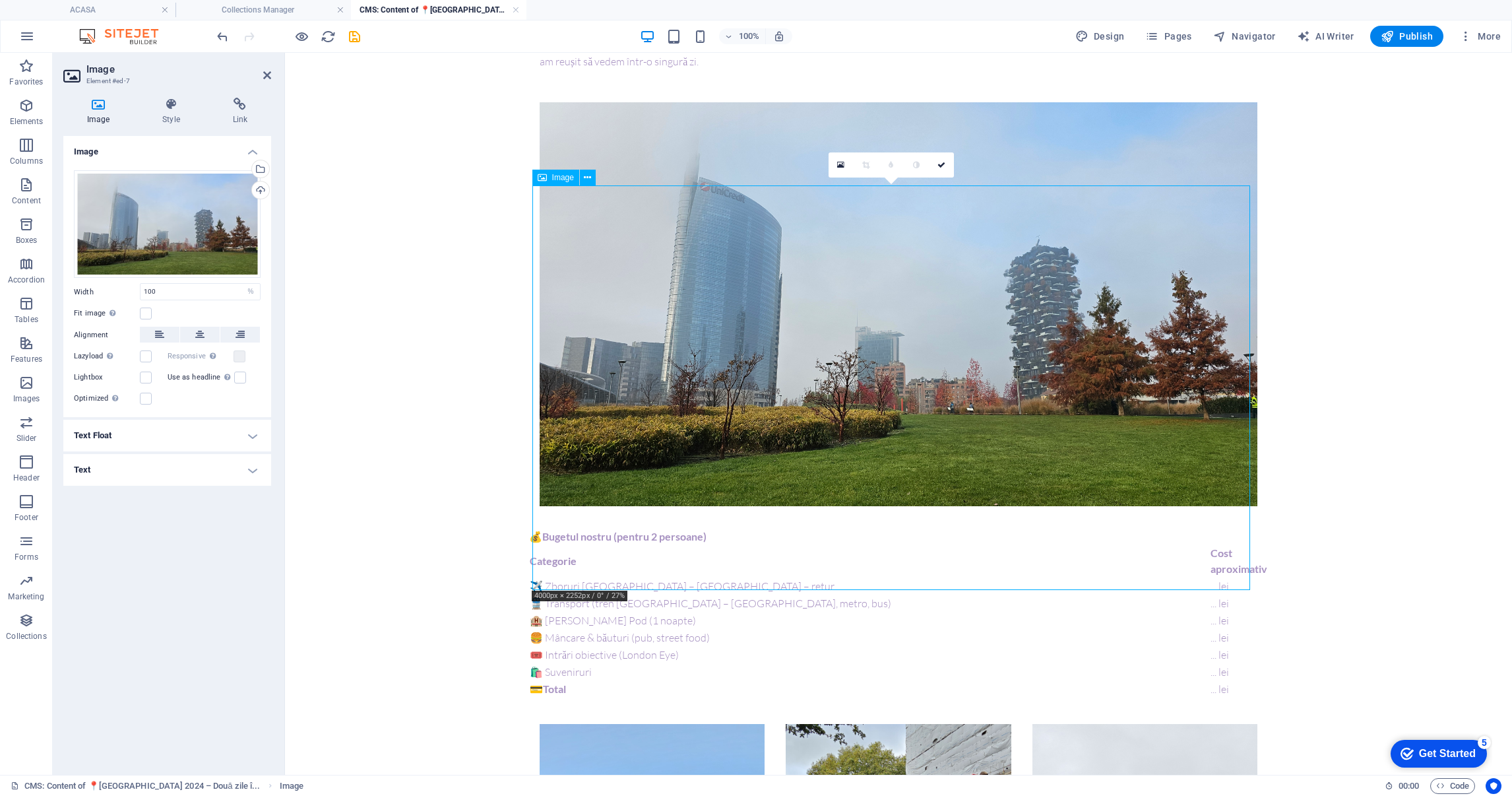
scroll to position [989, 0]
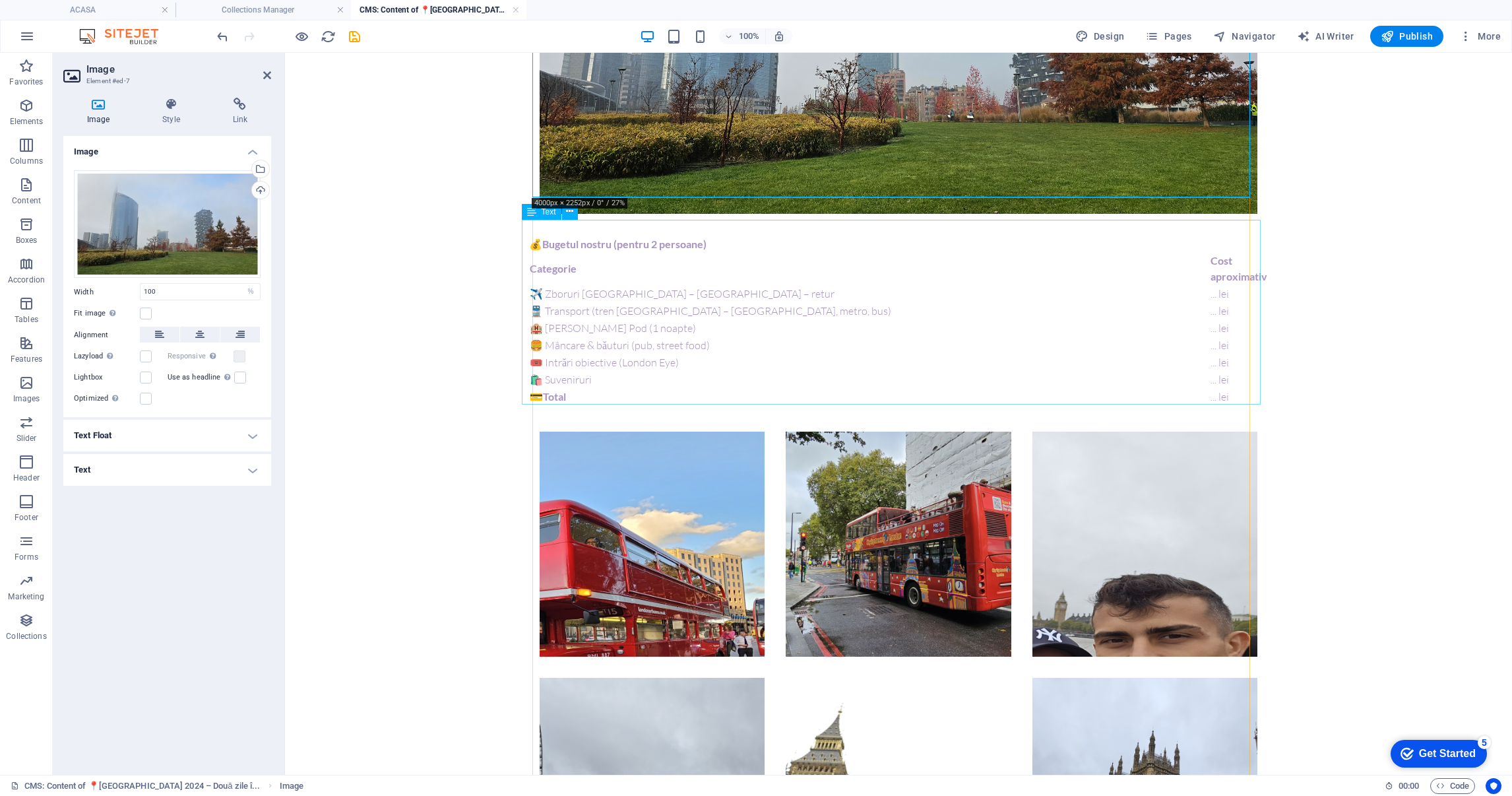
click at [662, 314] on div "💰 Bugetul nostru (pentru 2 persoane) Categorie Cost aproximativ ✈️ Zboruri [GEO…" at bounding box center [899, 328] width 739 height 185
click at [662, 313] on div "💰 Bugetul nostru (pentru 2 persoane) Categorie Cost aproximativ ✈️ Zboruri [GEO…" at bounding box center [899, 328] width 739 height 185
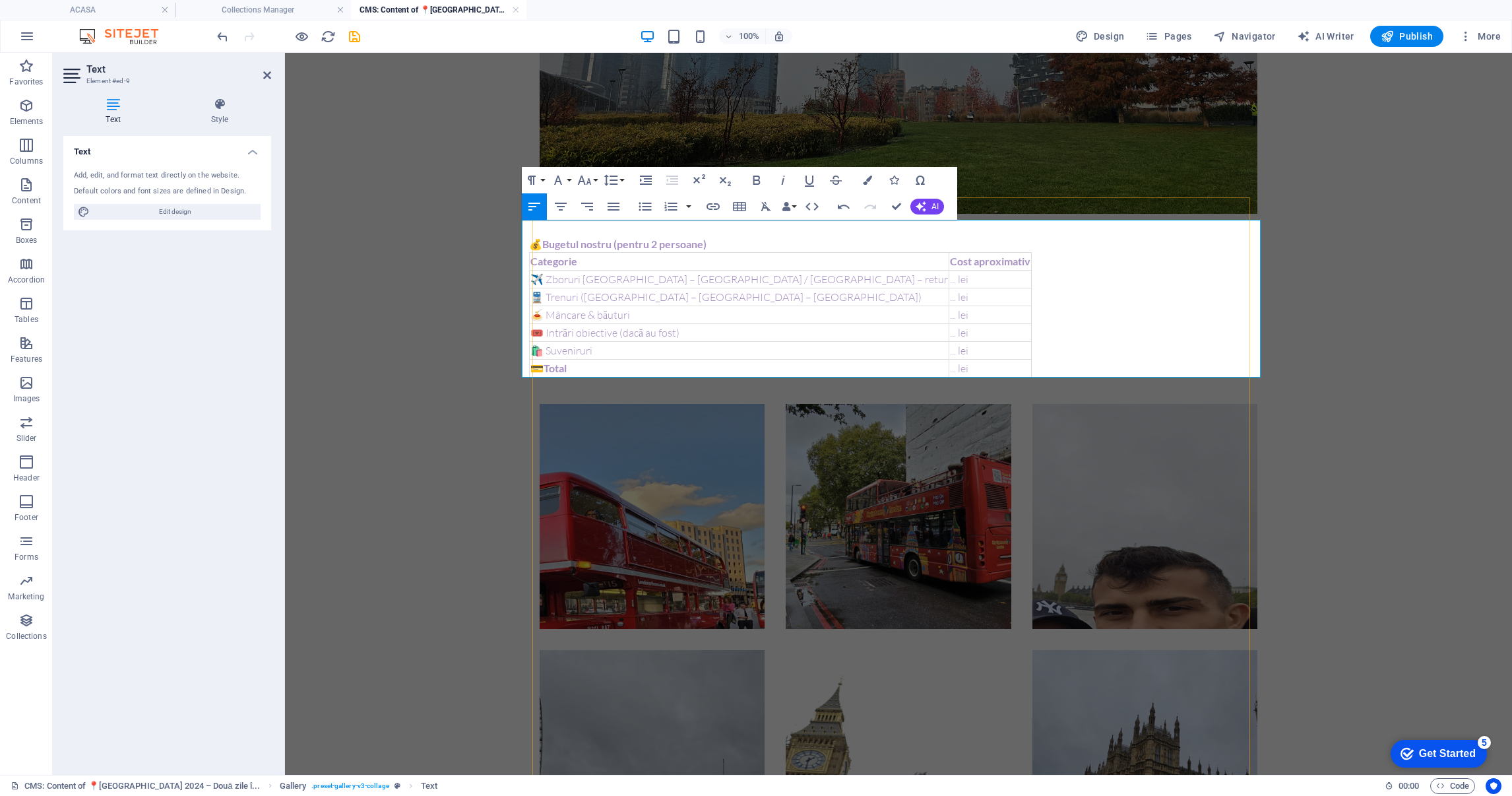
drag, startPoint x: 745, startPoint y: 301, endPoint x: 929, endPoint y: 302, distance: 184.0
click at [929, 302] on div "💰 Bugetul nostru (pentru 2 persoane) Categorie Cost aproximativ ✈️ Zboruri [GEO…" at bounding box center [899, 315] width 739 height 157
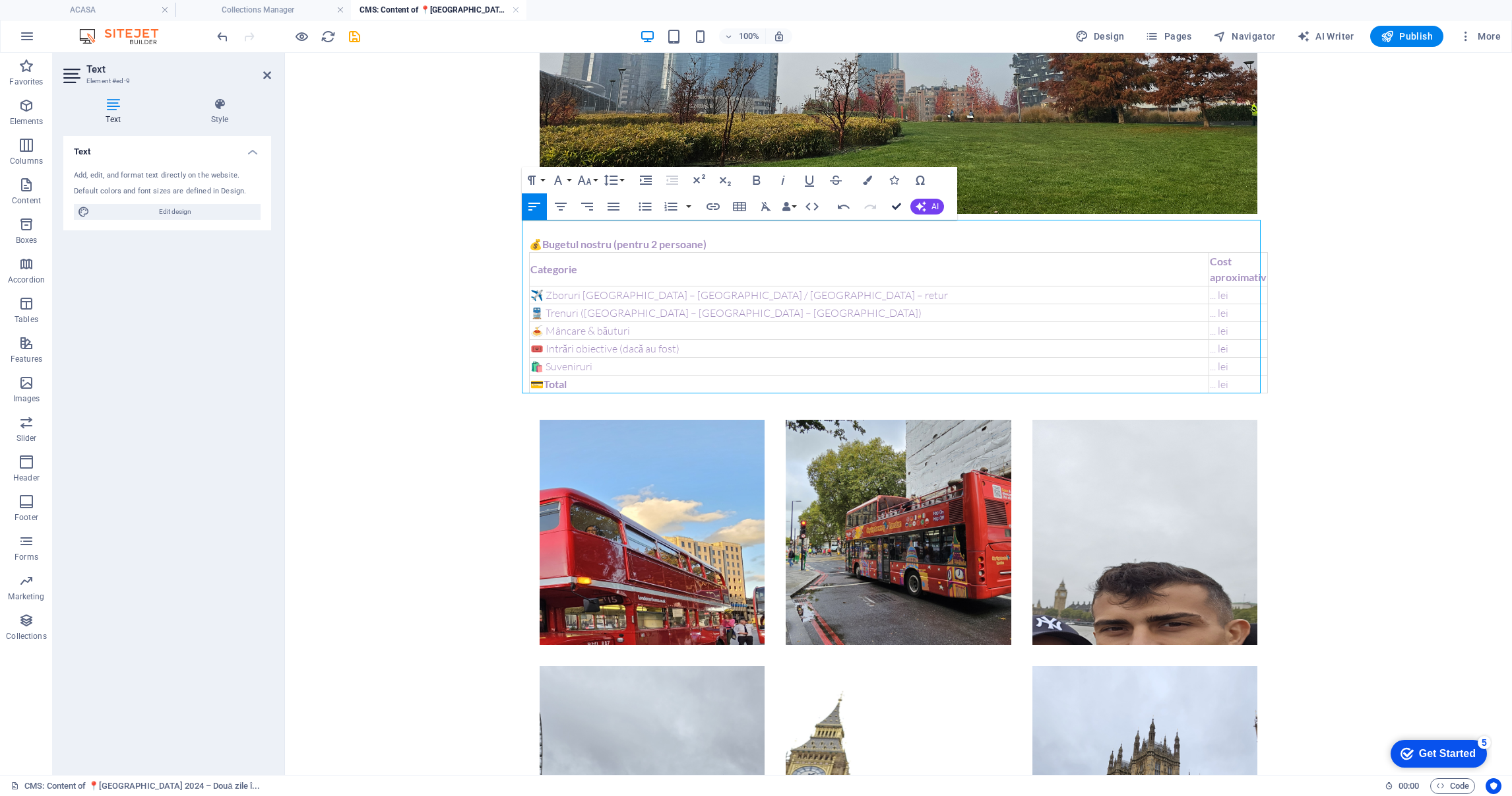
drag, startPoint x: 898, startPoint y: 207, endPoint x: 617, endPoint y: 258, distance: 285.6
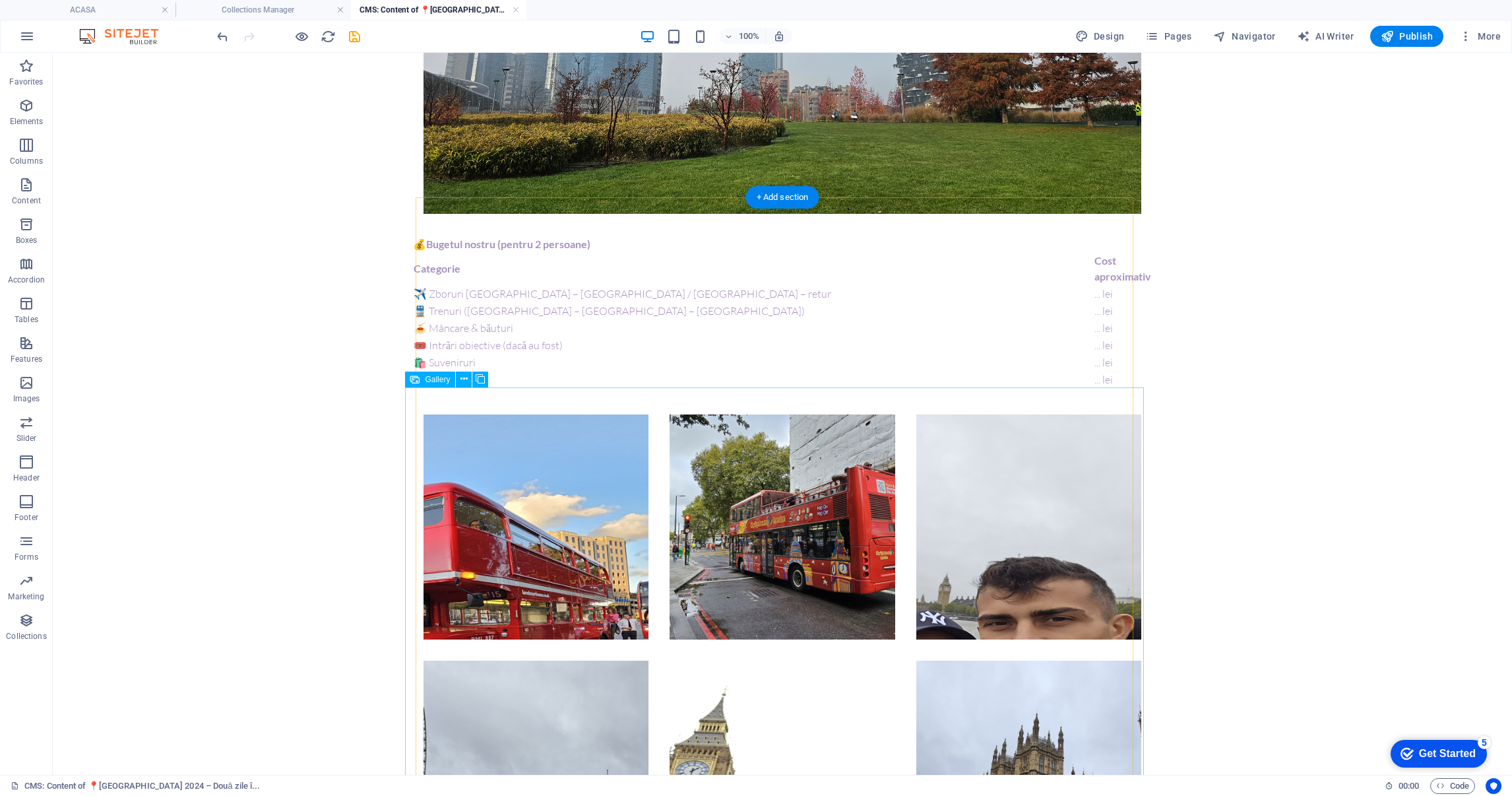
click at [670, 603] on li at bounding box center [782, 527] width 225 height 225
select select "4"
select select "px"
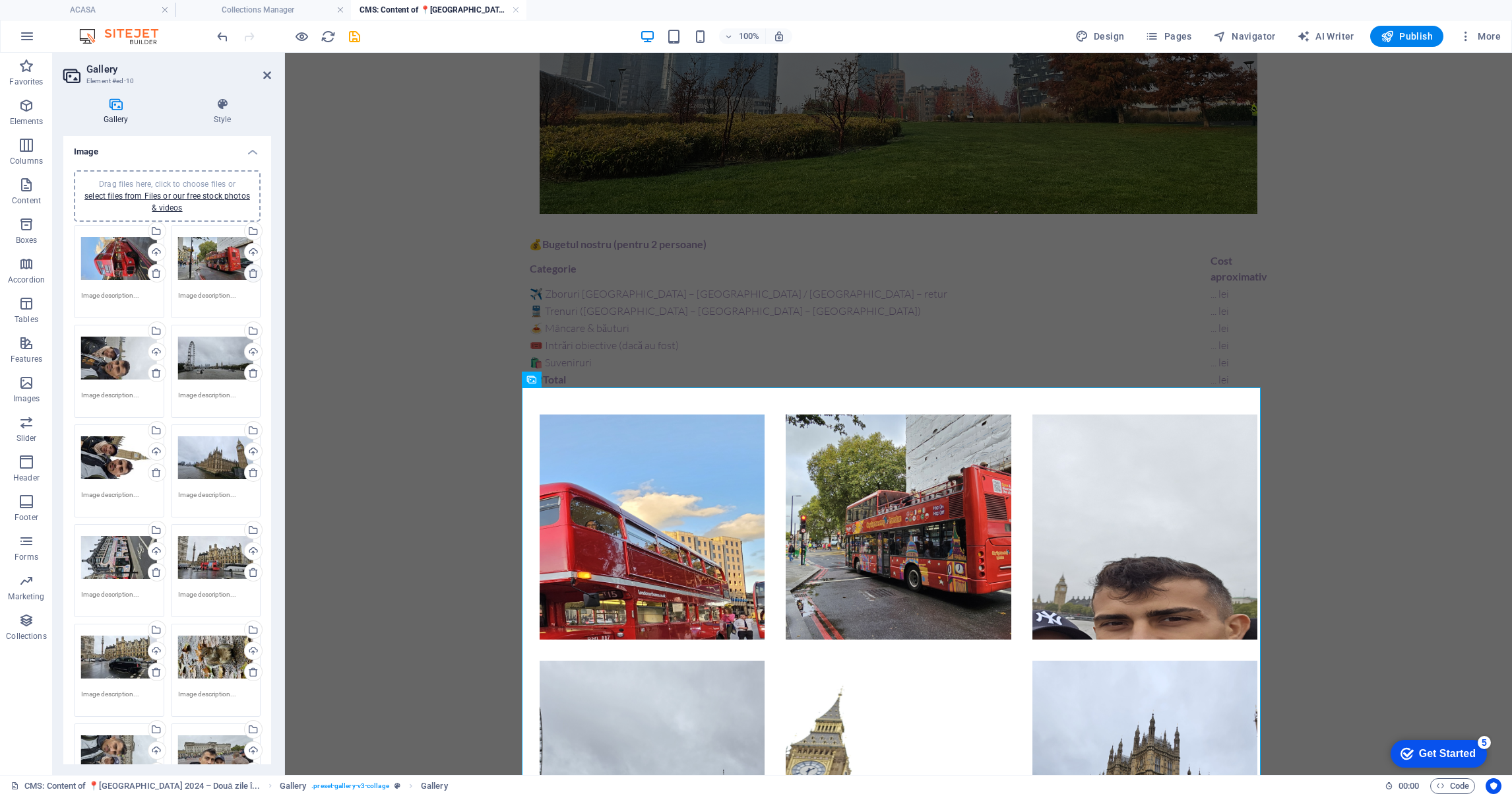
click at [254, 273] on icon at bounding box center [253, 273] width 10 height 10
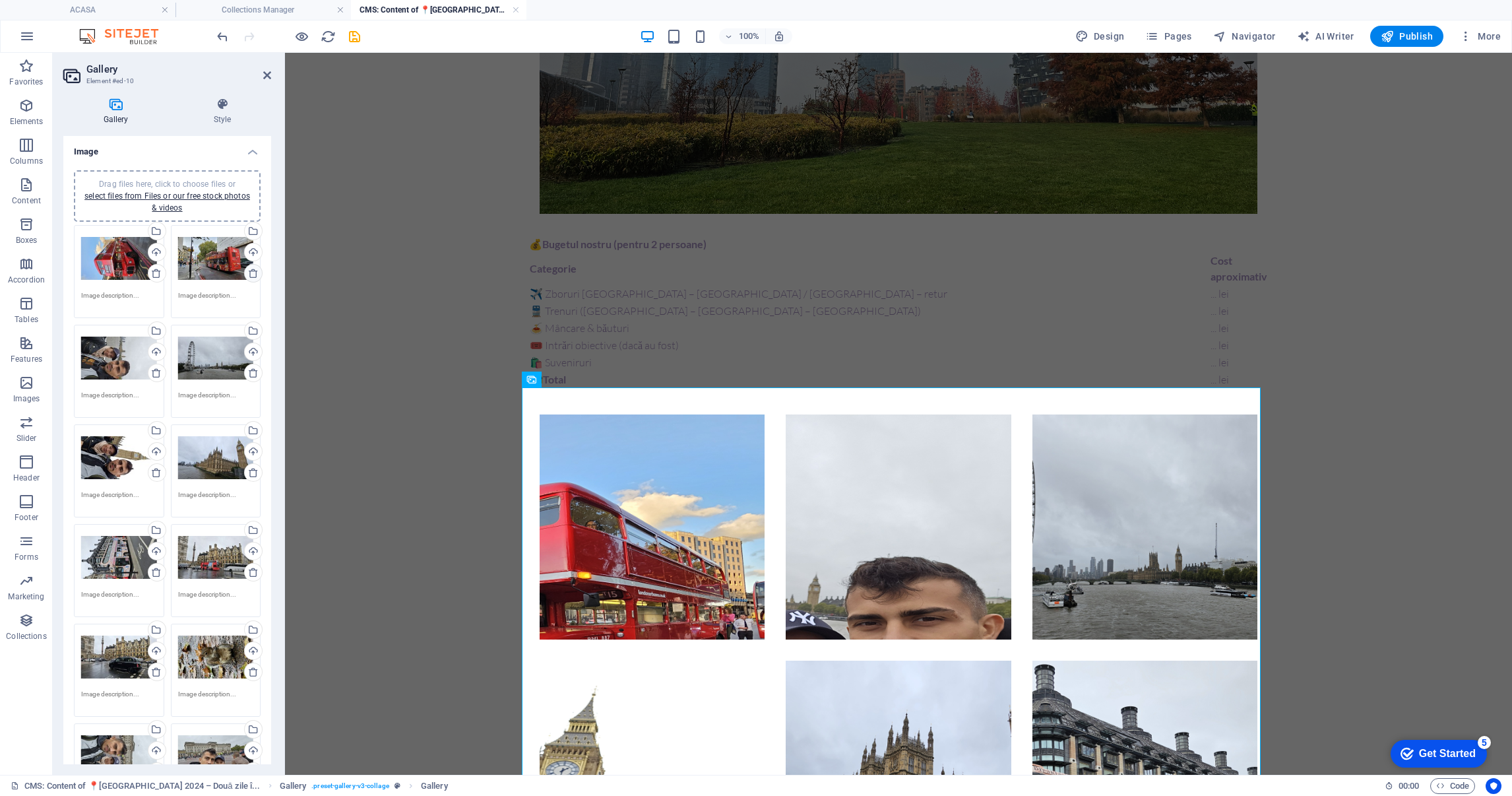
click at [254, 273] on icon at bounding box center [253, 273] width 10 height 10
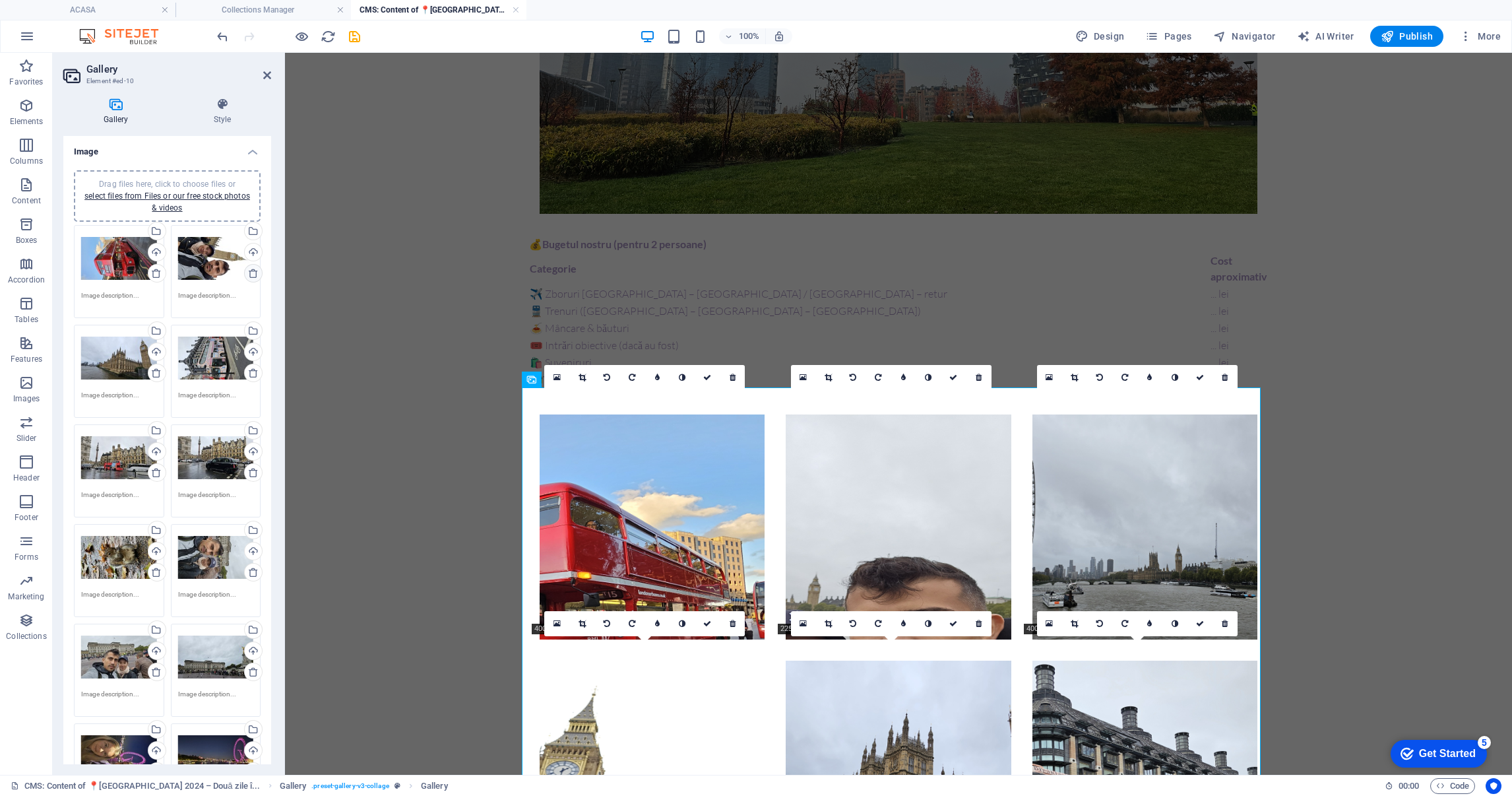
click at [254, 273] on icon at bounding box center [253, 273] width 10 height 10
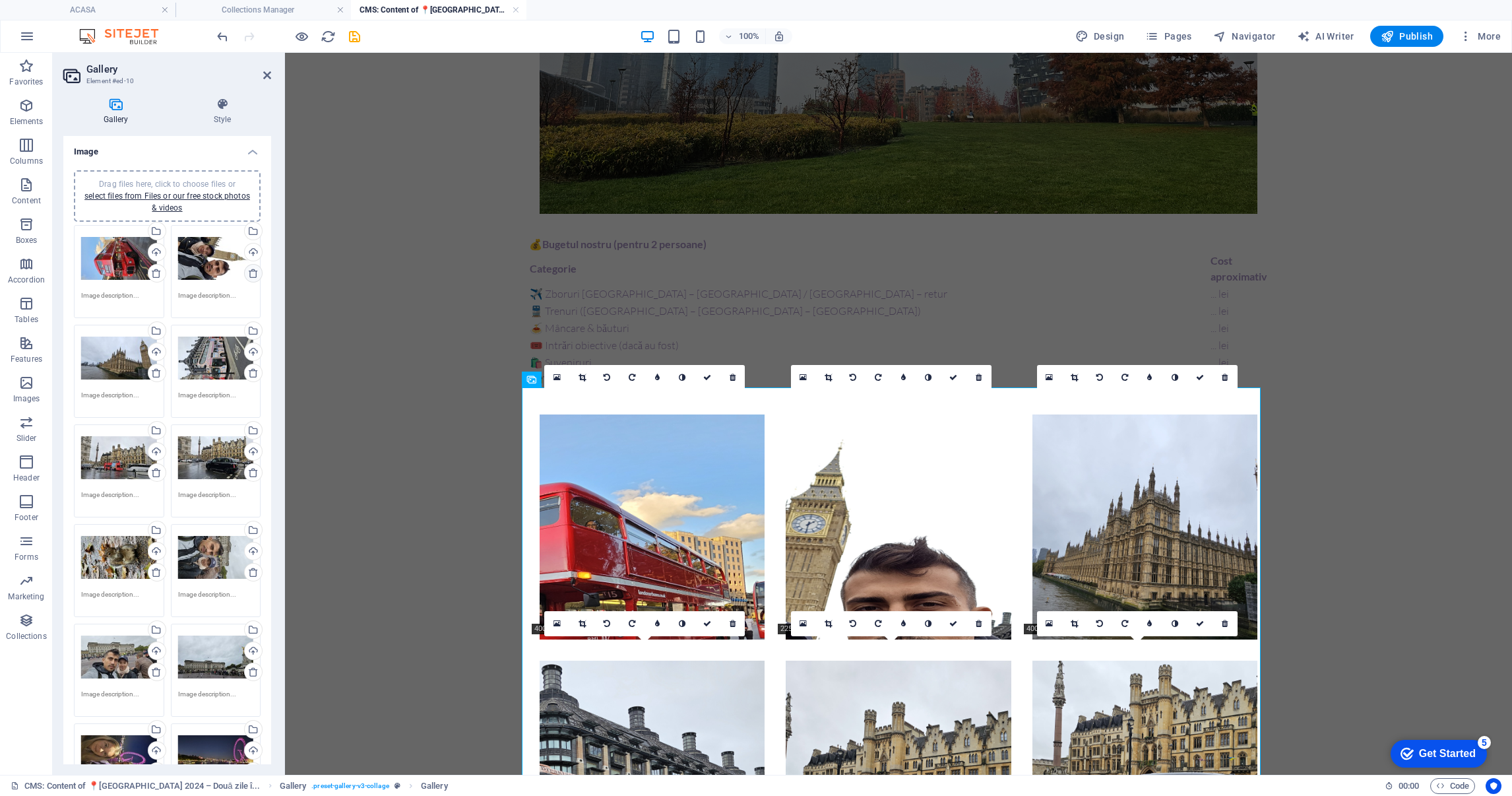
click at [254, 273] on icon at bounding box center [253, 273] width 10 height 10
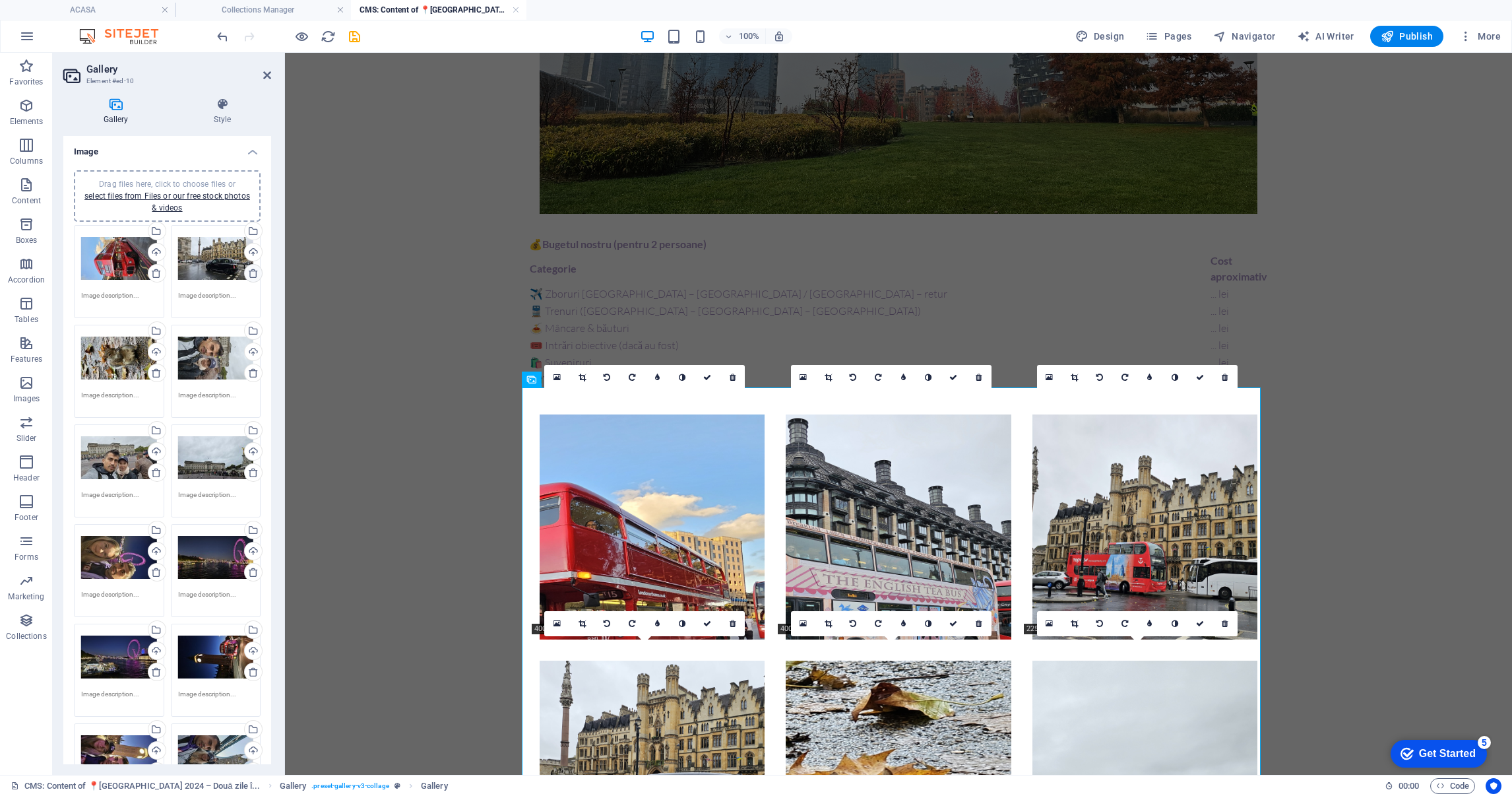
click at [254, 273] on icon at bounding box center [253, 273] width 10 height 10
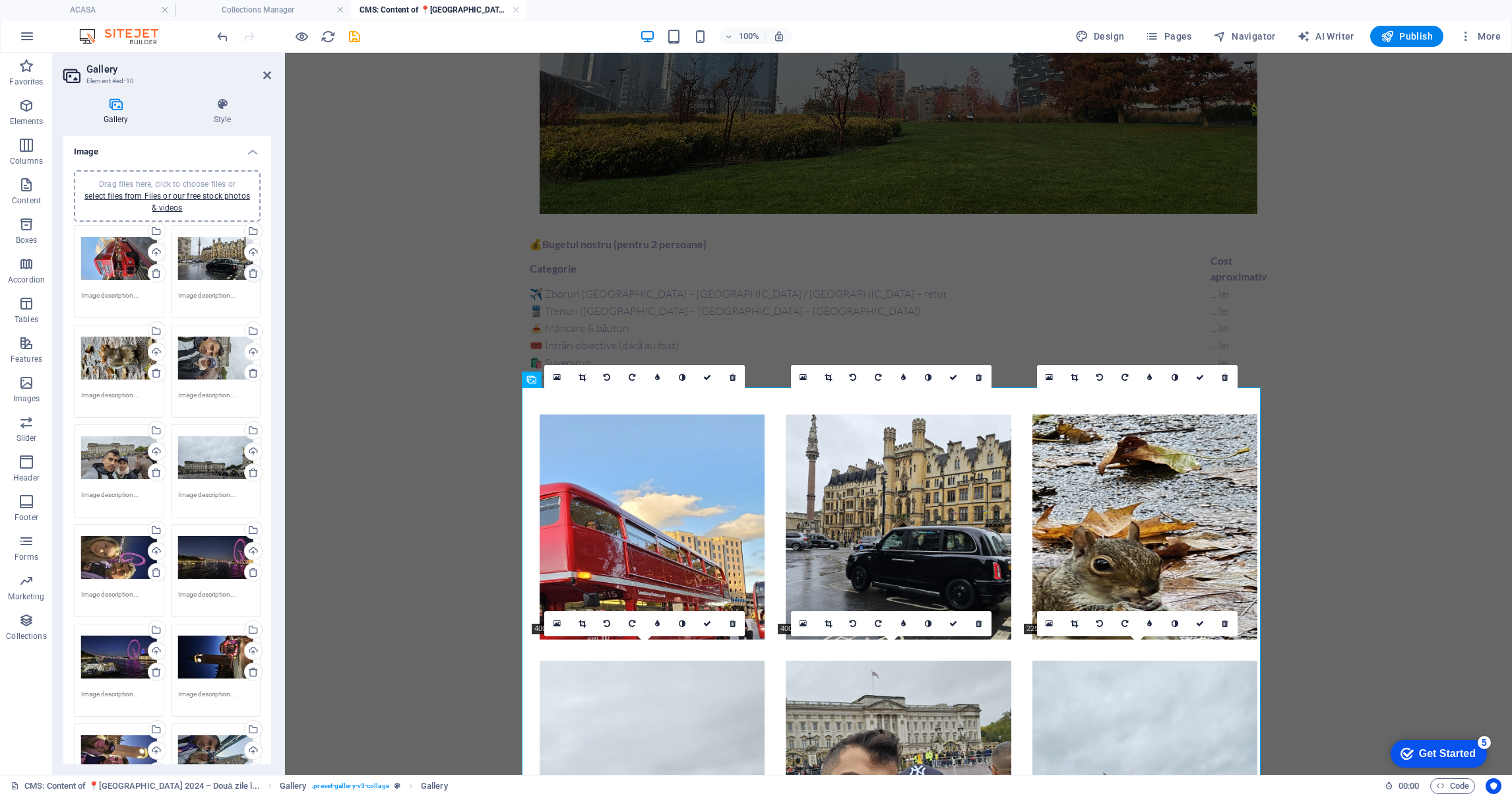
click at [254, 273] on icon at bounding box center [253, 273] width 10 height 10
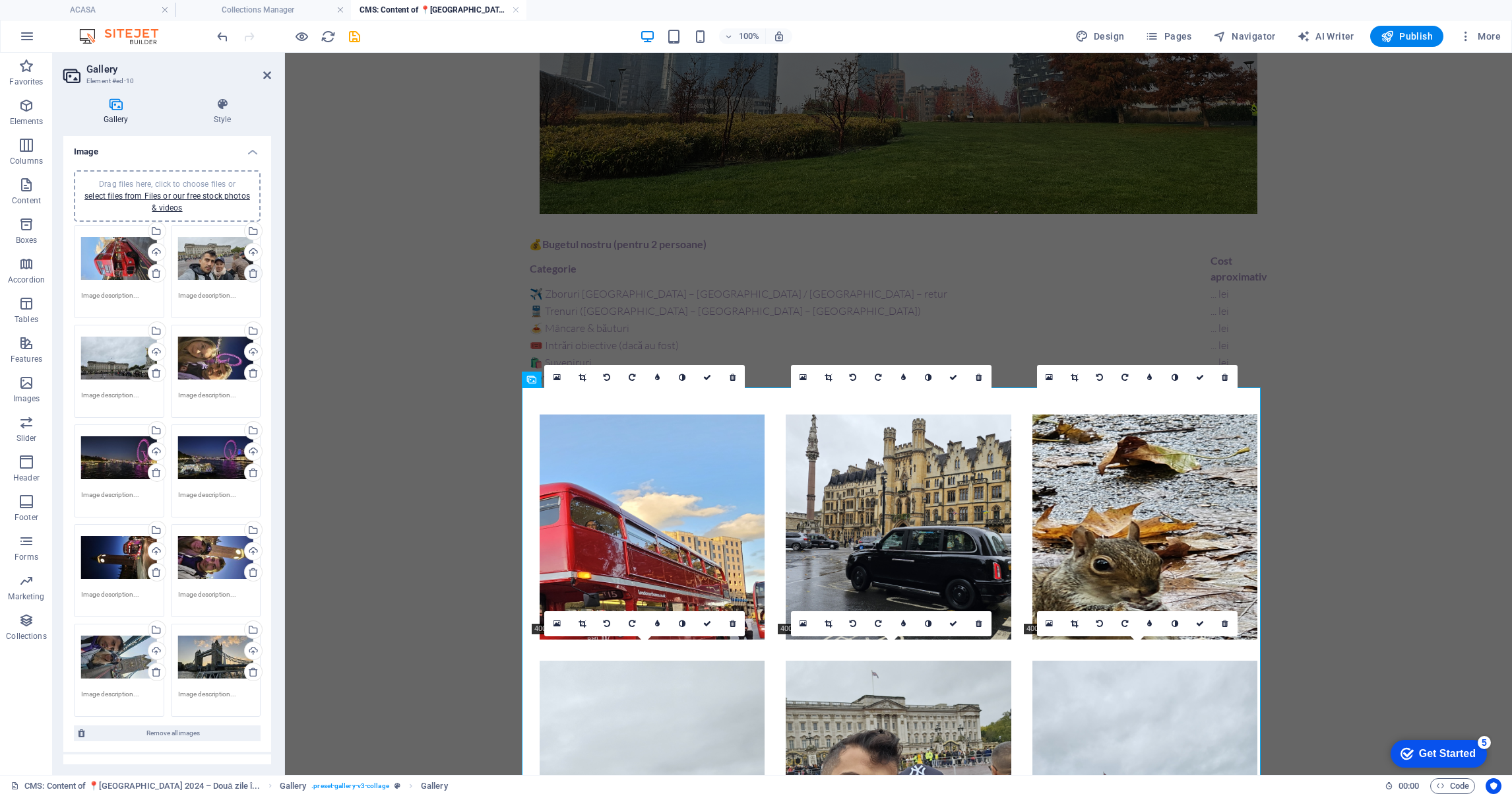
click at [254, 273] on icon at bounding box center [253, 273] width 10 height 10
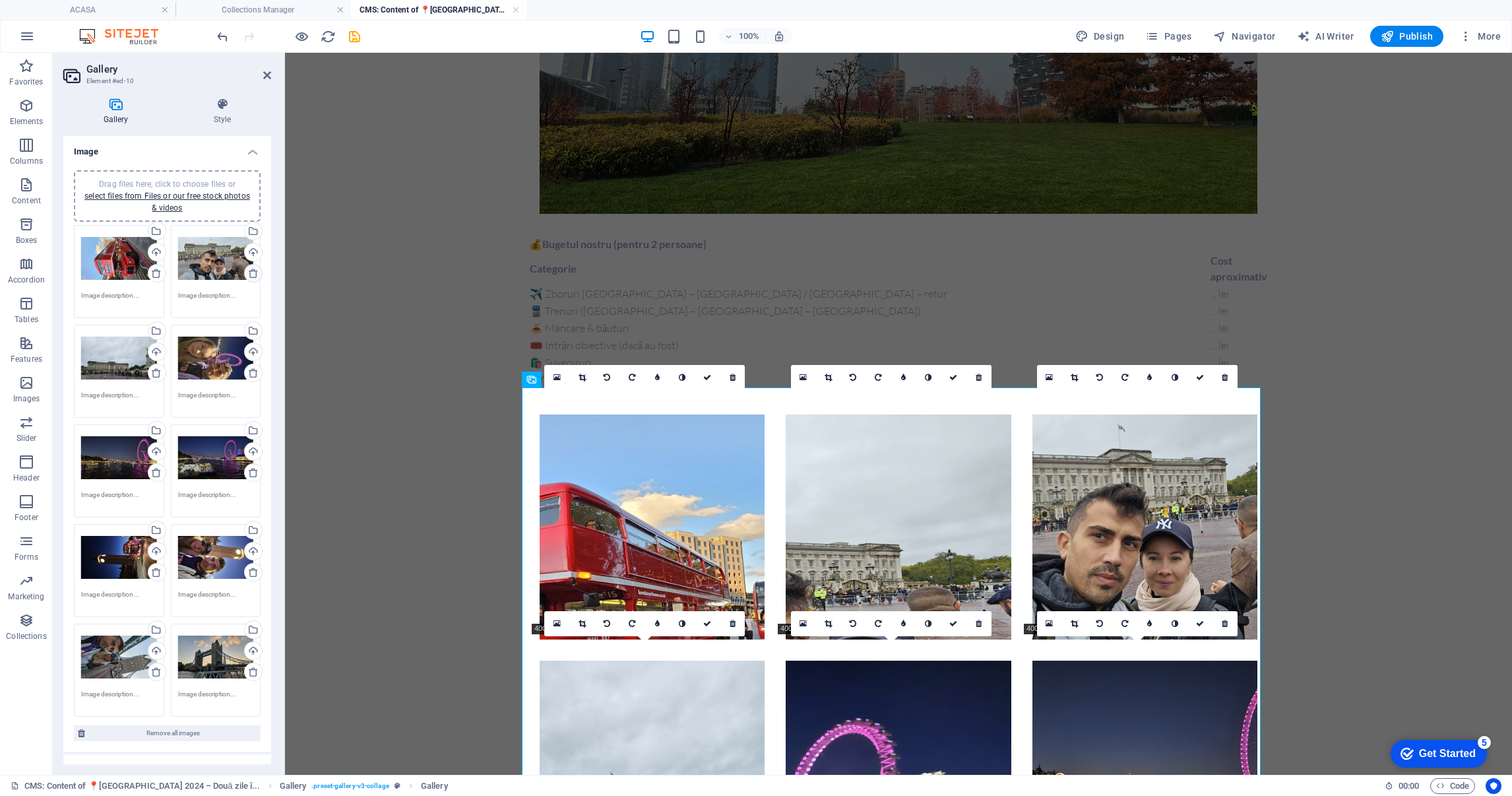
click at [254, 273] on icon at bounding box center [253, 273] width 10 height 10
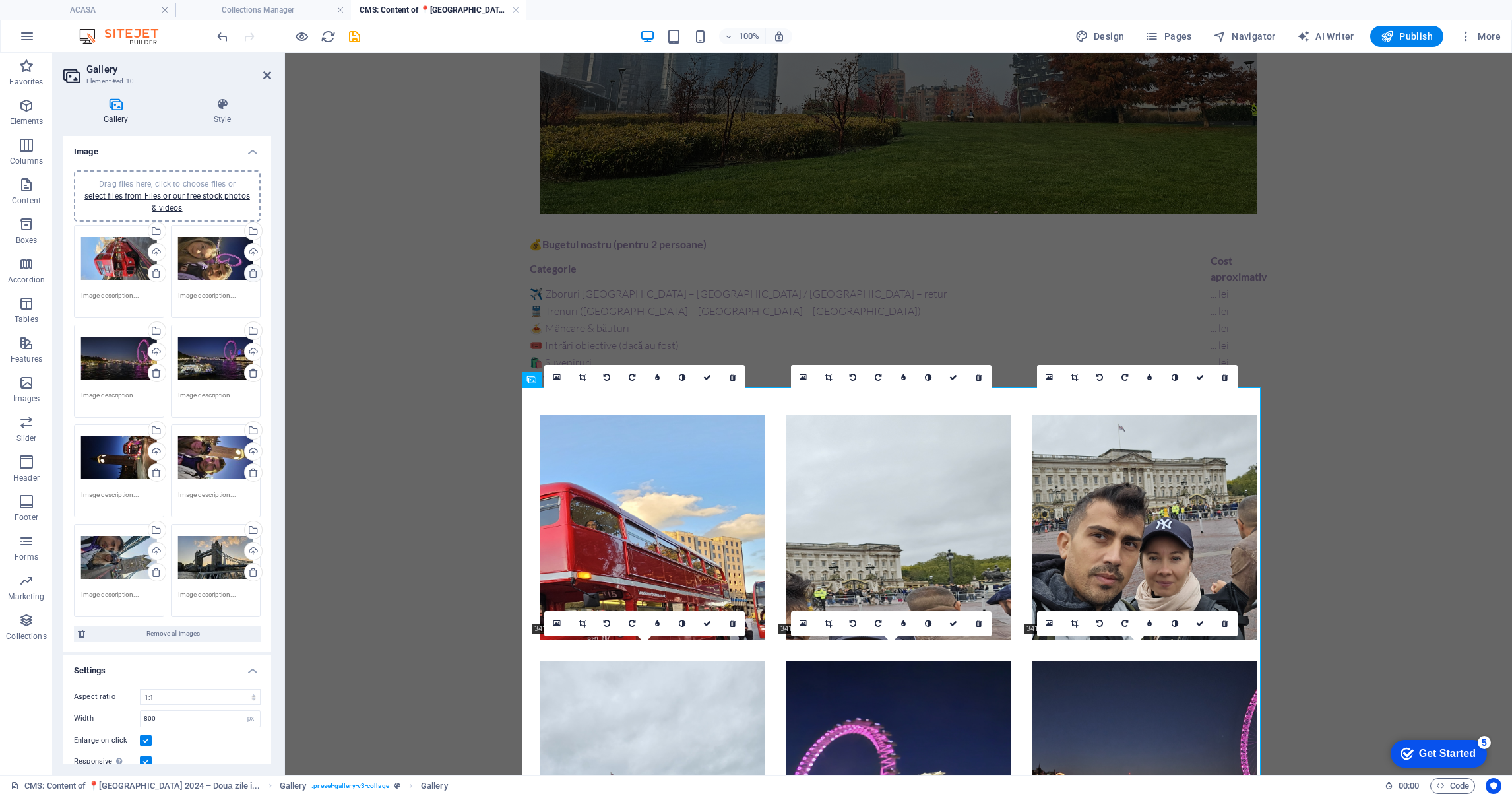
click at [254, 273] on icon at bounding box center [253, 273] width 10 height 10
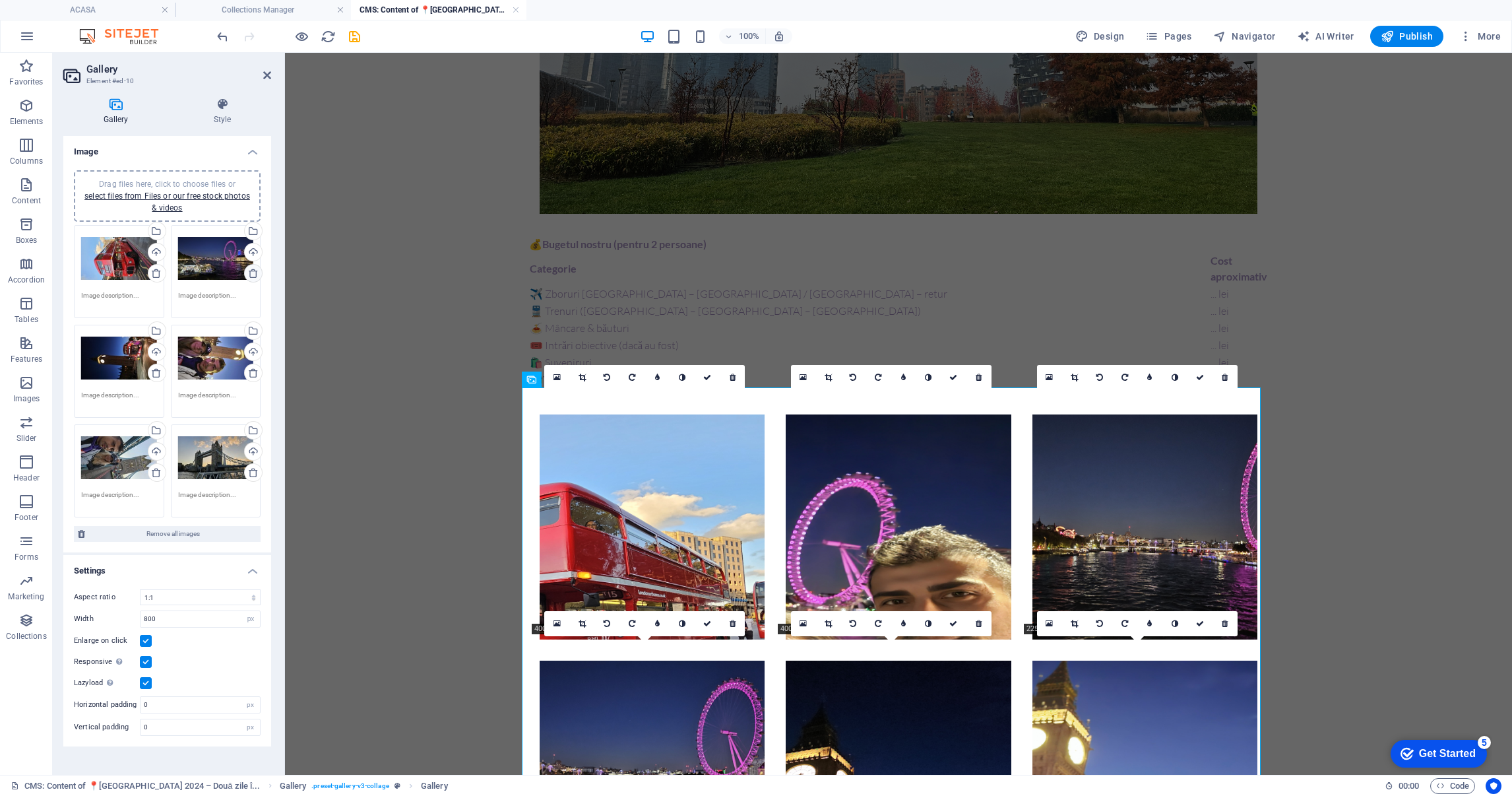
click at [254, 273] on icon at bounding box center [253, 273] width 10 height 10
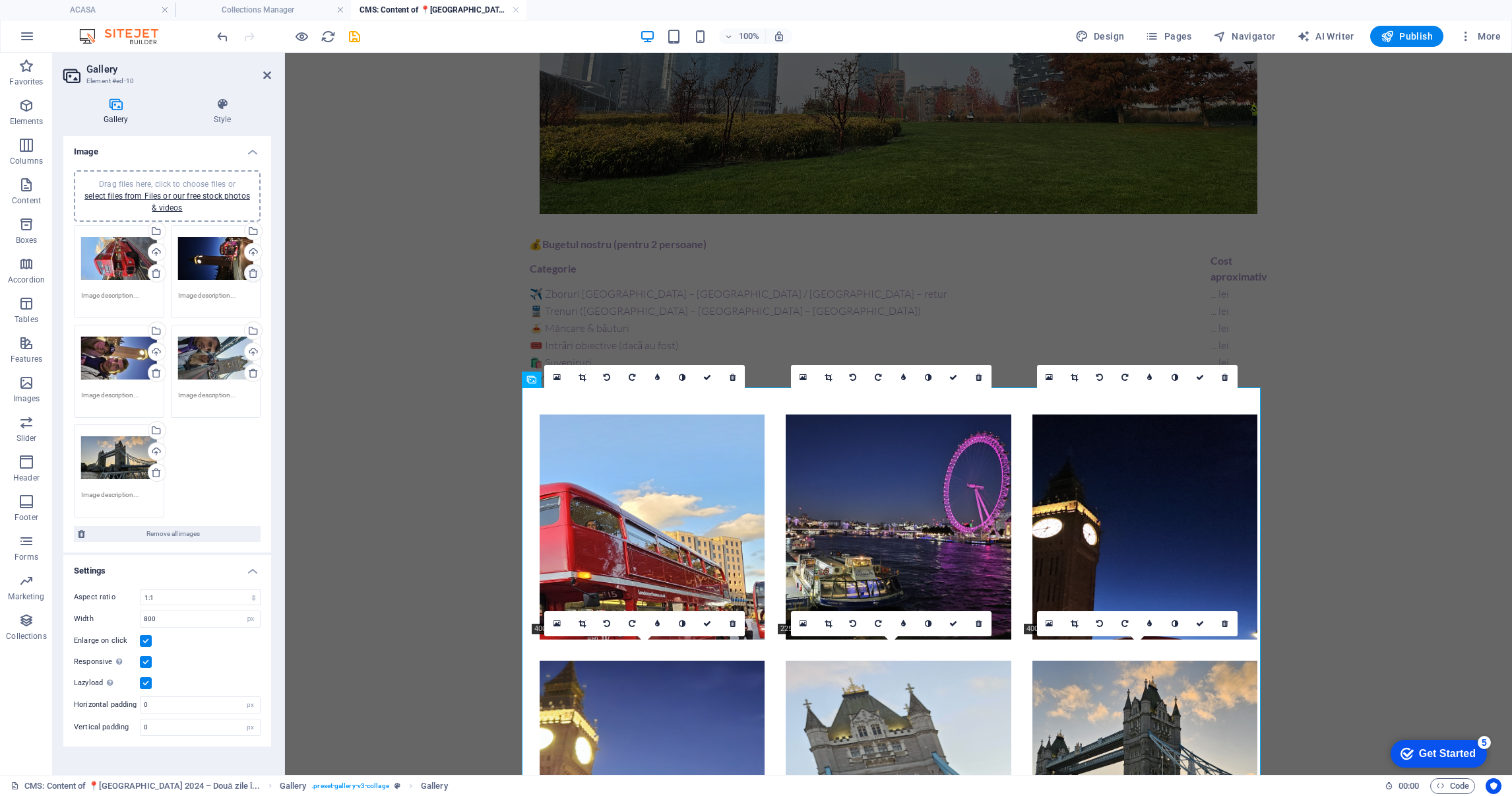
click at [254, 273] on icon at bounding box center [253, 273] width 10 height 10
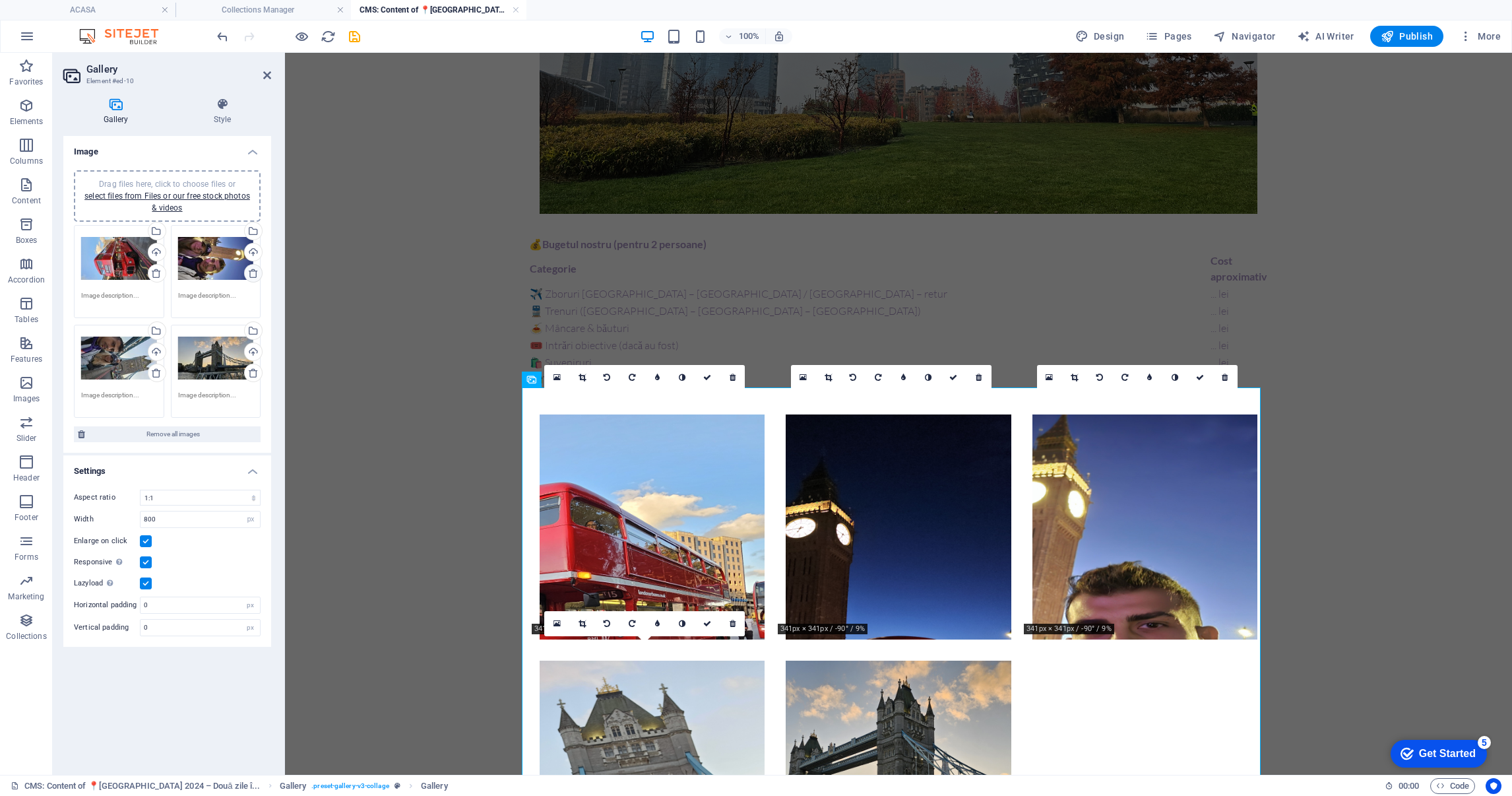
click at [254, 273] on icon at bounding box center [253, 273] width 10 height 10
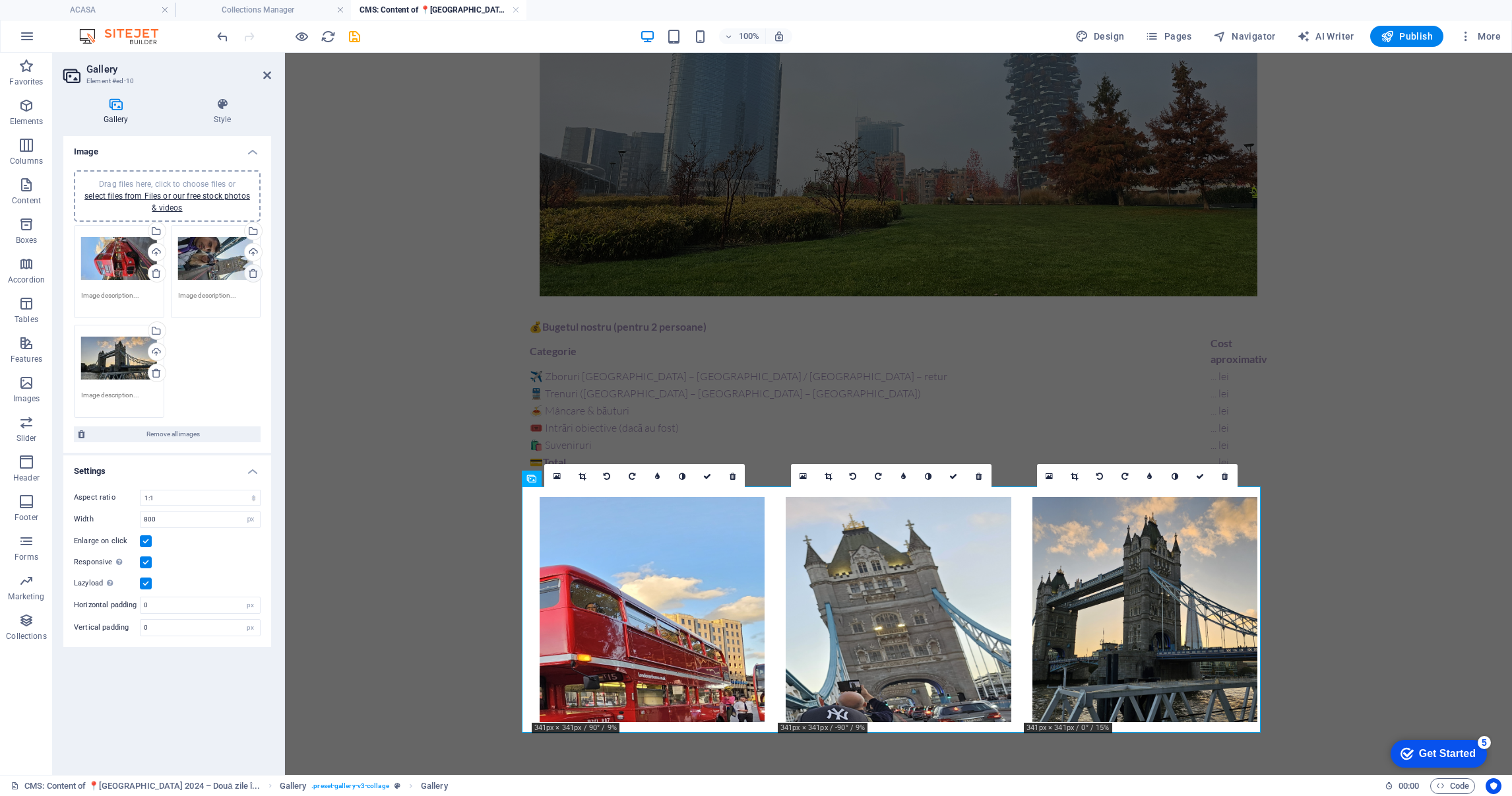
scroll to position [890, 0]
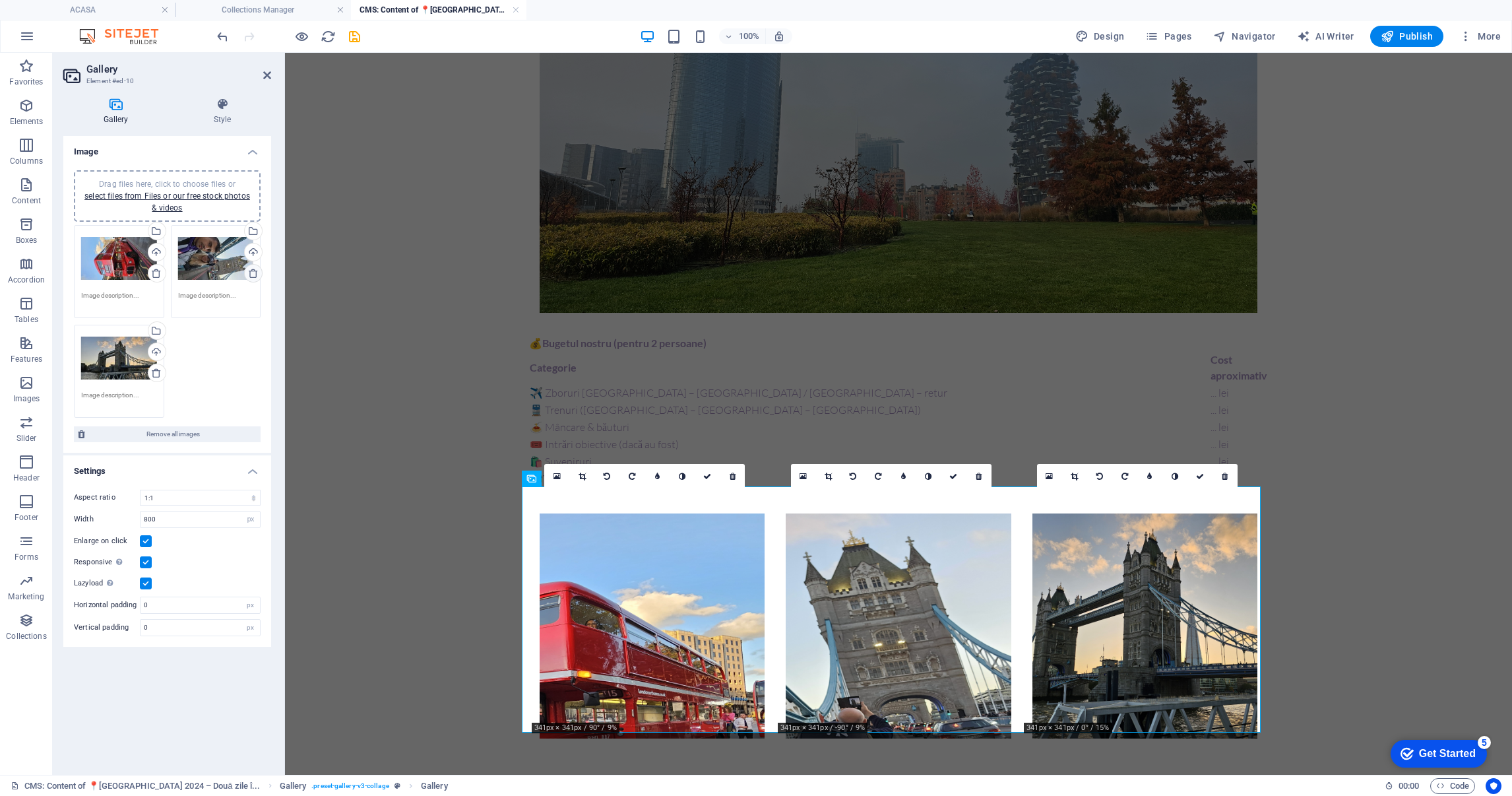
click at [254, 273] on icon at bounding box center [253, 273] width 10 height 10
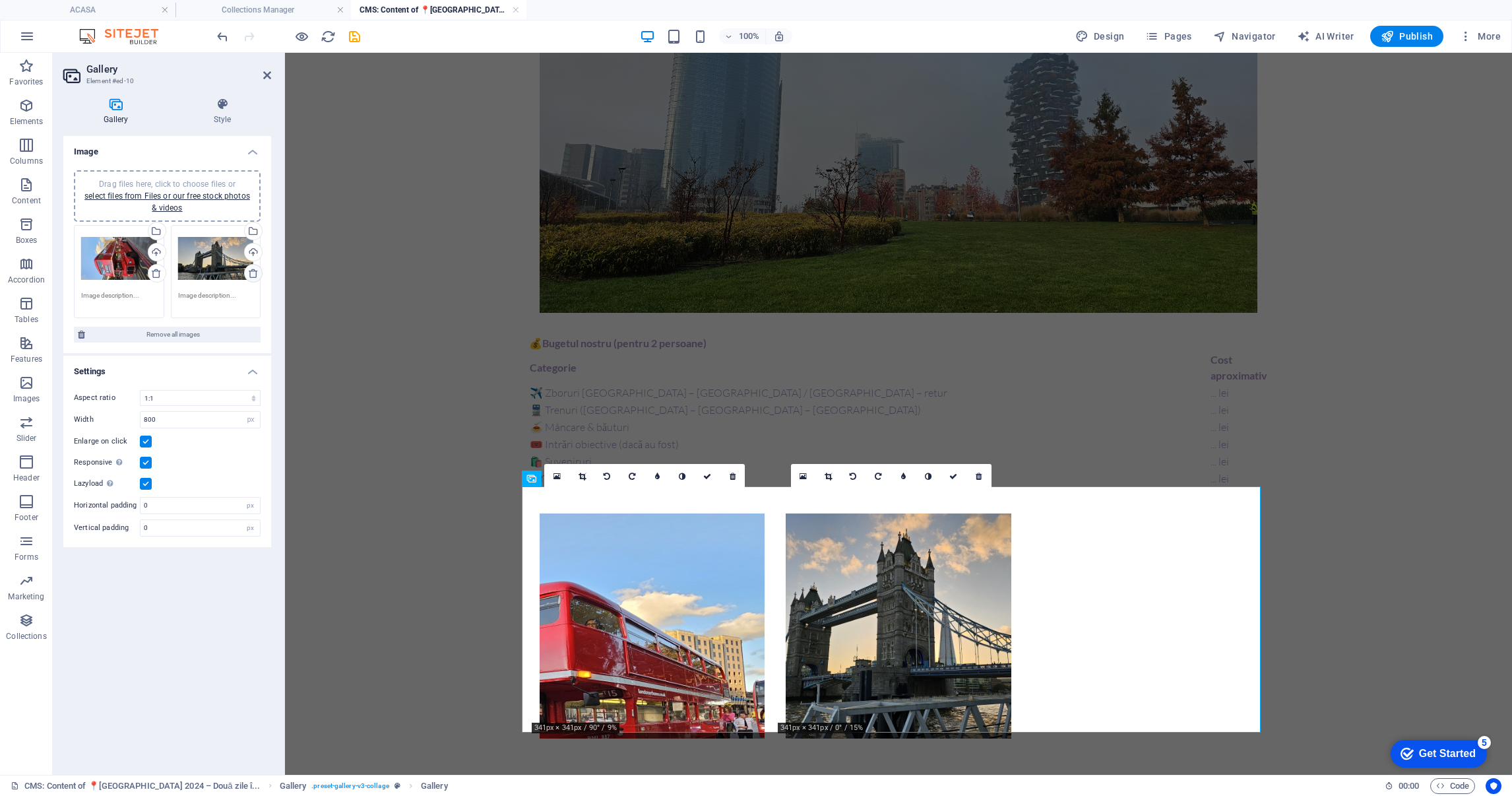
click at [254, 273] on icon at bounding box center [253, 273] width 10 height 10
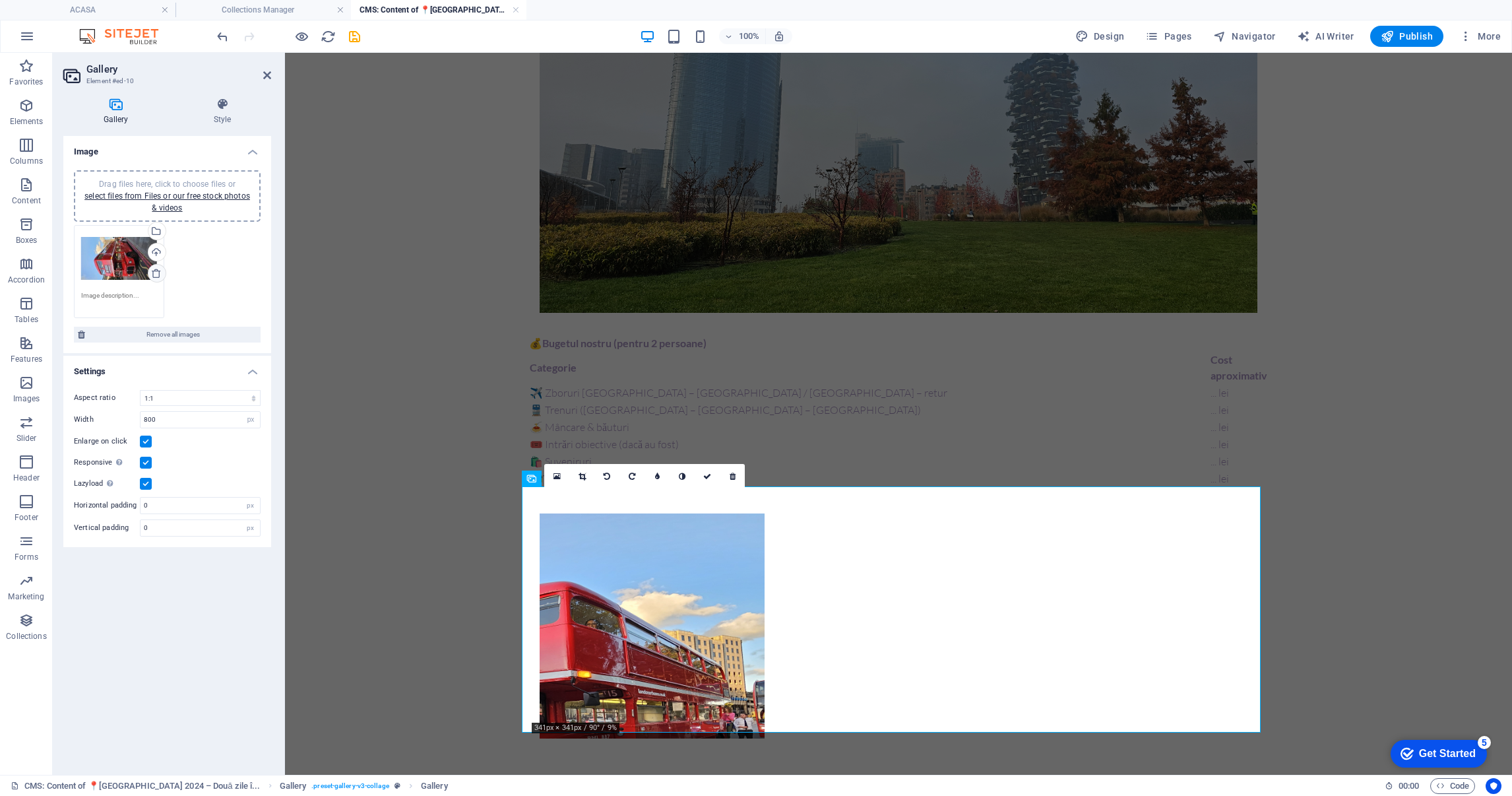
click at [157, 270] on icon at bounding box center [156, 273] width 10 height 10
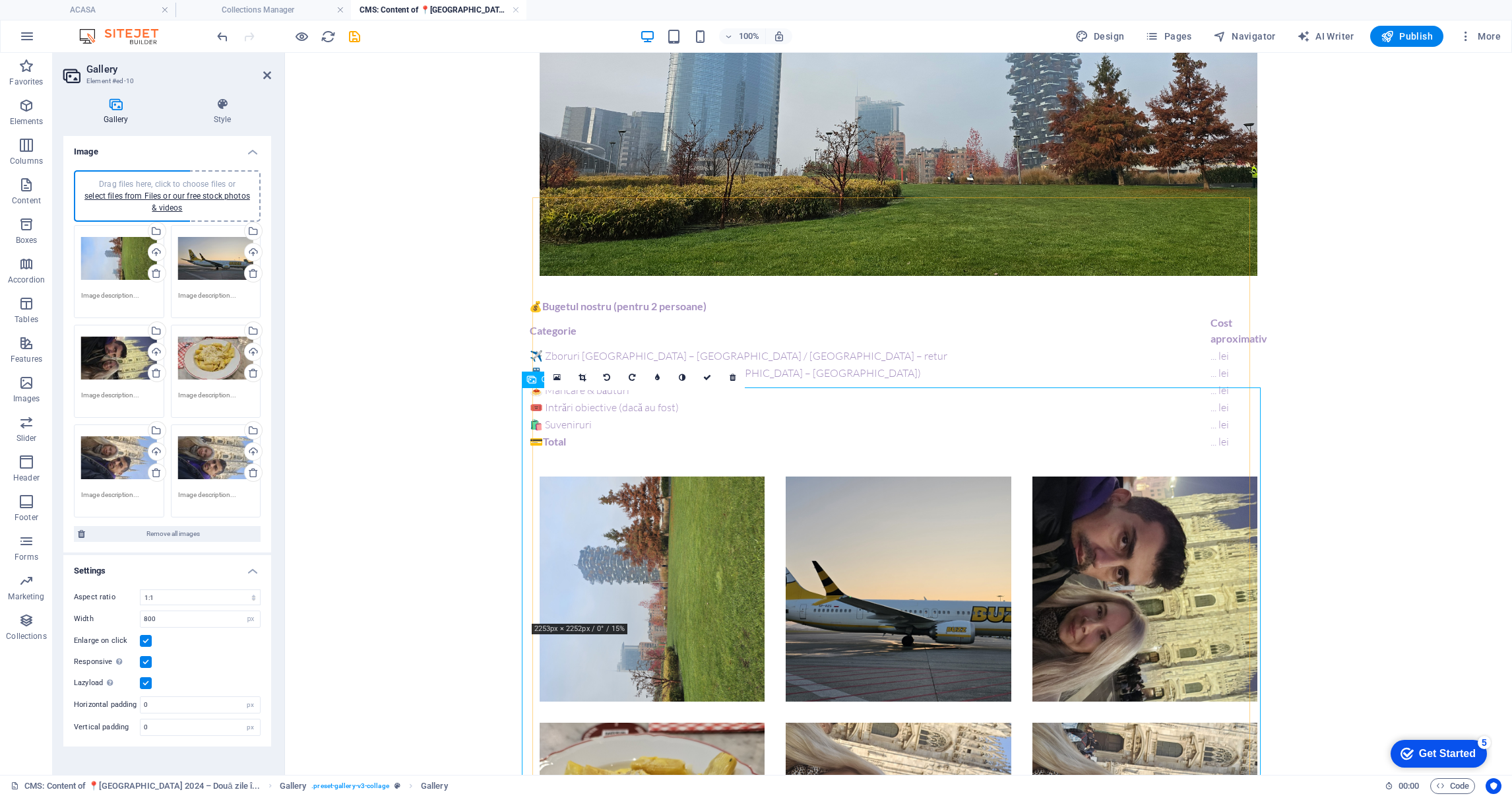
scroll to position [989, 0]
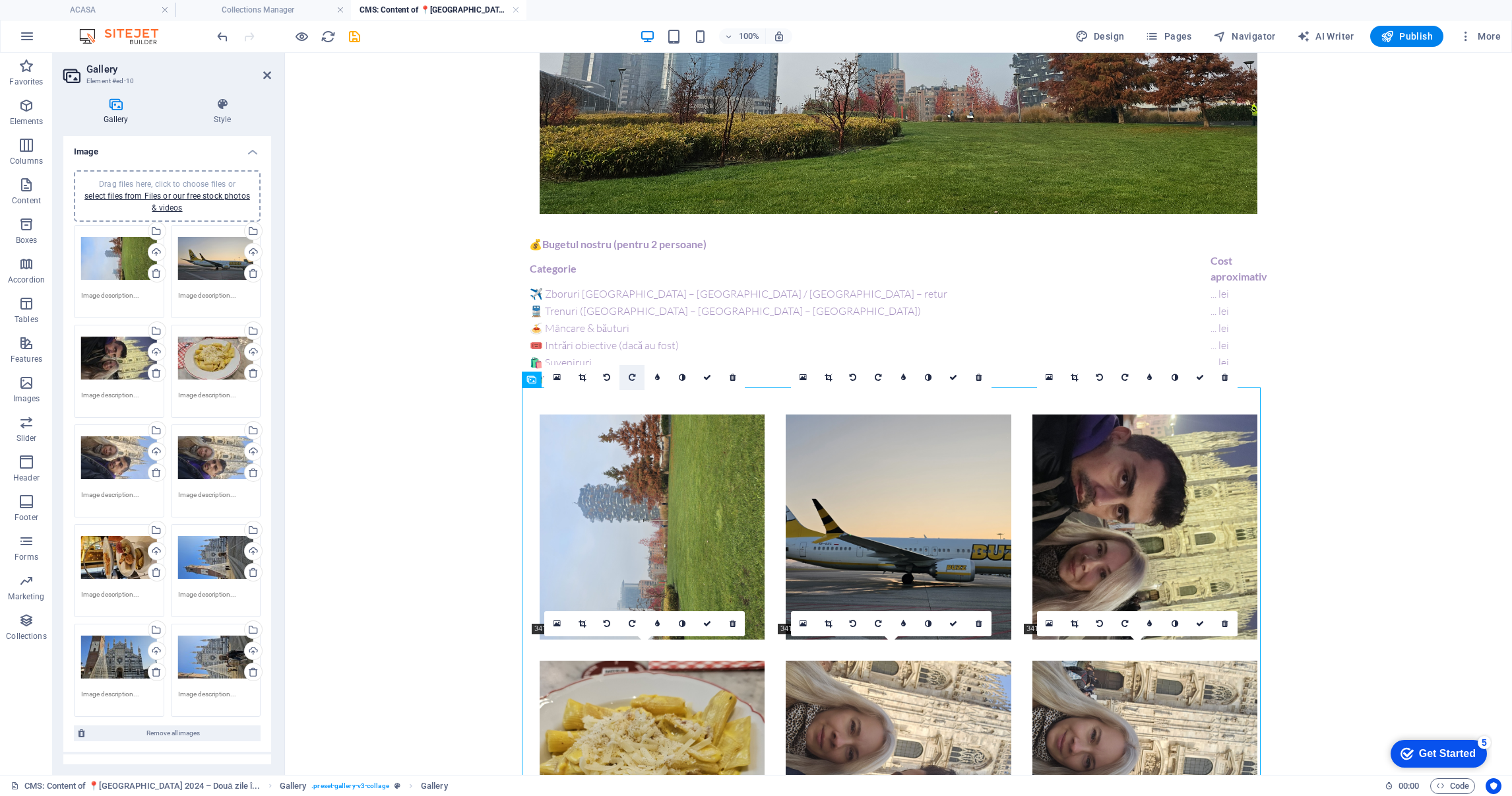
drag, startPoint x: 634, startPoint y: 383, endPoint x: 632, endPoint y: 377, distance: 6.3
click at [632, 377] on icon at bounding box center [632, 377] width 6 height 8
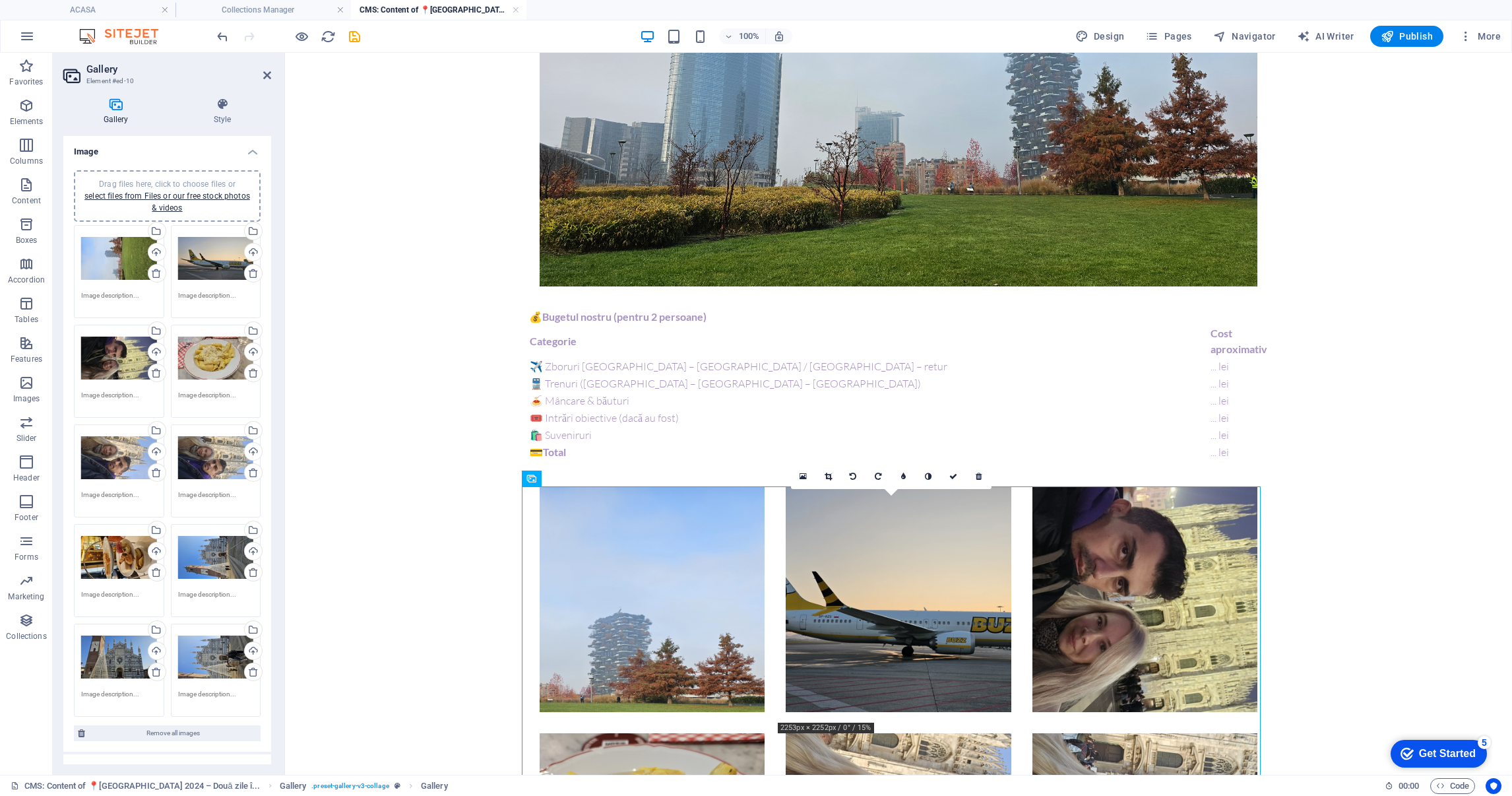
scroll to position [890, 0]
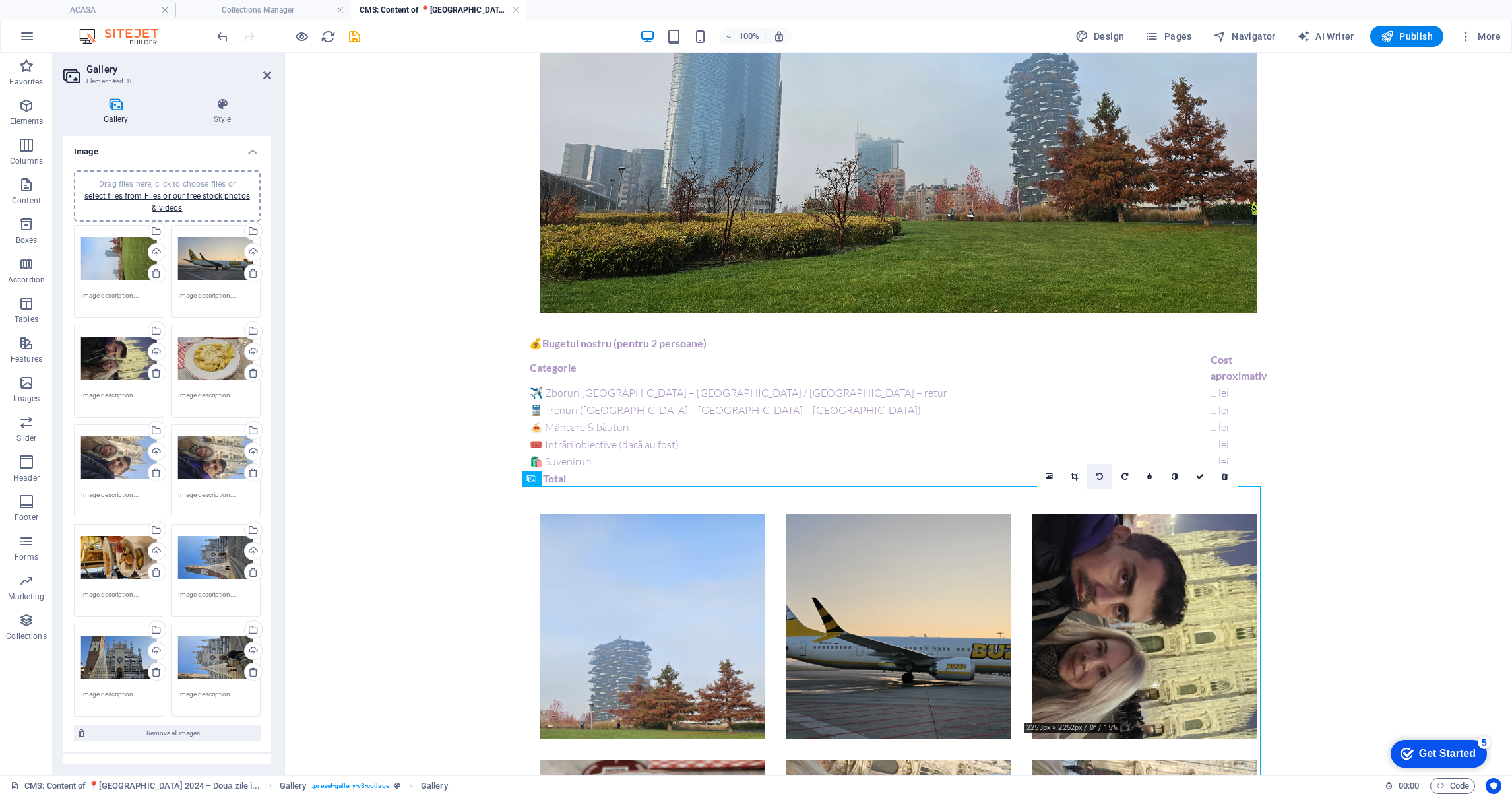
click at [1093, 468] on link at bounding box center [1100, 477] width 25 height 25
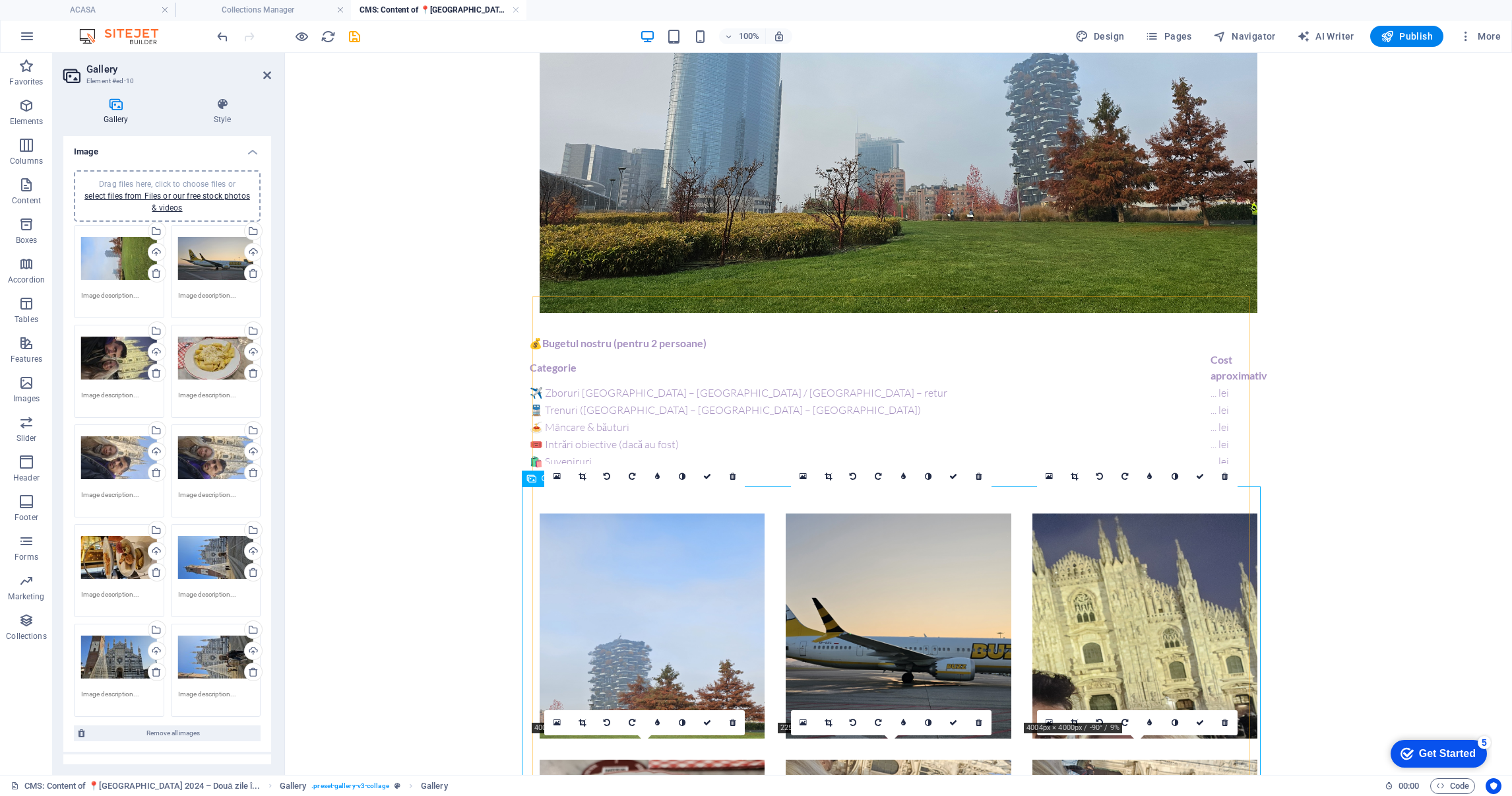
scroll to position [1187, 0]
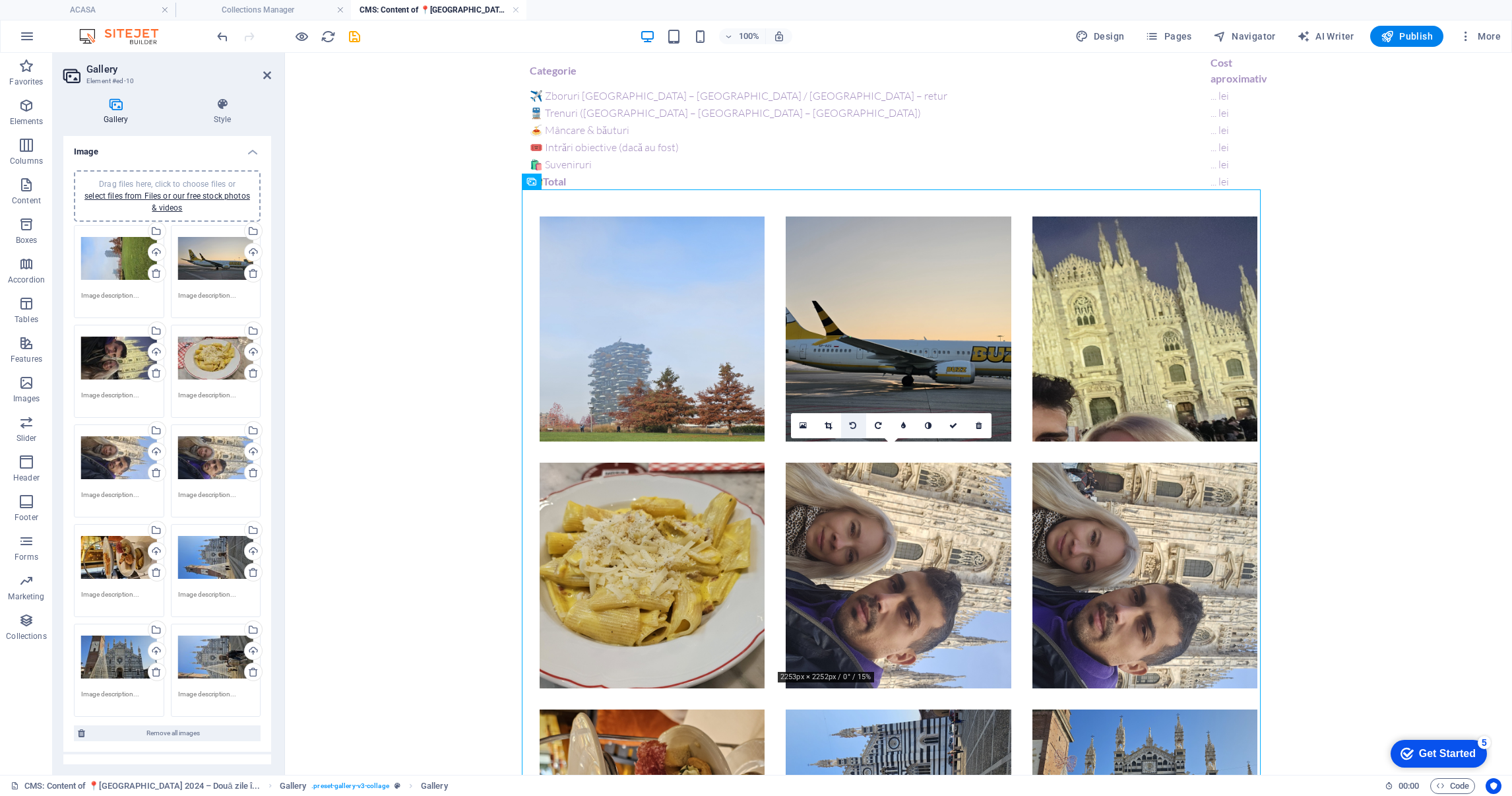
click at [853, 423] on icon at bounding box center [853, 426] width 6 height 8
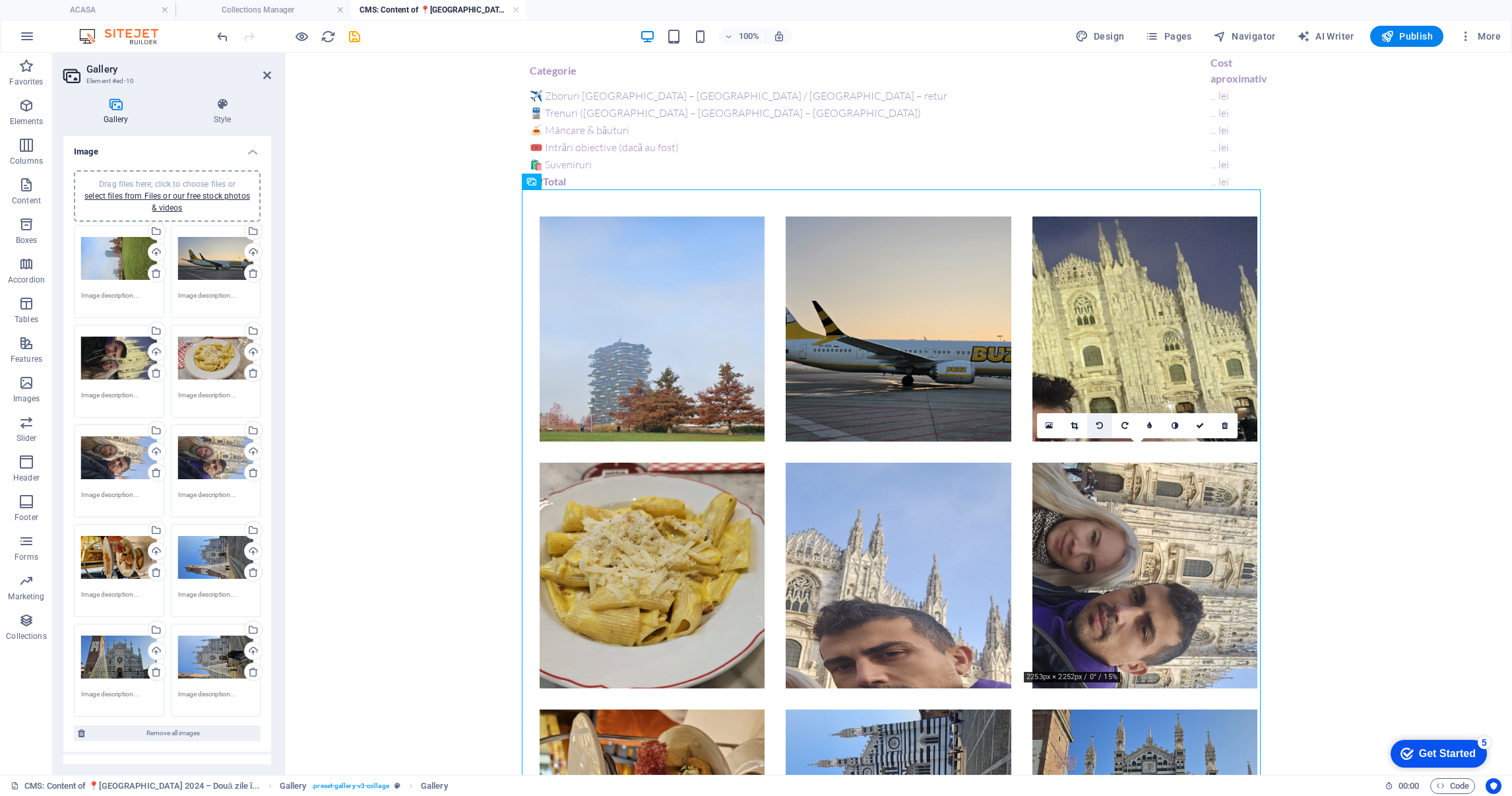
click at [1103, 424] on icon at bounding box center [1100, 426] width 6 height 8
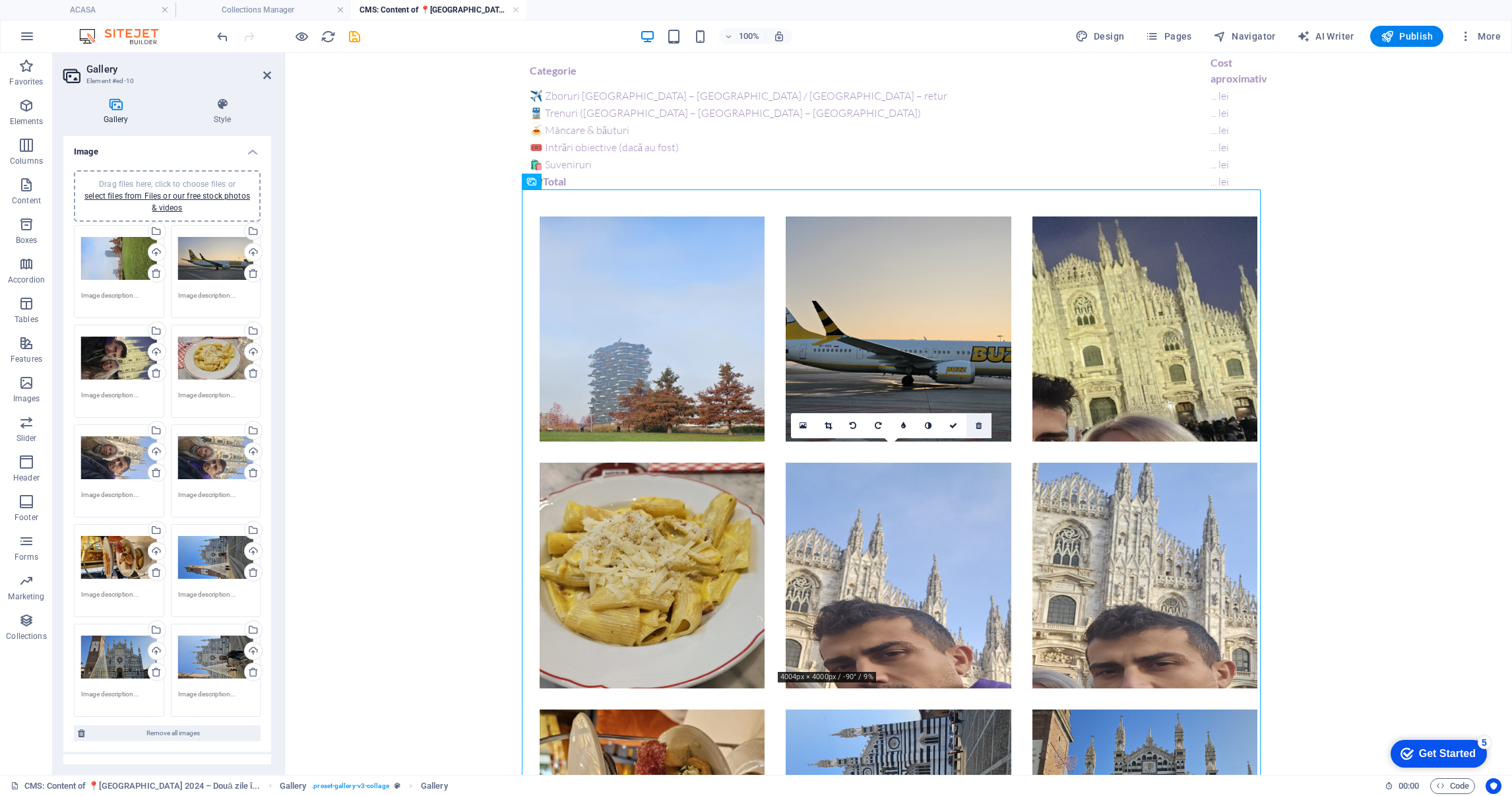
click at [983, 421] on link at bounding box center [979, 426] width 25 height 25
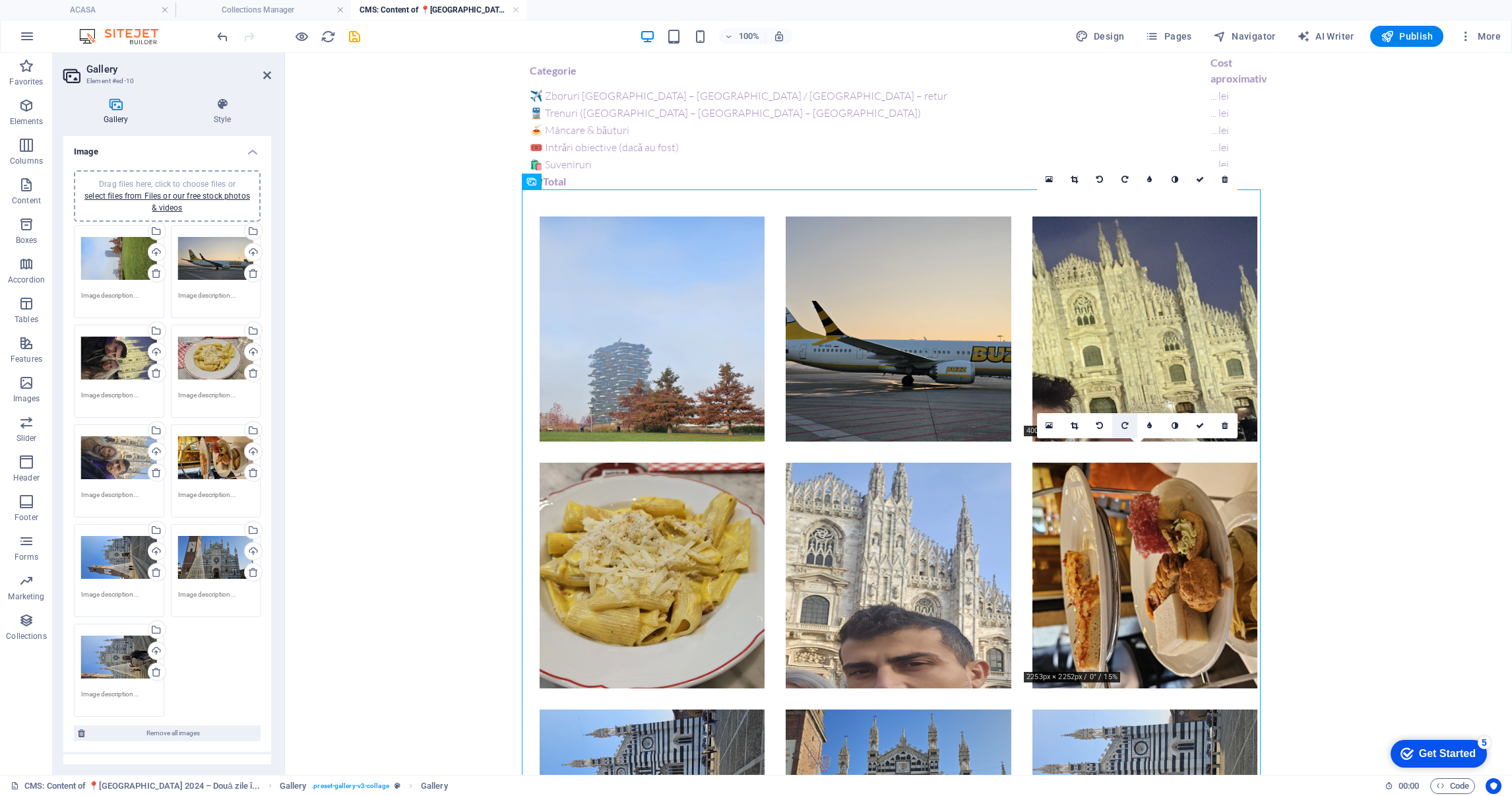
click at [1129, 426] on link at bounding box center [1125, 426] width 25 height 25
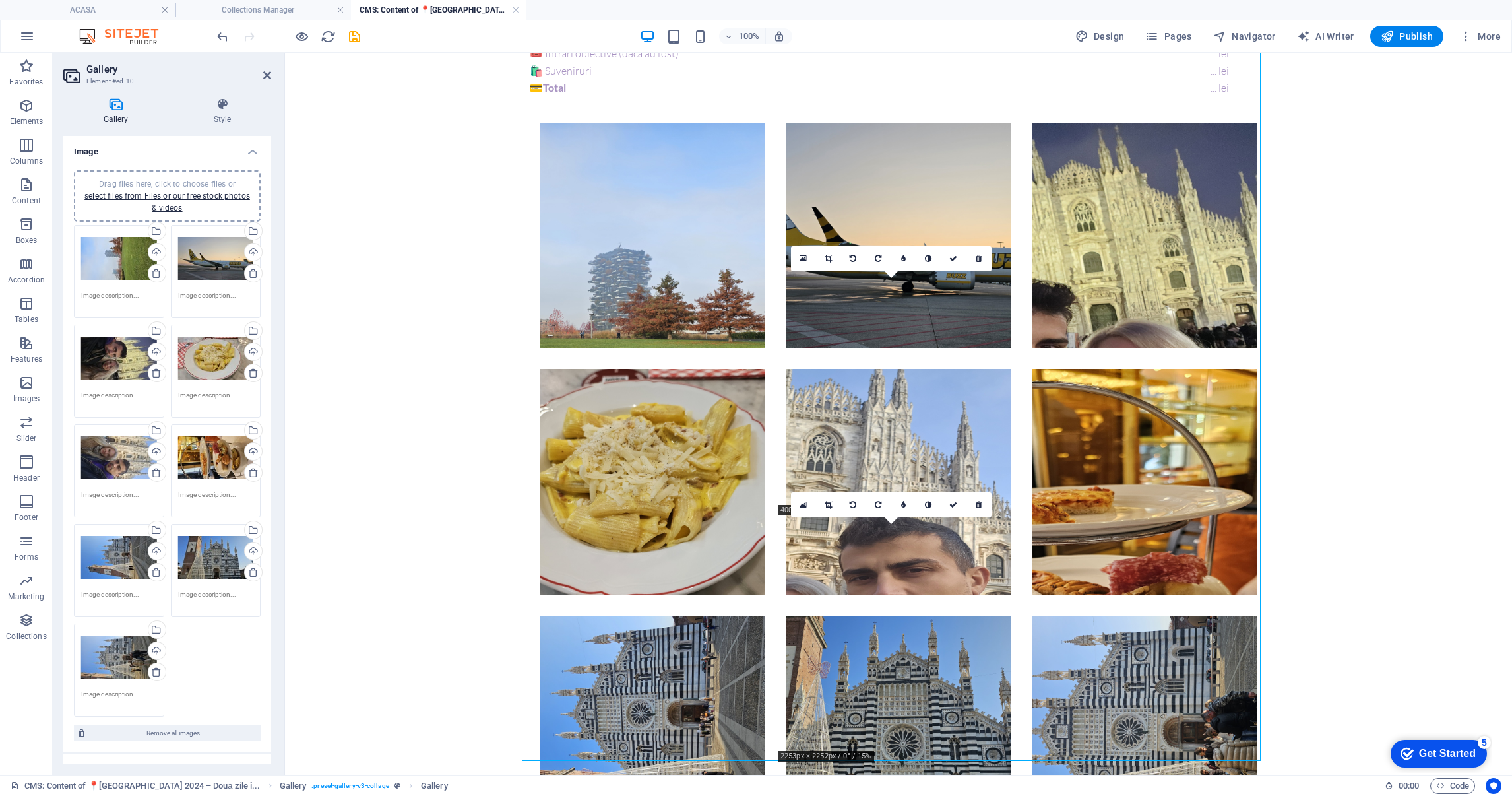
scroll to position [1384, 0]
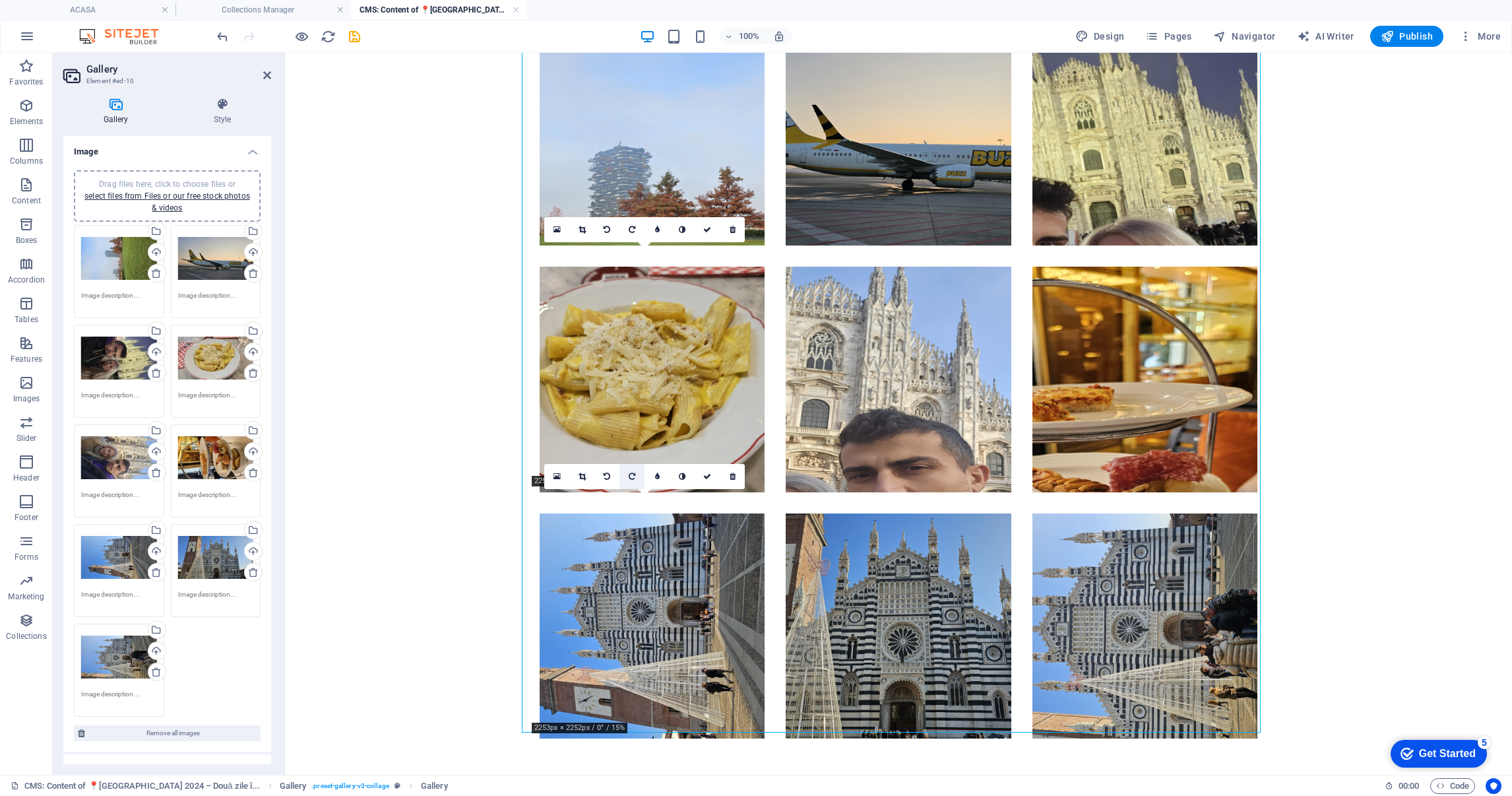
click at [630, 476] on icon at bounding box center [632, 476] width 6 height 8
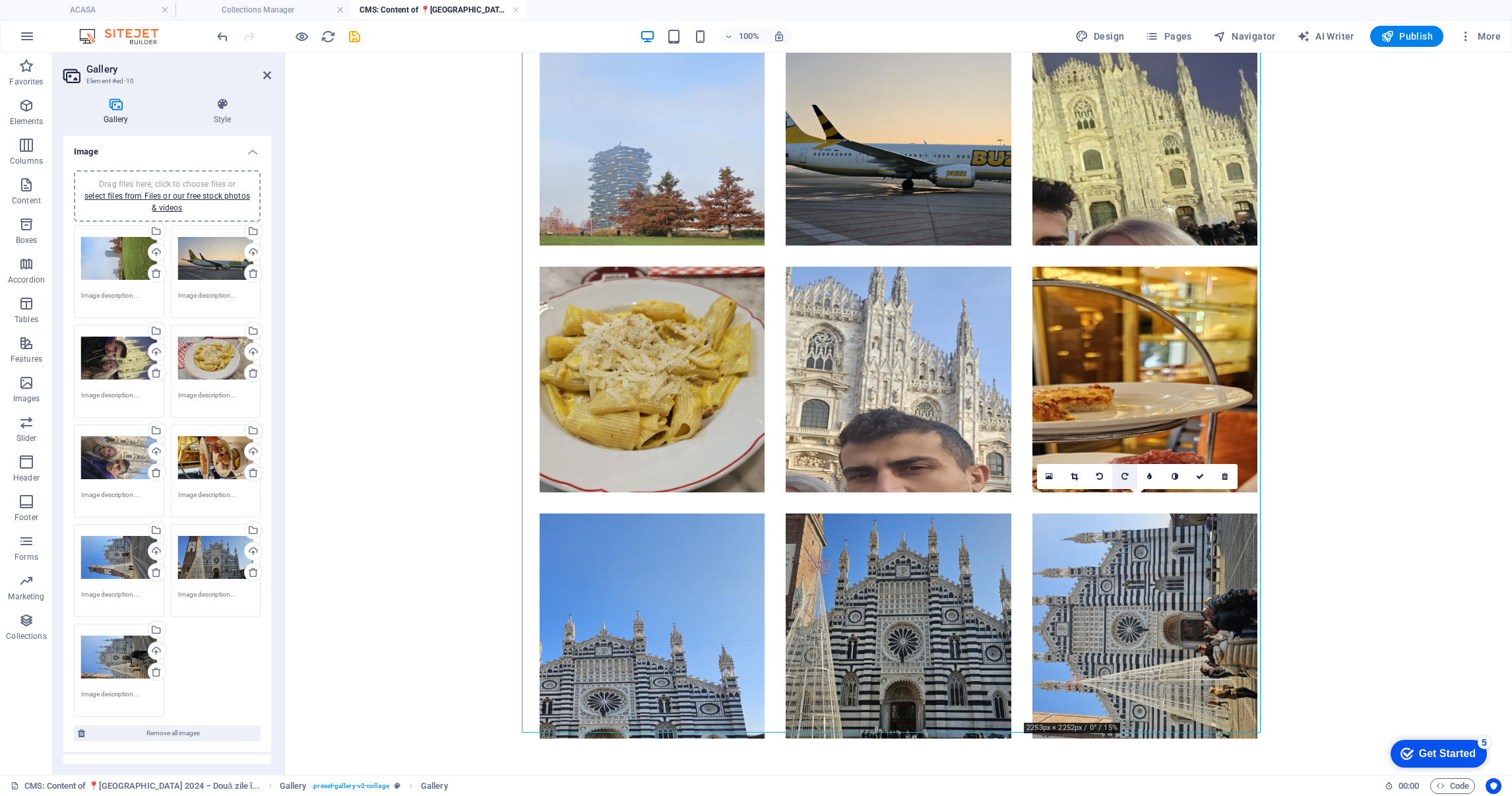
click at [1129, 478] on link at bounding box center [1125, 477] width 25 height 25
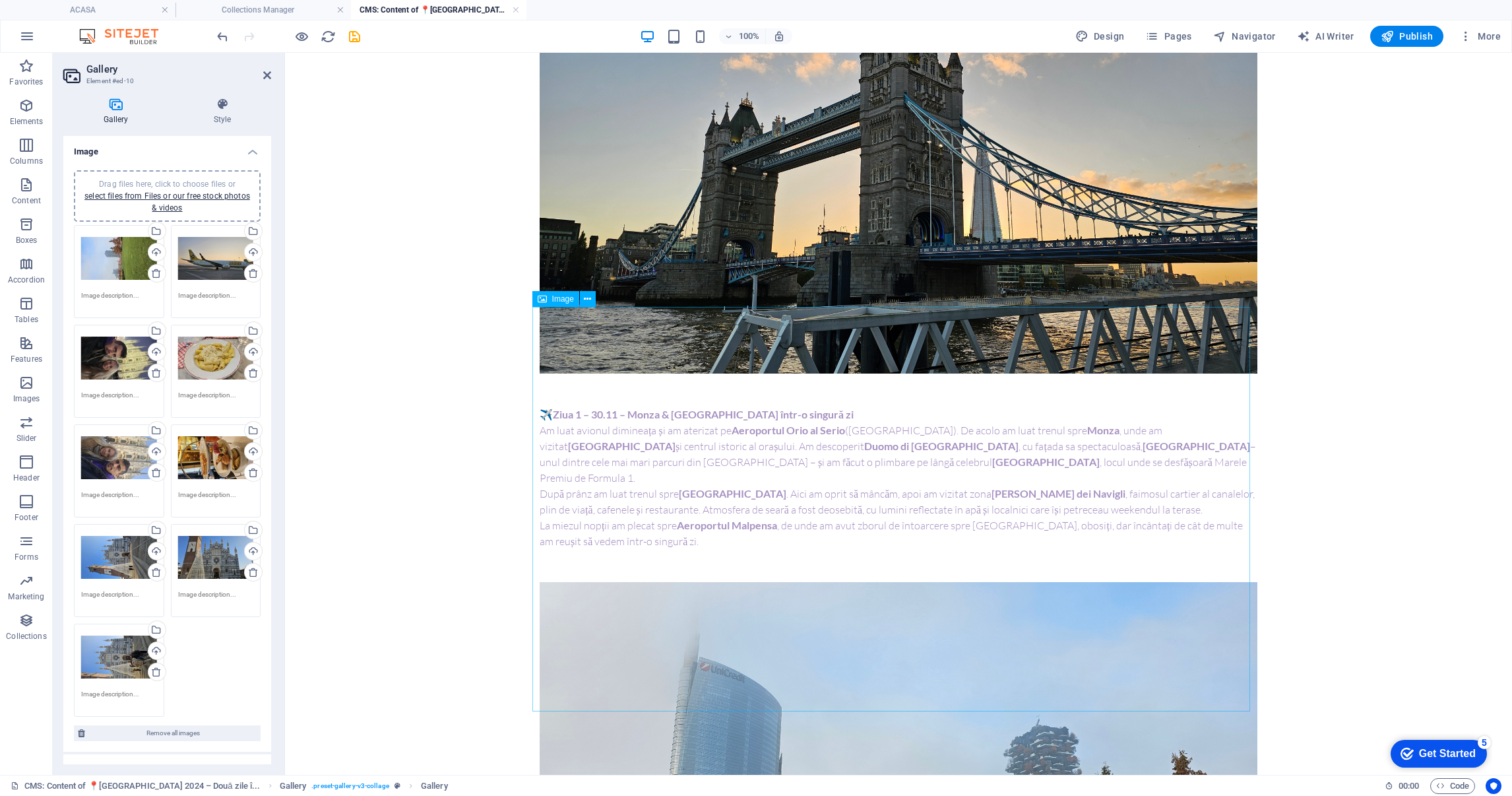
scroll to position [0, 0]
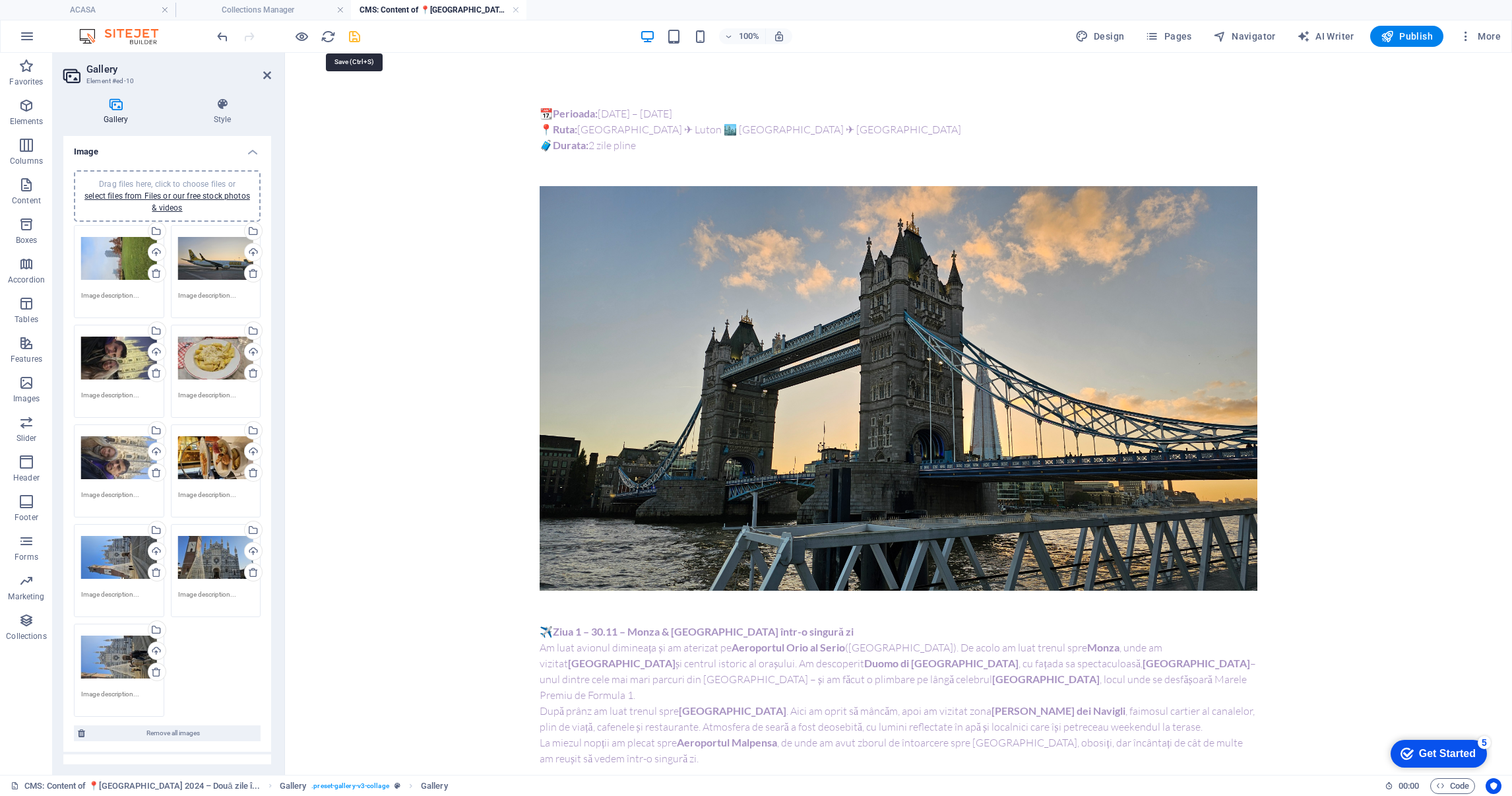
click at [351, 35] on icon "save" at bounding box center [354, 36] width 15 height 15
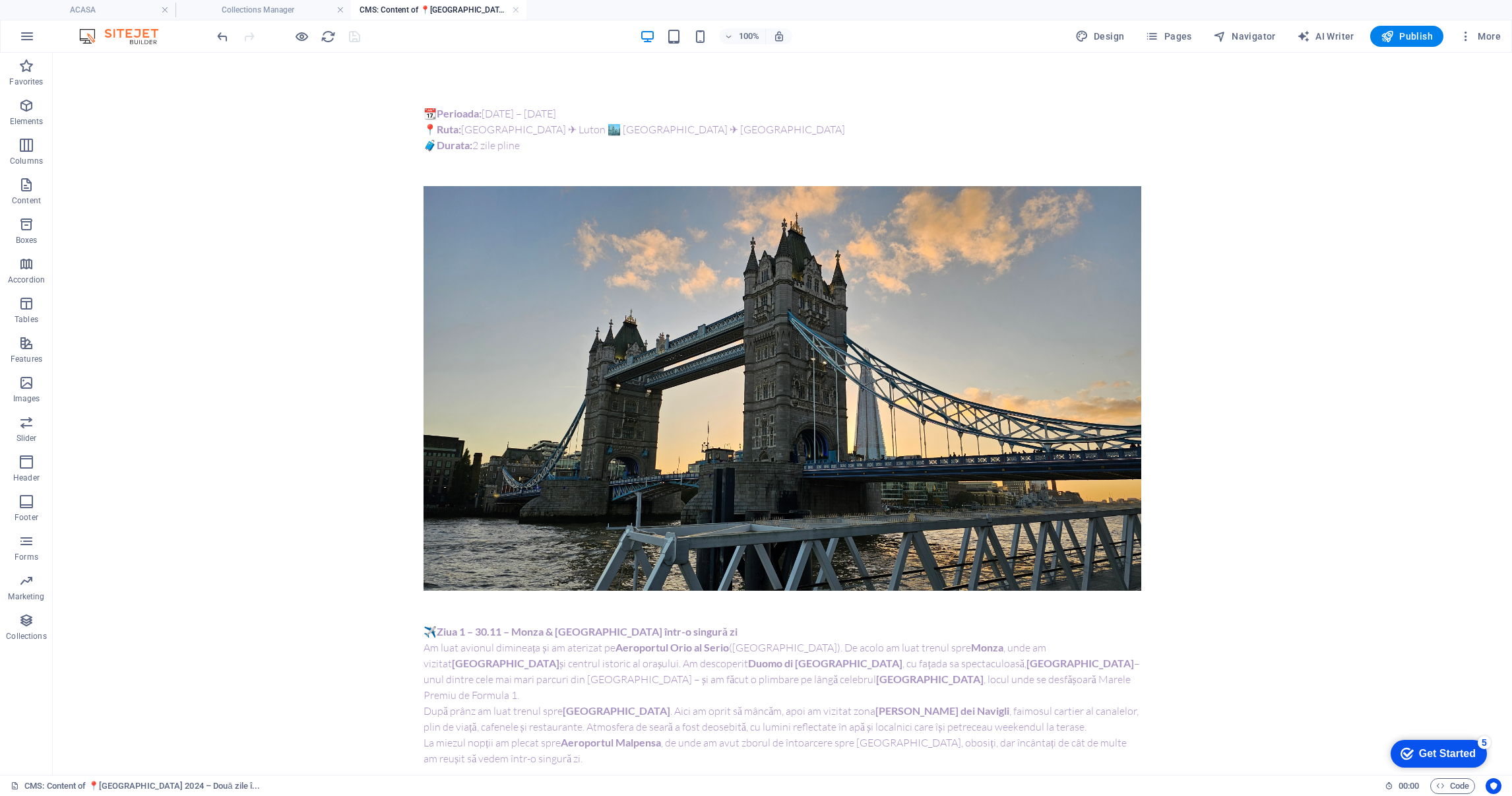
type input "monza-[GEOGRAPHIC_DATA]-2024-o-zi-intre-palate-si-canale"
click at [513, 6] on link at bounding box center [516, 10] width 8 height 13
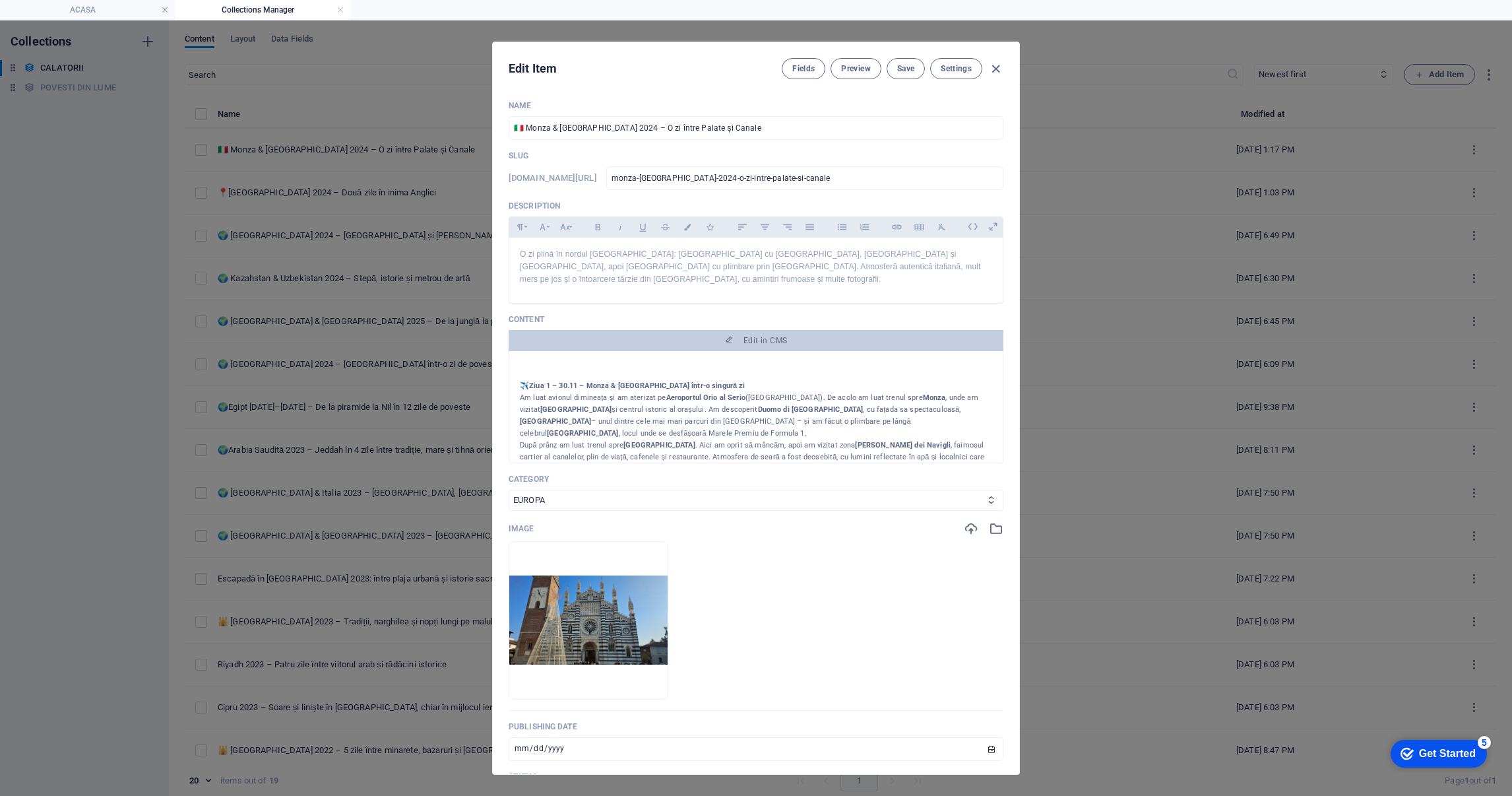
scroll to position [198, 0]
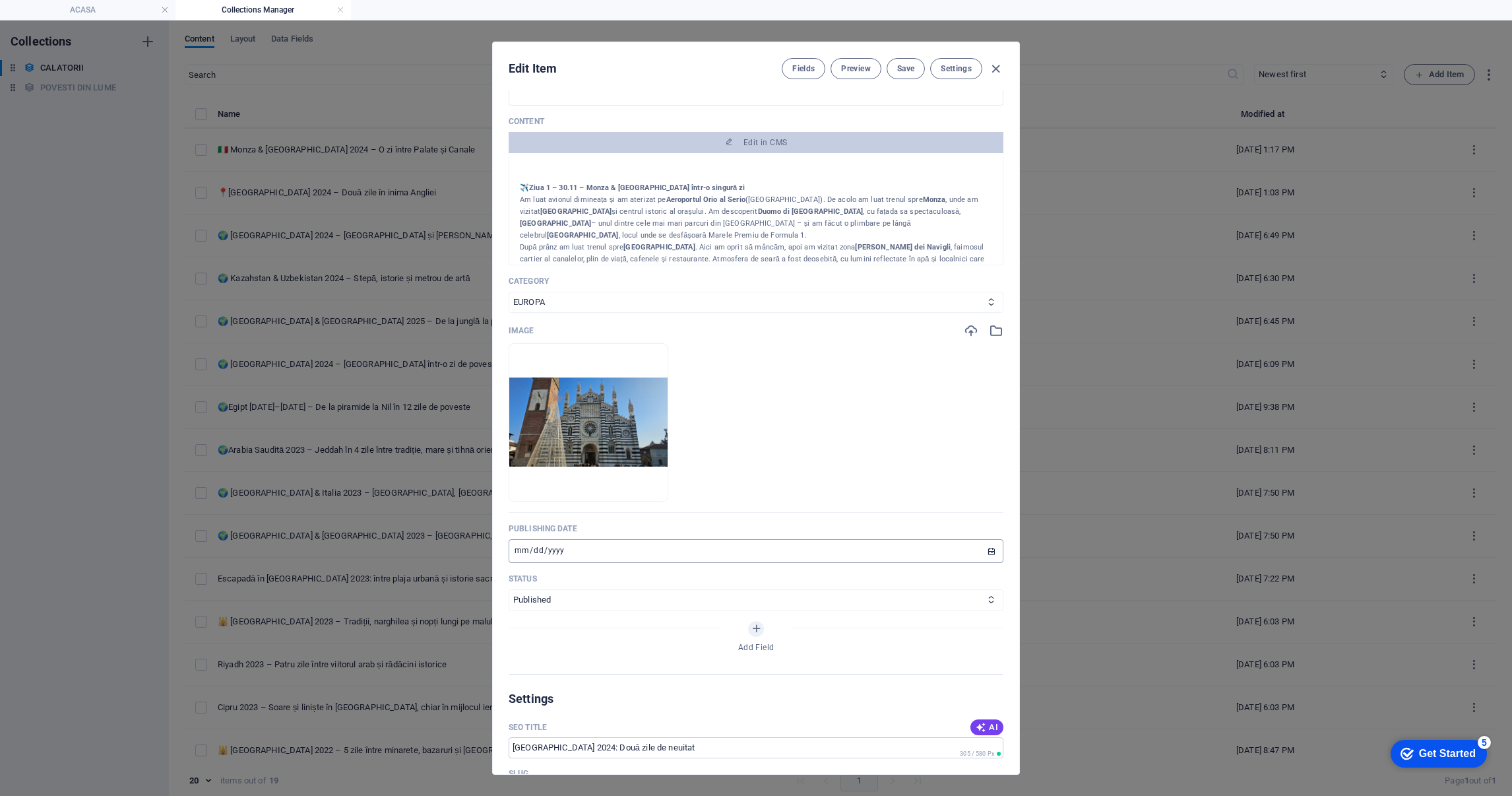
click at [522, 539] on input "[DATE]" at bounding box center [756, 551] width 495 height 24
type input "[DATE]"
type input "[PHONE_NUMBER]"
type input "0001-03-13"
click at [522, 539] on input "[DATE]" at bounding box center [756, 551] width 495 height 24
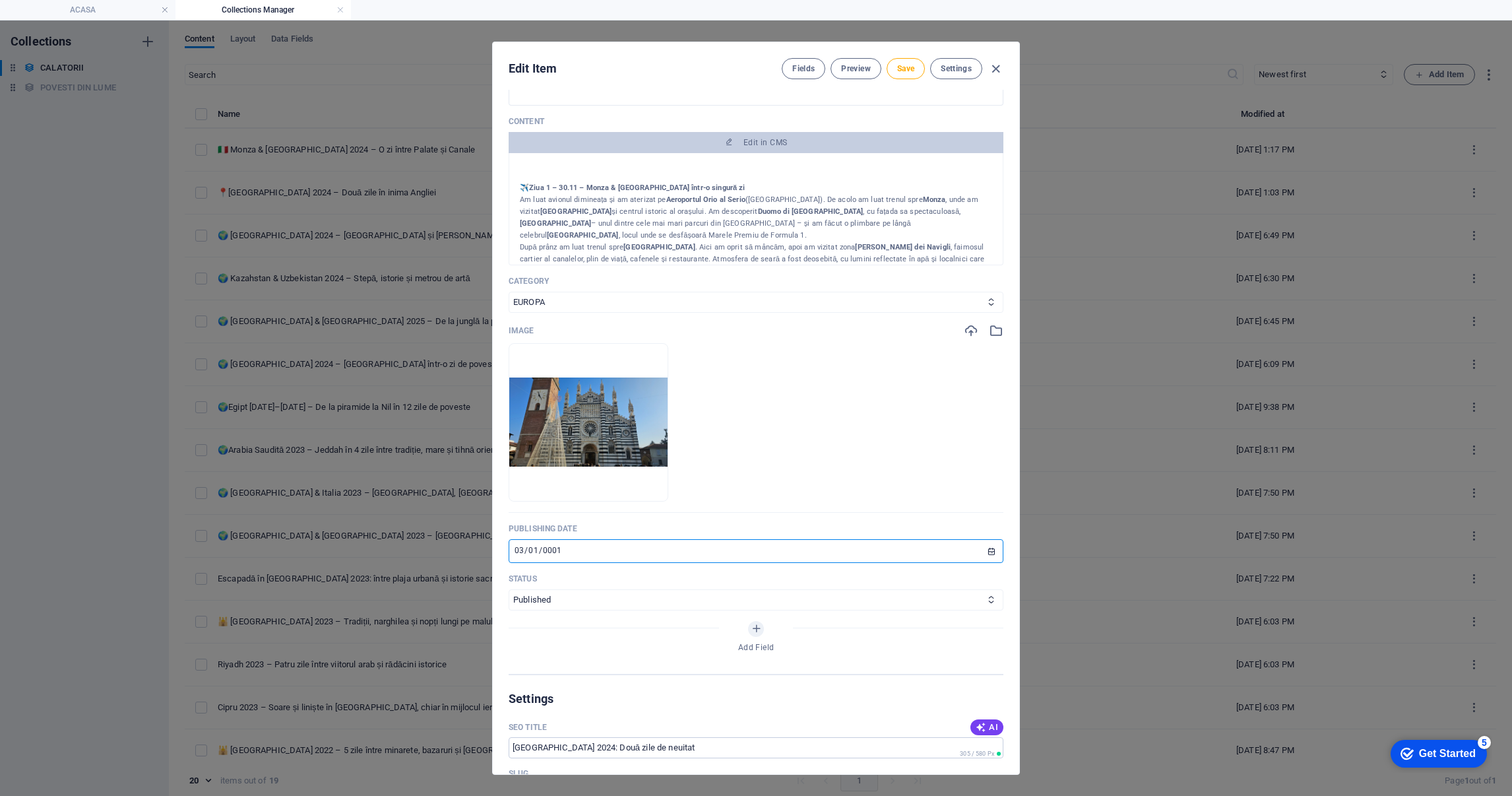
type input "[DATE]"
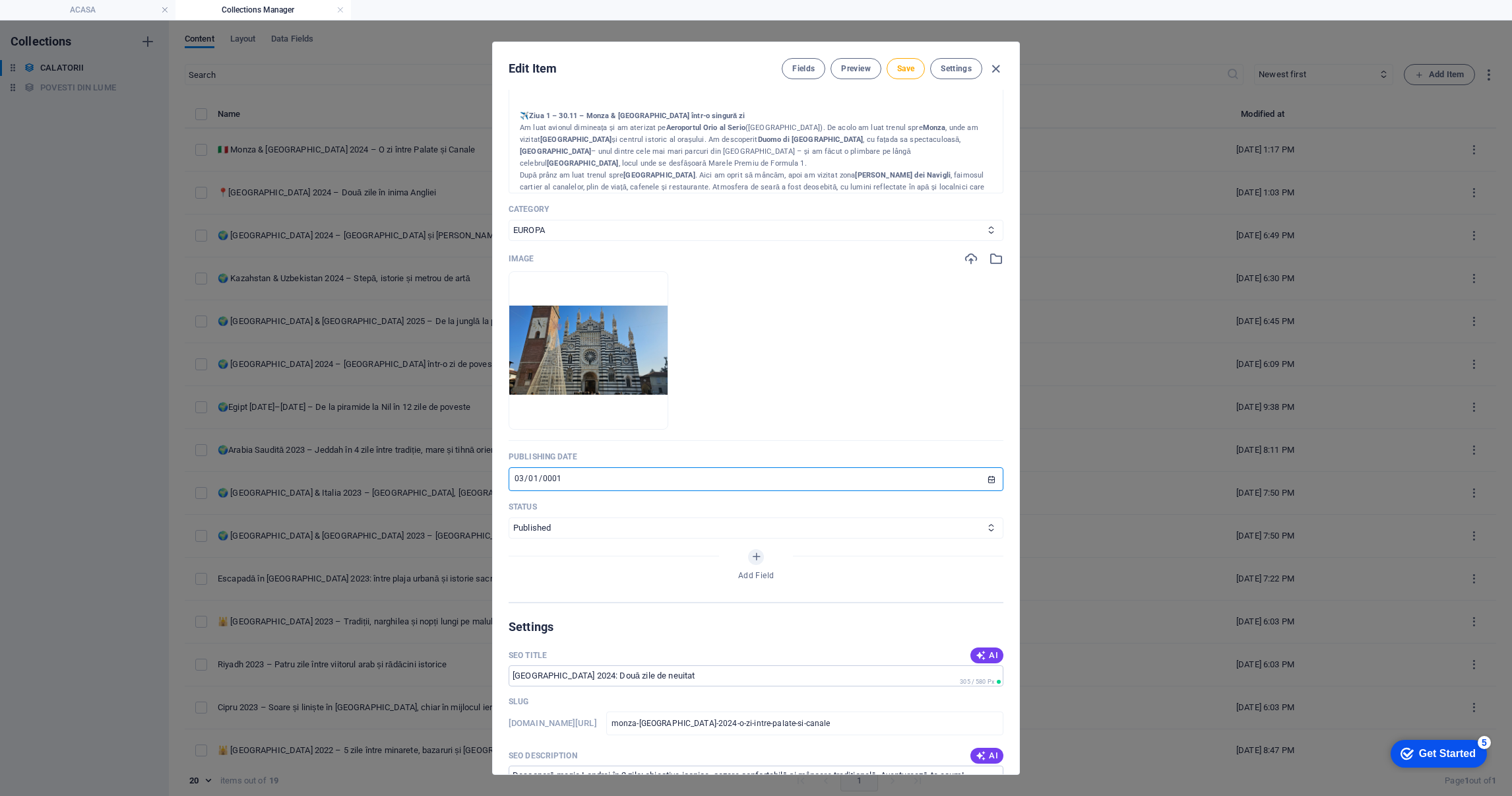
scroll to position [296, 0]
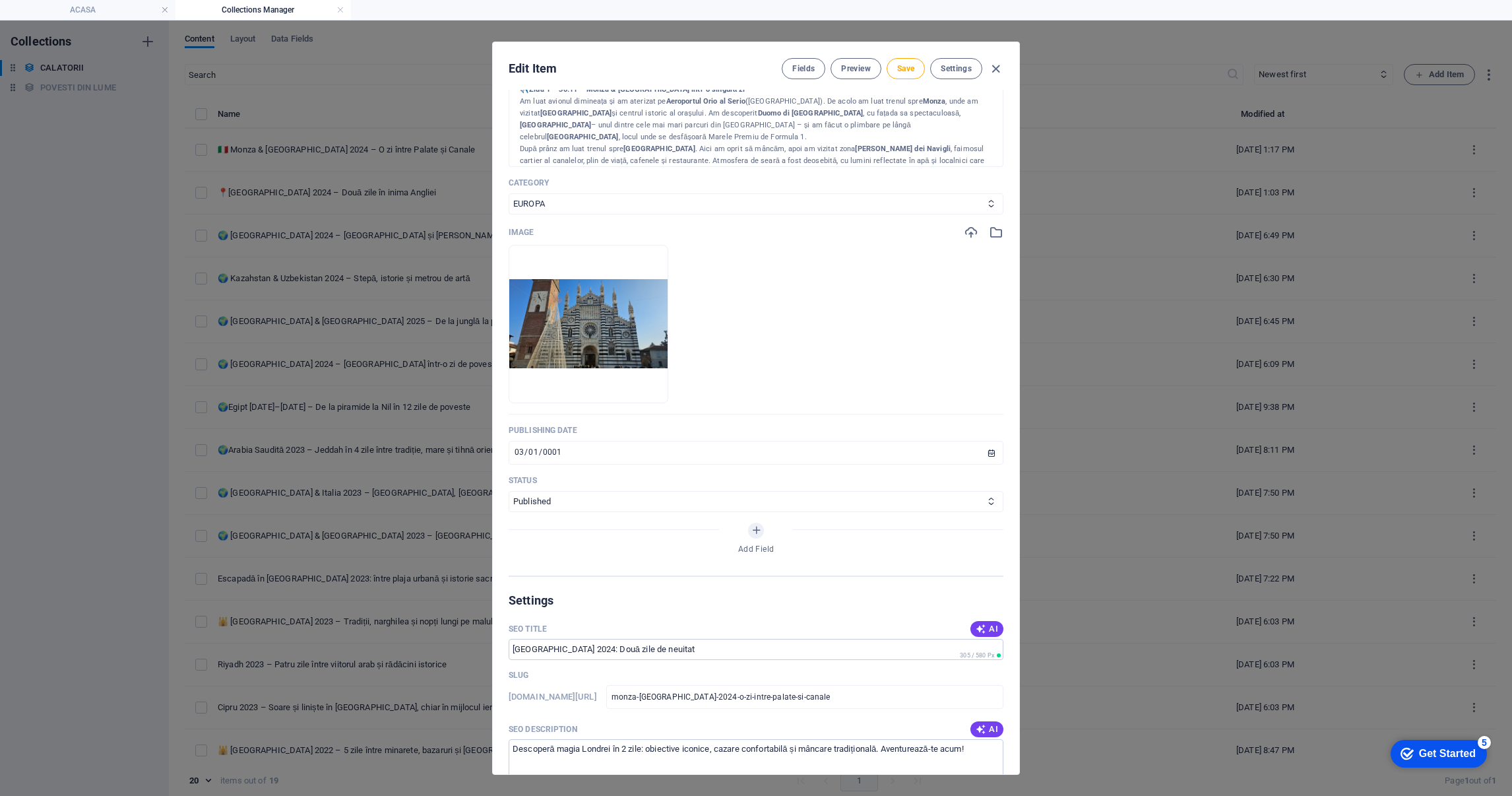
drag, startPoint x: 660, startPoint y: 530, endPoint x: 657, endPoint y: 576, distance: 46.1
click at [660, 528] on div "Add Field" at bounding box center [756, 541] width 495 height 37
click at [976, 624] on icon "button" at bounding box center [980, 629] width 10 height 10
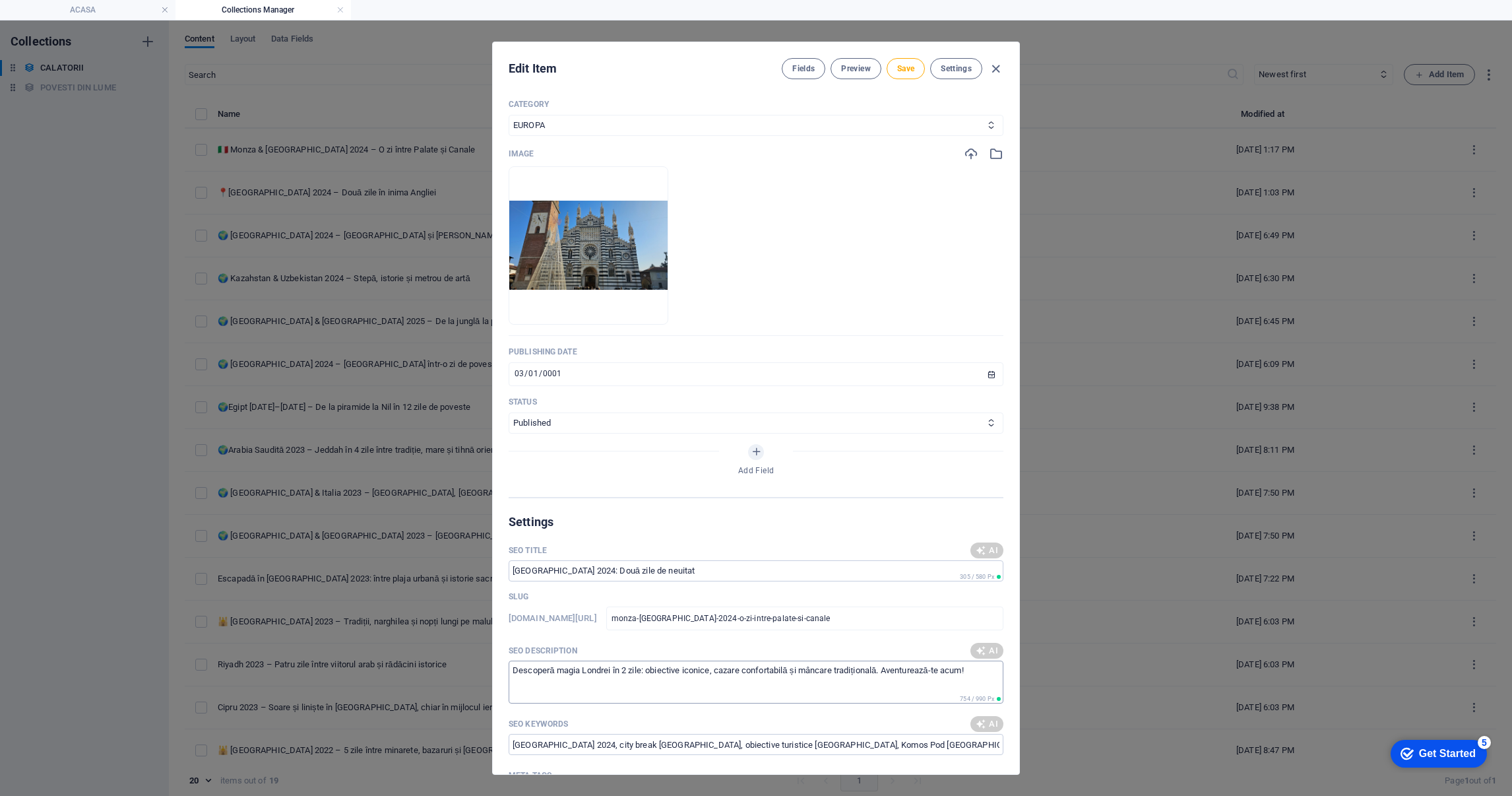
scroll to position [494, 0]
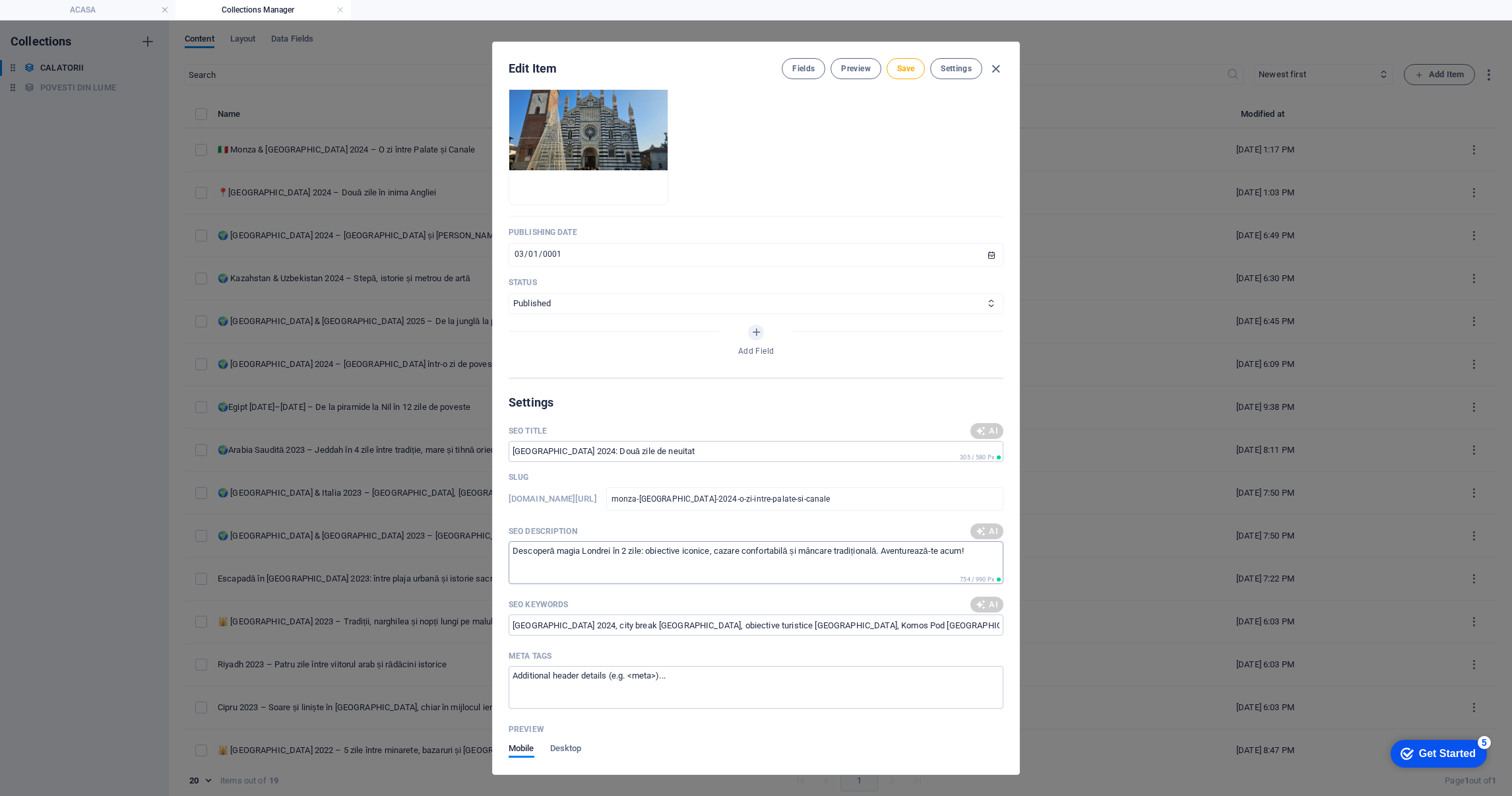
type input "Monza & [GEOGRAPHIC_DATA]: O zi în [GEOGRAPHIC_DATA]"
click at [987, 524] on button "AI" at bounding box center [987, 531] width 33 height 16
type textarea "Explore Monza & [GEOGRAPHIC_DATA] in a day! Discover historic palaces, vibrant …"
click at [981, 600] on icon "button" at bounding box center [980, 604] width 10 height 10
type input "Monza [GEOGRAPHIC_DATA] 2024, excursie [GEOGRAPHIC_DATA], [GEOGRAPHIC_DATA], [G…"
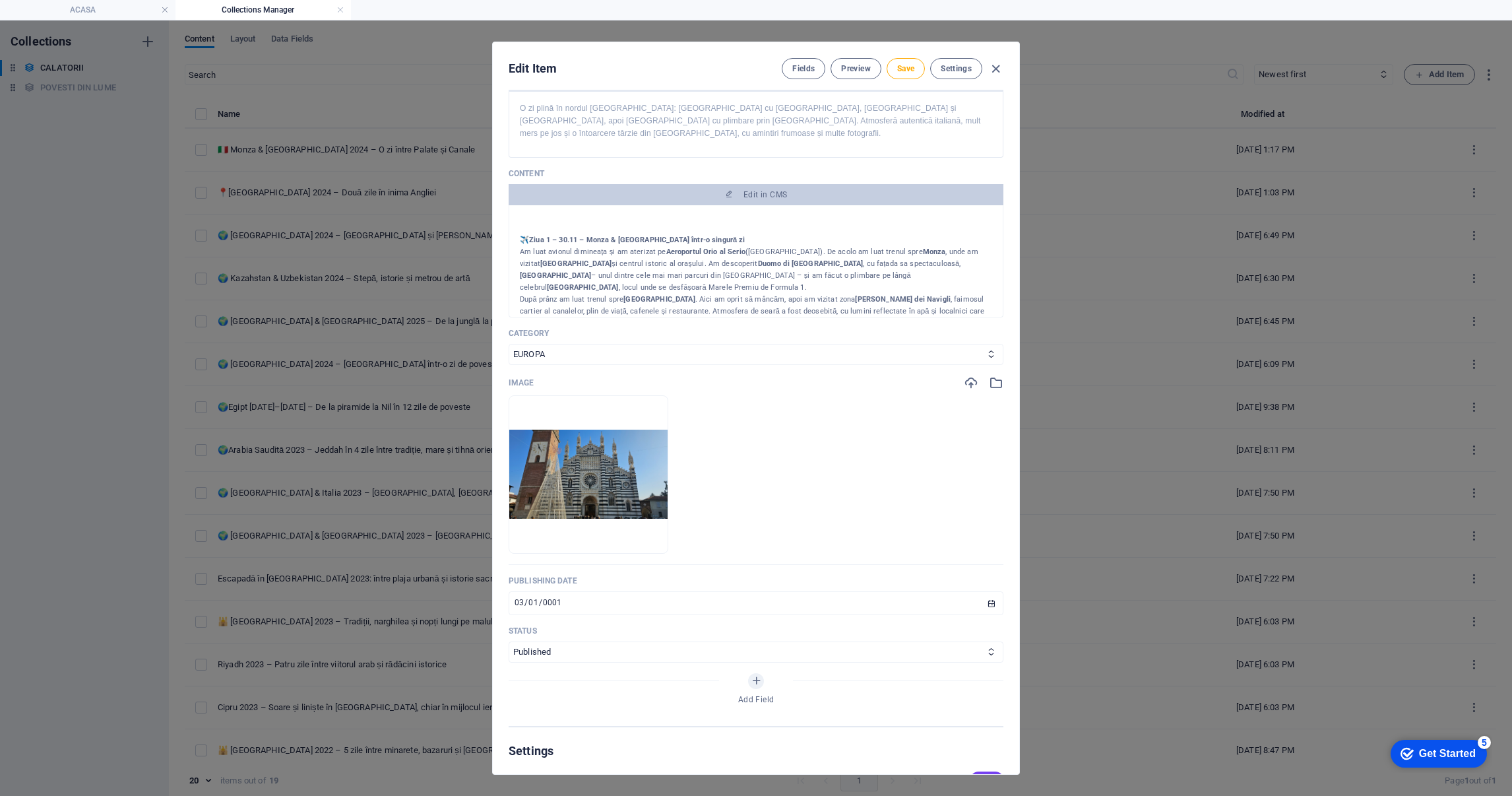
scroll to position [0, 0]
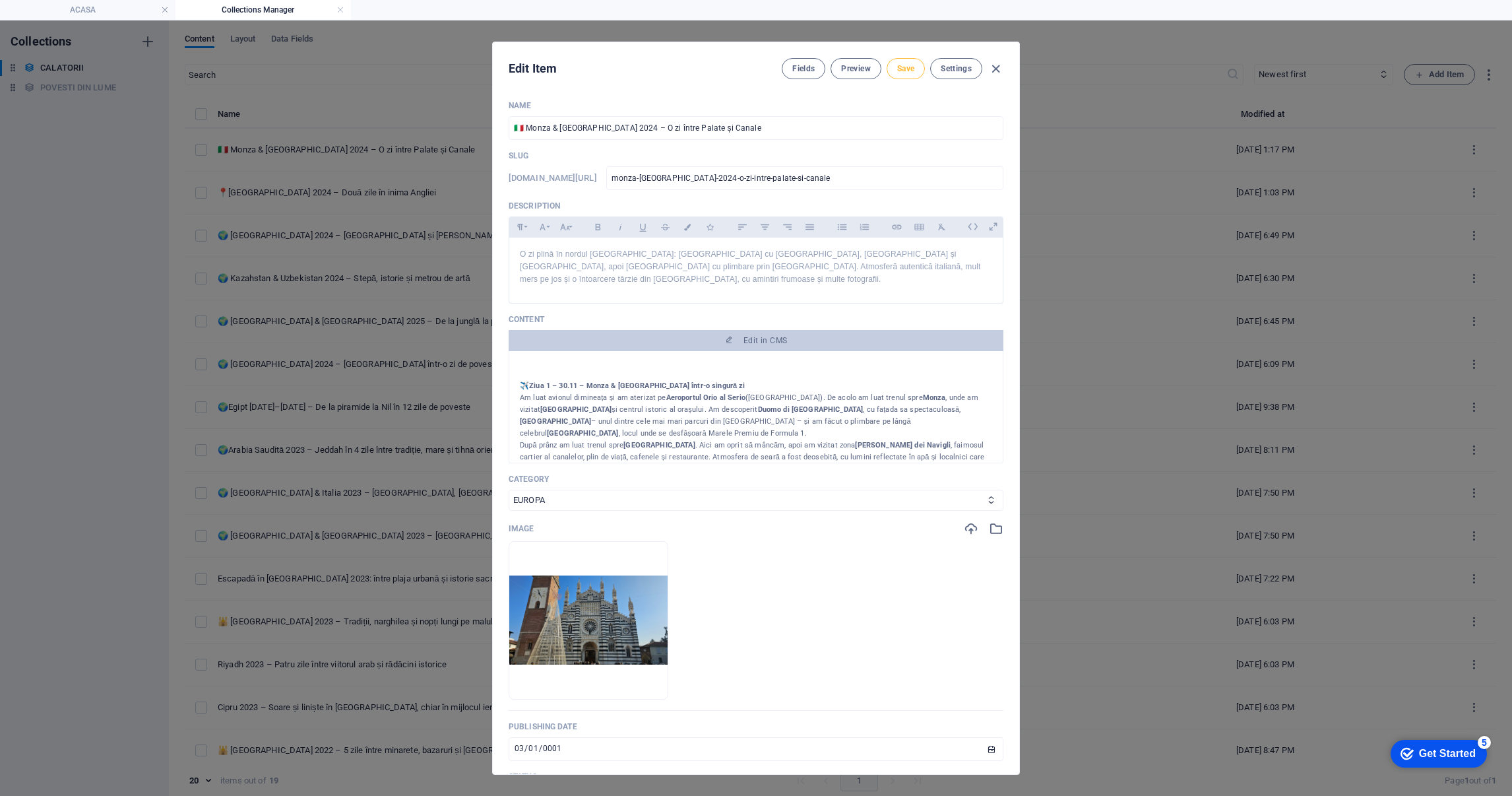
click at [906, 64] on span "Save" at bounding box center [906, 68] width 17 height 10
click at [913, 64] on button "Save" at bounding box center [906, 68] width 38 height 21
click at [994, 68] on icon "button" at bounding box center [995, 68] width 15 height 15
type input "[DATE]"
type input "monza-[GEOGRAPHIC_DATA]-2024-o-zi-intre-palate-si-canale"
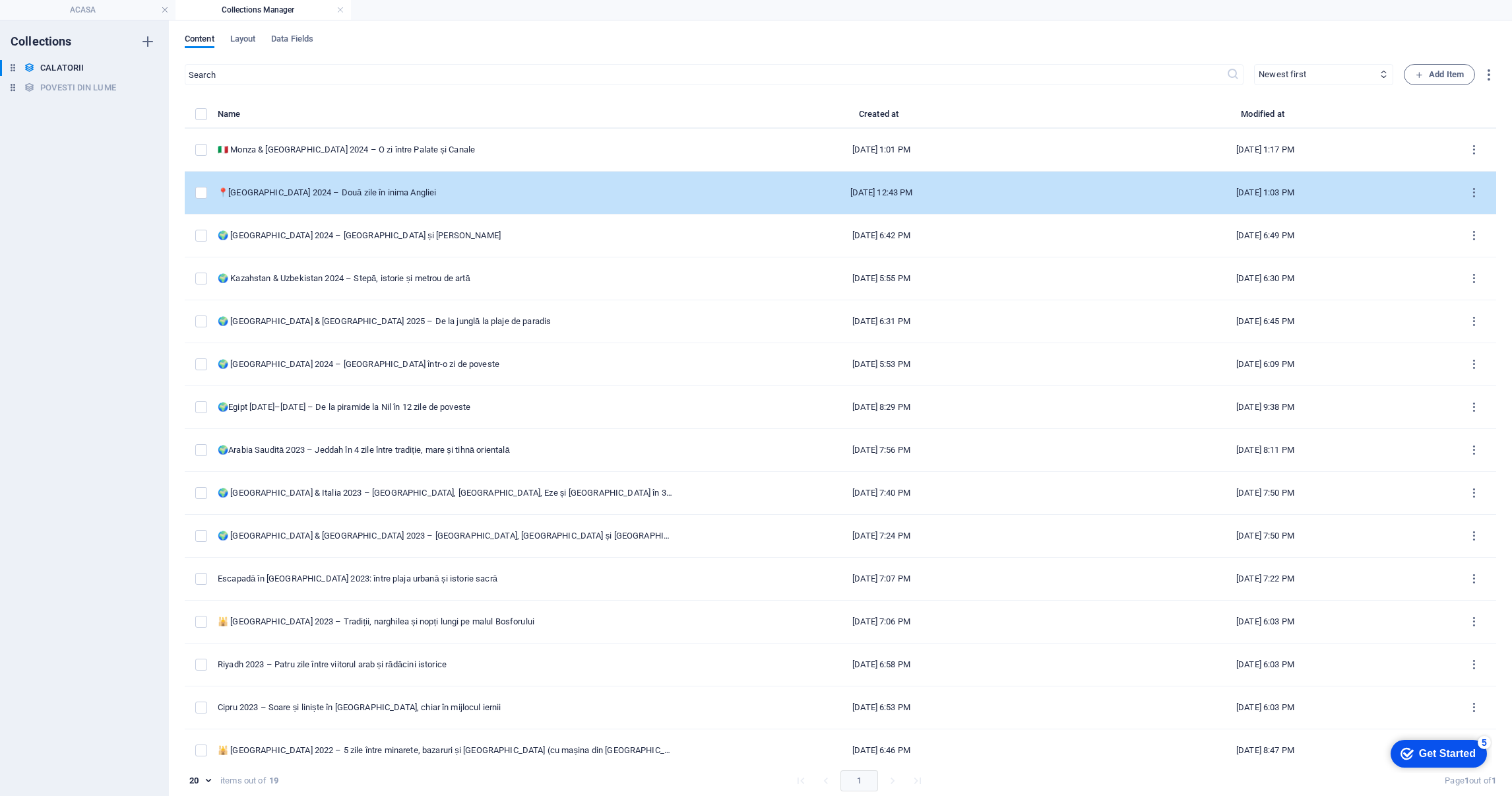
click at [361, 184] on td "📍[GEOGRAPHIC_DATA] 2024 – Două zile în inima Angliei" at bounding box center [451, 193] width 467 height 43
select select "EUROPA"
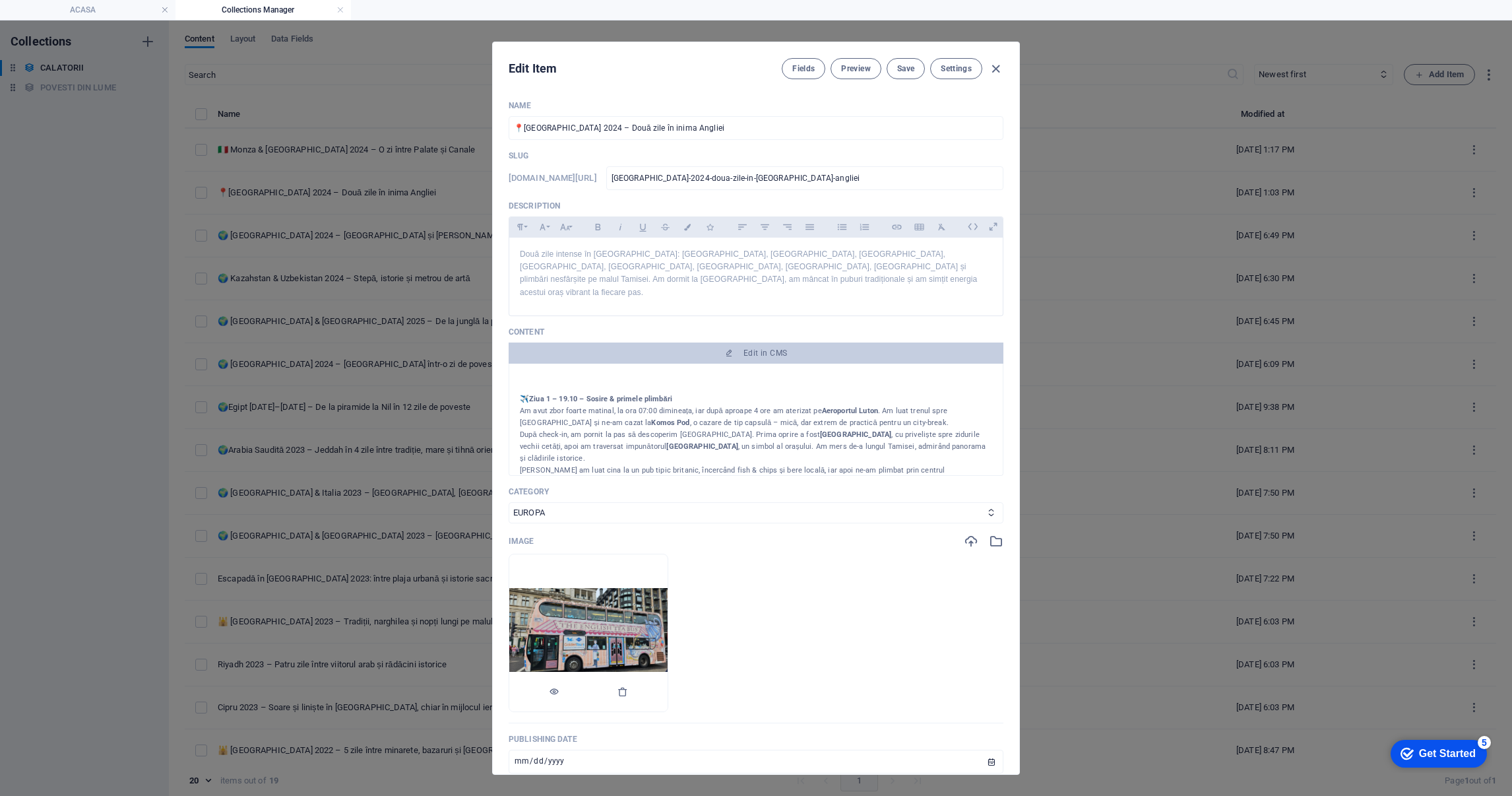
scroll to position [99, 0]
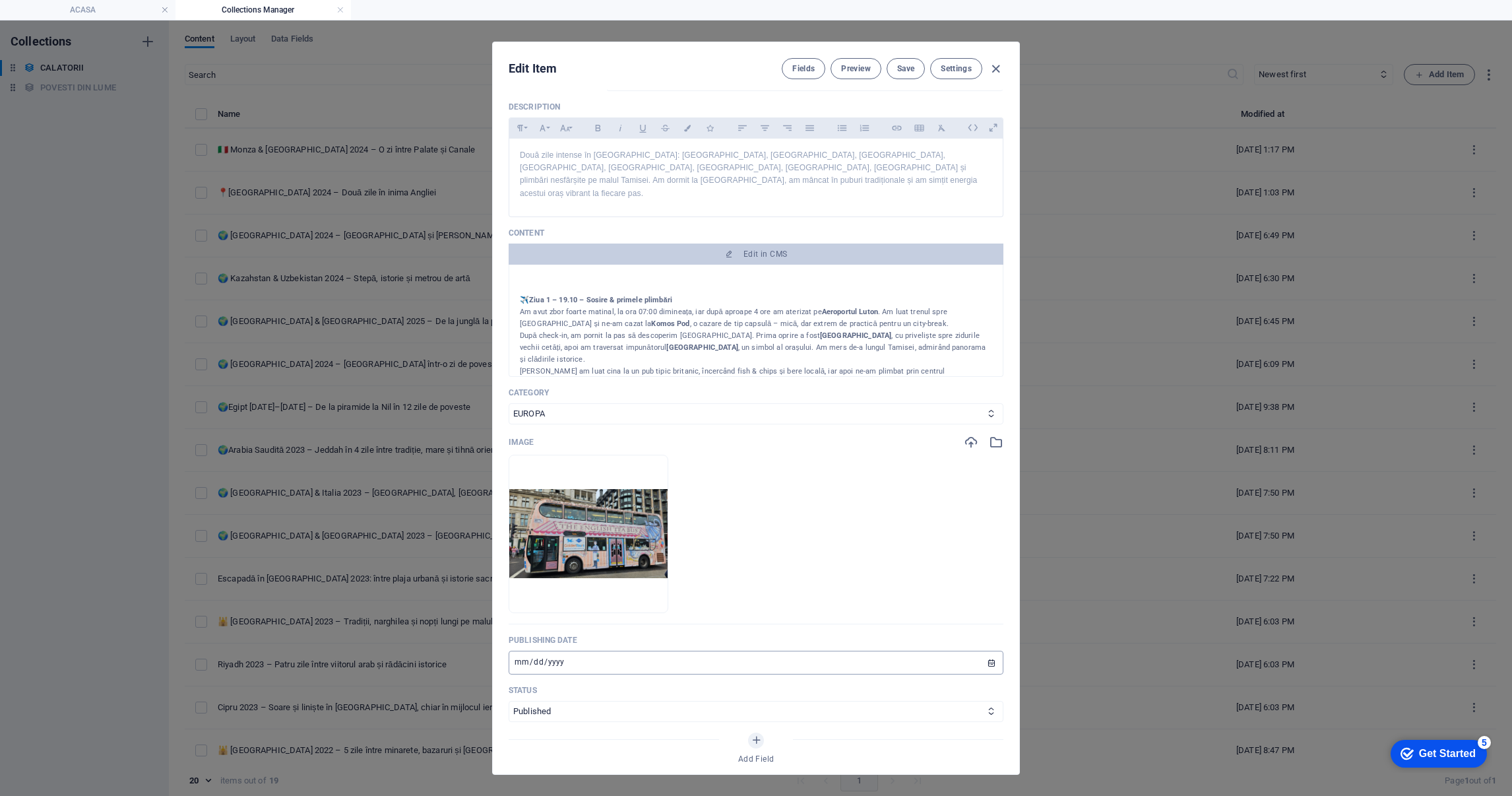
click at [531, 651] on input "[DATE]" at bounding box center [756, 662] width 495 height 24
click at [988, 651] on input "[DATE]" at bounding box center [756, 662] width 495 height 24
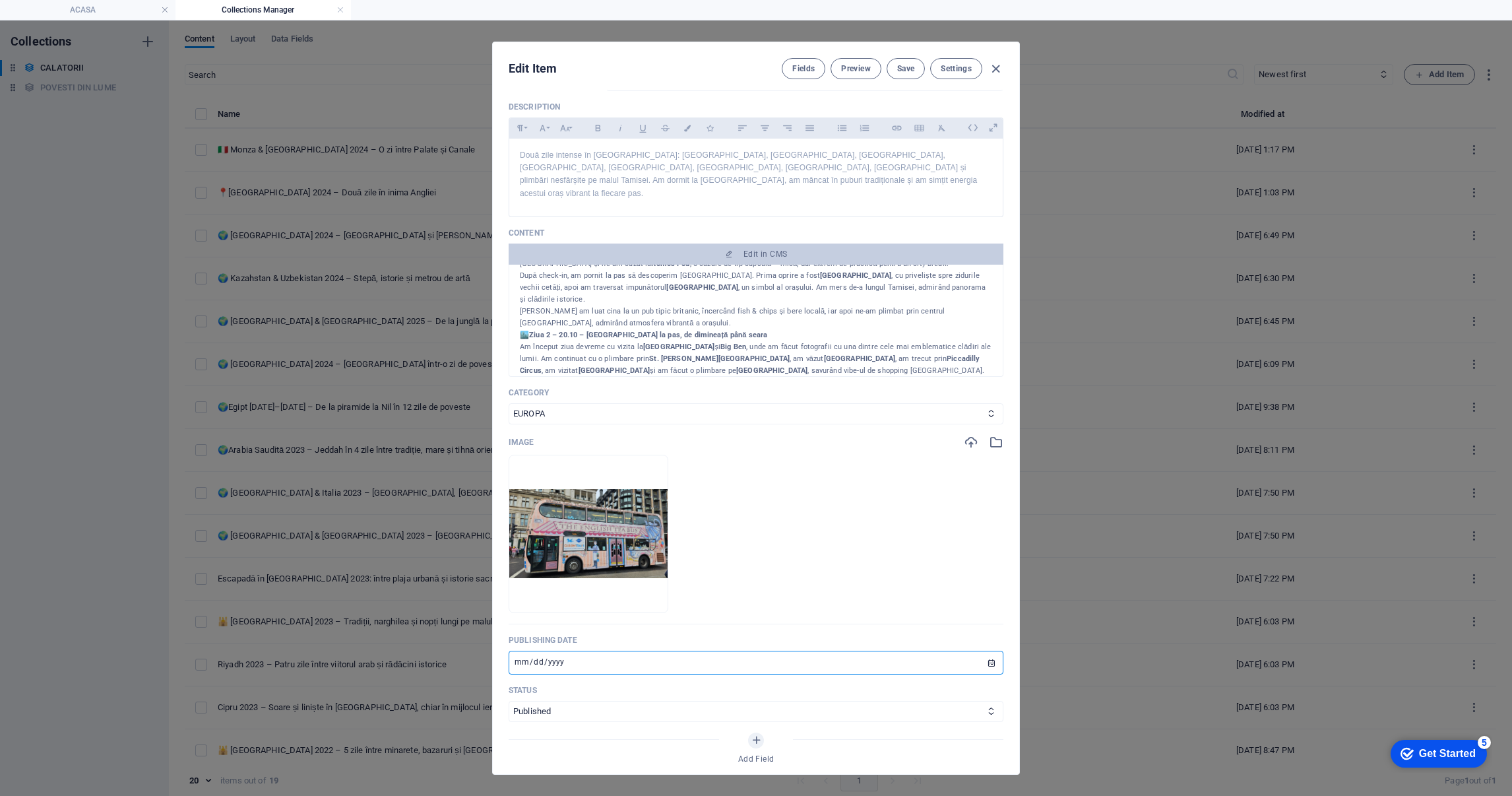
scroll to position [296, 0]
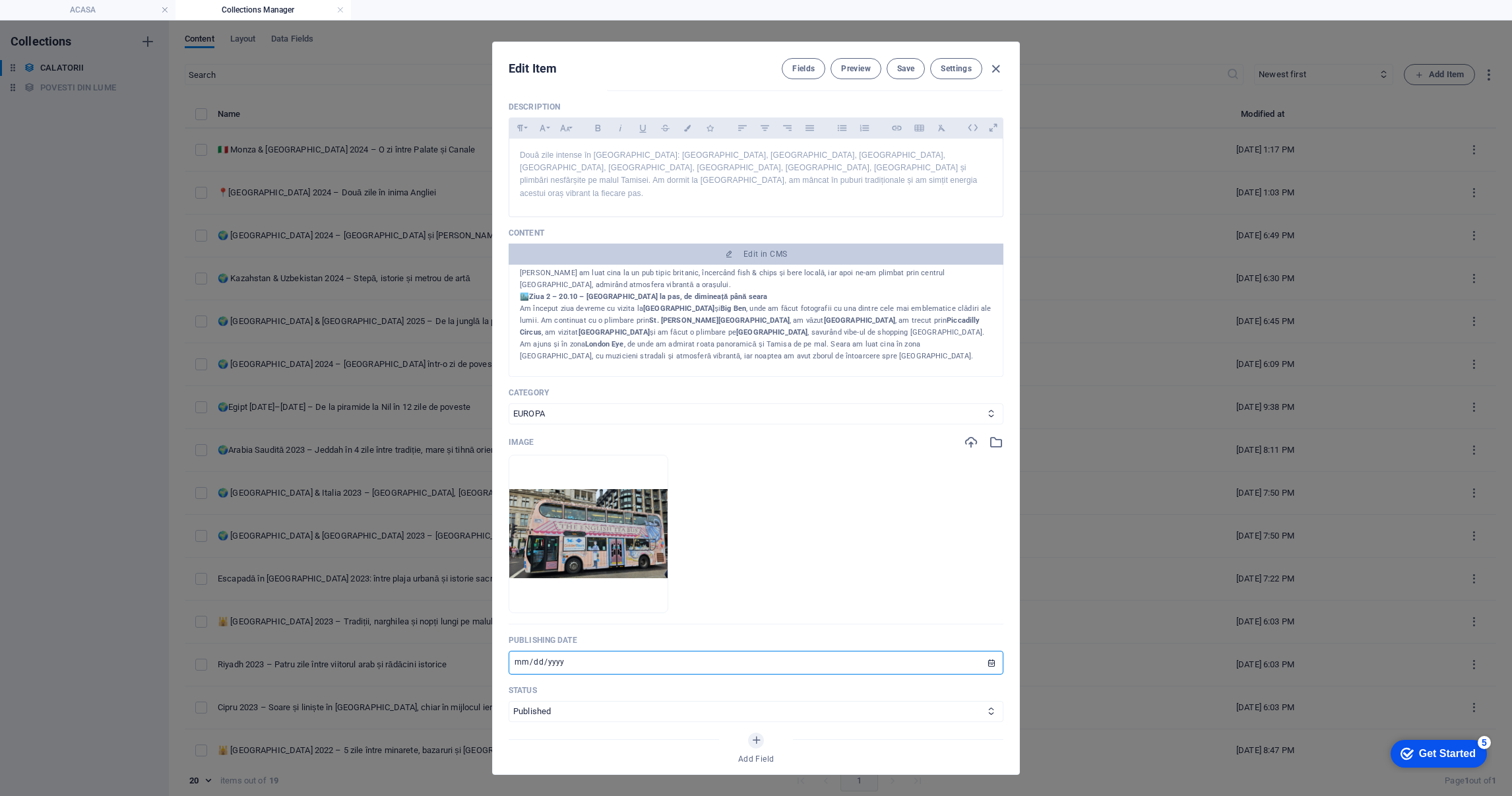
click at [516, 653] on input "[DATE]" at bounding box center [756, 662] width 495 height 24
click at [899, 64] on span "Save" at bounding box center [906, 68] width 17 height 10
click at [997, 62] on icon "button" at bounding box center [995, 68] width 15 height 15
type input "[DATE]"
type input "[GEOGRAPHIC_DATA]-2024-doua-zile-in-[GEOGRAPHIC_DATA]-angliei"
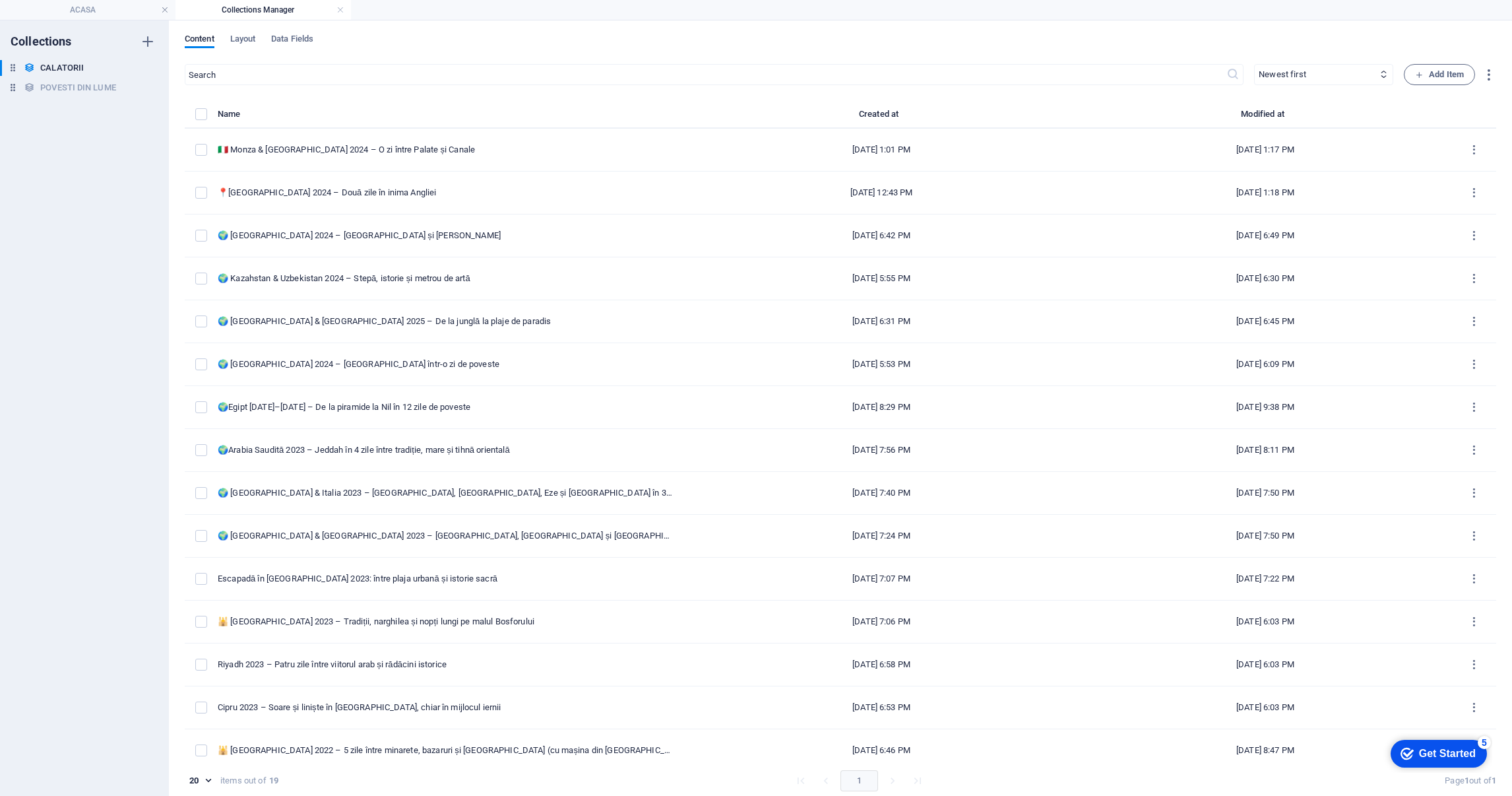
scroll to position [0, 0]
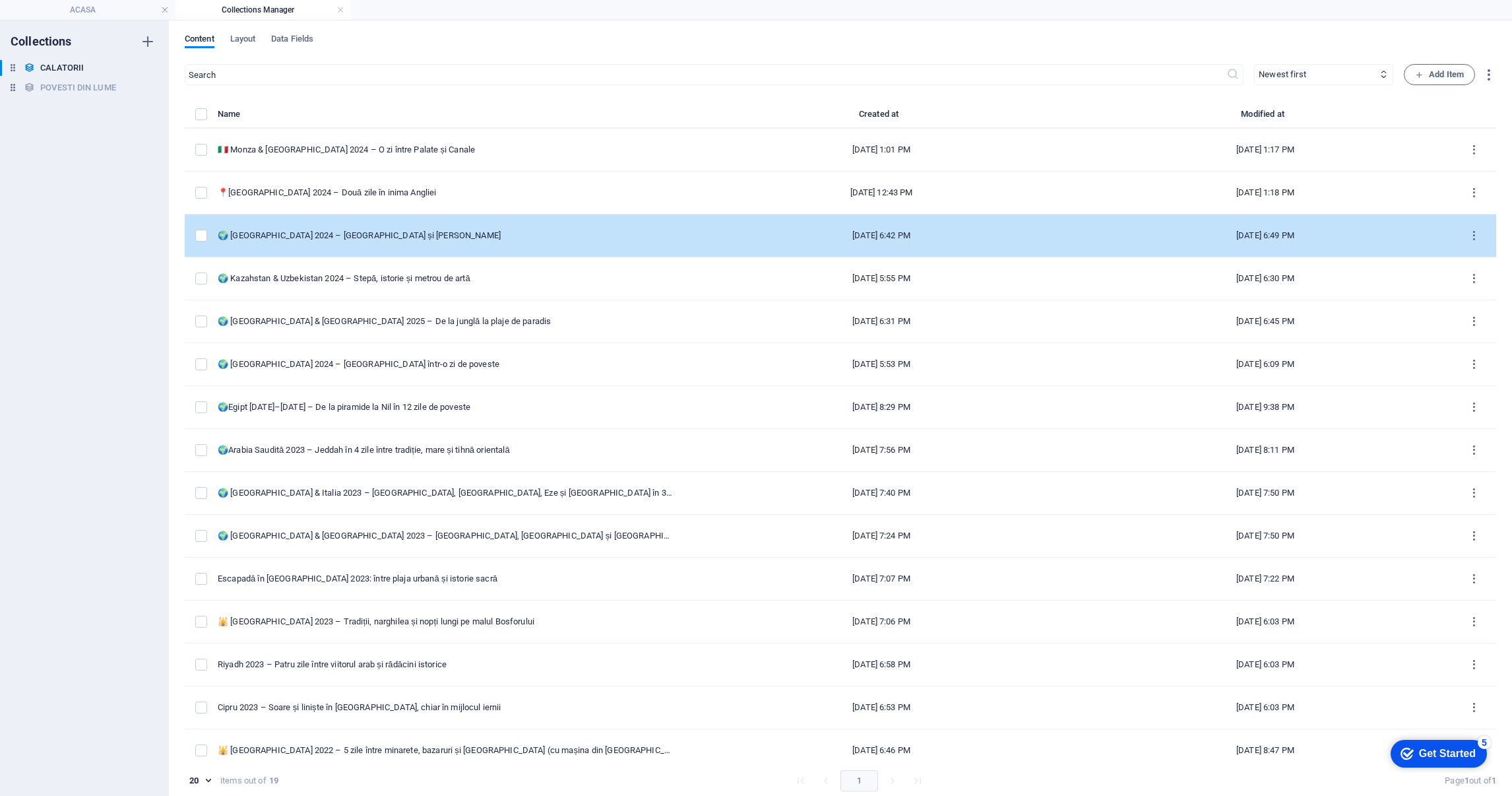
click at [438, 237] on div "🌍 [GEOGRAPHIC_DATA] 2024 – [GEOGRAPHIC_DATA] și [PERSON_NAME]" at bounding box center [445, 235] width 456 height 12
select select "EUROPA"
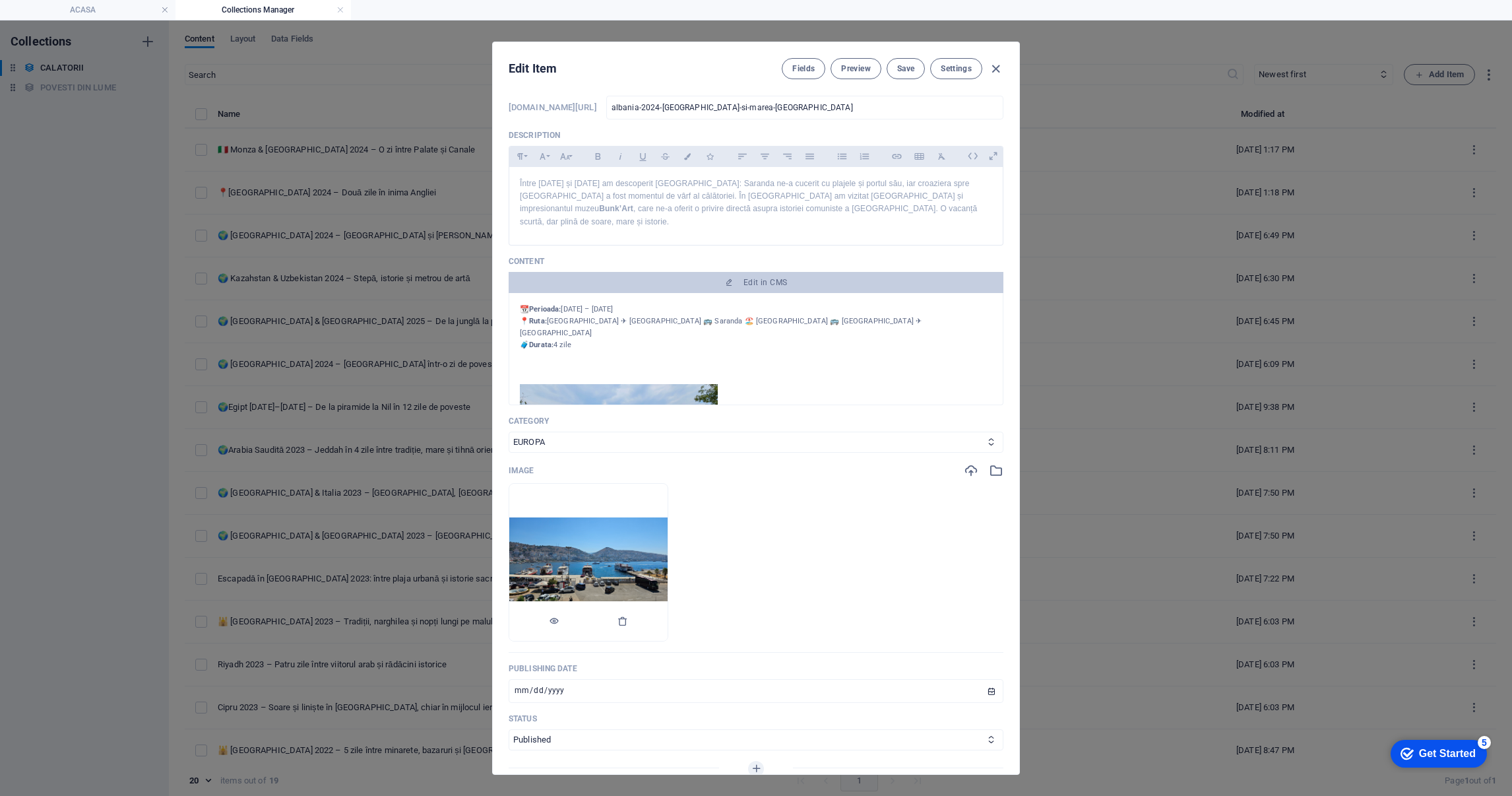
scroll to position [99, 0]
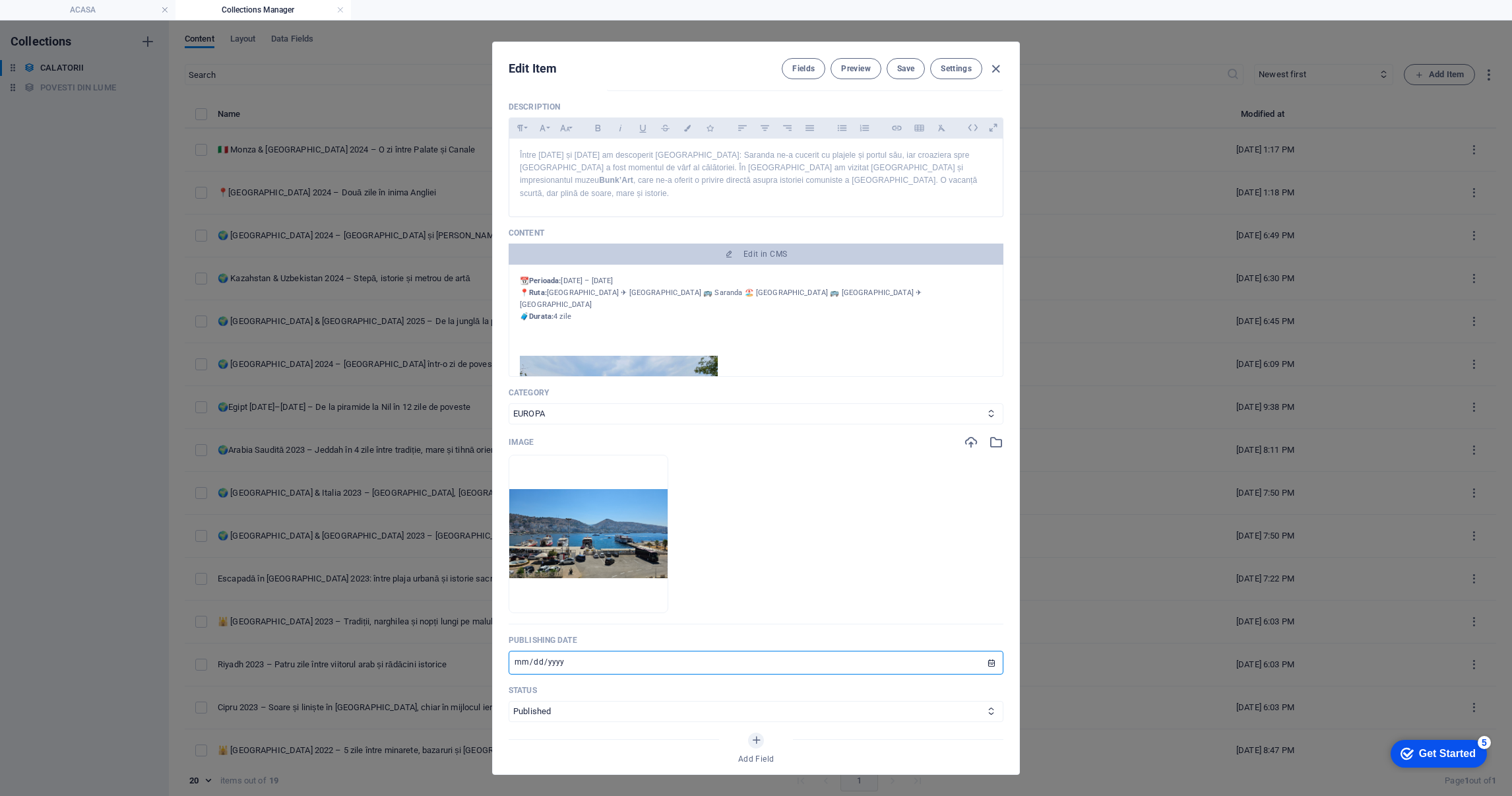
click at [520, 651] on input "[DATE]" at bounding box center [756, 662] width 495 height 24
click at [532, 653] on input "[DATE]" at bounding box center [756, 662] width 495 height 24
click at [906, 71] on span "Save" at bounding box center [906, 68] width 17 height 10
click at [994, 70] on icon "button" at bounding box center [995, 68] width 15 height 15
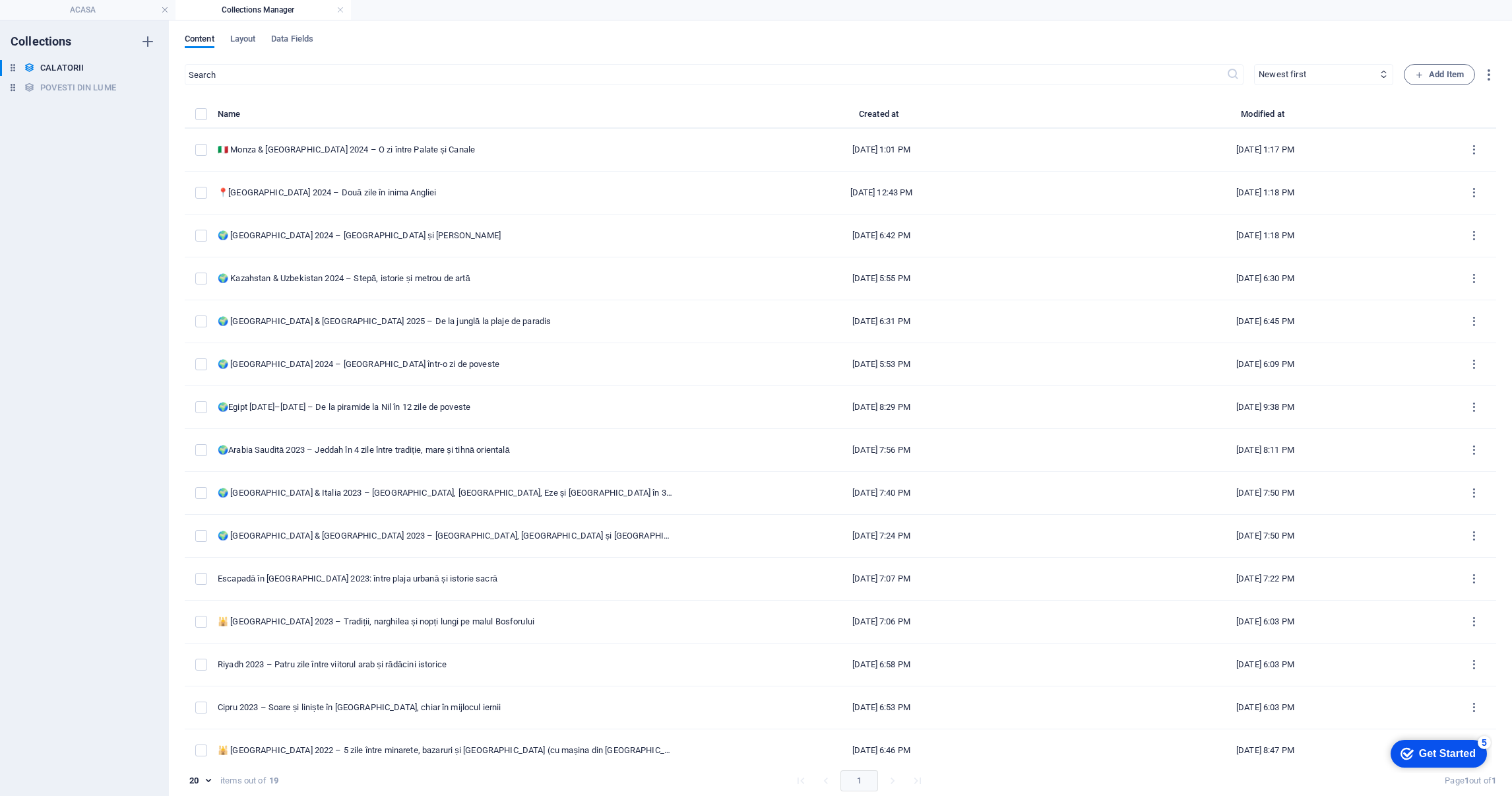
type input "[DATE]"
type input "albania-2024-[GEOGRAPHIC_DATA]-si-marea-[GEOGRAPHIC_DATA]"
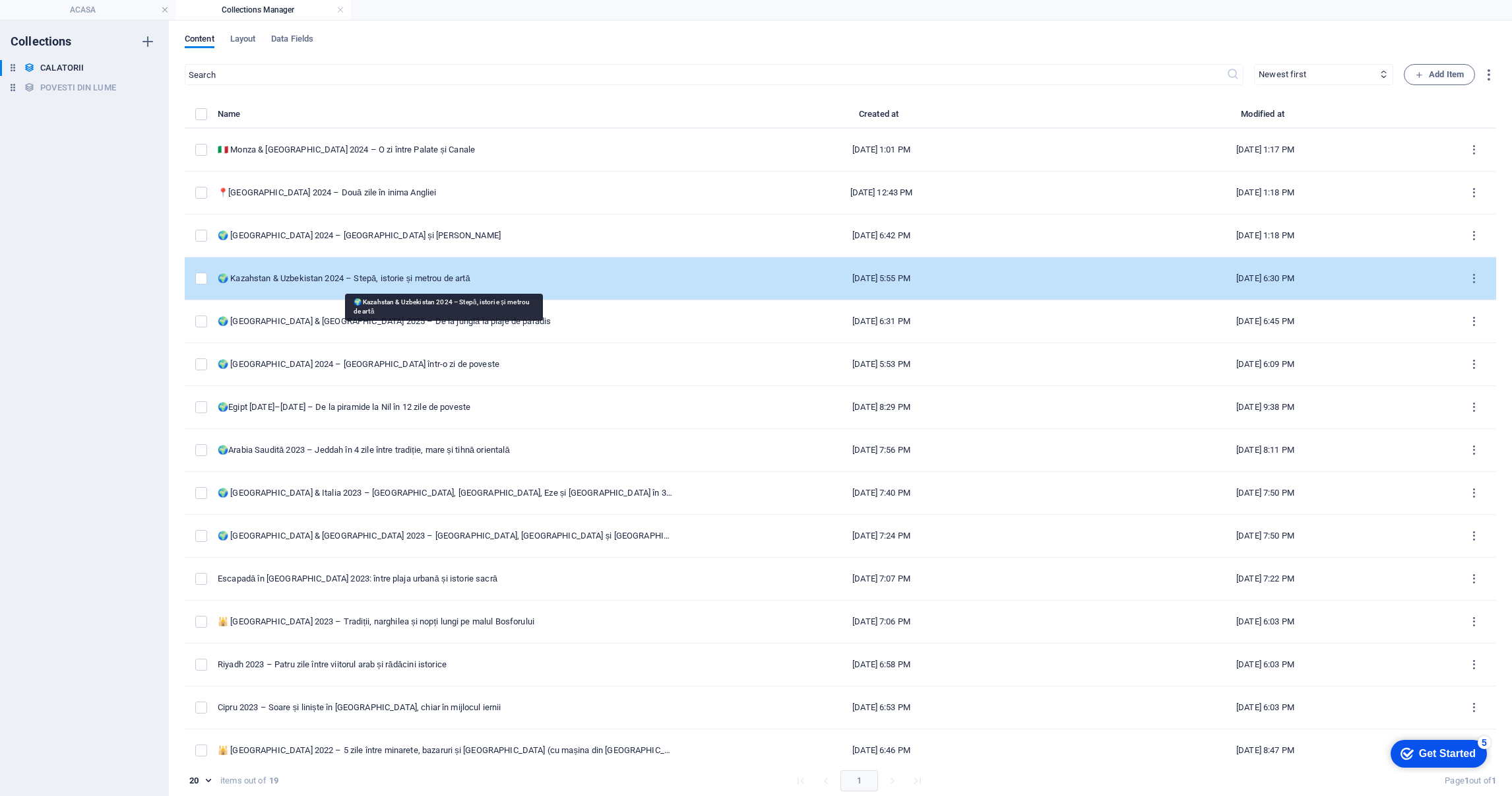
click at [377, 275] on div "🌍 Kazahstan & Uzbekistan 2024 – Stepă, istorie și metrou de artă" at bounding box center [445, 278] width 456 height 12
select select "ASIA"
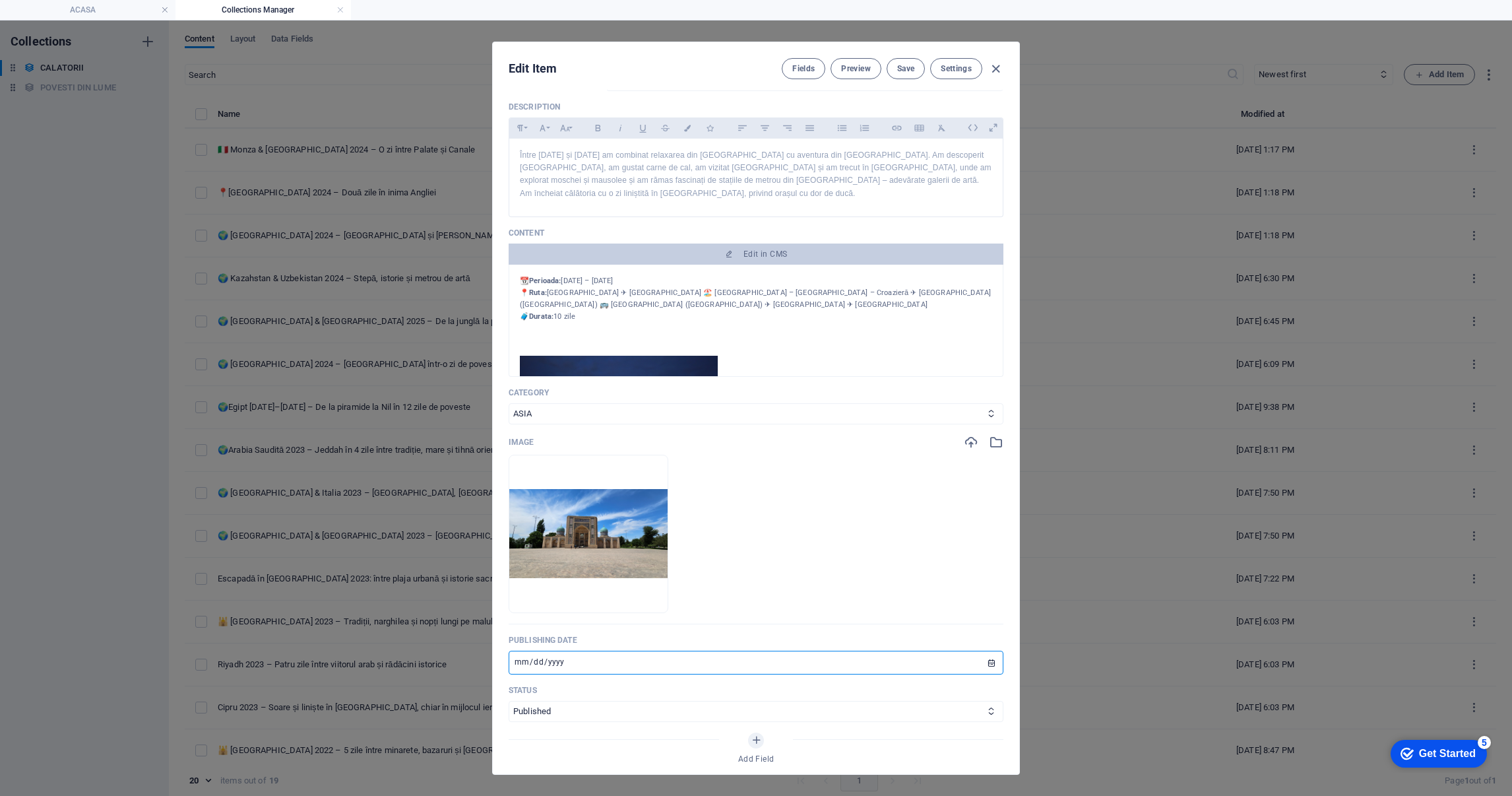
click at [517, 665] on input "[DATE]" at bounding box center [756, 662] width 495 height 24
type input "[DATE]"
click at [905, 66] on span "Save" at bounding box center [906, 68] width 17 height 10
drag, startPoint x: 992, startPoint y: 68, endPoint x: 866, endPoint y: 303, distance: 266.6
click at [866, 303] on div "Edit Item Fields Preview Save Settings Name 🌍 [GEOGRAPHIC_DATA] & [GEOGRAPHIC_D…" at bounding box center [756, 409] width 526 height 732
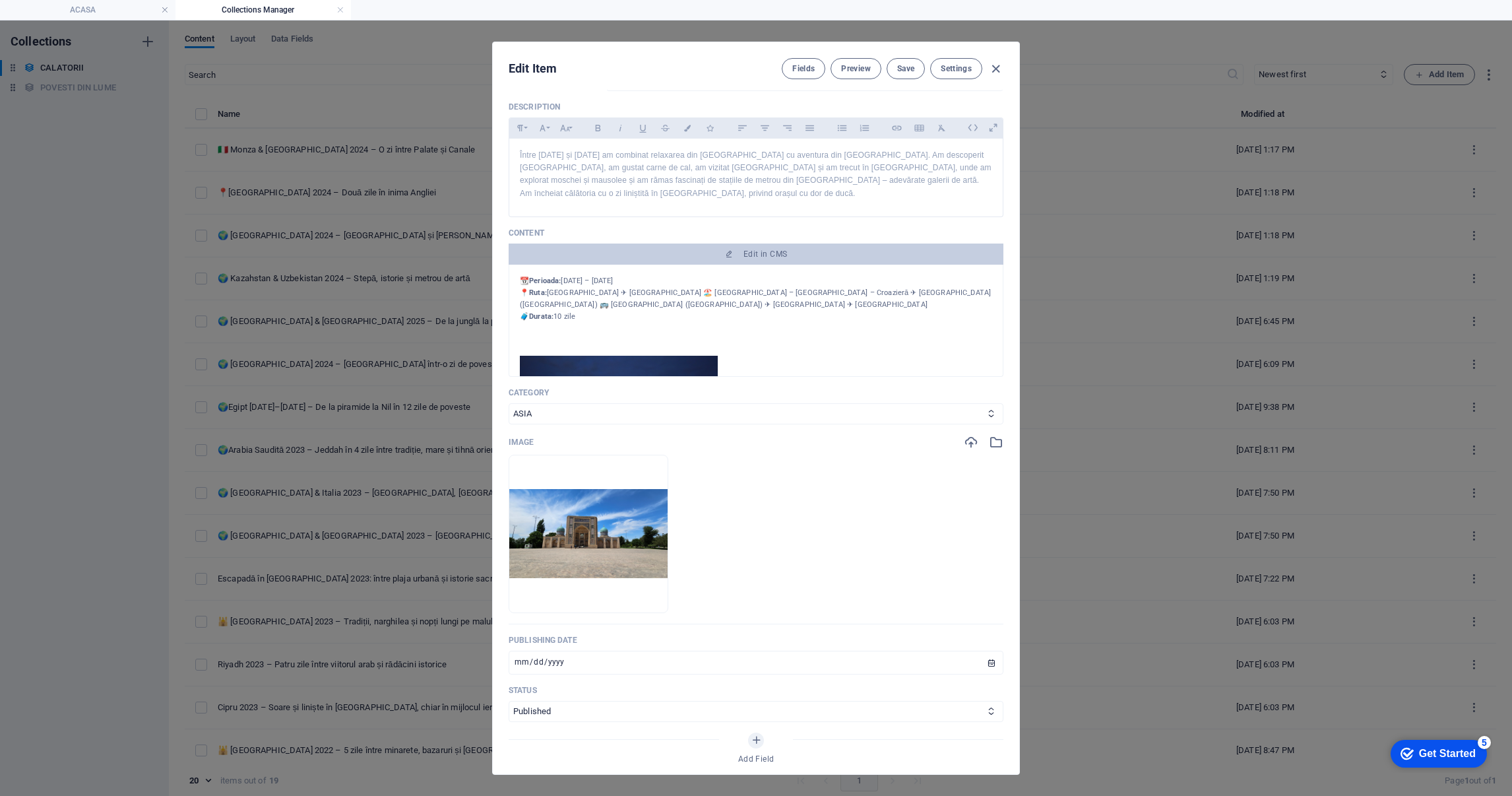
scroll to position [0, 0]
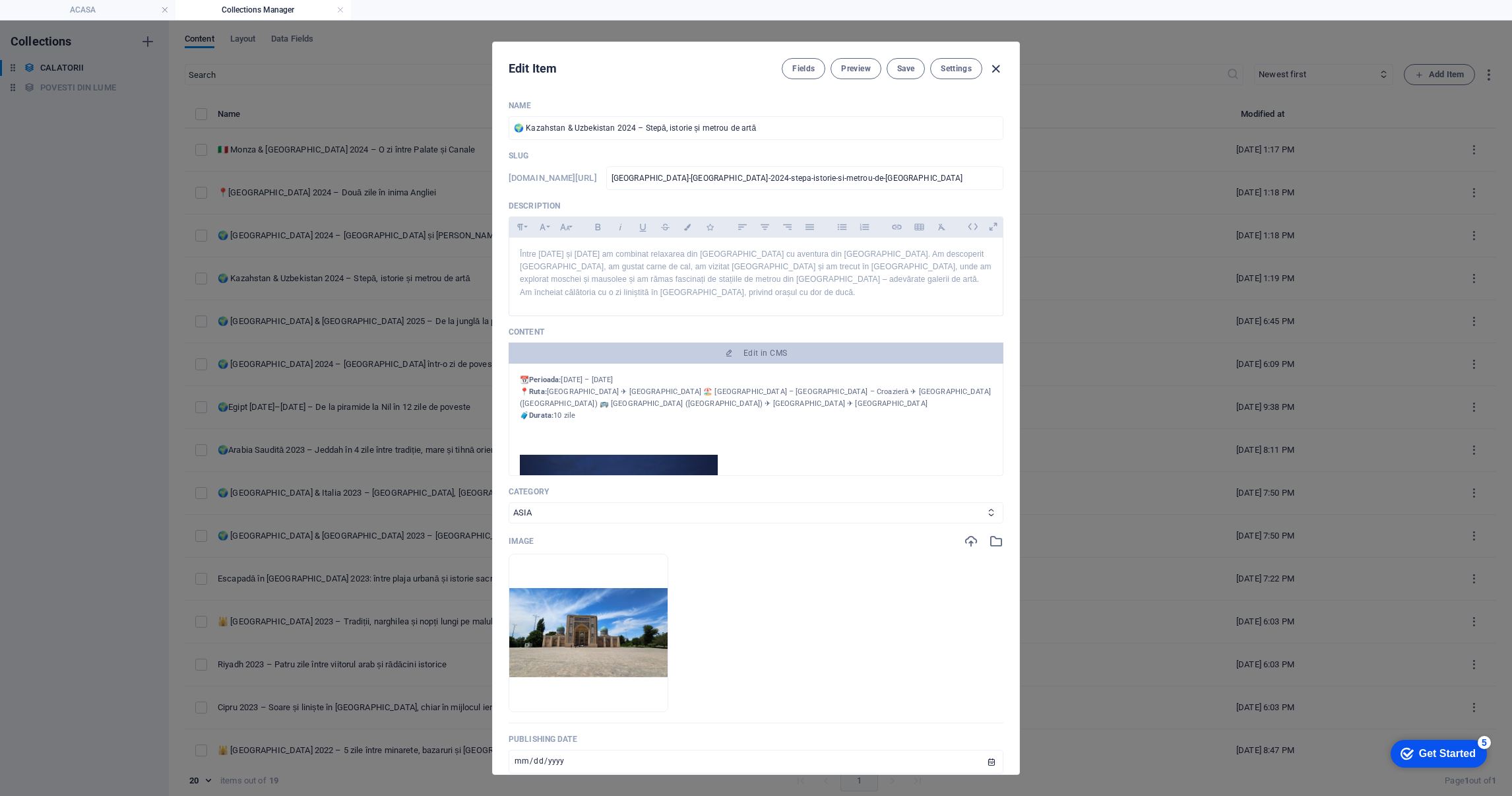
click at [991, 67] on icon "button" at bounding box center [995, 68] width 15 height 15
type input "[DATE]"
type input "[GEOGRAPHIC_DATA]-[GEOGRAPHIC_DATA]-2024-stepa-istorie-si-metrou-de-[GEOGRAPHIC…"
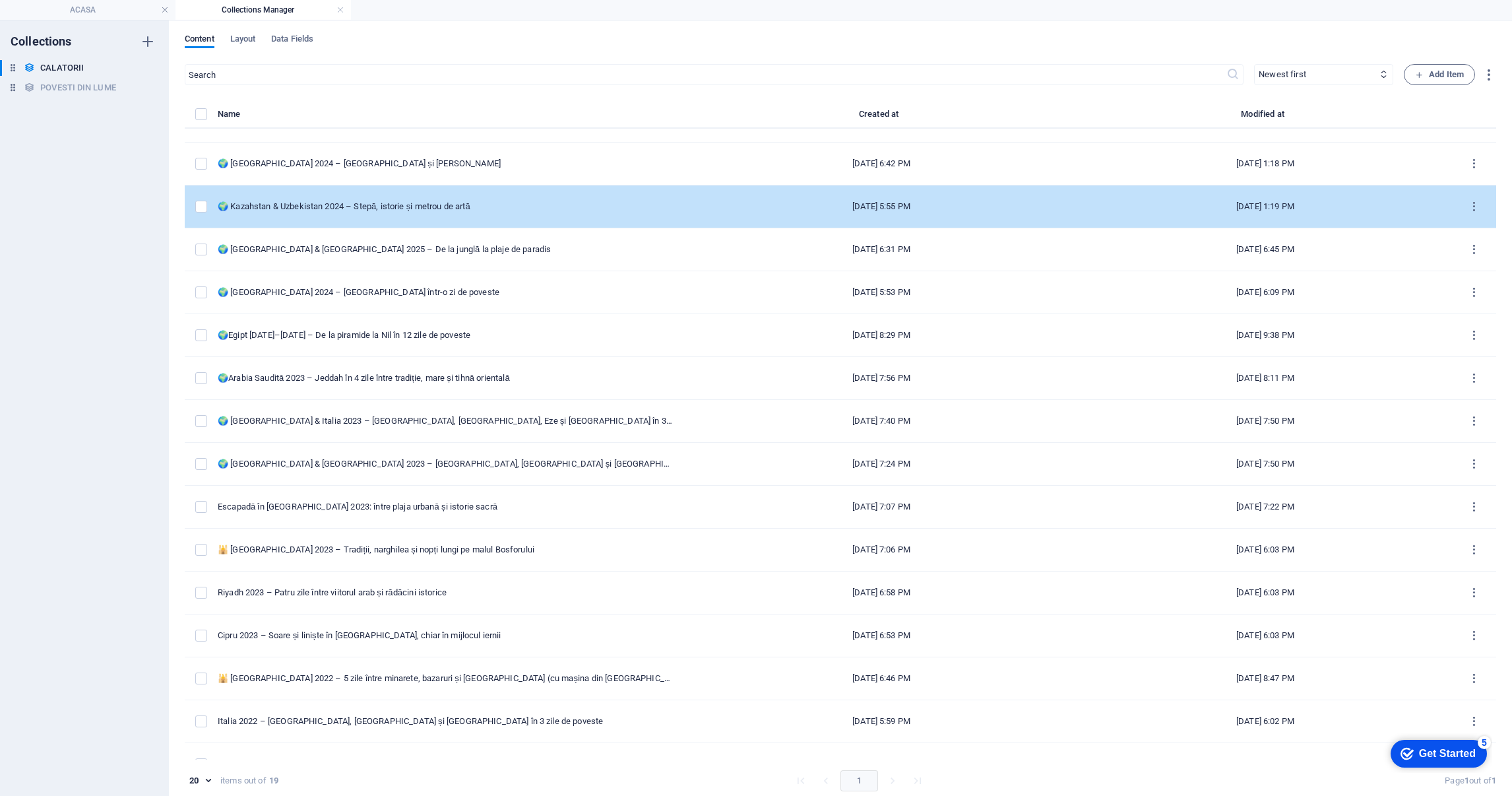
scroll to position [99, 0]
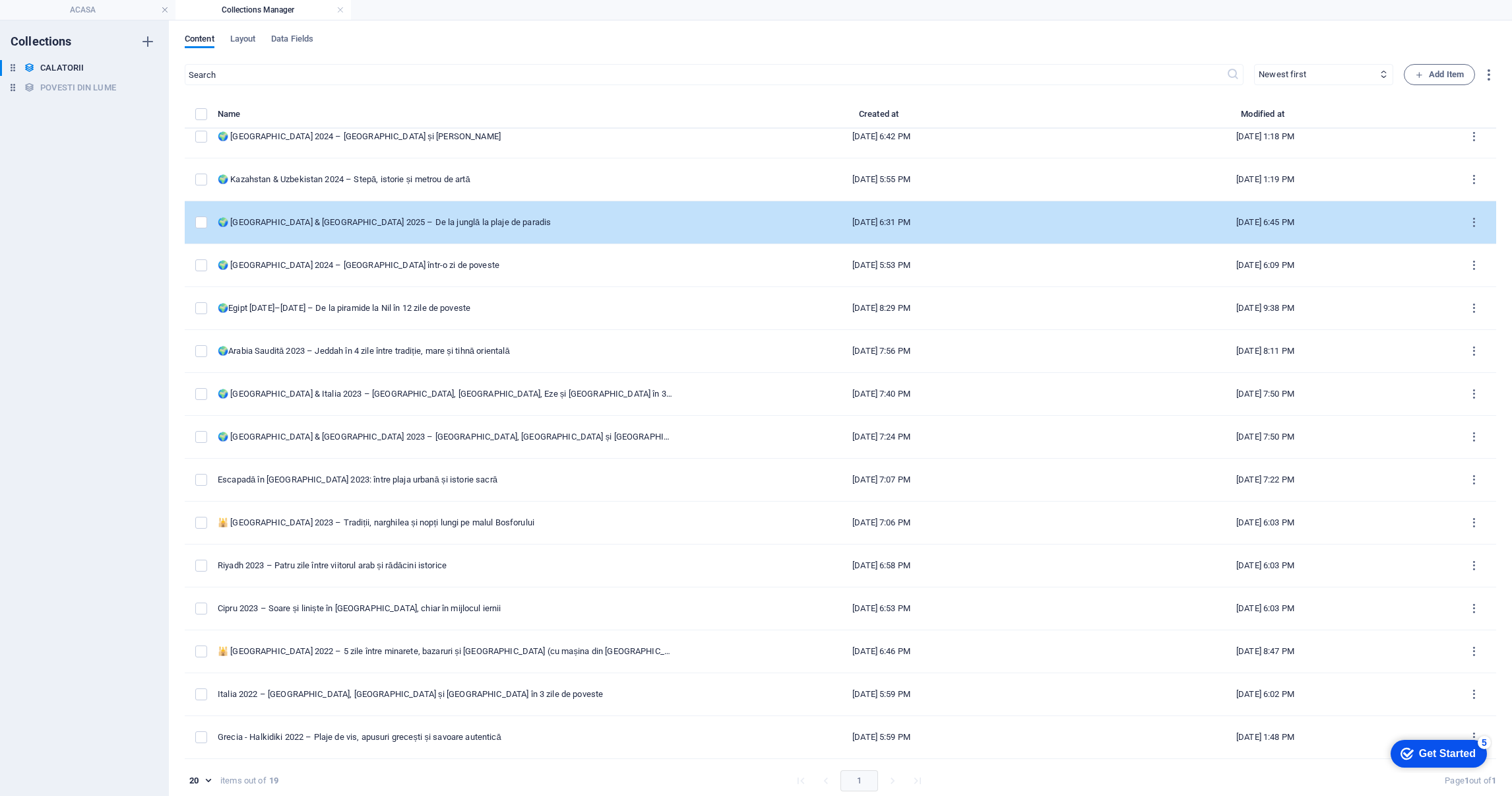
click at [412, 229] on td "🌍 [GEOGRAPHIC_DATA] & [GEOGRAPHIC_DATA] 2025 – De la junglă la plaje de paradis" at bounding box center [451, 222] width 467 height 43
select select "AMERICA CENTRALA"
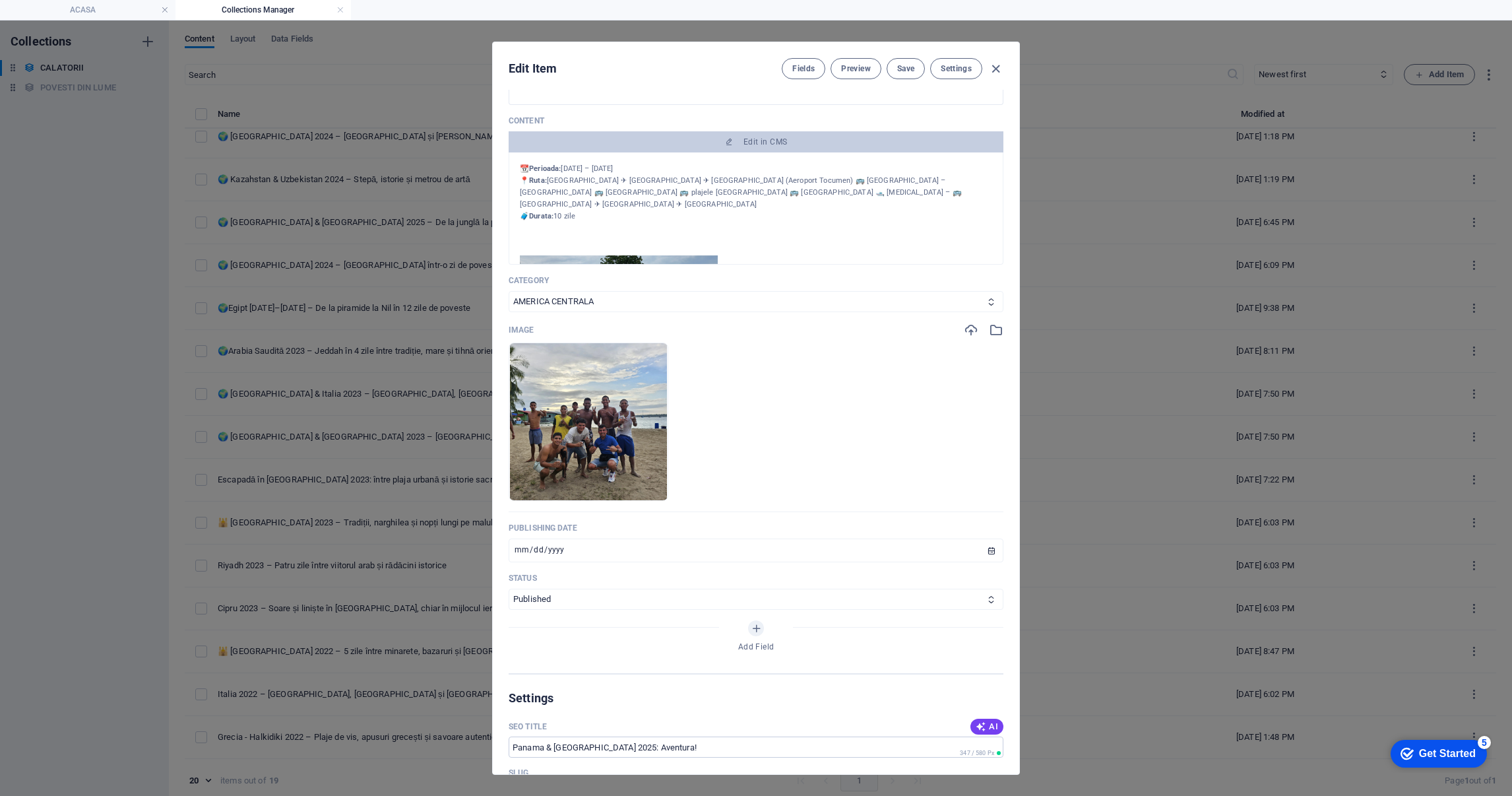
scroll to position [198, 0]
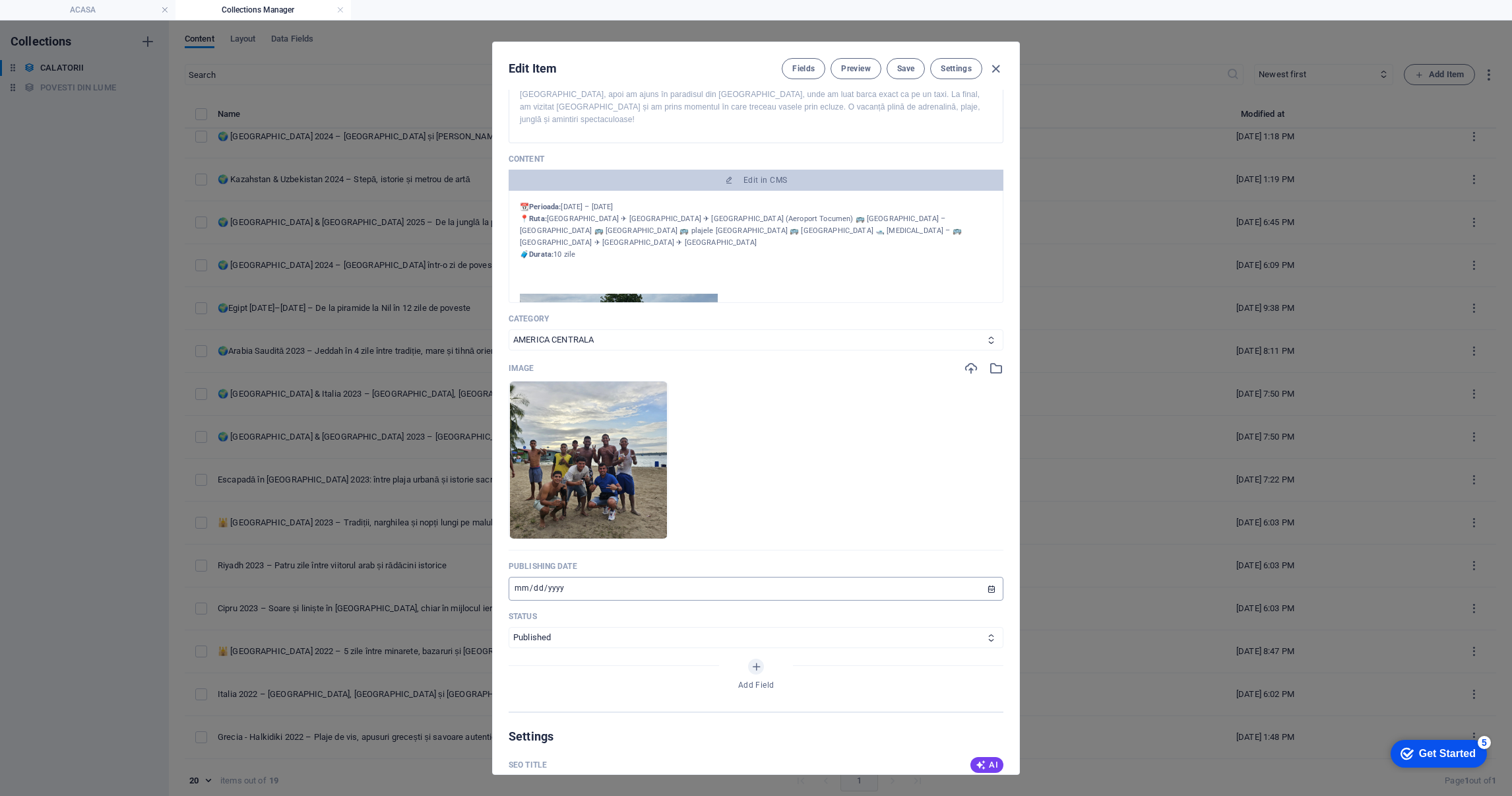
click at [518, 577] on input "[DATE]" at bounding box center [756, 589] width 495 height 24
click at [909, 67] on span "Save" at bounding box center [906, 68] width 17 height 10
click at [996, 70] on icon "button" at bounding box center [995, 68] width 15 height 15
type input "[DATE]"
type input "panama-costa-rica-2025-de-la-jungla-[GEOGRAPHIC_DATA]-de-paradis"
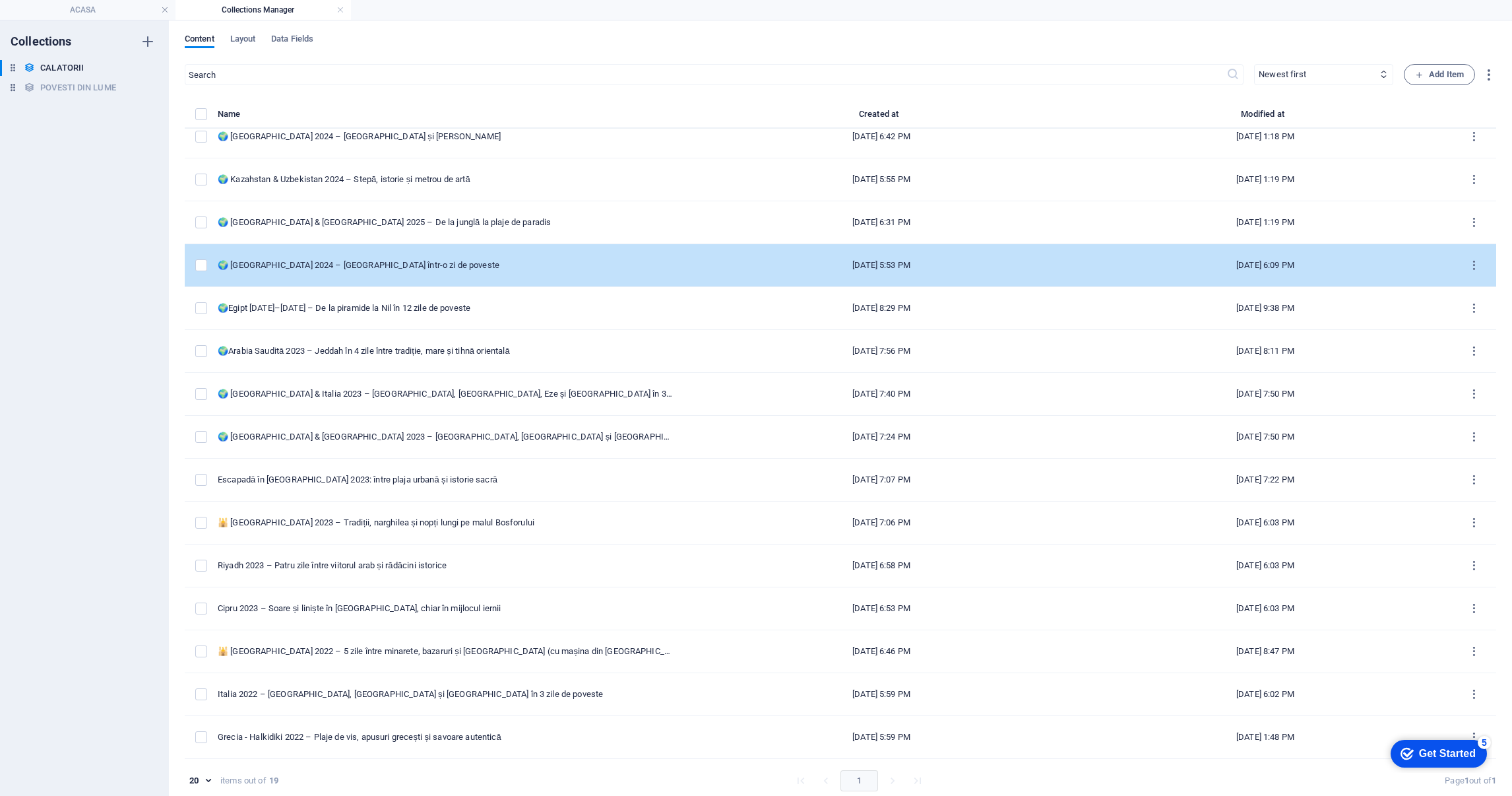
click at [351, 272] on td "🌍 [GEOGRAPHIC_DATA] 2024 – [GEOGRAPHIC_DATA] într-o zi de poveste" at bounding box center [451, 266] width 467 height 43
select select "EUROPA"
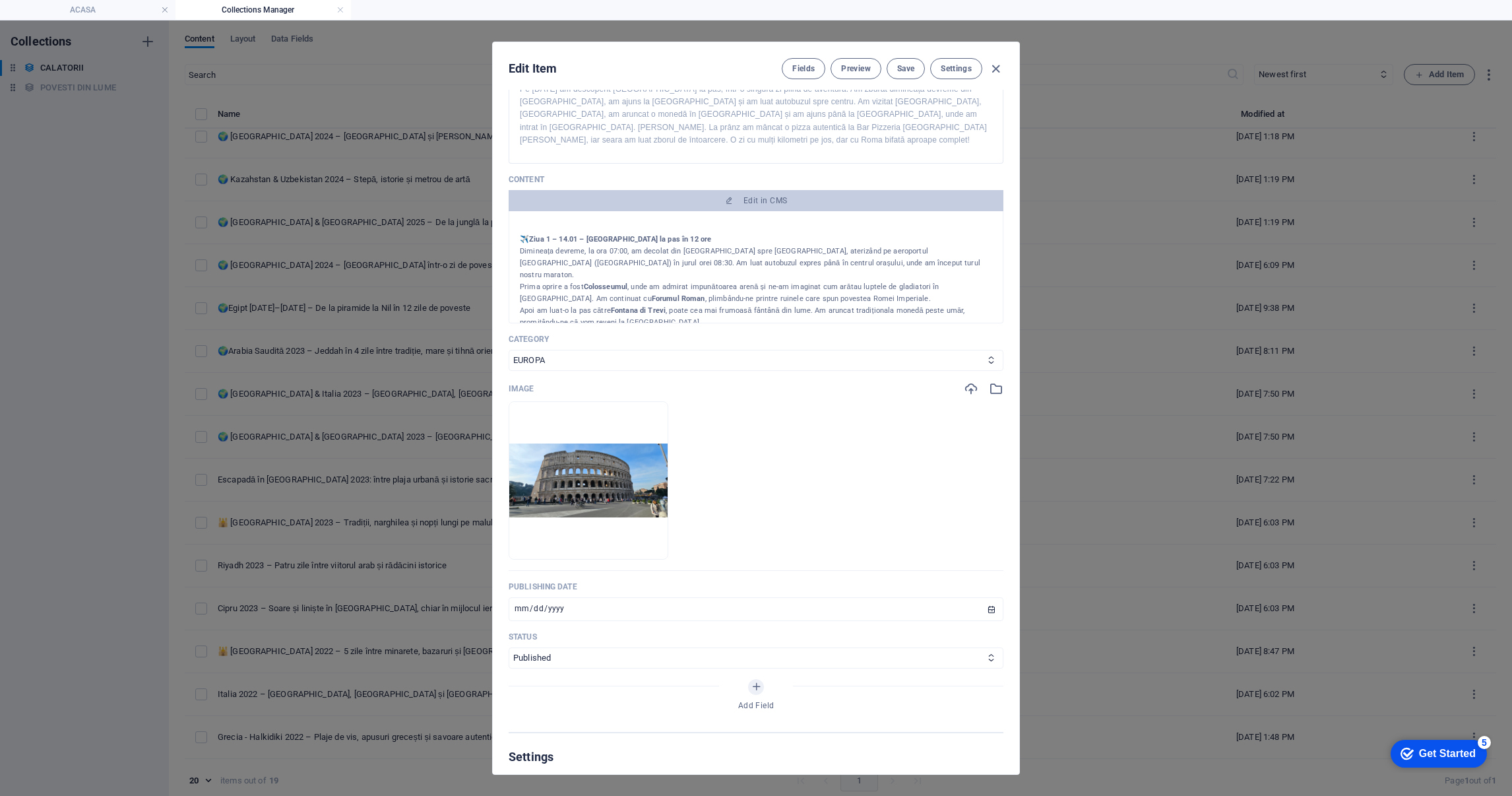
scroll to position [494, 0]
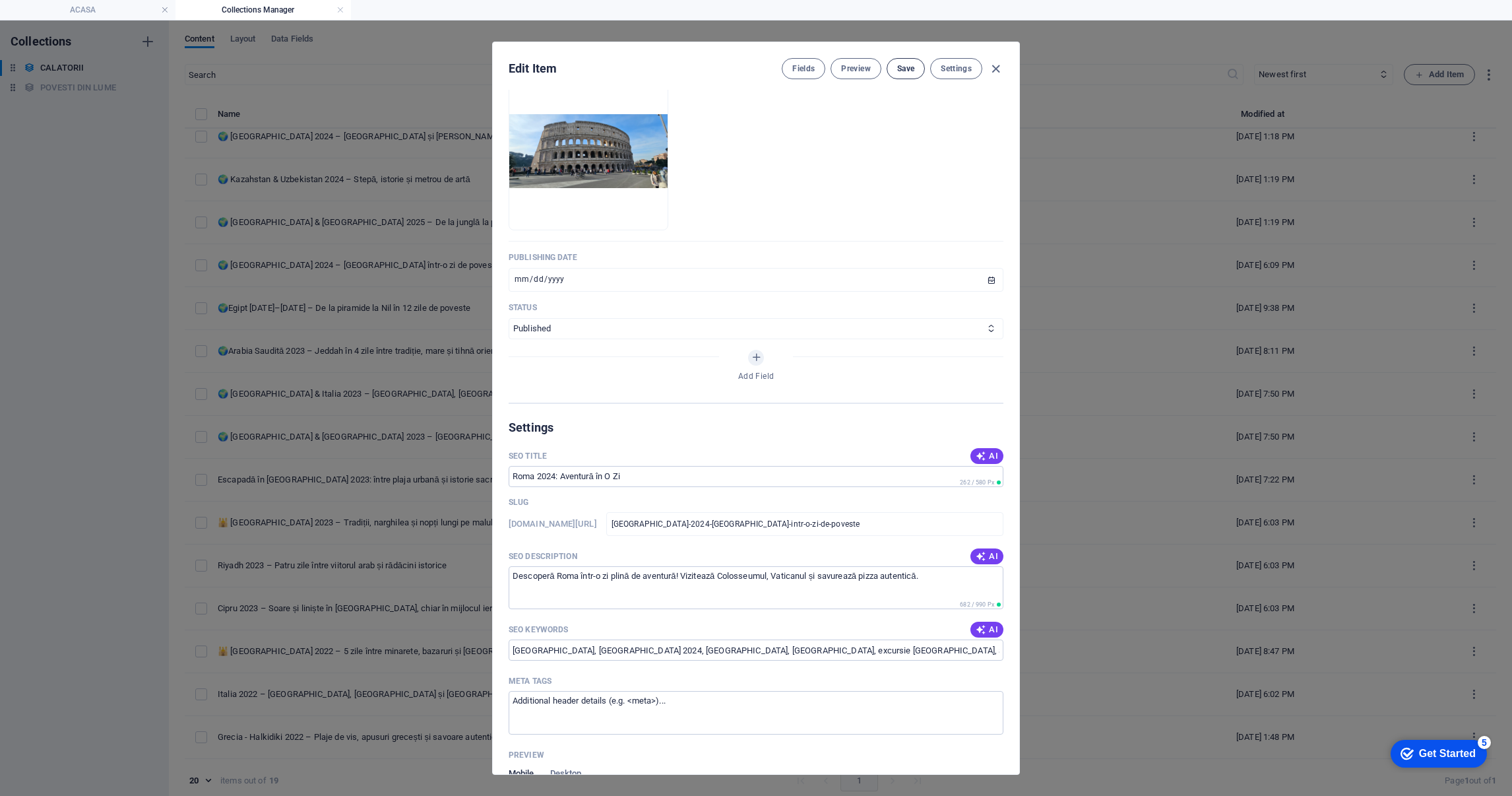
click at [905, 73] on span "Save" at bounding box center [906, 68] width 17 height 10
click at [994, 70] on icon "button" at bounding box center [995, 68] width 15 height 15
type input "[DATE]"
type input "[GEOGRAPHIC_DATA]-2024-[GEOGRAPHIC_DATA]-intr-o-zi-de-poveste"
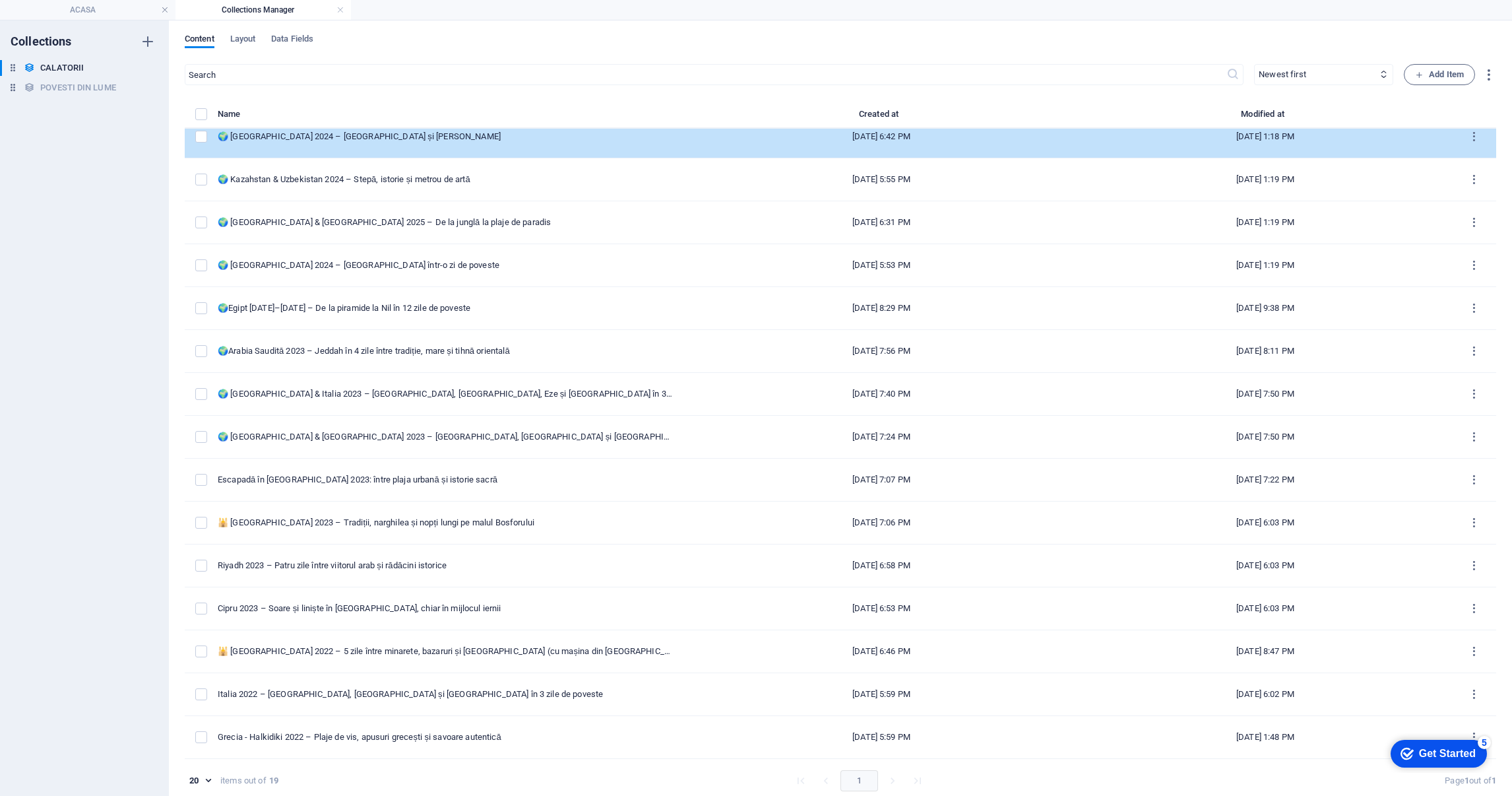
scroll to position [416, 0]
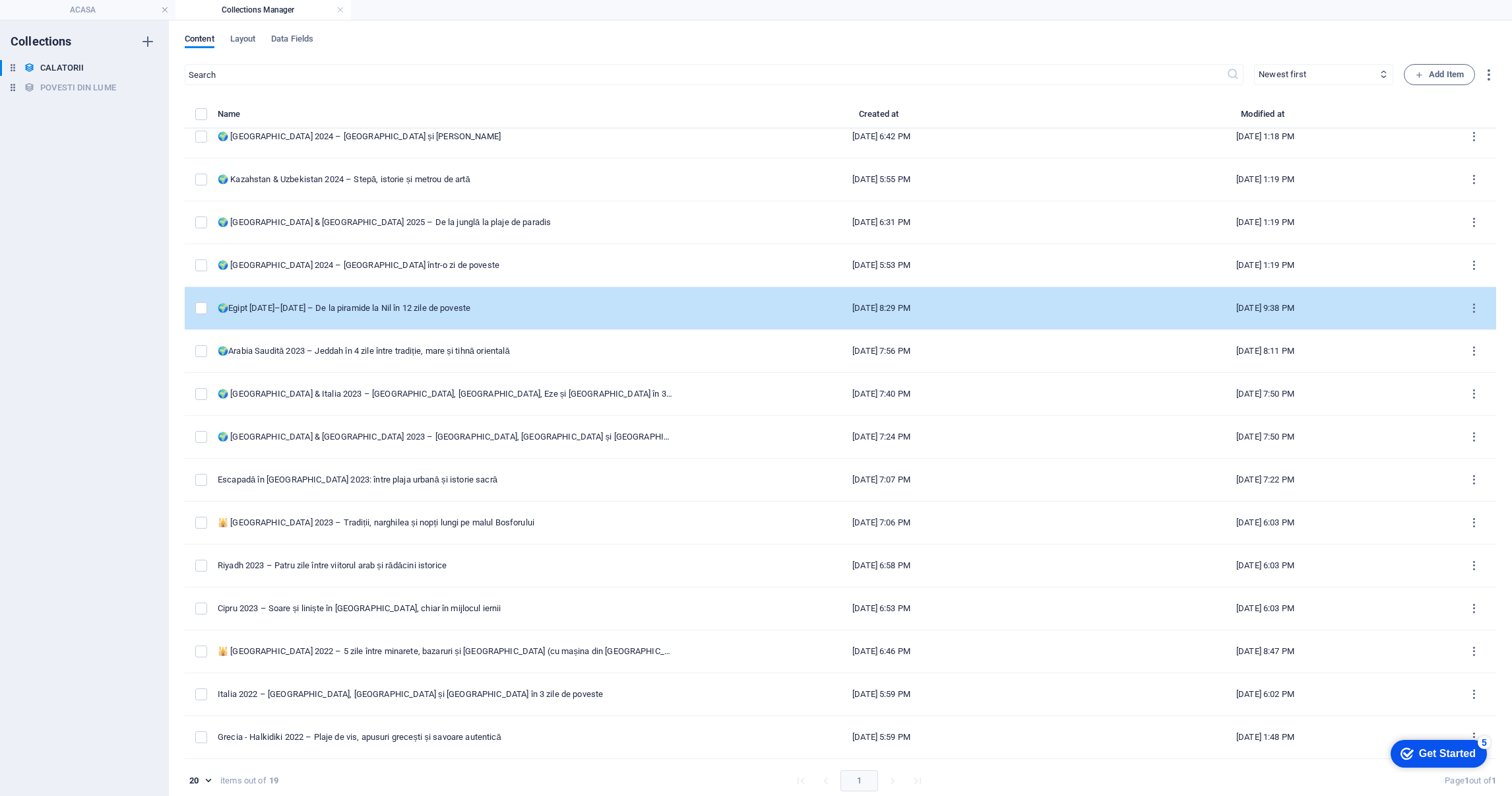
click at [296, 307] on div "🌍Egipt [DATE]–[DATE] – De la piramide la Nil în 12 zile de poveste" at bounding box center [445, 308] width 456 height 12
select select "[GEOGRAPHIC_DATA]"
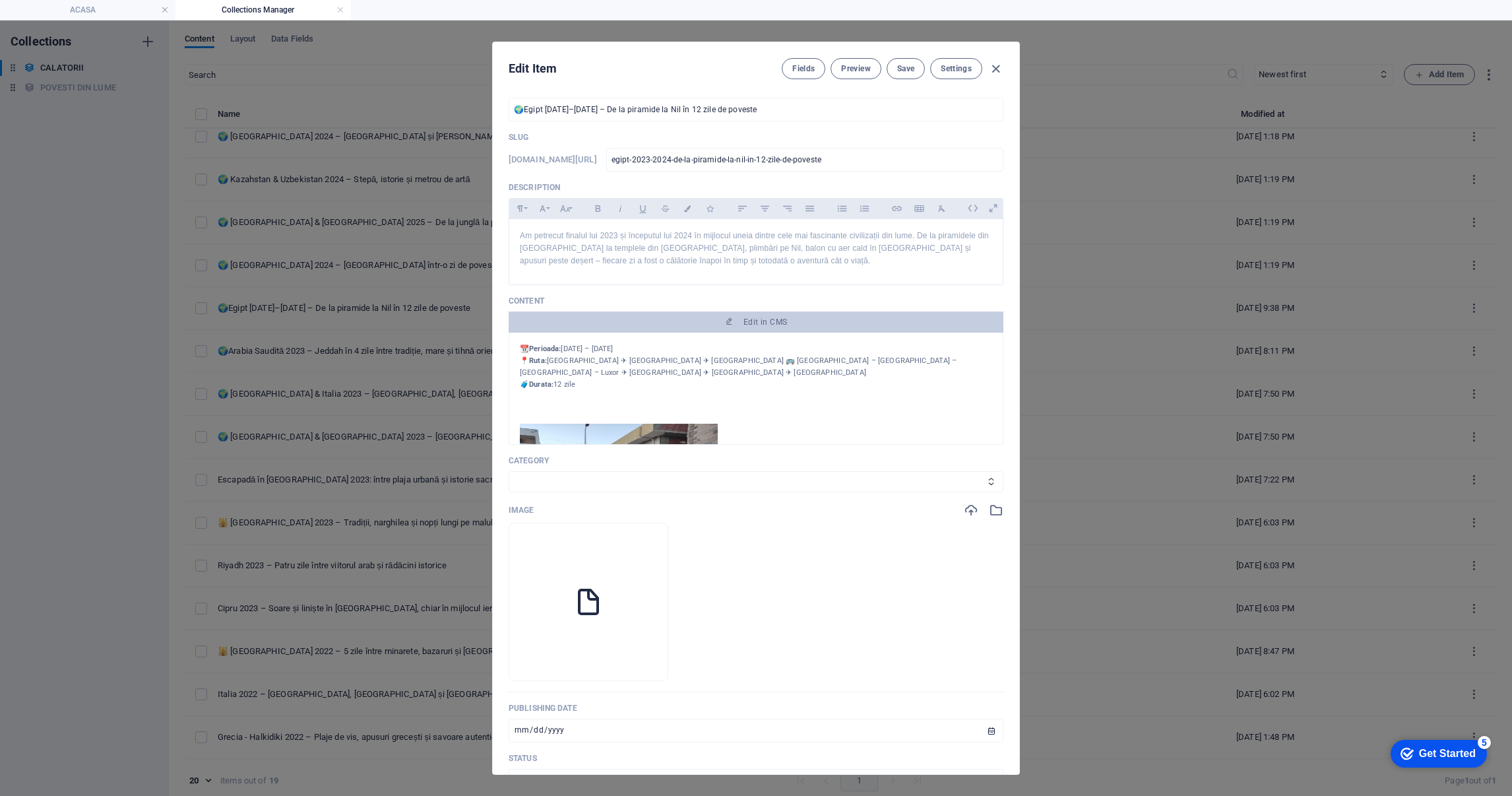
scroll to position [0, 0]
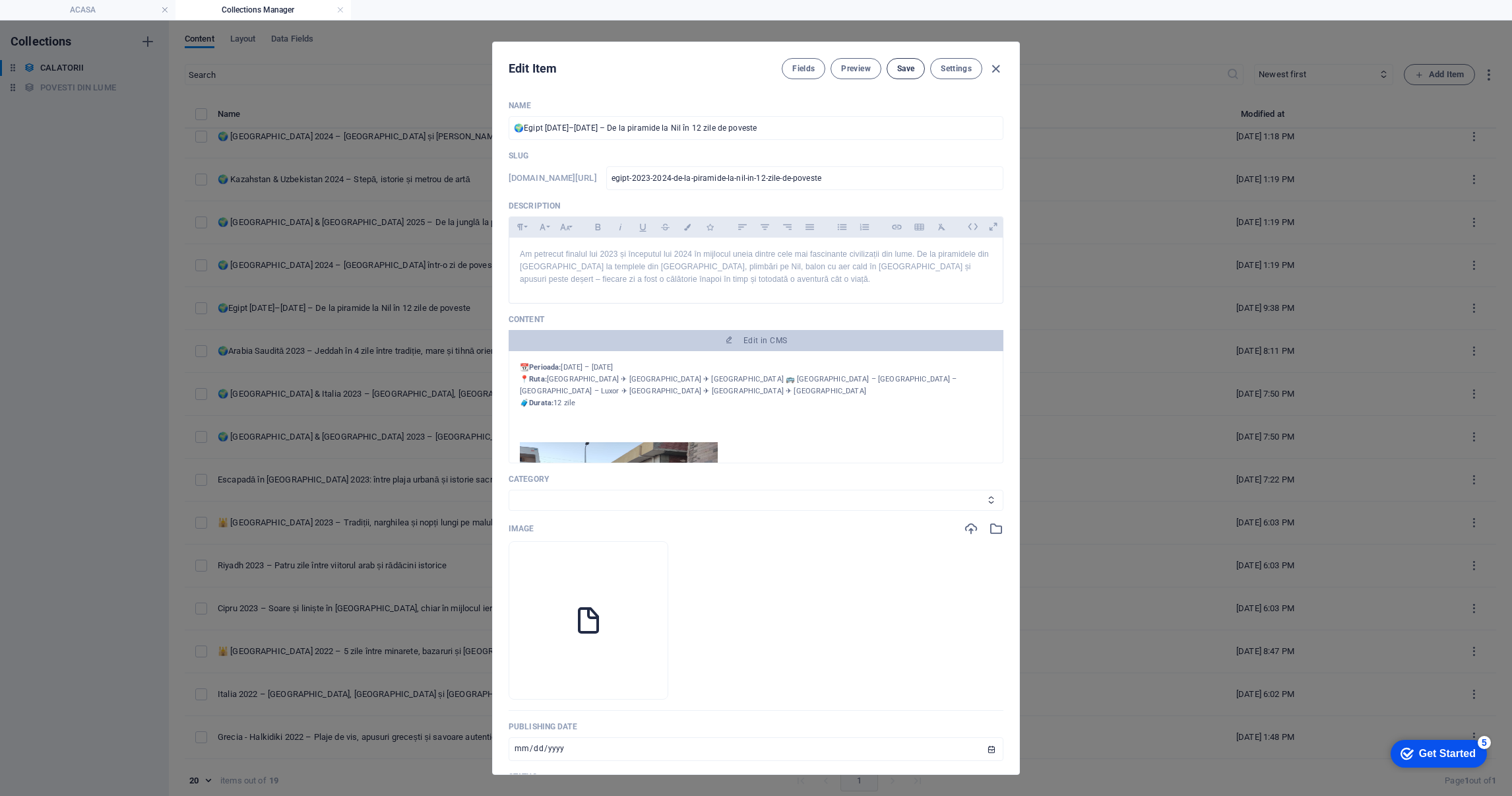
click at [907, 72] on span "Save" at bounding box center [906, 68] width 17 height 10
click at [993, 66] on icon "button" at bounding box center [995, 68] width 15 height 15
type input "[DATE]"
type input "egipt-2023-2024-de-la-piramide-la-nil-in-12-zile-de-poveste"
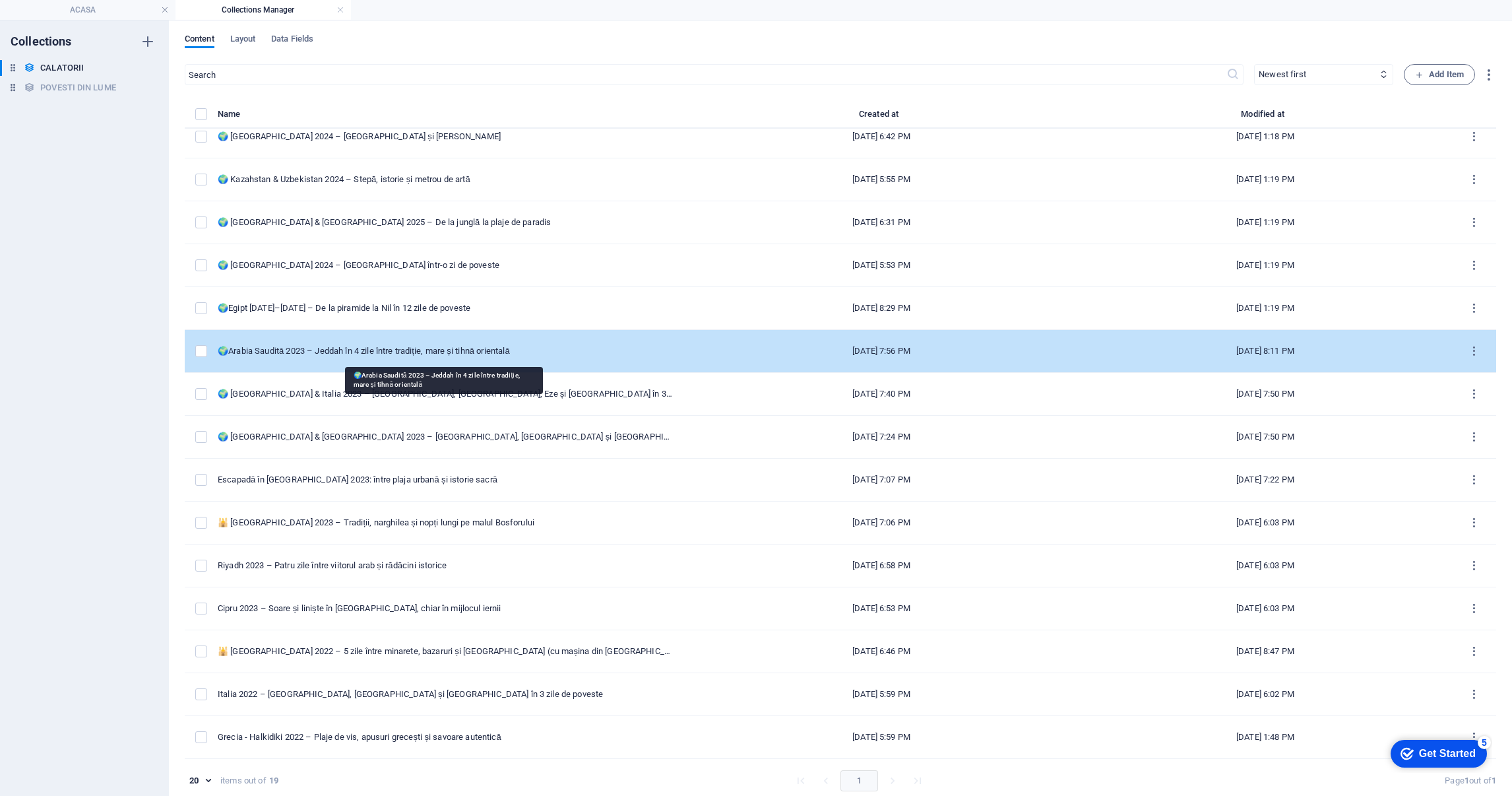
click at [344, 354] on div "🌍Arabia Saudită 2023 – Jeddah în 4 zile între tradiție, mare și tihnă orientală" at bounding box center [445, 350] width 456 height 12
select select "ASIA"
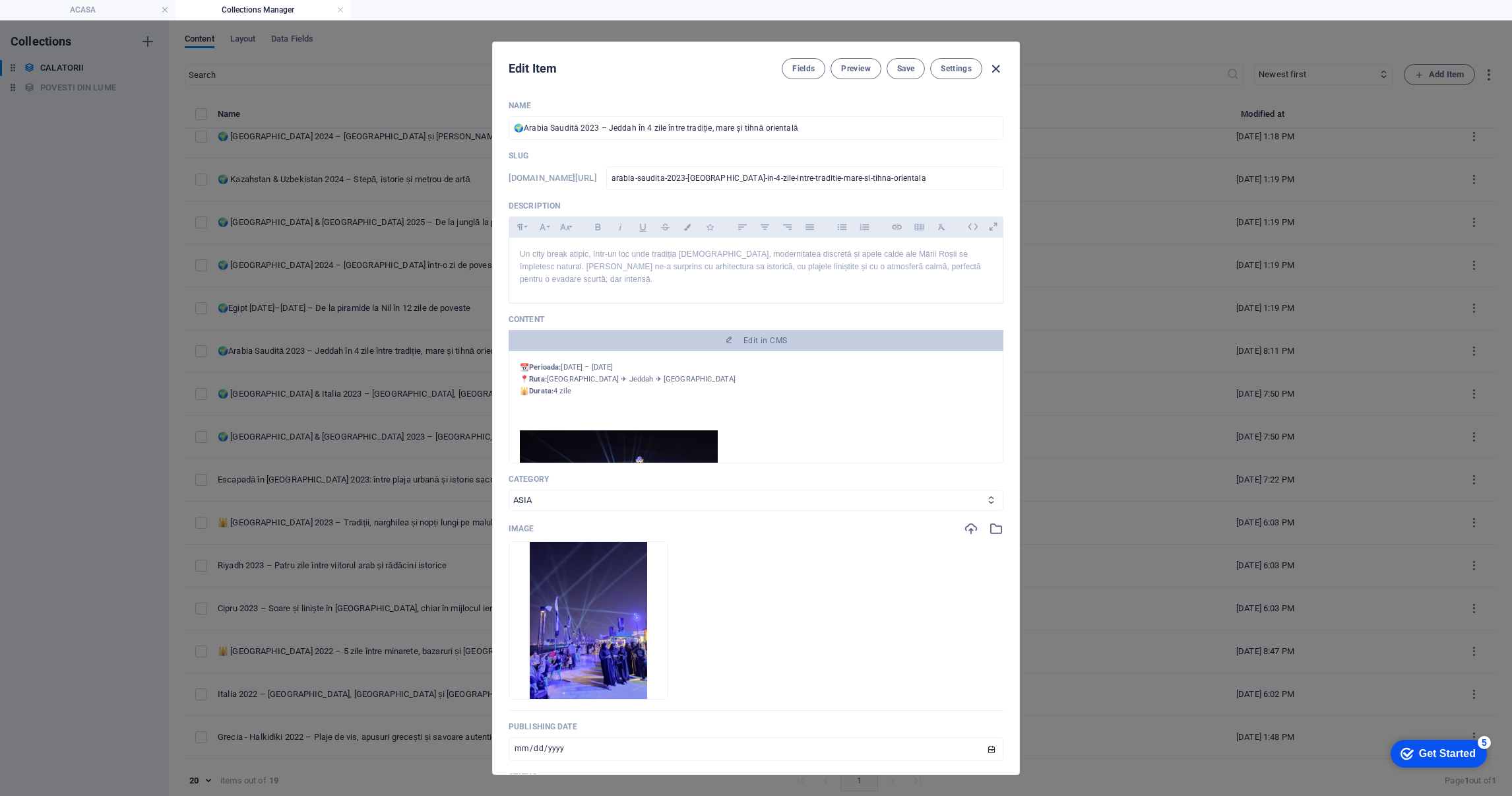
click at [998, 64] on icon "button" at bounding box center [995, 68] width 15 height 15
type input "[DATE]"
type input "arabia-saudita-2023-[GEOGRAPHIC_DATA]-in-4-zile-intre-traditie-mare-si-tihna-or…"
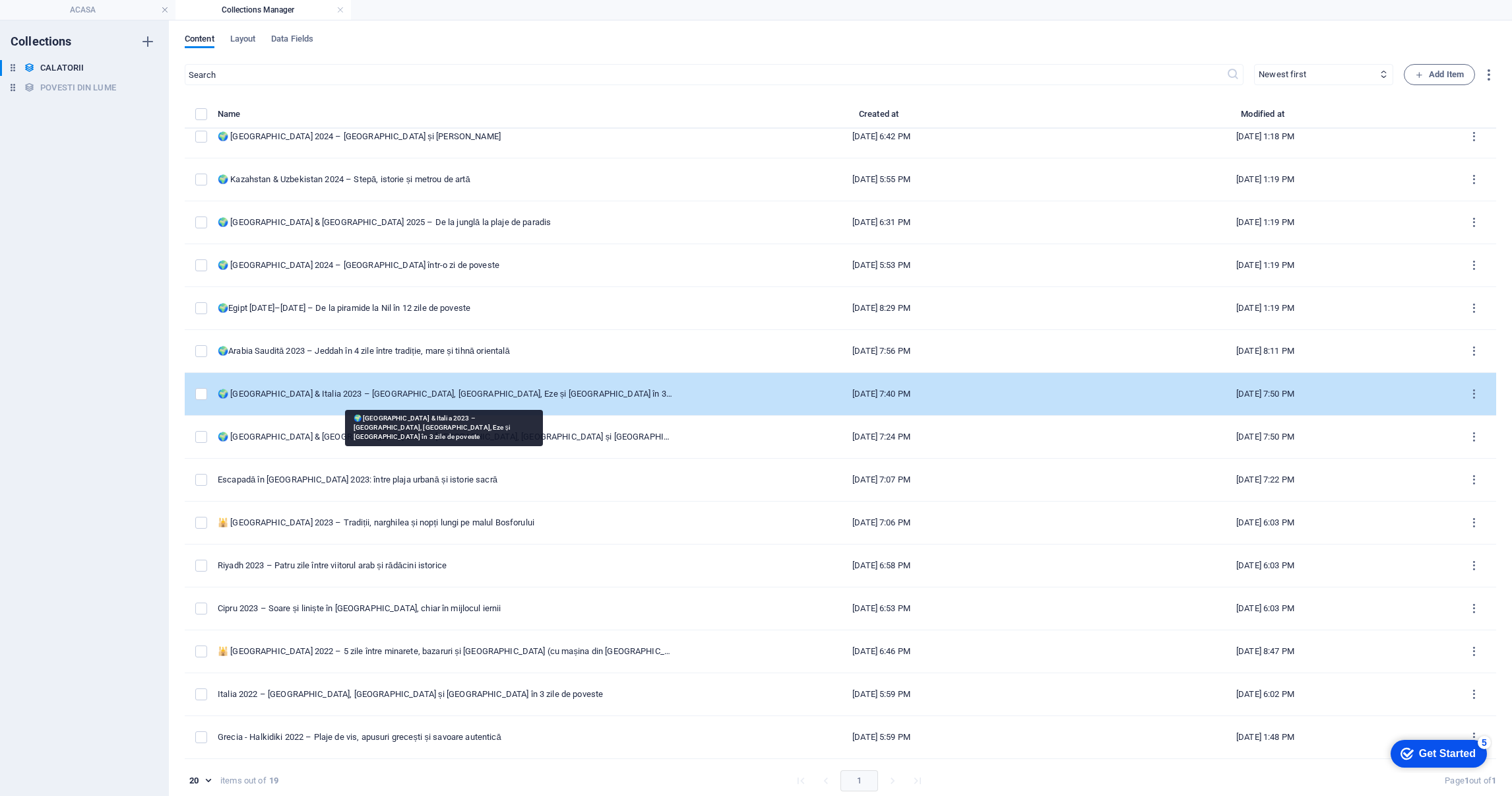
click at [377, 389] on div "🌍 [GEOGRAPHIC_DATA] & Italia 2023 – [GEOGRAPHIC_DATA], [GEOGRAPHIC_DATA], Eze ș…" at bounding box center [445, 394] width 456 height 12
select select "EUROPA"
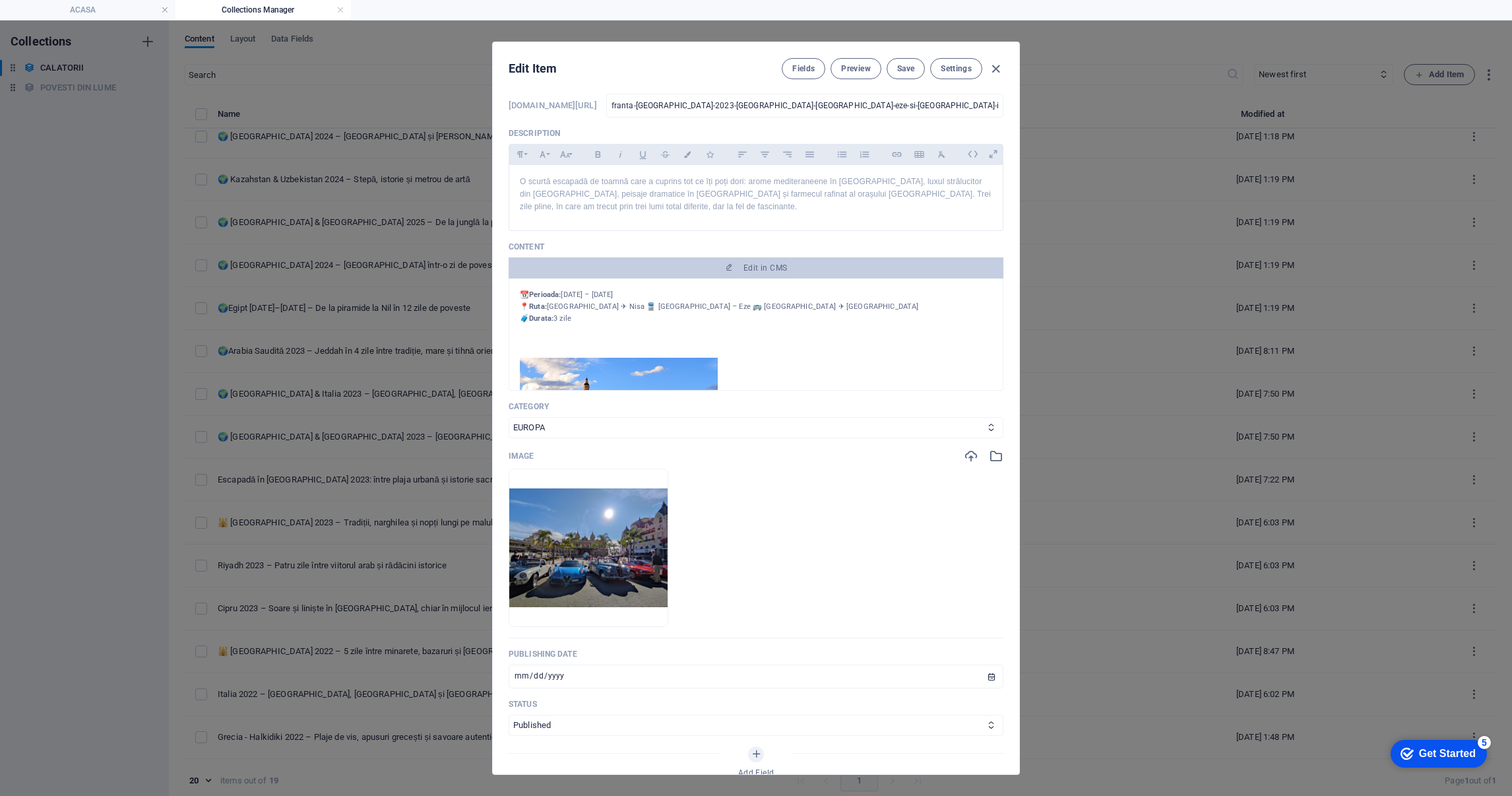
scroll to position [99, 0]
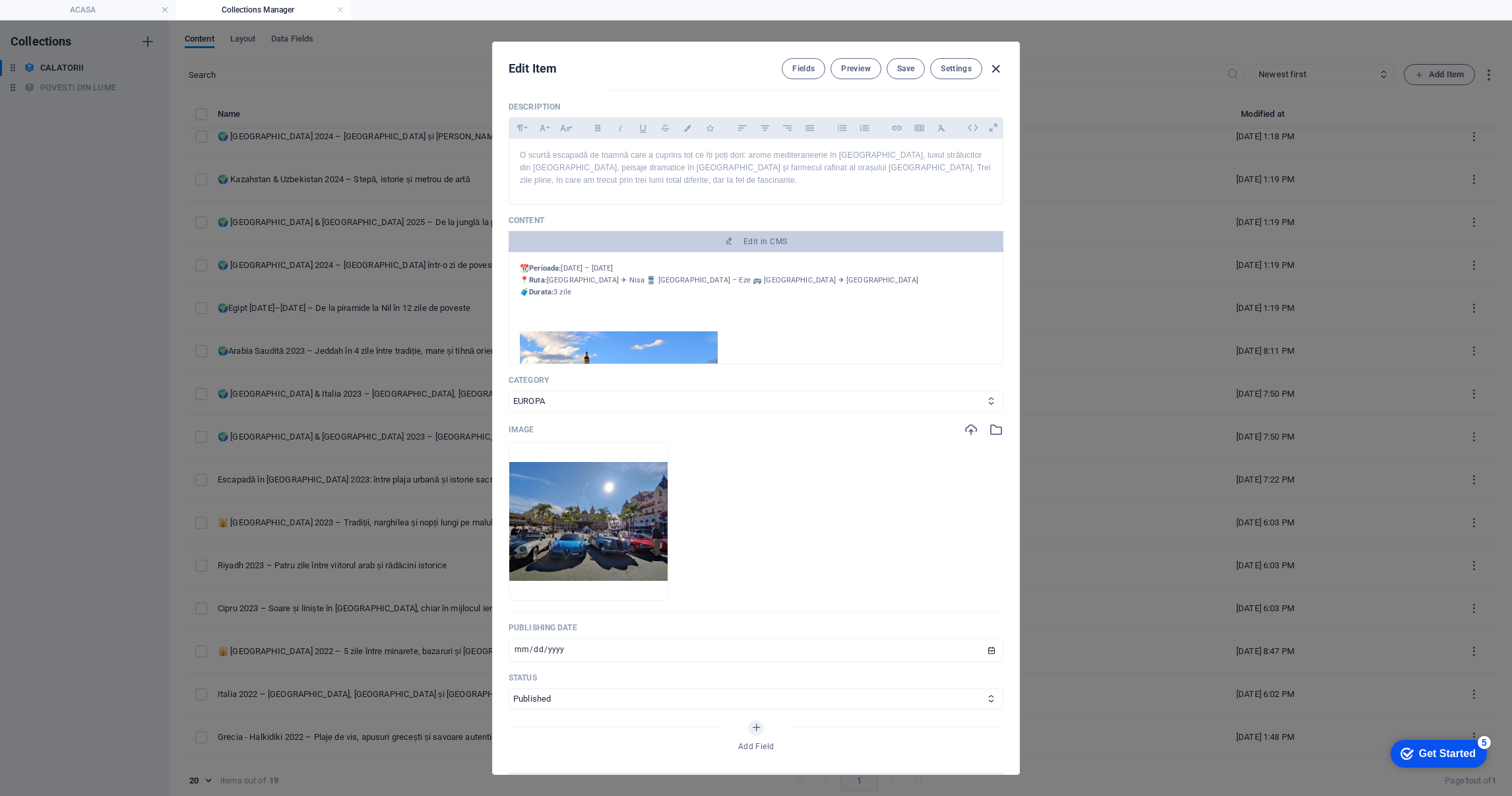
click at [995, 67] on icon "button" at bounding box center [995, 68] width 15 height 15
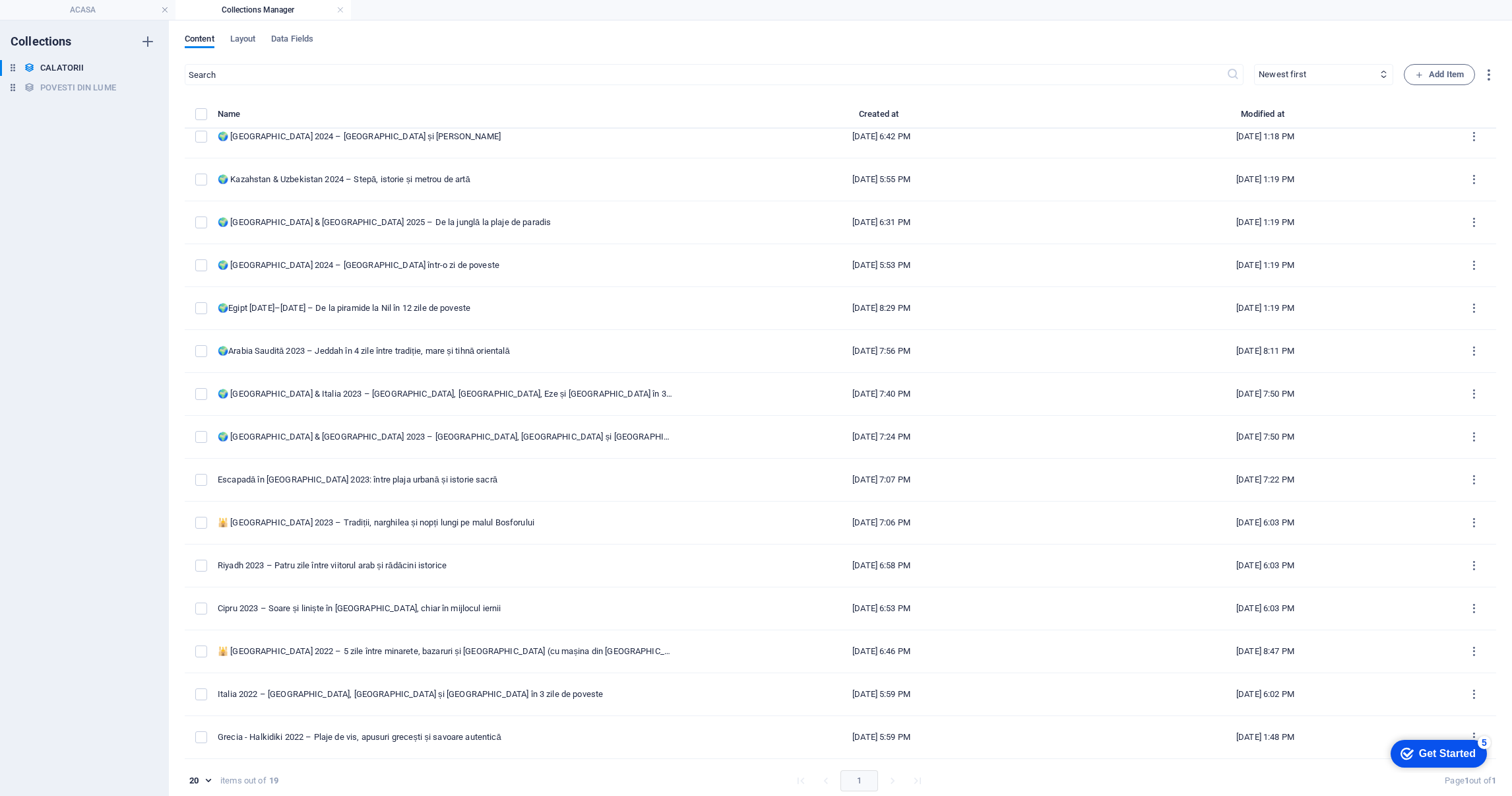
type input "[DATE]"
type input "franta-[GEOGRAPHIC_DATA]-2023-[GEOGRAPHIC_DATA]-[GEOGRAPHIC_DATA]-eze-si-[GEOGR…"
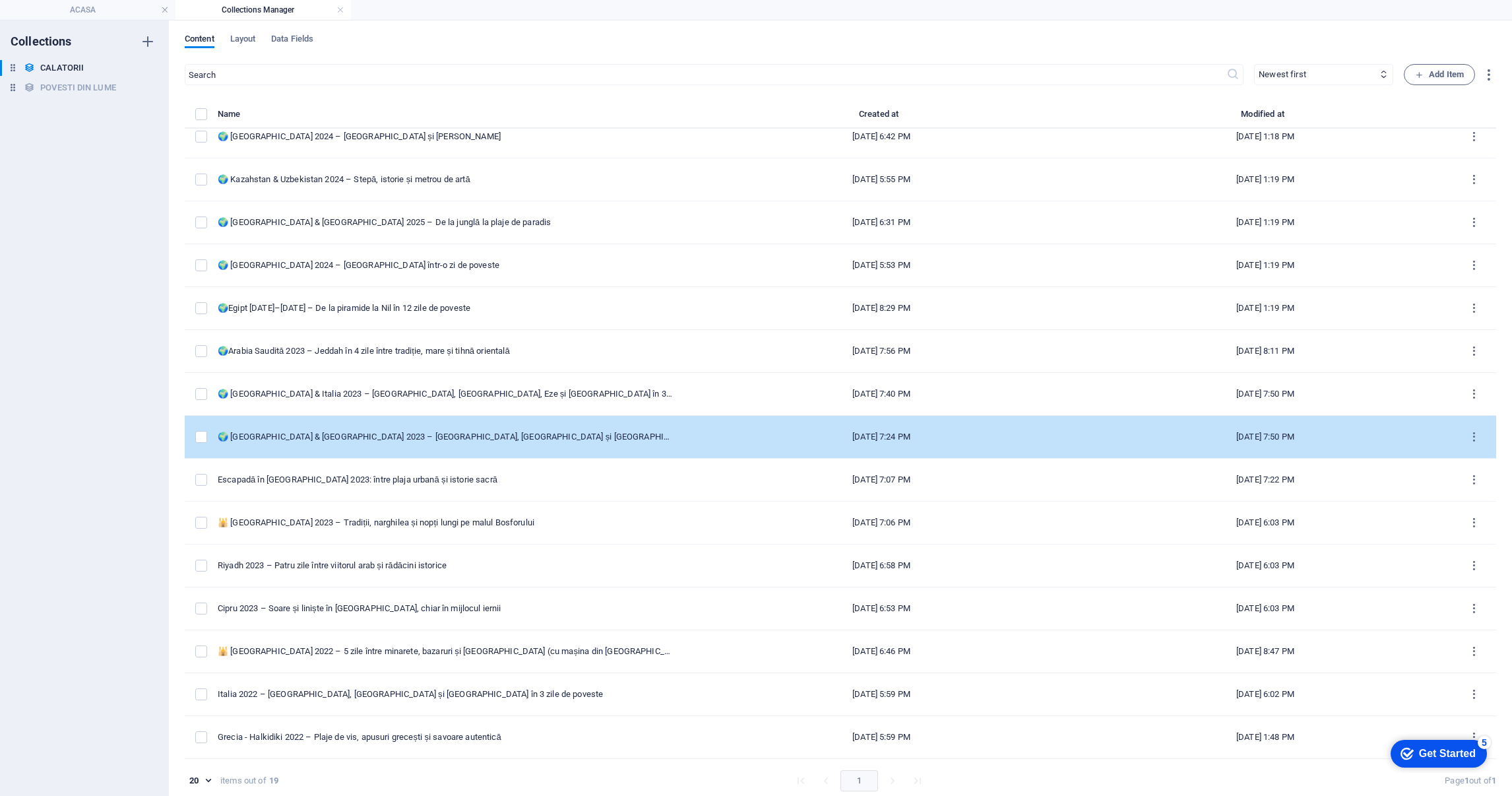
click at [330, 430] on td "🌍 [GEOGRAPHIC_DATA] & [GEOGRAPHIC_DATA] 2023 – [GEOGRAPHIC_DATA], [GEOGRAPHIC_D…" at bounding box center [451, 437] width 467 height 43
select select "ASIA"
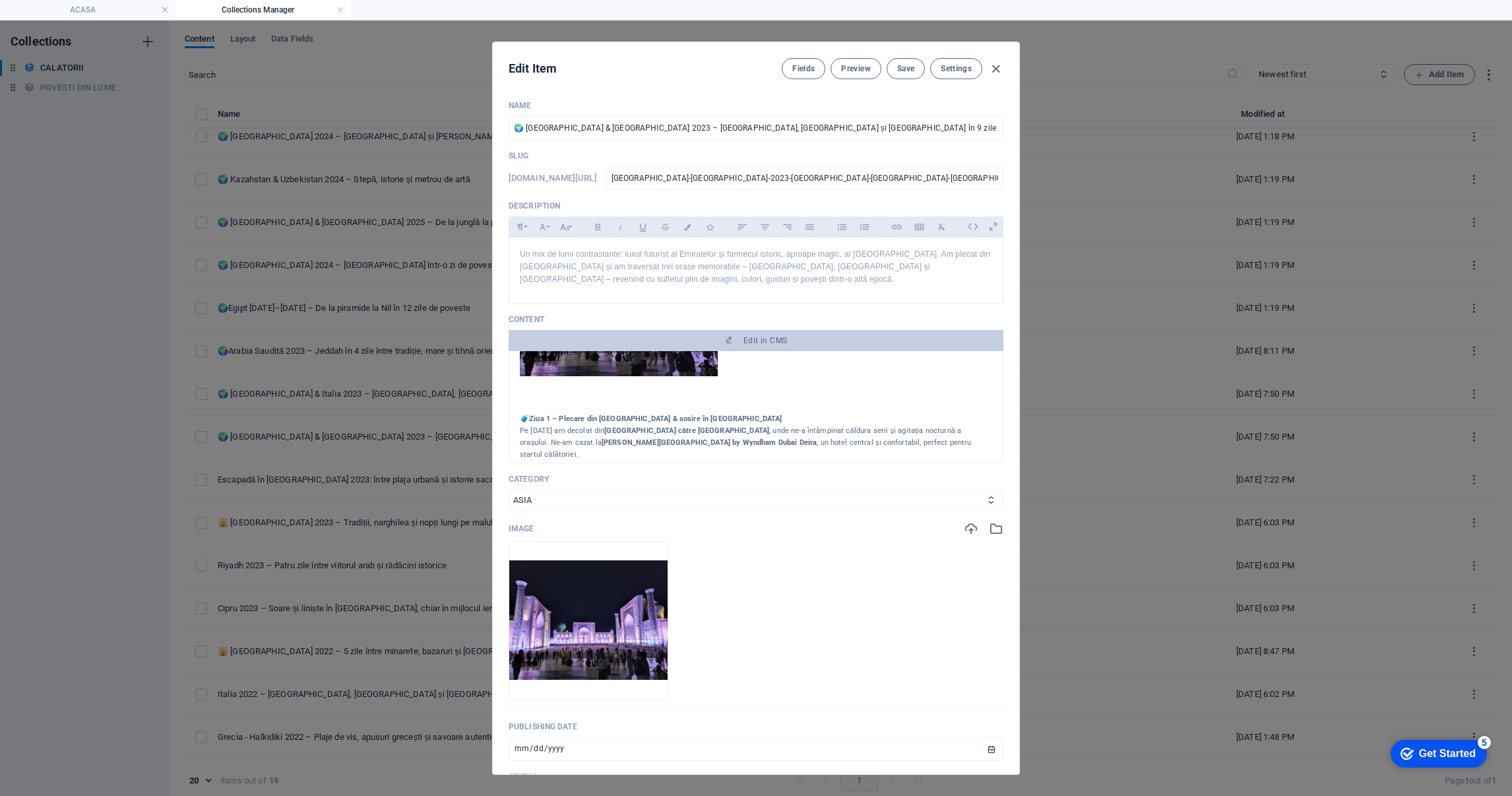
scroll to position [0, 0]
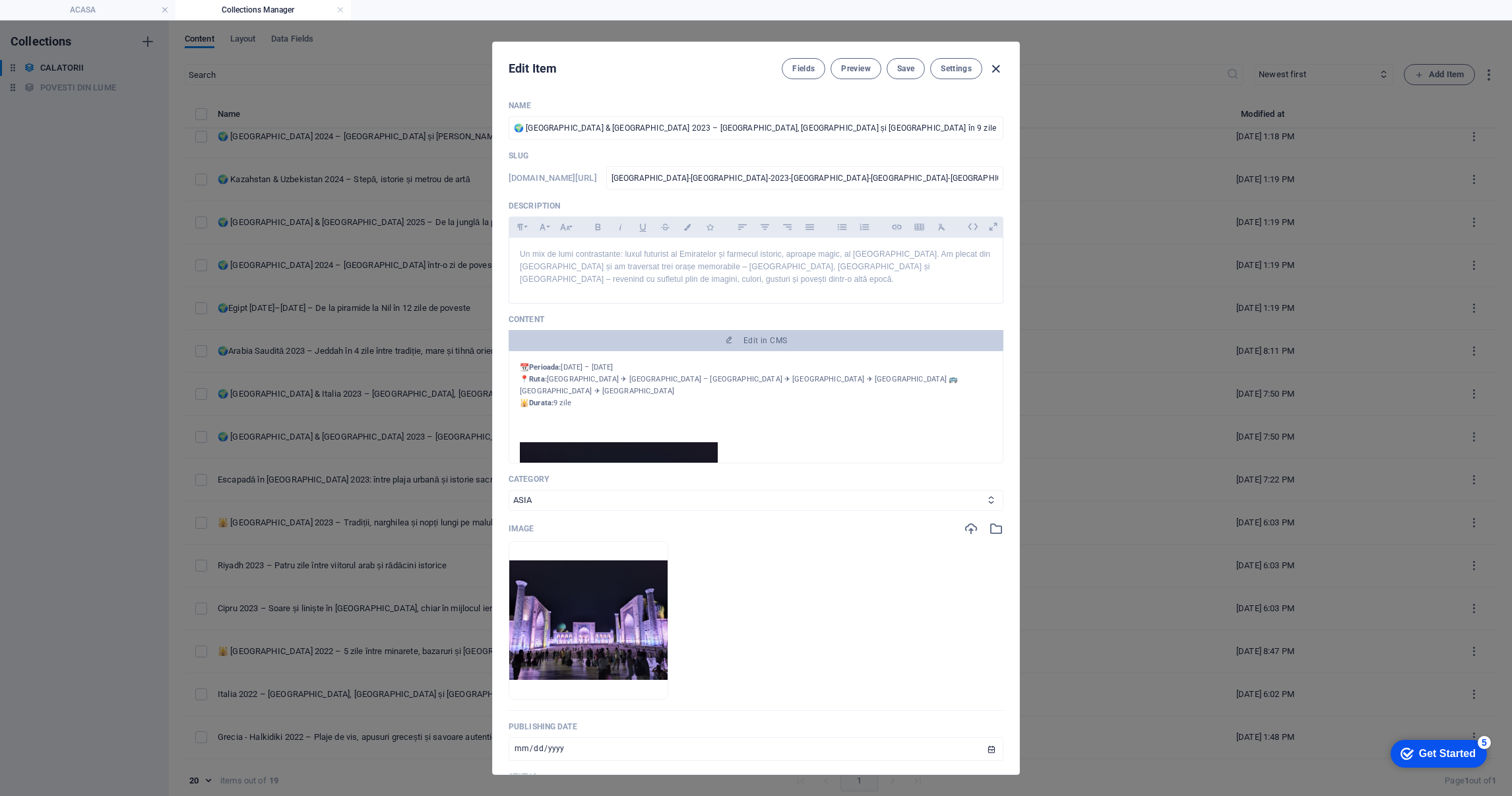
click at [992, 63] on icon "button" at bounding box center [995, 68] width 15 height 15
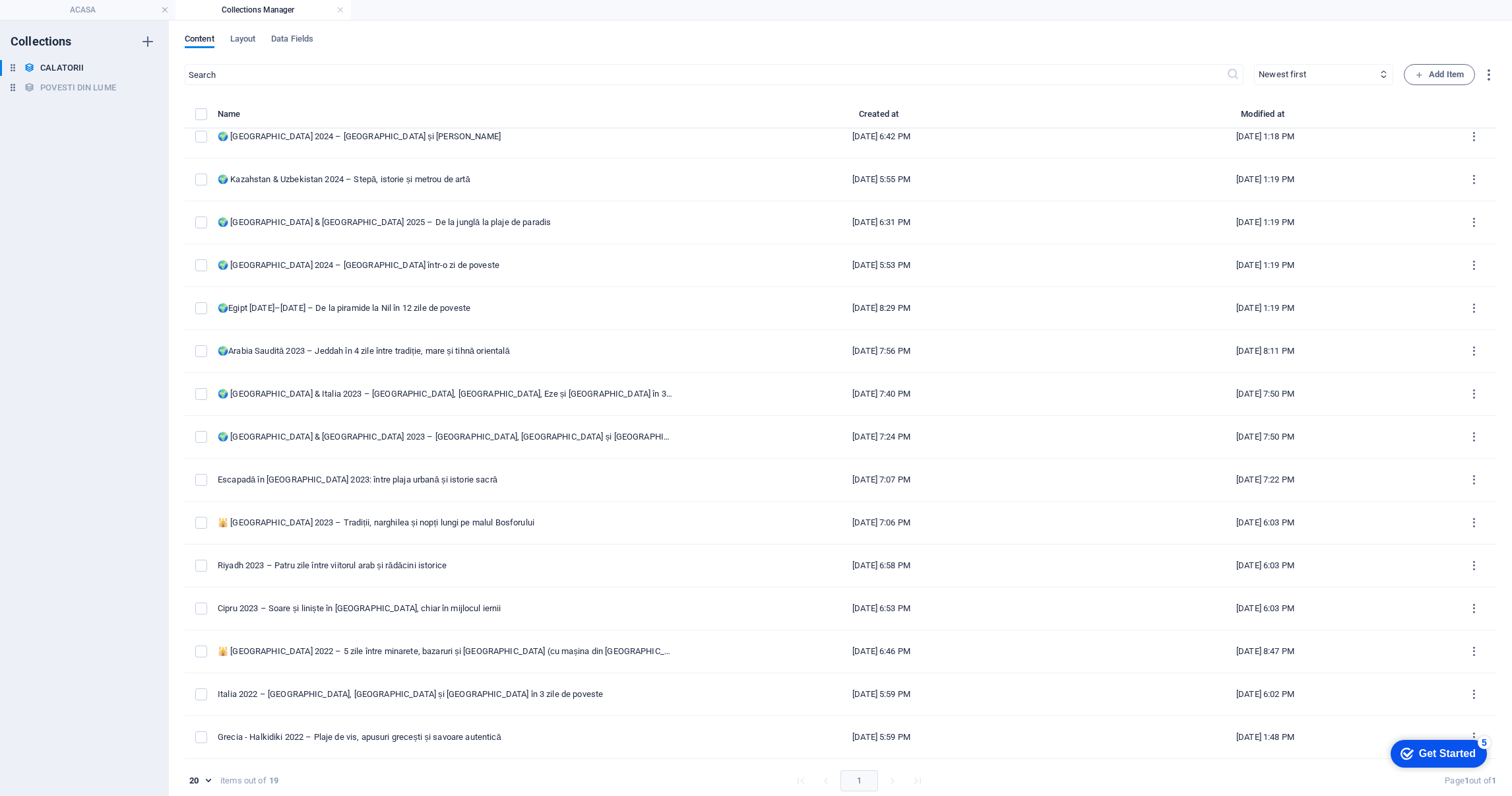
type input "[DATE]"
type input "[GEOGRAPHIC_DATA]-[GEOGRAPHIC_DATA]-2023-[GEOGRAPHIC_DATA]-[GEOGRAPHIC_DATA]-[G…"
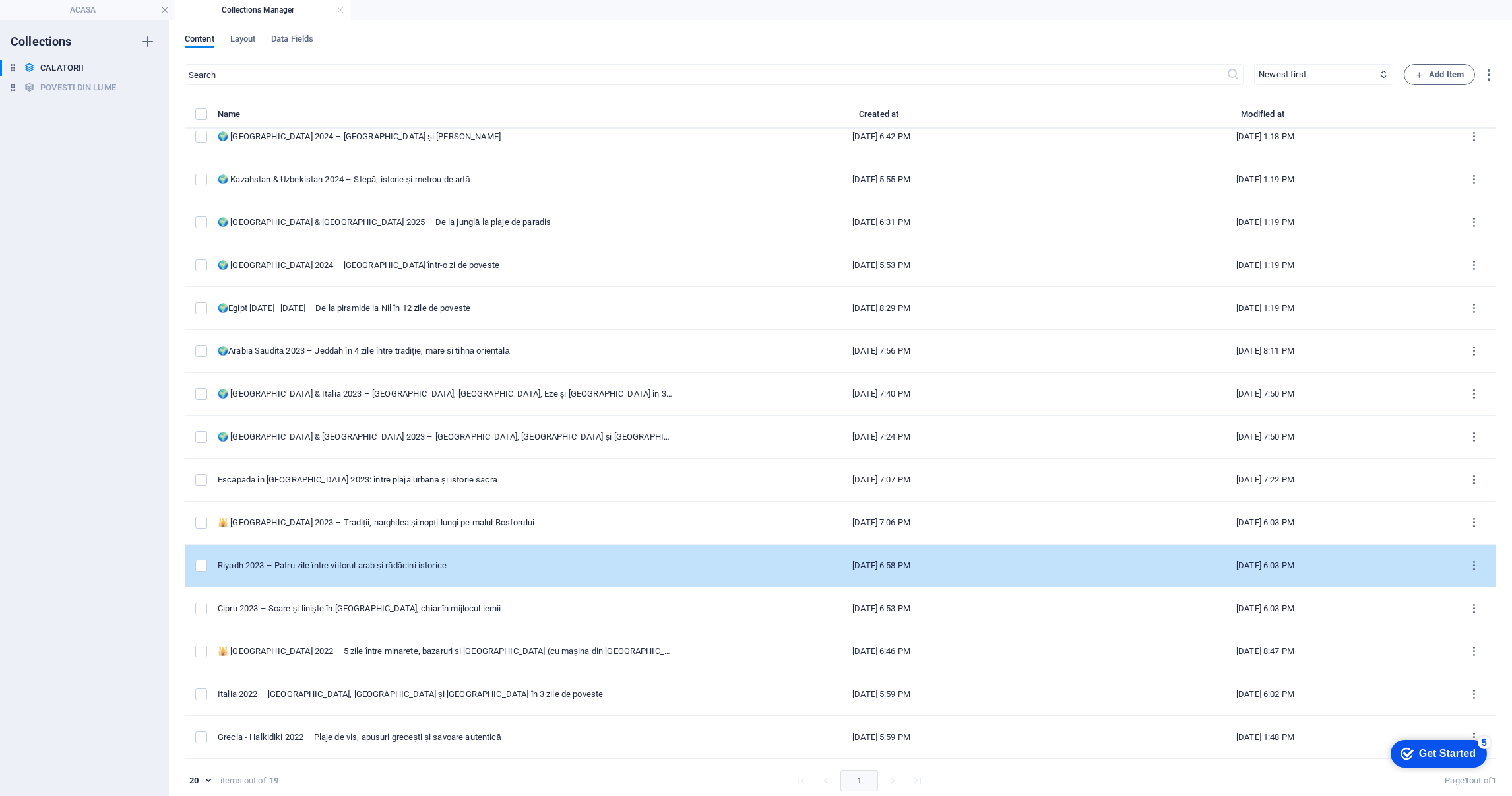
scroll to position [186, 0]
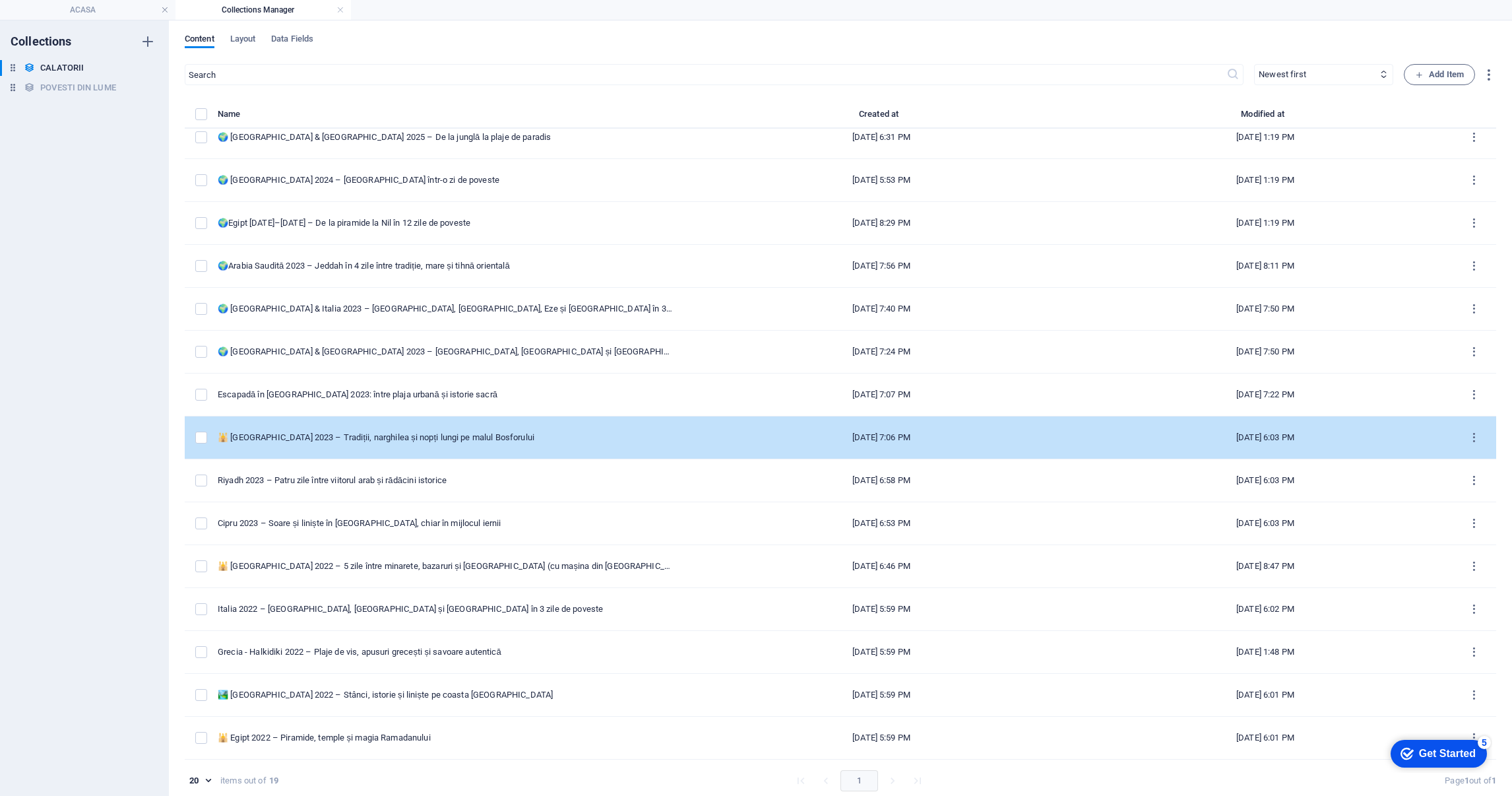
click at [377, 427] on td "🕌 [GEOGRAPHIC_DATA] 2023 – Tradiții, narghilea și nopți lungi pe malul Bosforul…" at bounding box center [451, 438] width 467 height 43
select select "ASIA"
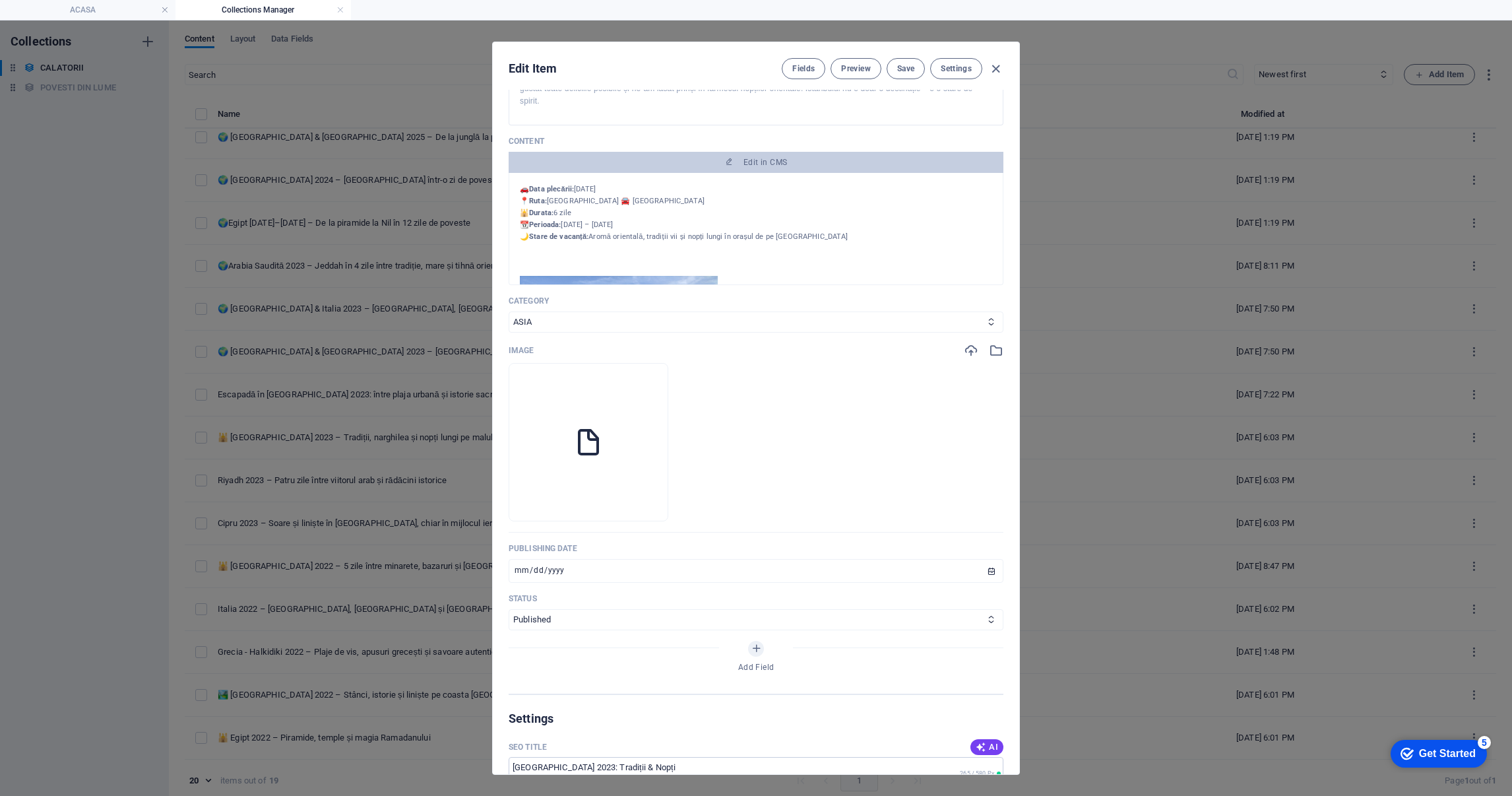
scroll to position [198, 0]
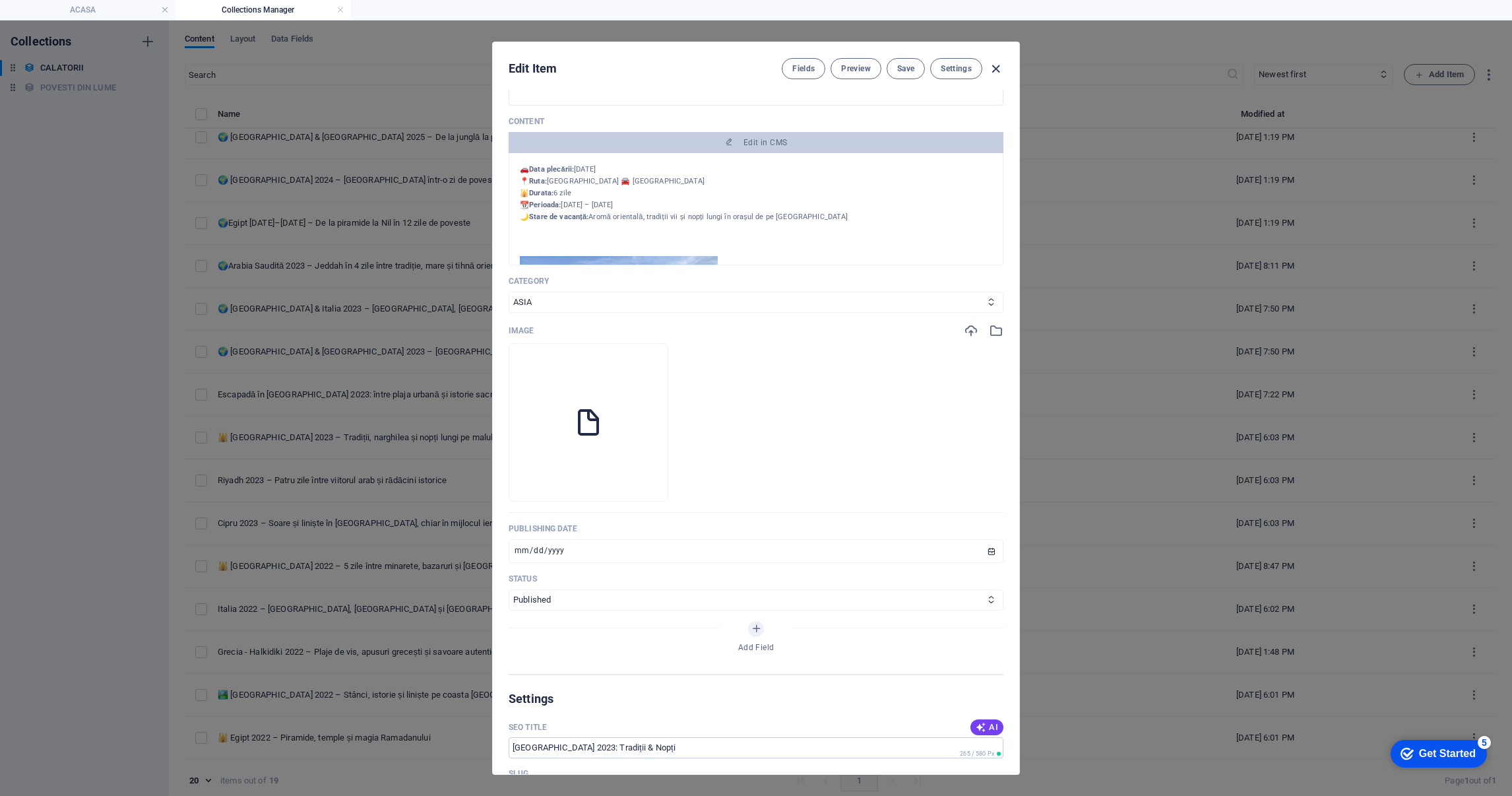
click at [996, 73] on icon "button" at bounding box center [995, 68] width 15 height 15
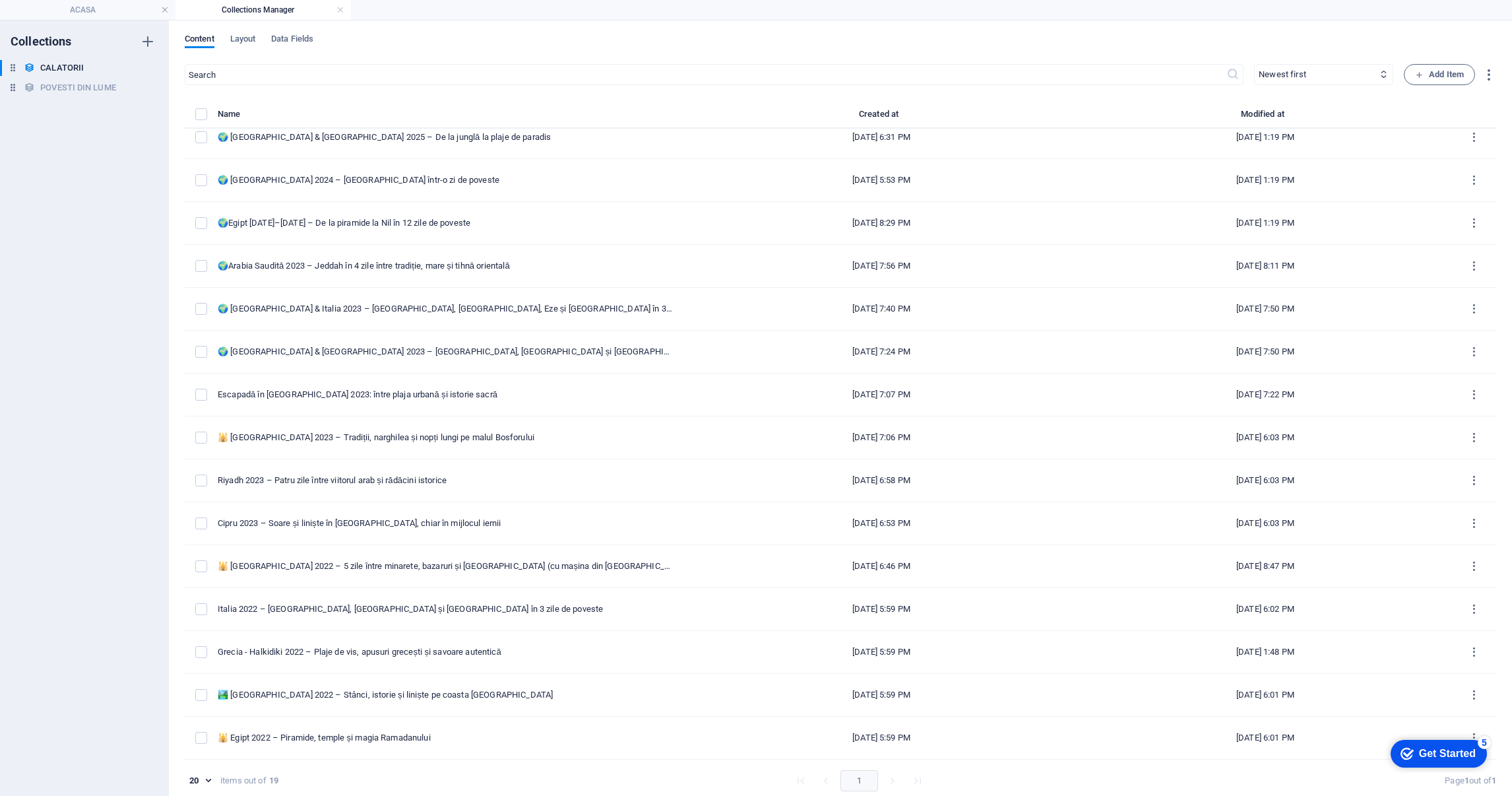
type input "[DATE]"
type input "istanbul-2023-traditii-narghilea-si-nopti-lungi-pe-malul-bosforului"
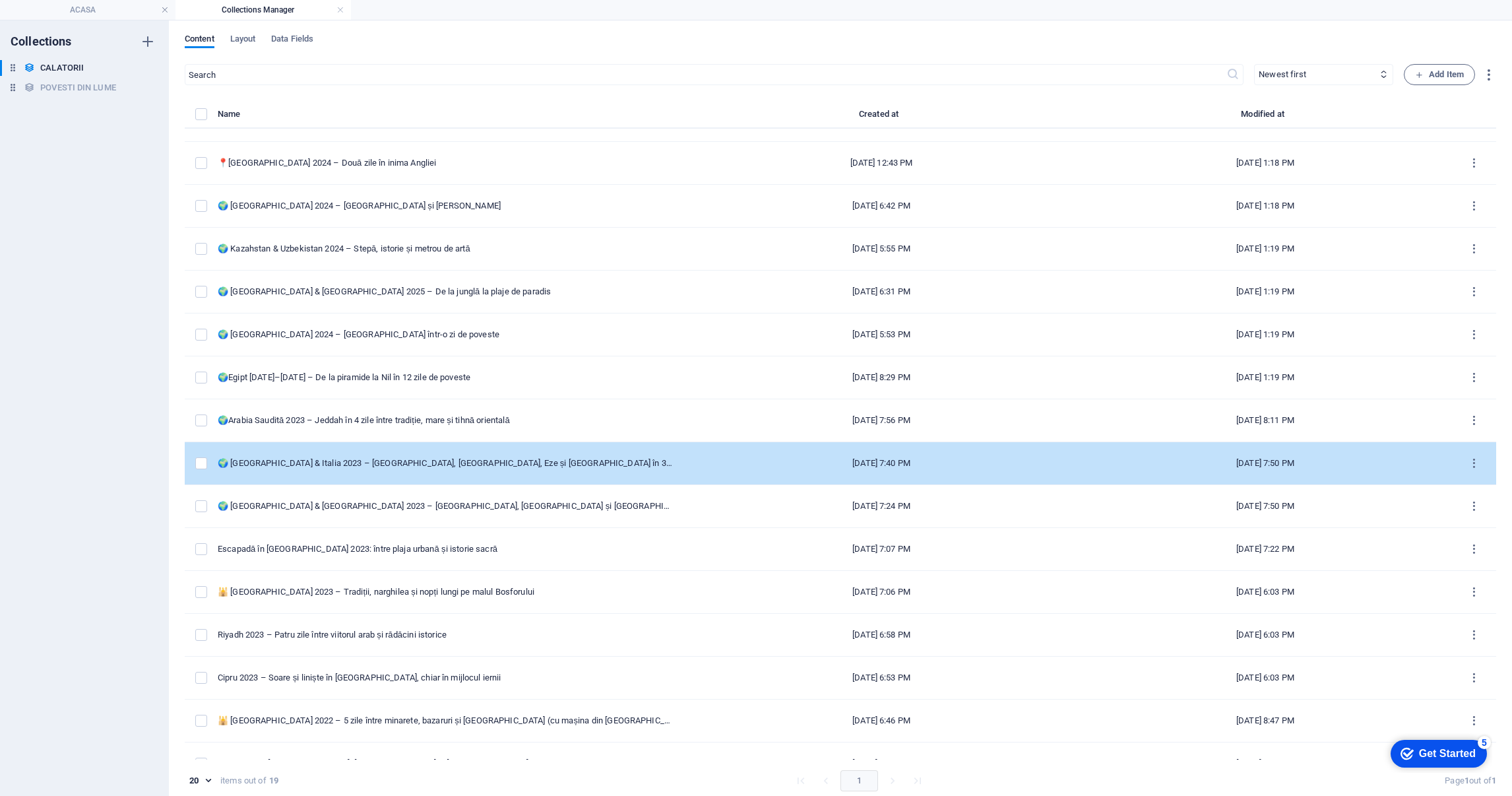
scroll to position [0, 0]
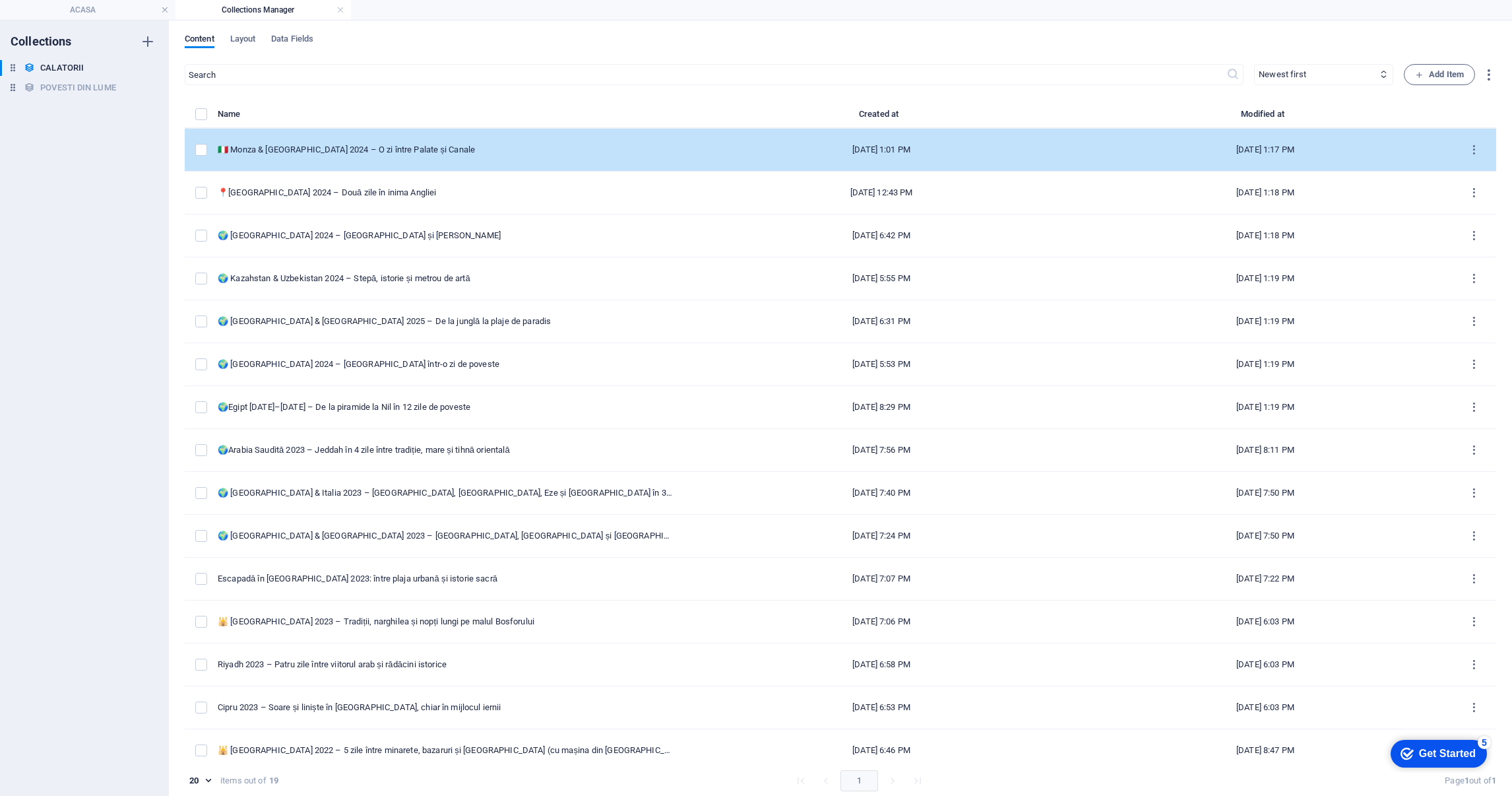
click at [427, 150] on div "🇮🇹 Monza & [GEOGRAPHIC_DATA] 2024 – O zi între Palate și Canale" at bounding box center [445, 149] width 456 height 12
select select "EUROPA"
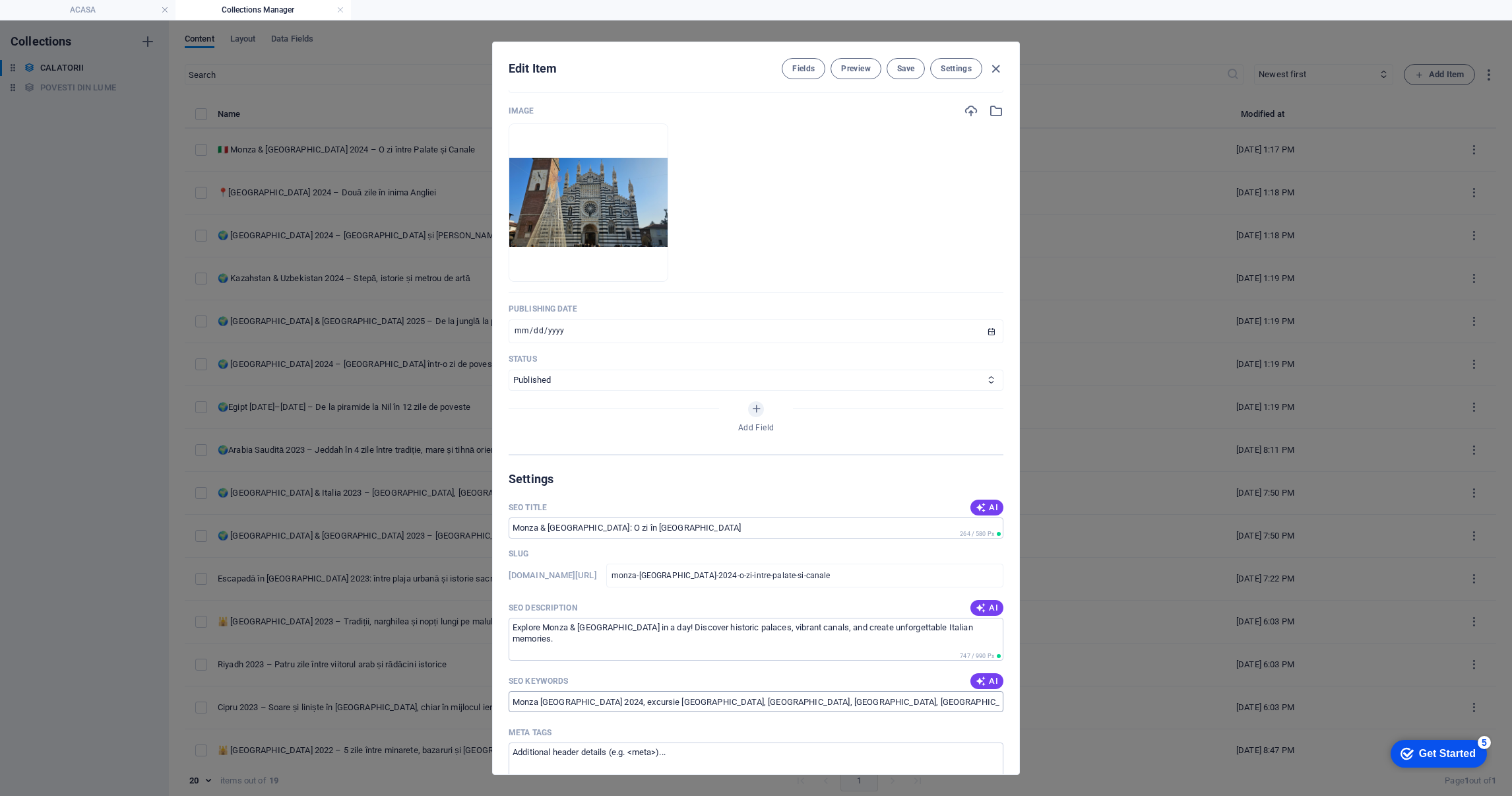
scroll to position [593, 0]
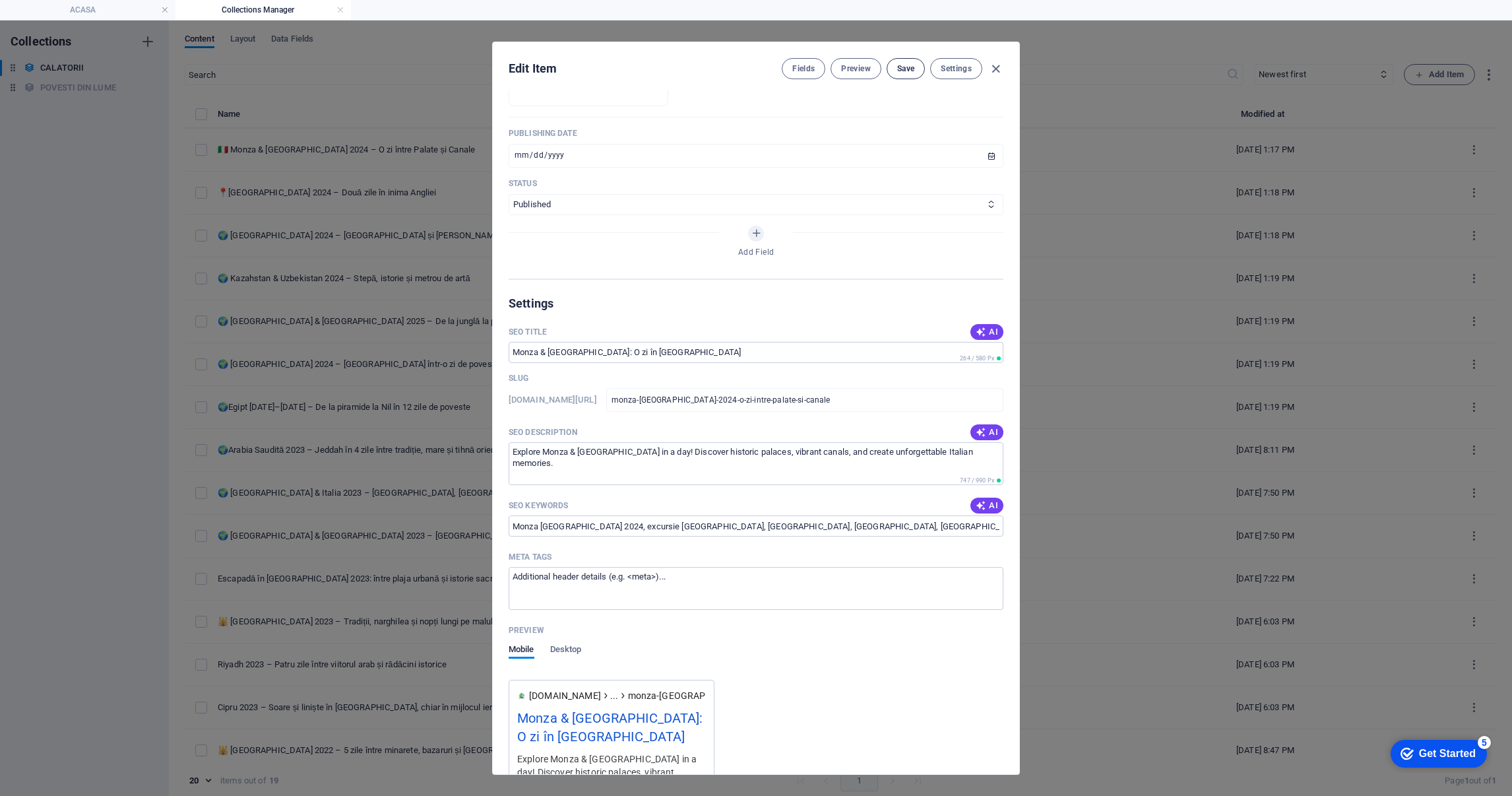
click at [902, 75] on button "Save" at bounding box center [906, 68] width 38 height 21
click at [999, 66] on icon "button" at bounding box center [995, 68] width 15 height 15
type input "[DATE]"
type input "monza-[GEOGRAPHIC_DATA]-2024-o-zi-intre-palate-si-canale"
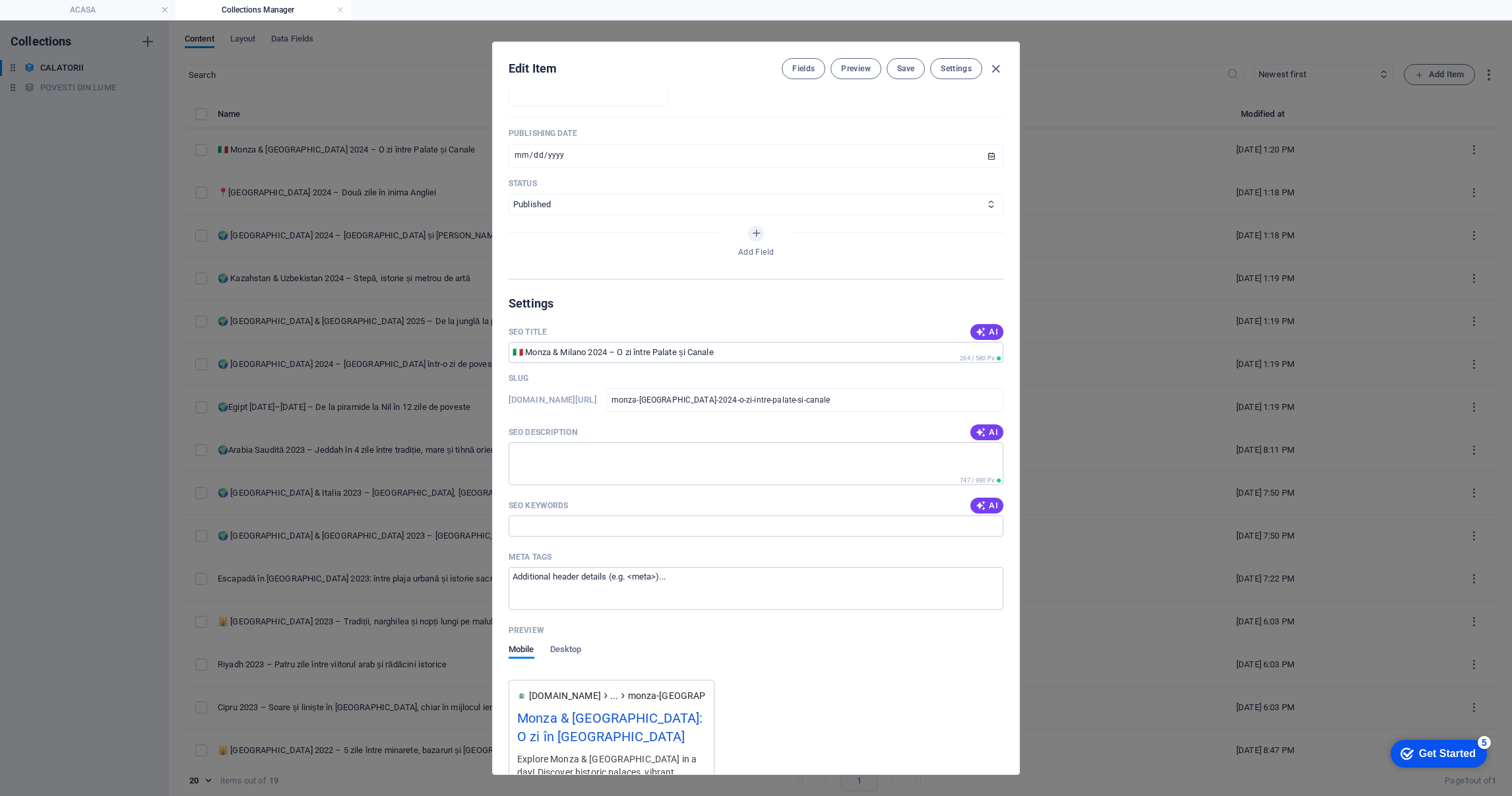
scroll to position [515, 0]
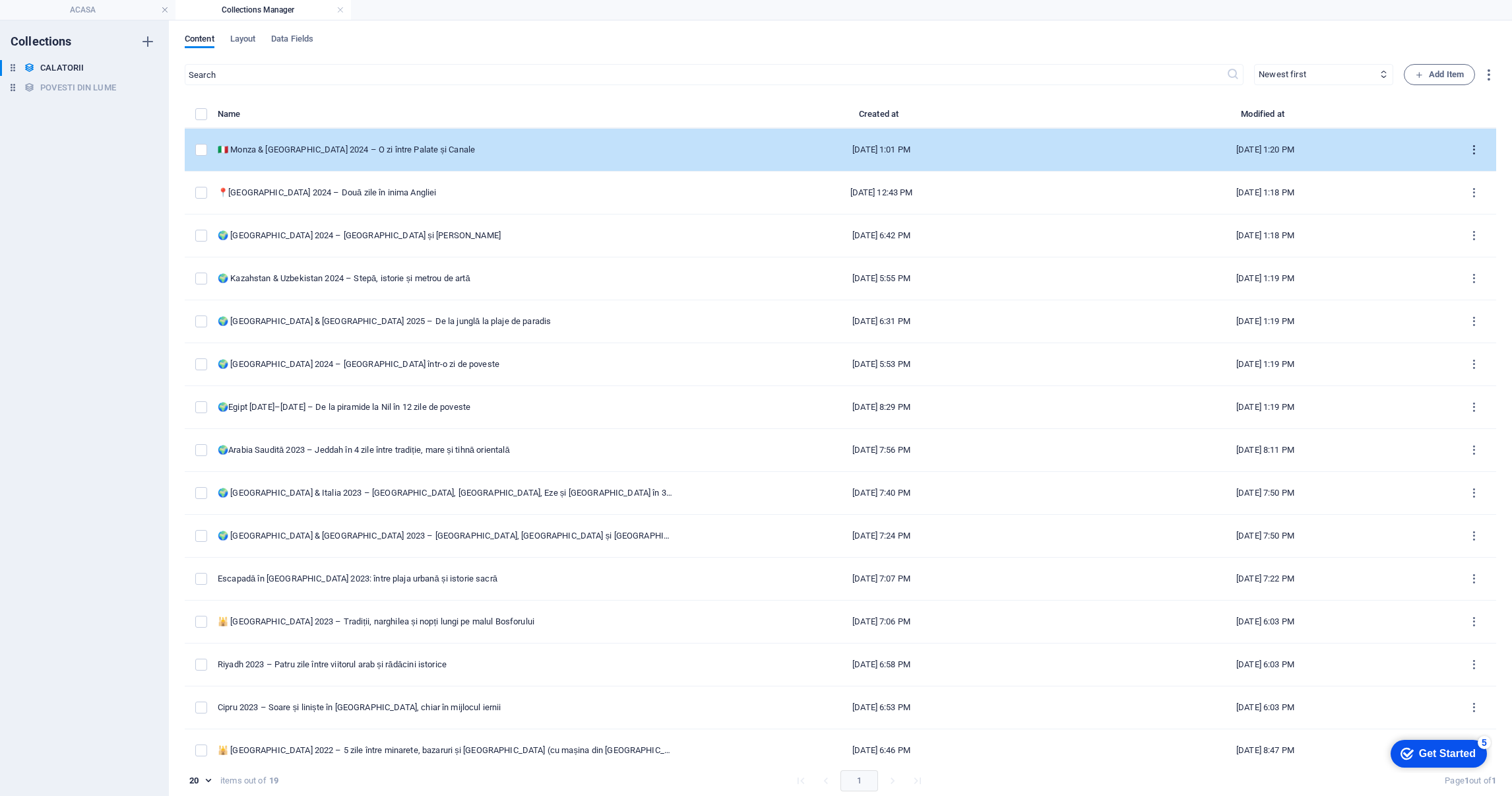
click at [1468, 150] on icon "items list" at bounding box center [1474, 150] width 13 height 13
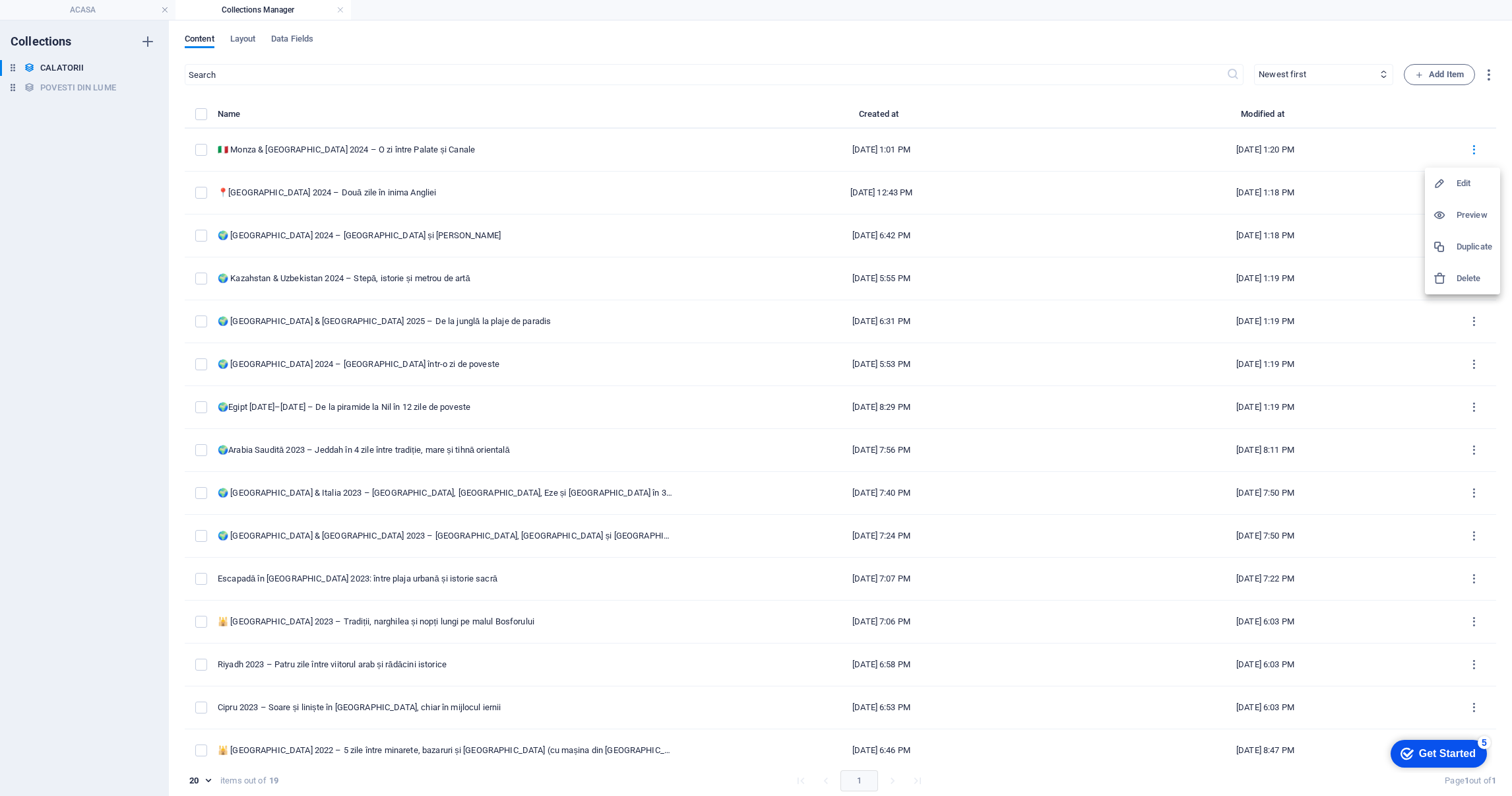
click at [1474, 244] on h6 "Duplicate" at bounding box center [1474, 247] width 35 height 16
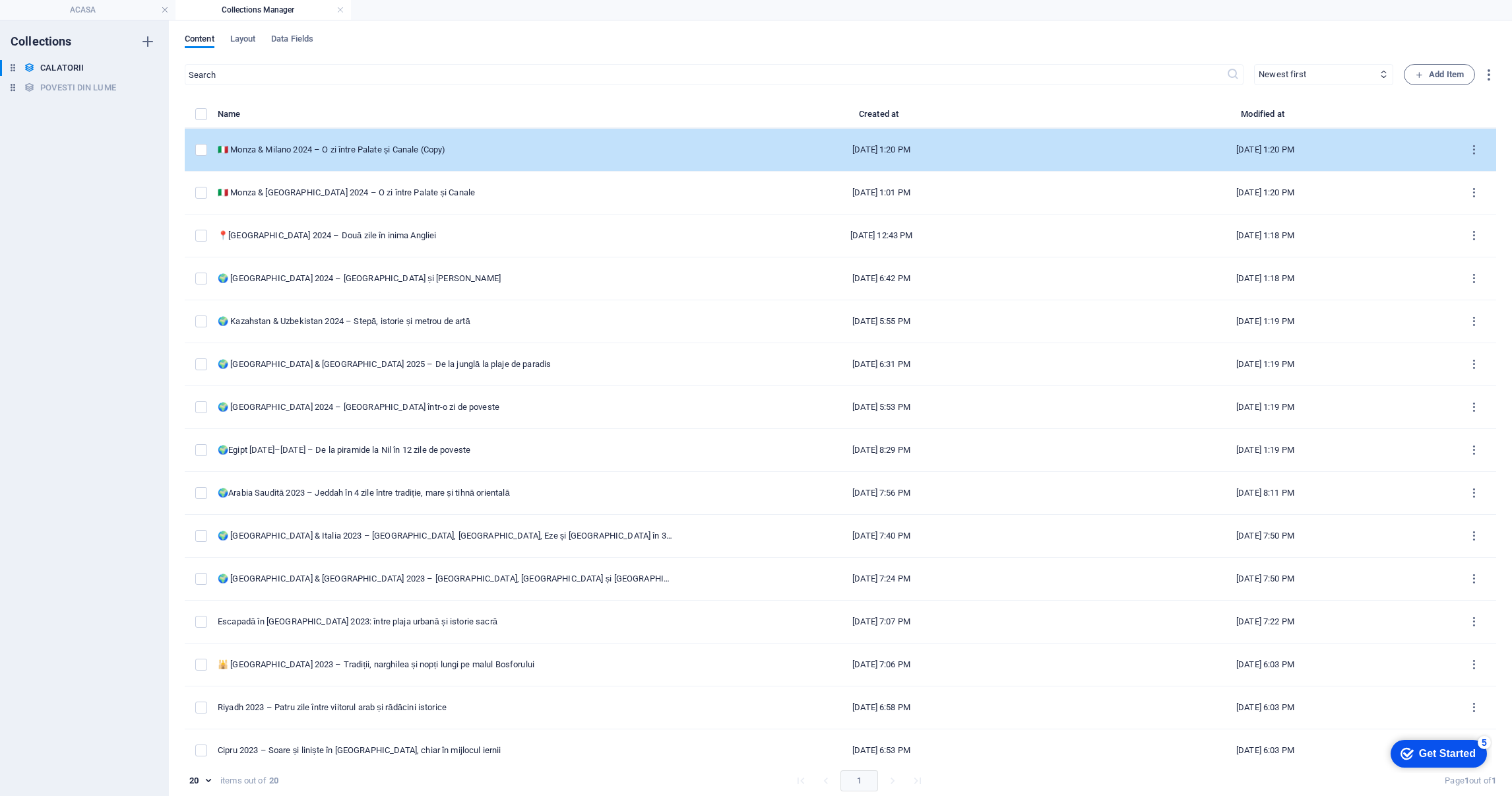
click at [460, 142] on td "🇮🇹 Monza & Milano 2024 – O zi între Palate și Canale (Copy)" at bounding box center [451, 150] width 467 height 43
select select "EUROPA"
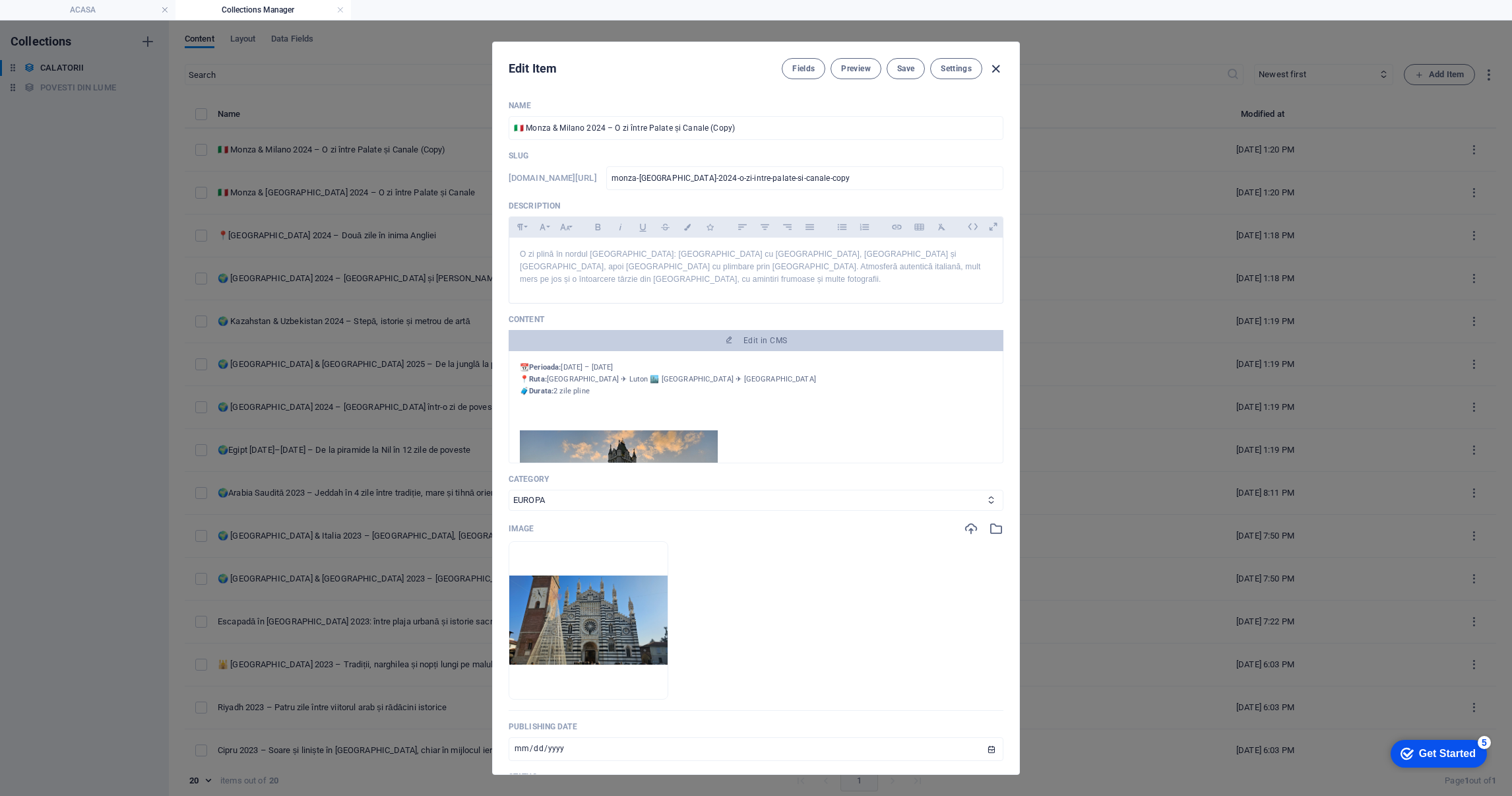
click at [996, 64] on icon "button" at bounding box center [995, 68] width 15 height 15
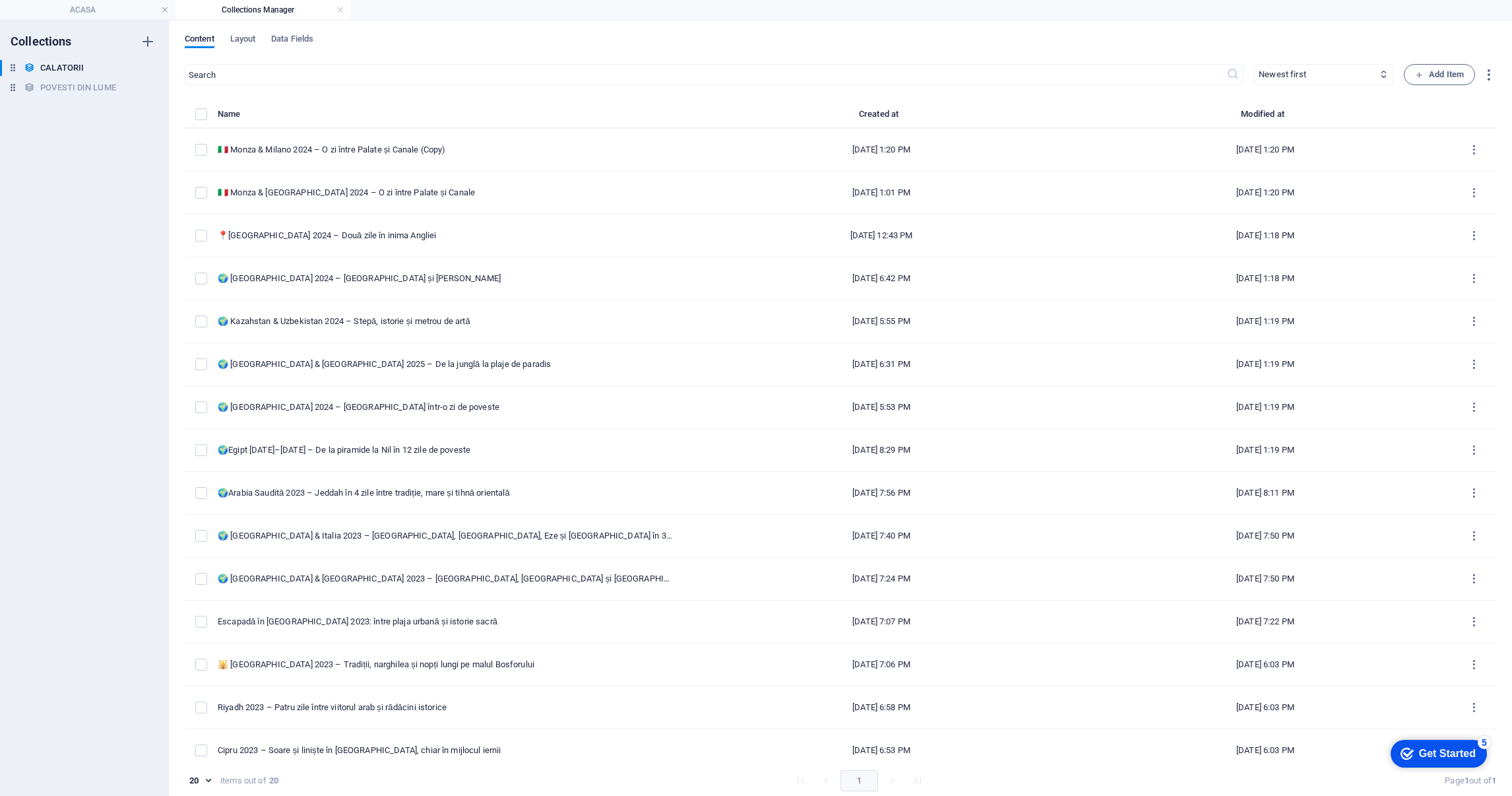
type input "[DATE]"
type input "monza-[GEOGRAPHIC_DATA]-2024-o-zi-intre-palate-si-canale-copy"
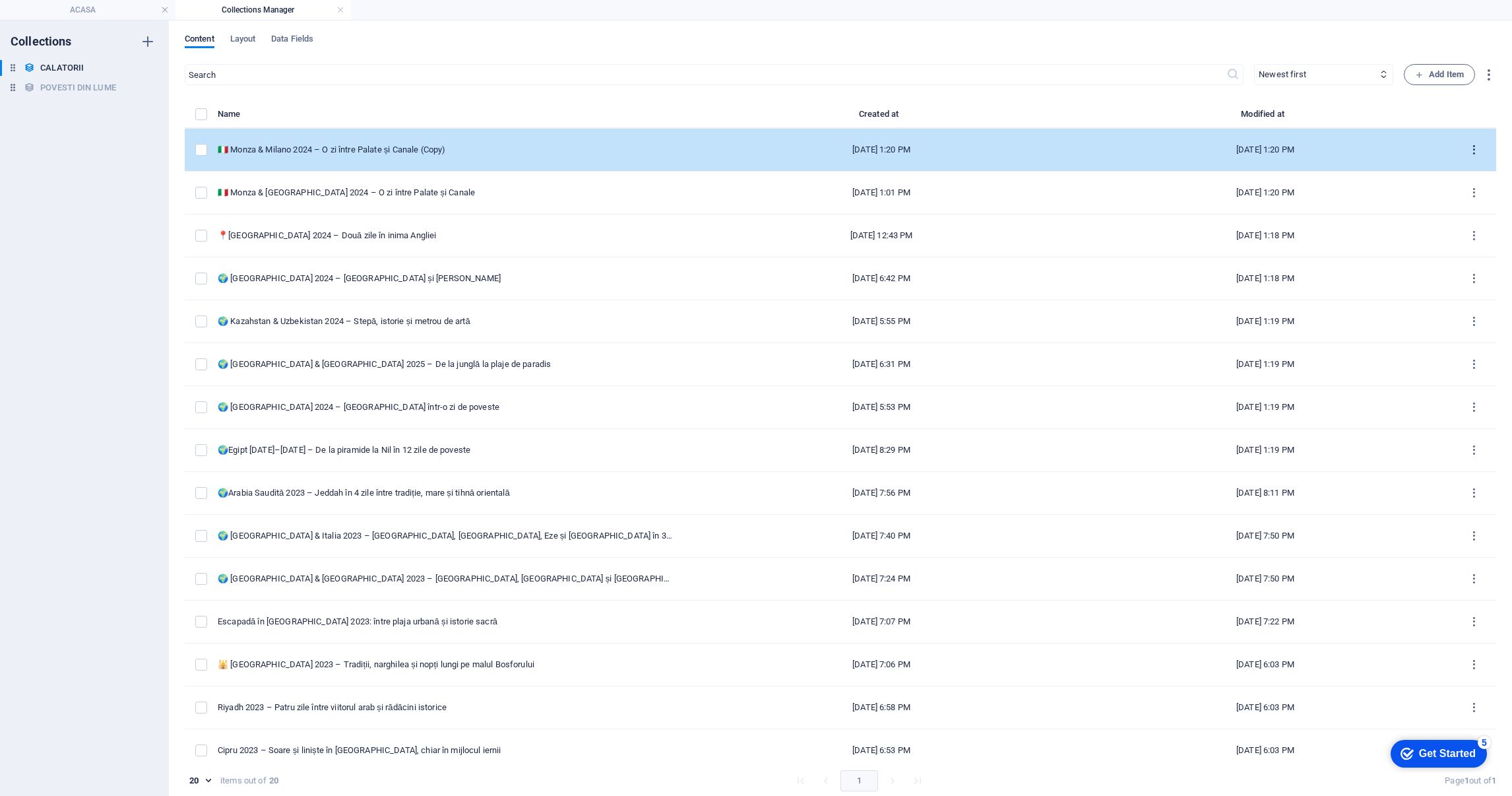
click at [1468, 151] on icon "items list" at bounding box center [1474, 150] width 13 height 13
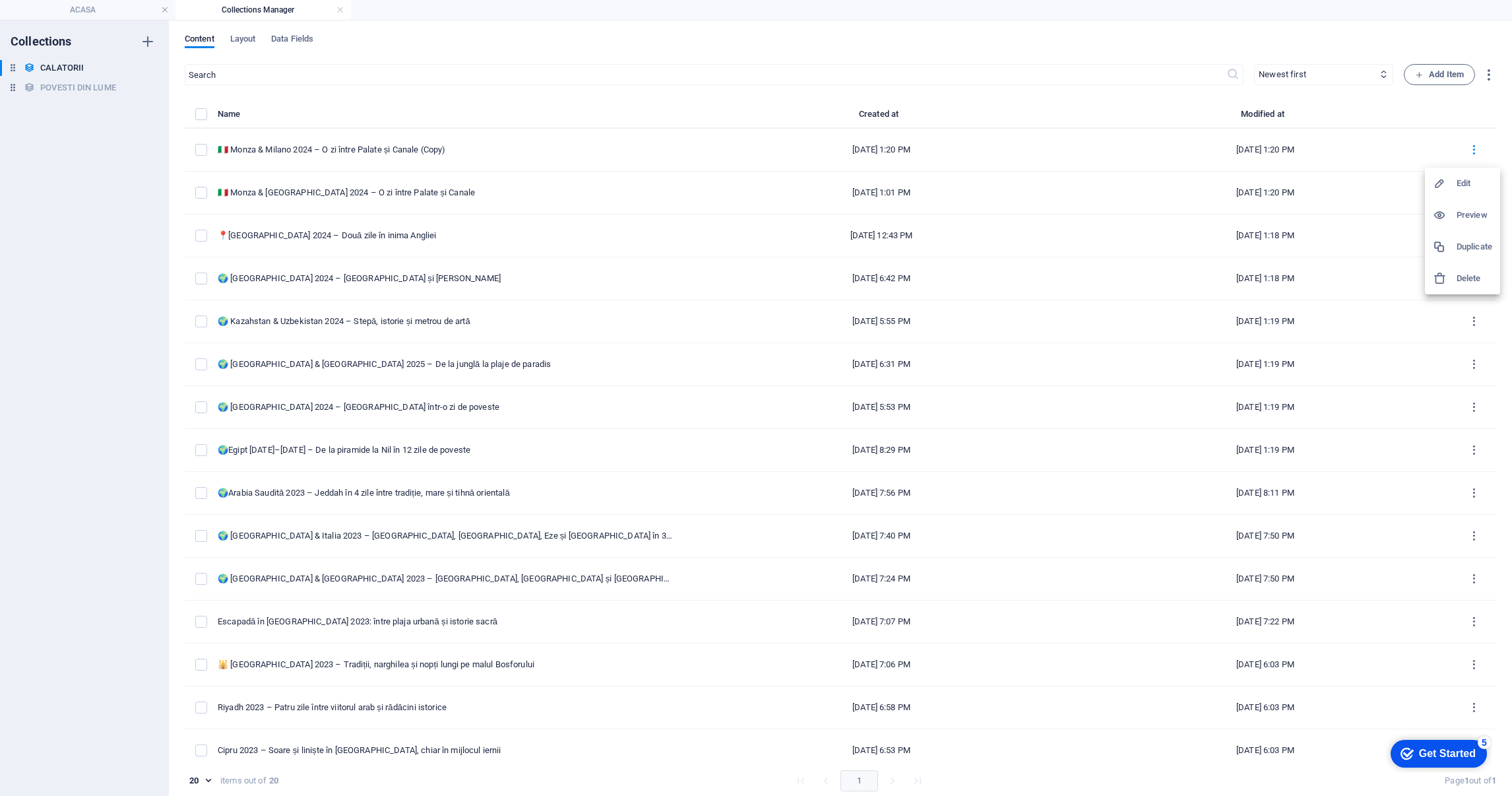
click at [1464, 276] on h6 "Delete" at bounding box center [1474, 278] width 35 height 16
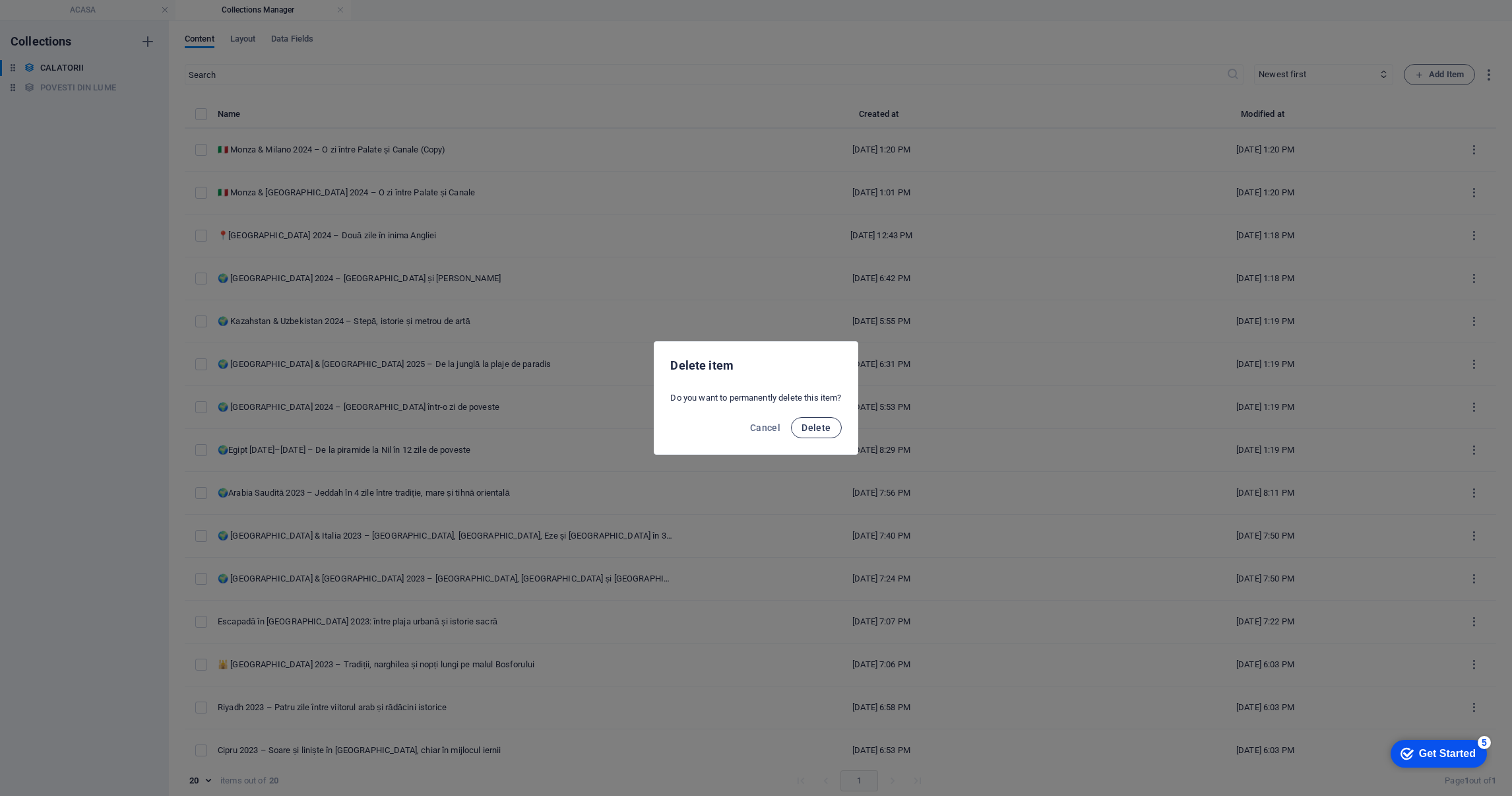
click at [811, 423] on span "Delete" at bounding box center [816, 427] width 29 height 10
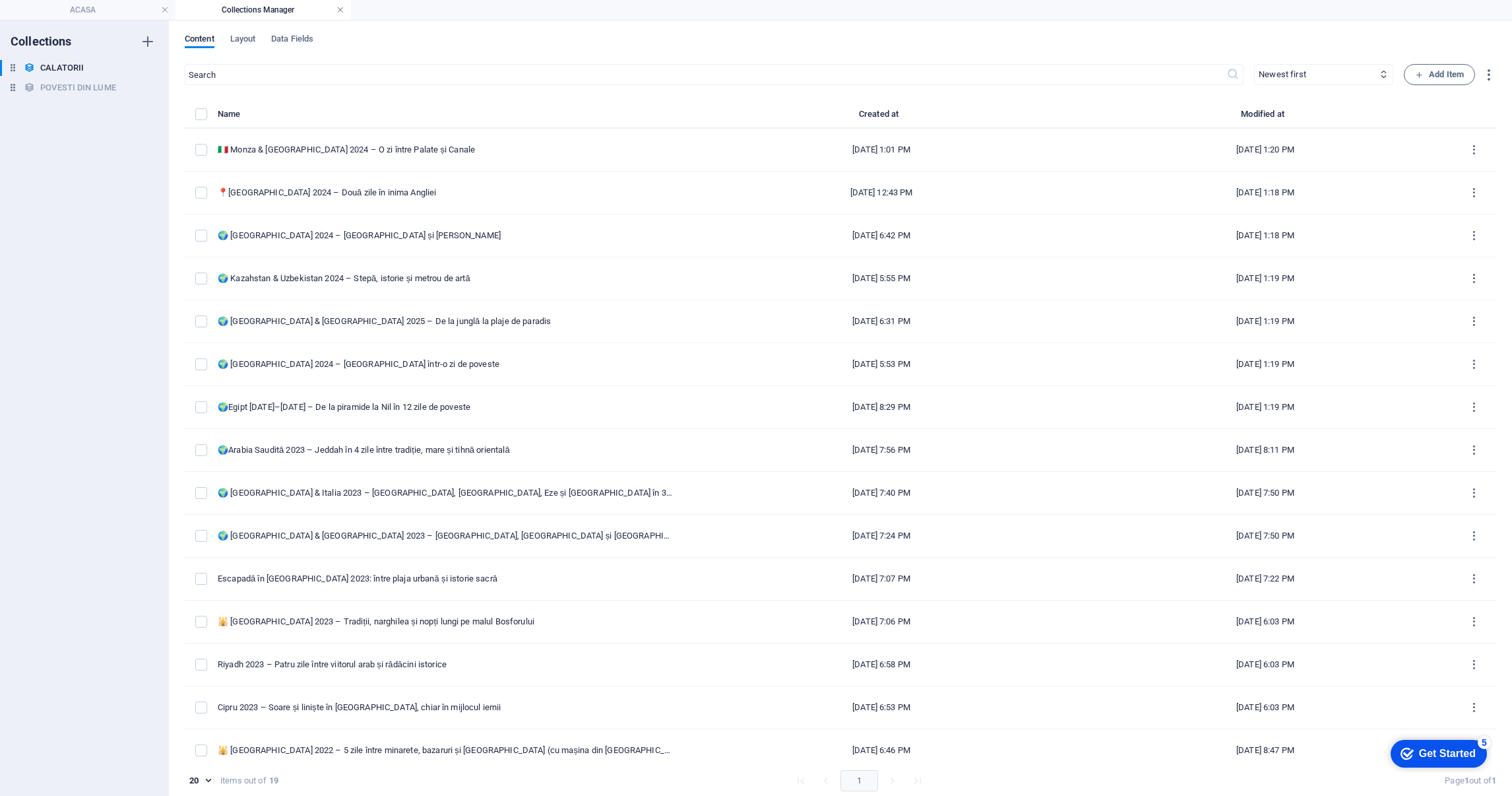
click at [340, 10] on link at bounding box center [340, 10] width 8 height 13
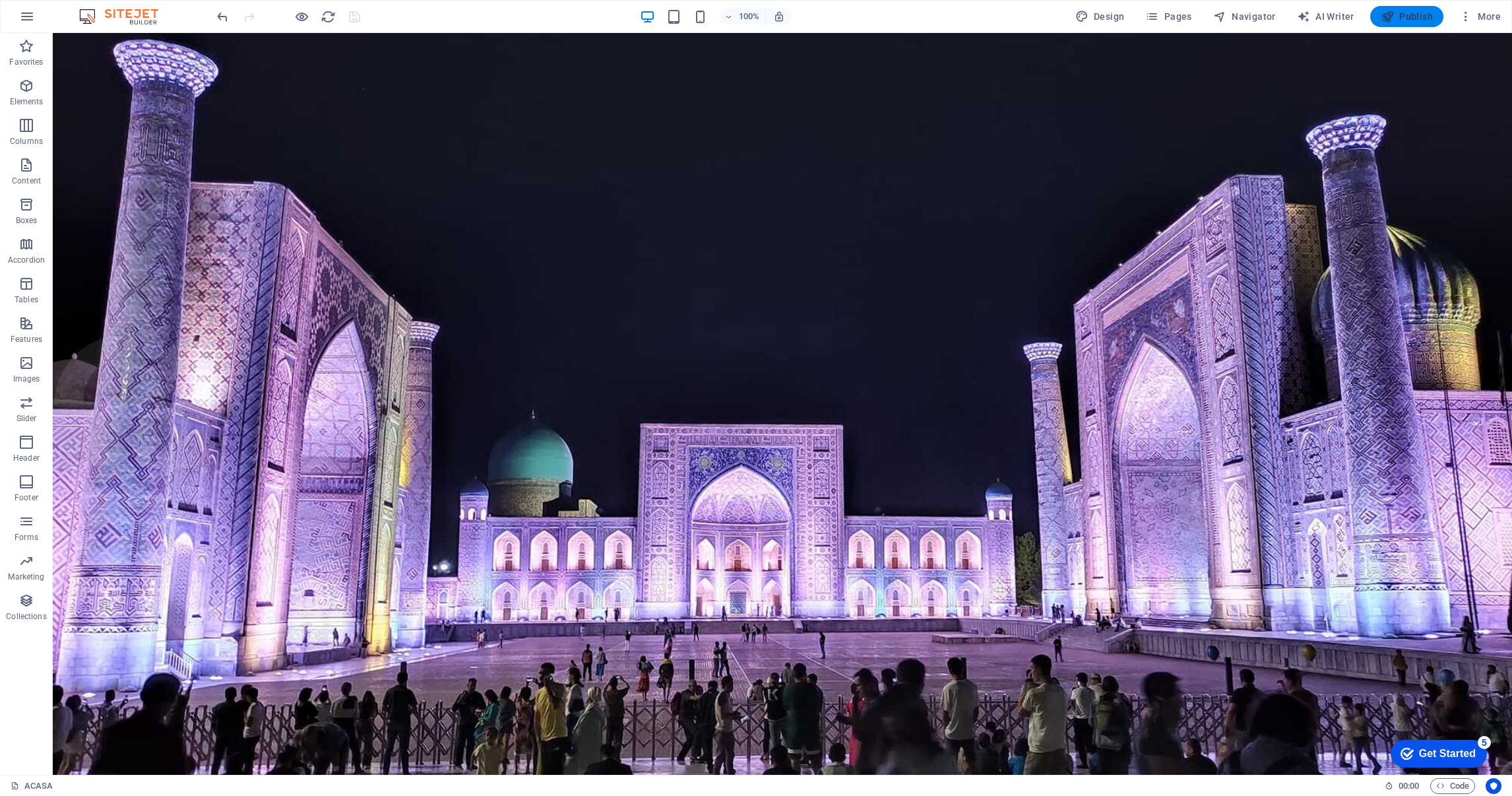
click at [1421, 15] on span "Publish" at bounding box center [1407, 17] width 52 height 13
